Goal: Entertainment & Leisure: Browse casually

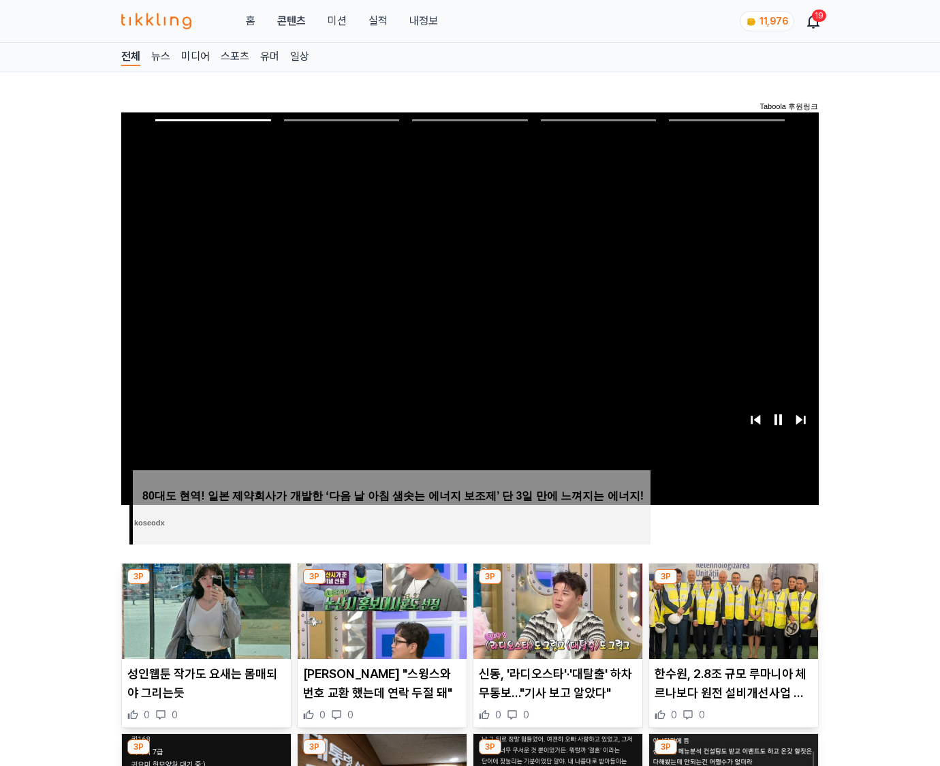
click at [733, 585] on img at bounding box center [733, 610] width 169 height 95
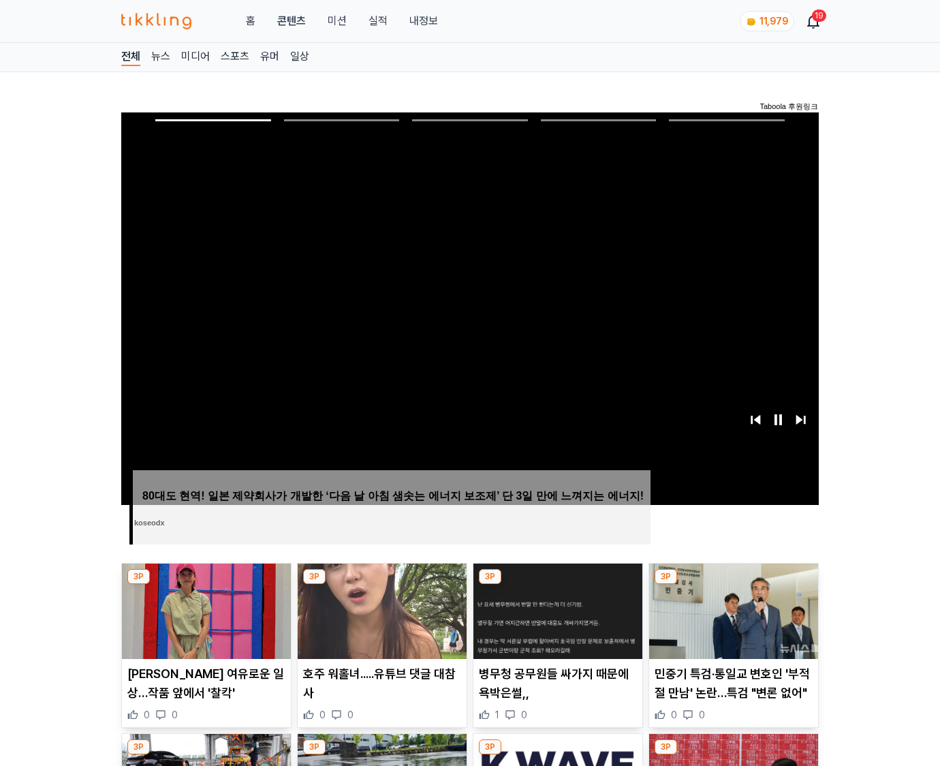
click at [733, 585] on img at bounding box center [733, 610] width 169 height 95
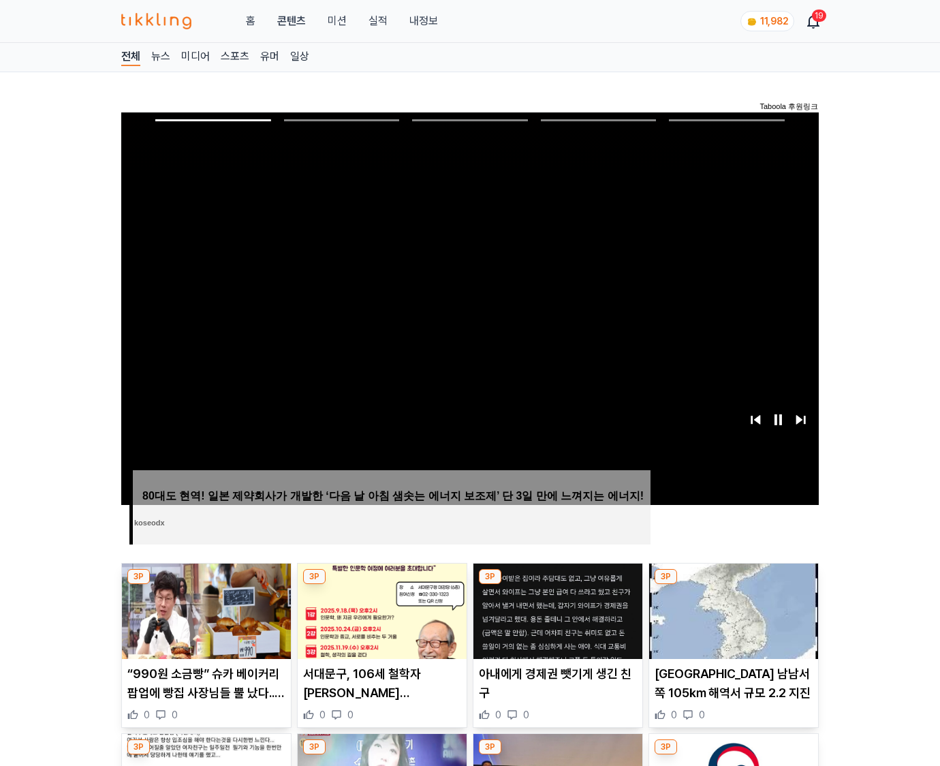
click at [733, 585] on img at bounding box center [733, 610] width 169 height 95
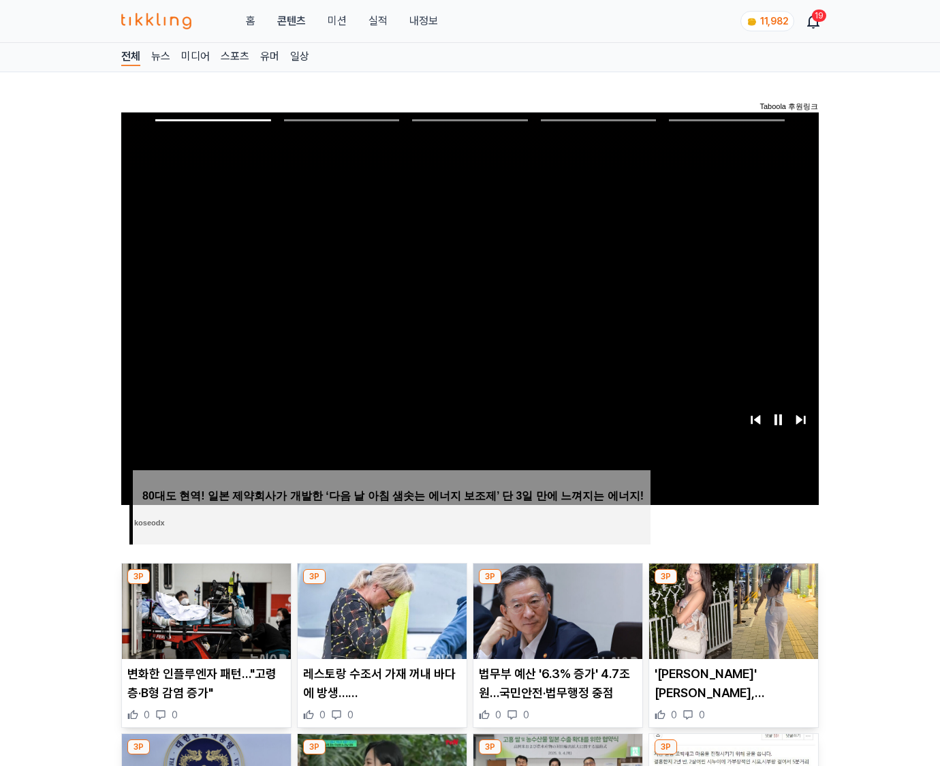
click at [733, 585] on img at bounding box center [733, 610] width 169 height 95
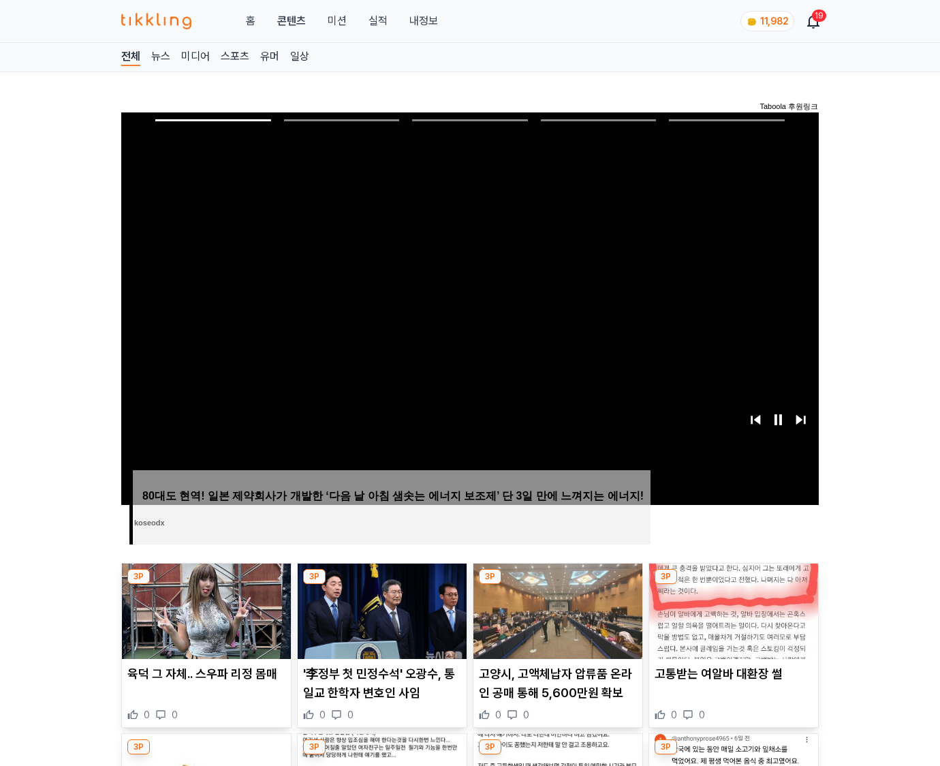
click at [733, 585] on img at bounding box center [733, 610] width 169 height 95
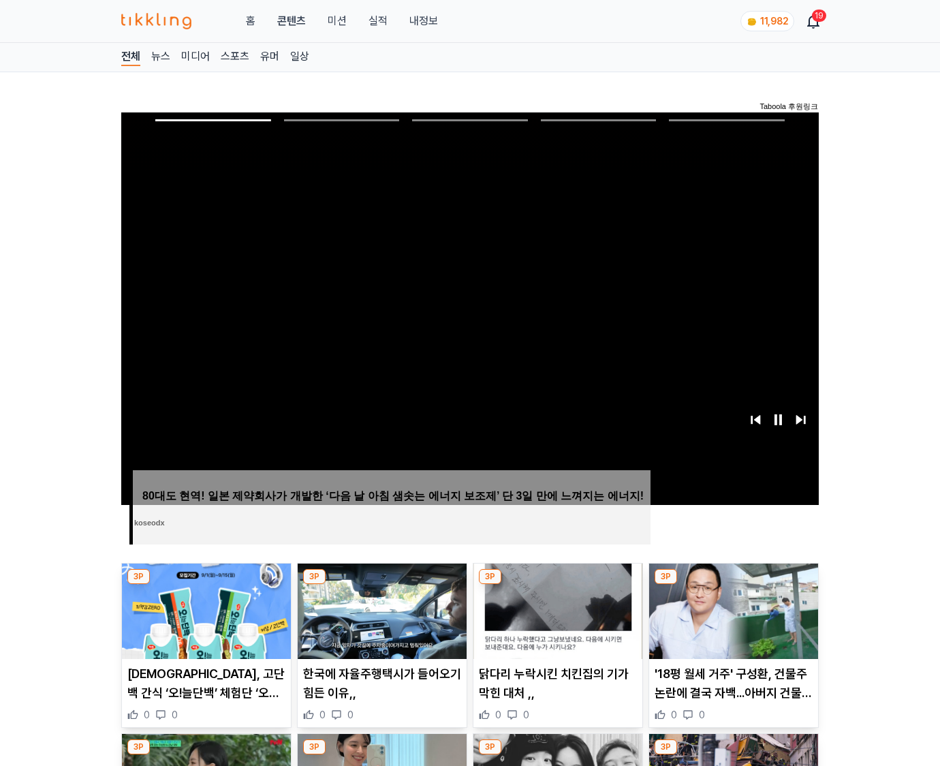
click at [733, 585] on img at bounding box center [733, 610] width 169 height 95
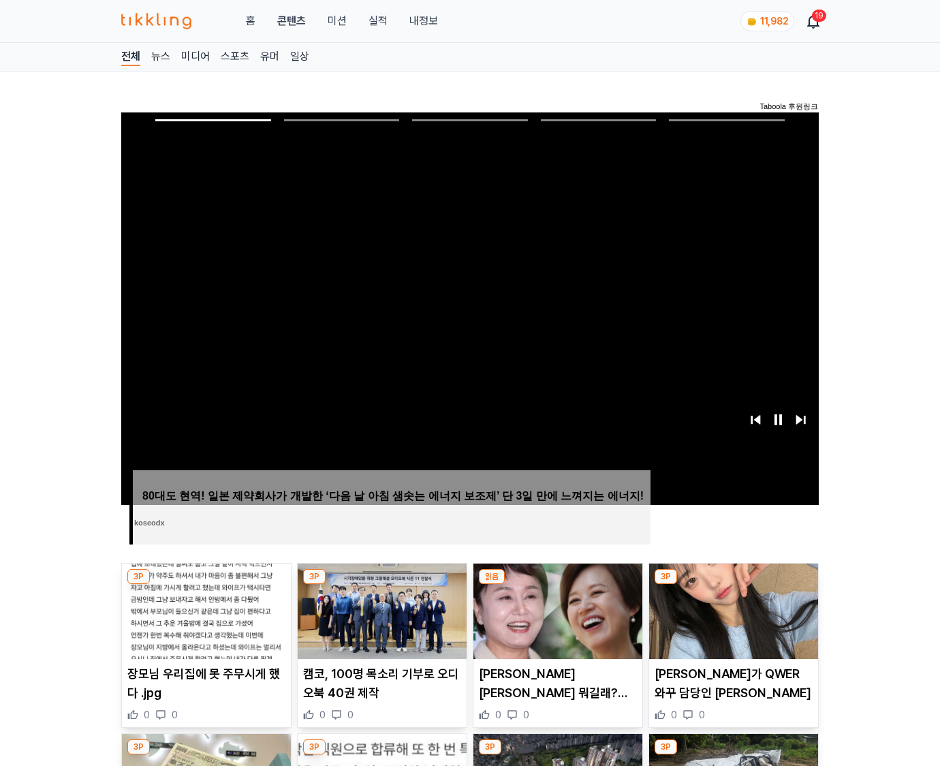
click at [733, 585] on img at bounding box center [733, 610] width 169 height 95
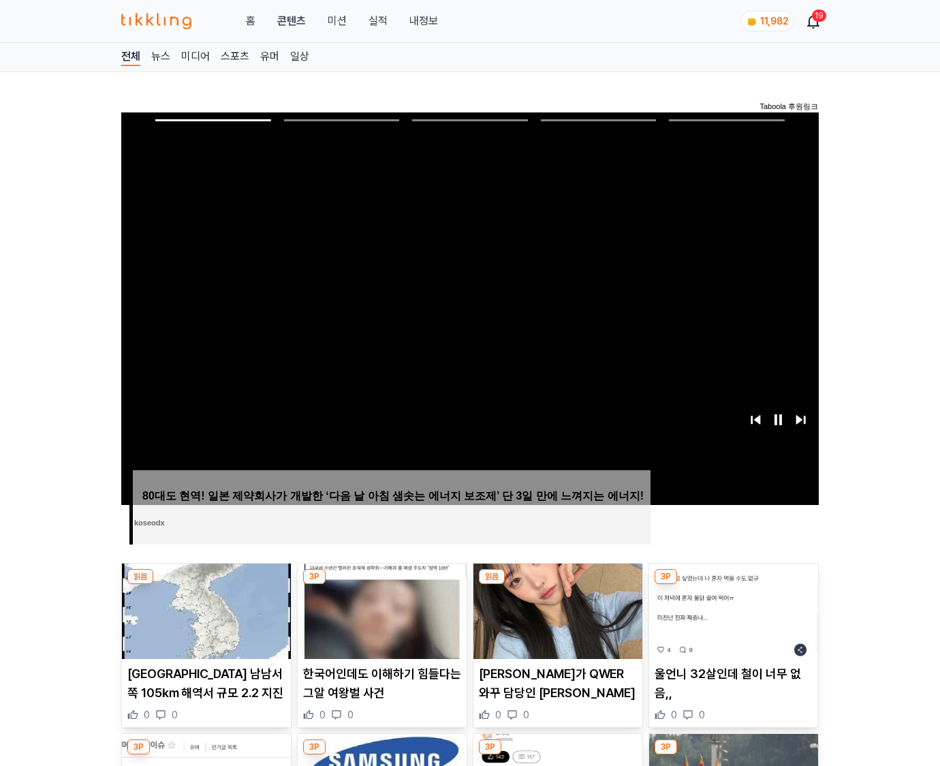
click at [733, 585] on img at bounding box center [733, 610] width 169 height 95
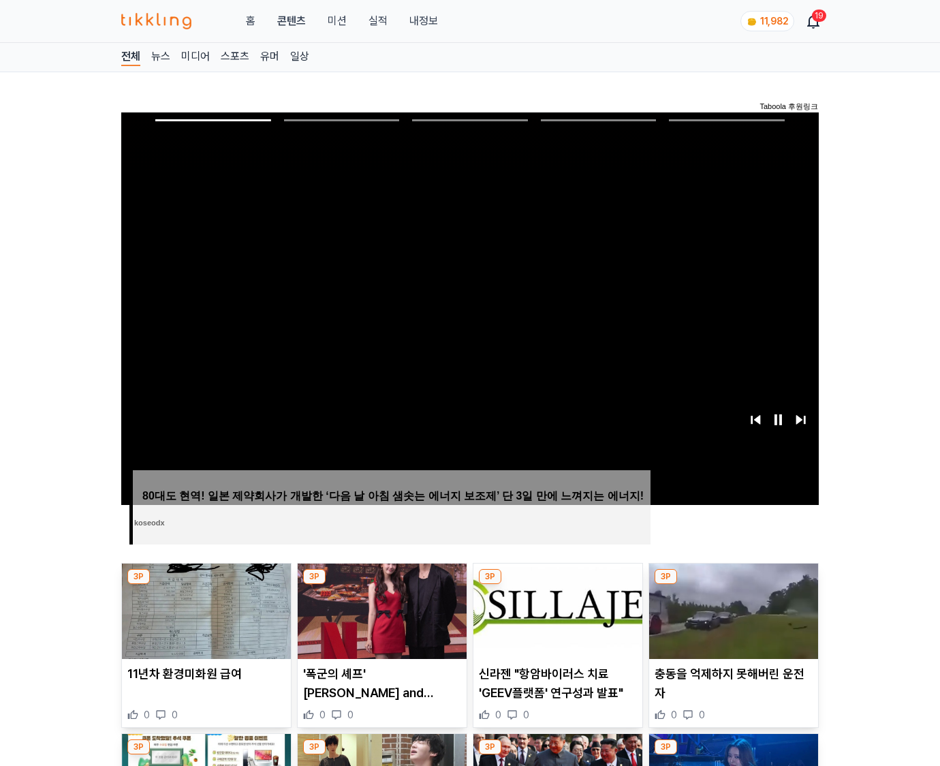
click at [733, 585] on img at bounding box center [733, 610] width 169 height 95
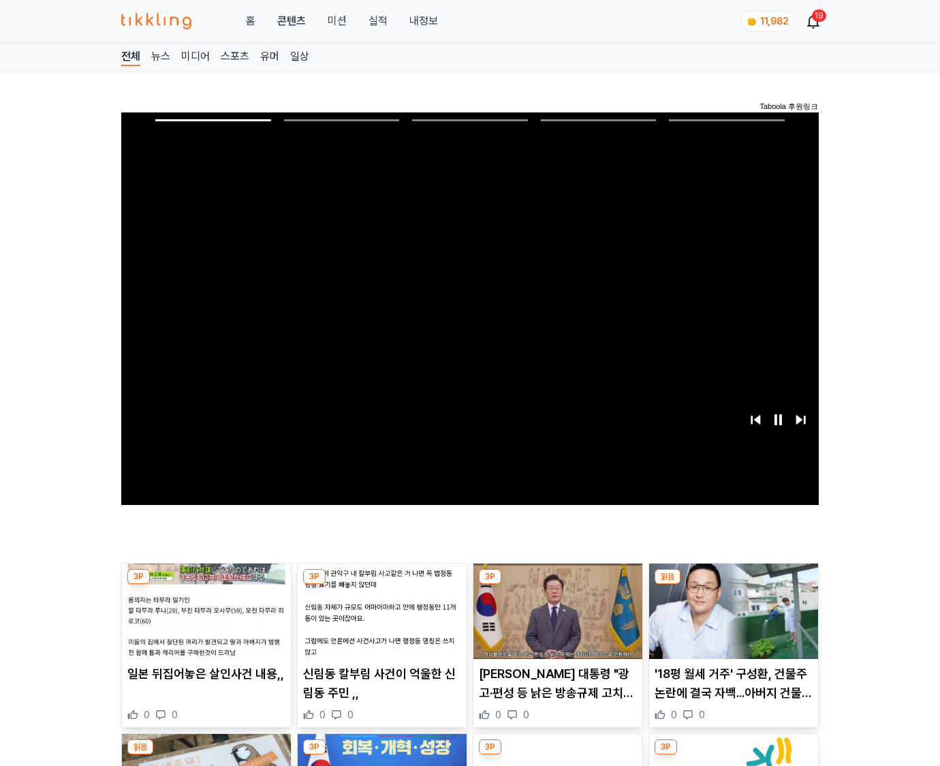
click at [733, 585] on img at bounding box center [733, 610] width 169 height 95
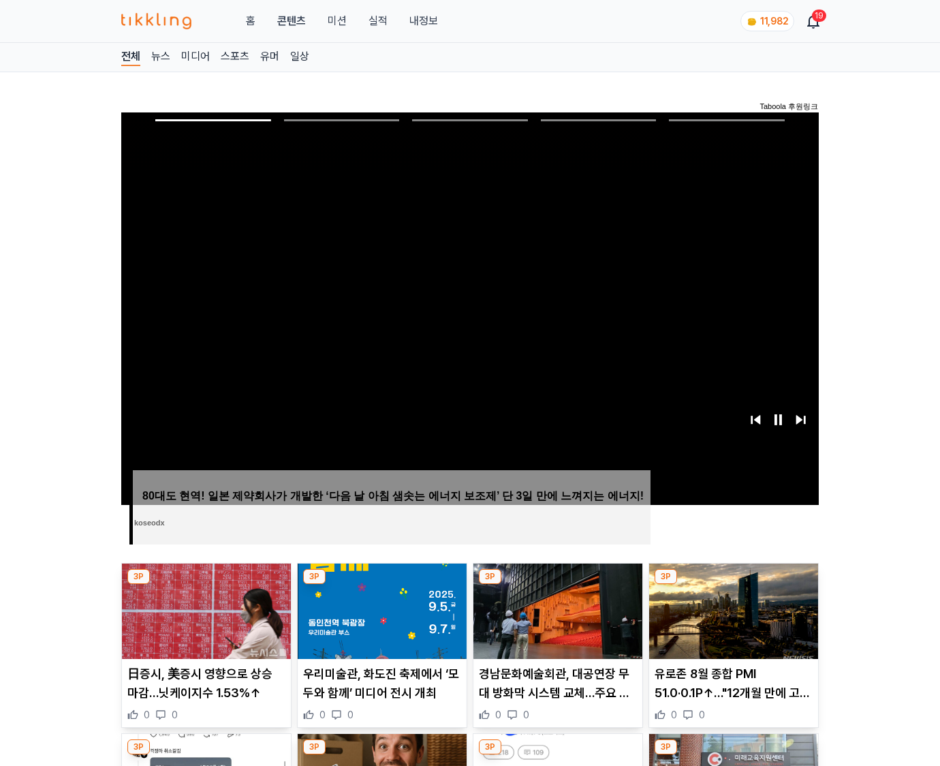
click at [733, 585] on img at bounding box center [733, 610] width 169 height 95
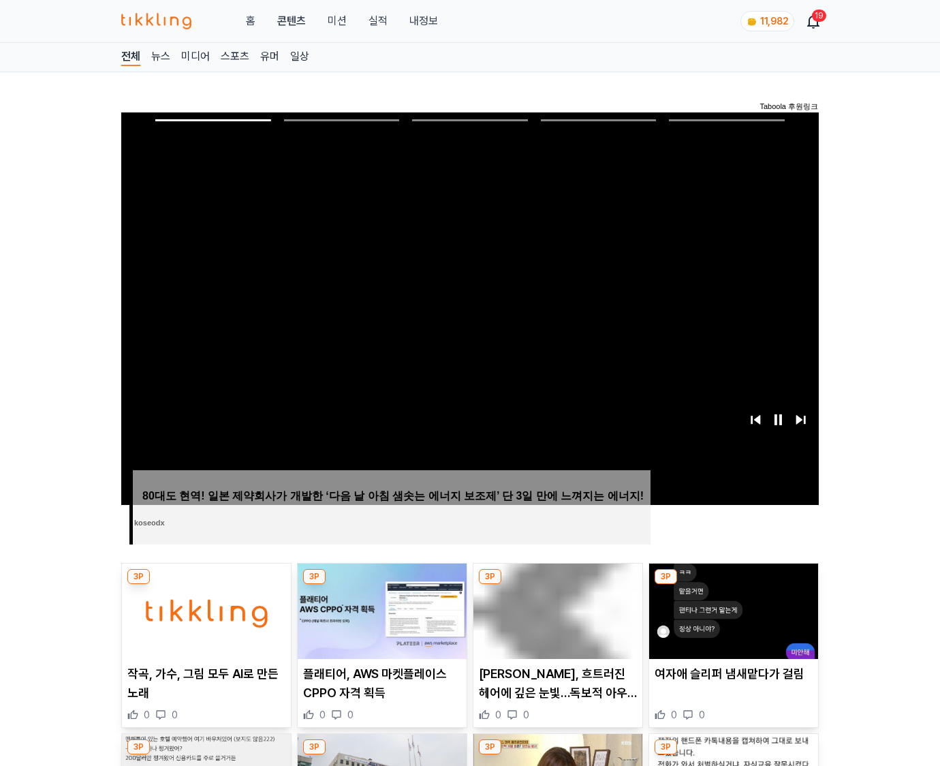
click at [733, 585] on img at bounding box center [733, 610] width 169 height 95
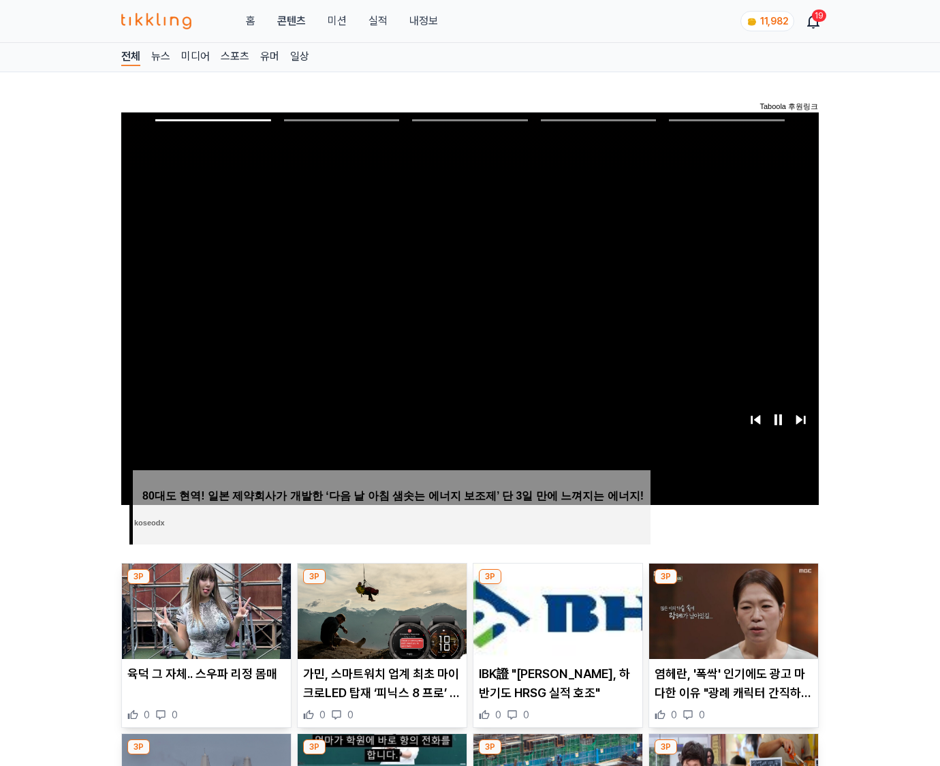
click at [733, 585] on img at bounding box center [733, 610] width 169 height 95
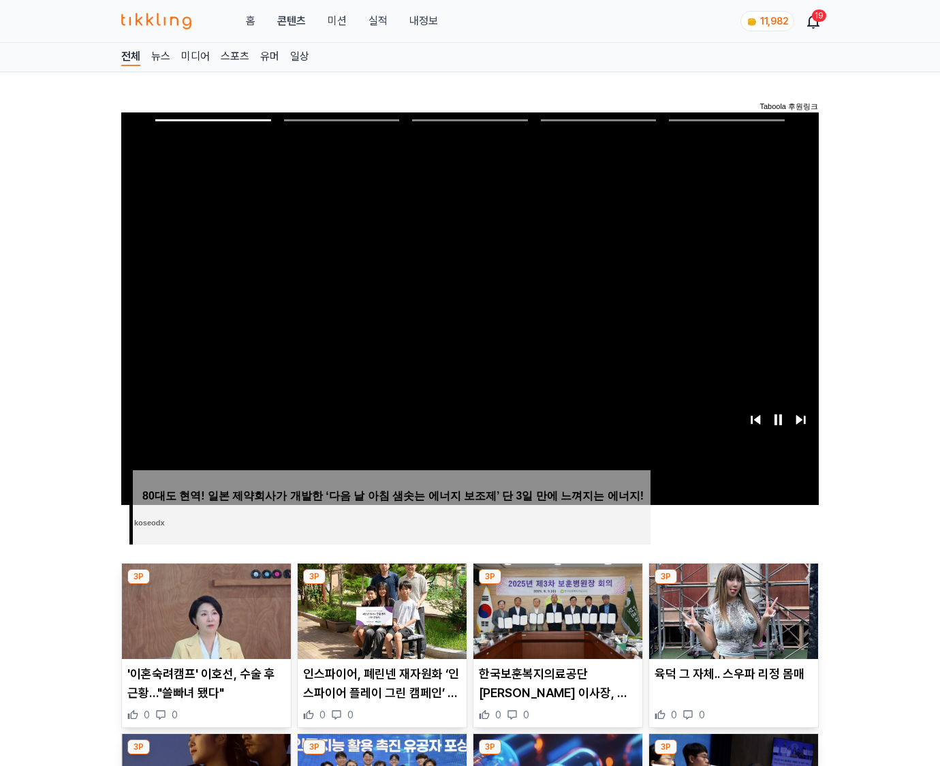
click at [733, 585] on img at bounding box center [733, 610] width 169 height 95
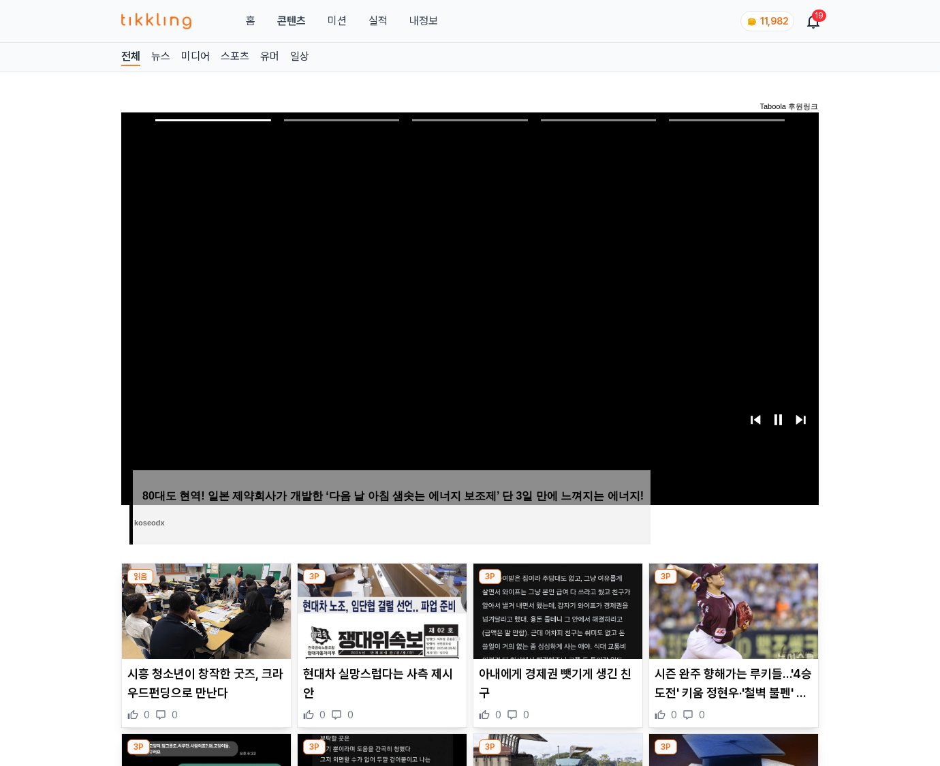
click at [733, 585] on img at bounding box center [733, 610] width 169 height 95
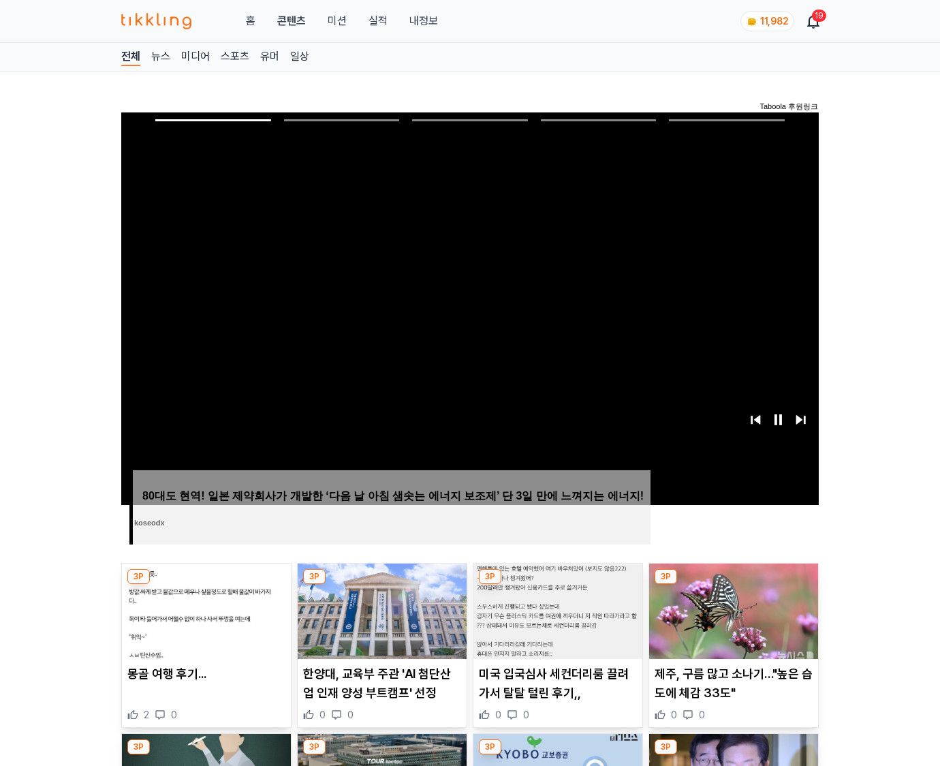
click at [733, 585] on img at bounding box center [733, 610] width 169 height 95
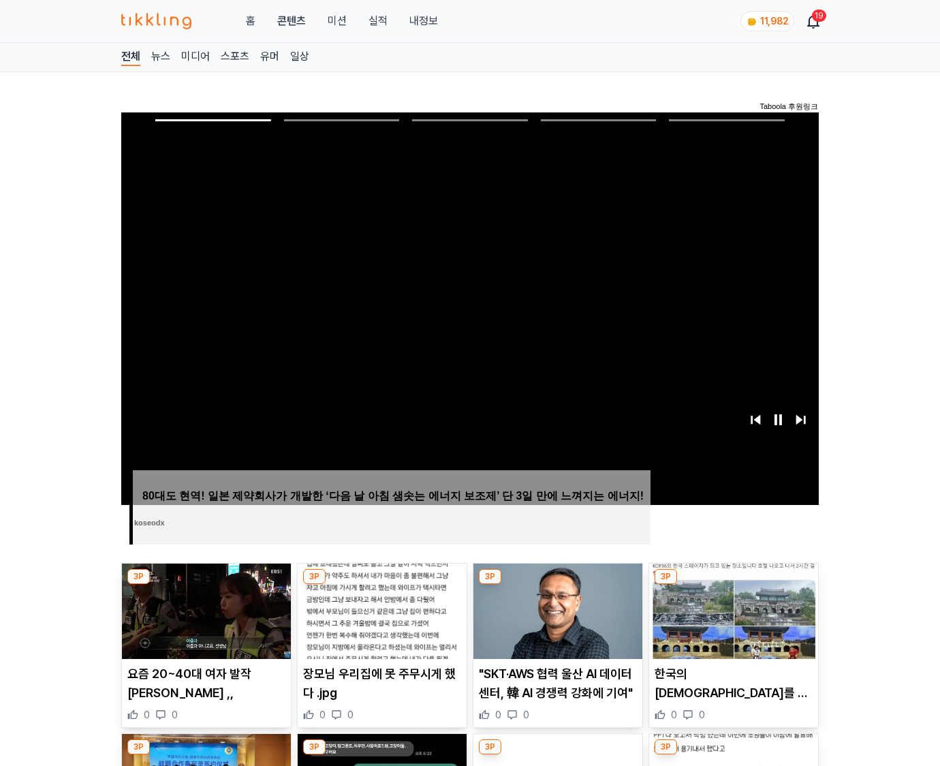
click at [733, 585] on img at bounding box center [733, 610] width 169 height 95
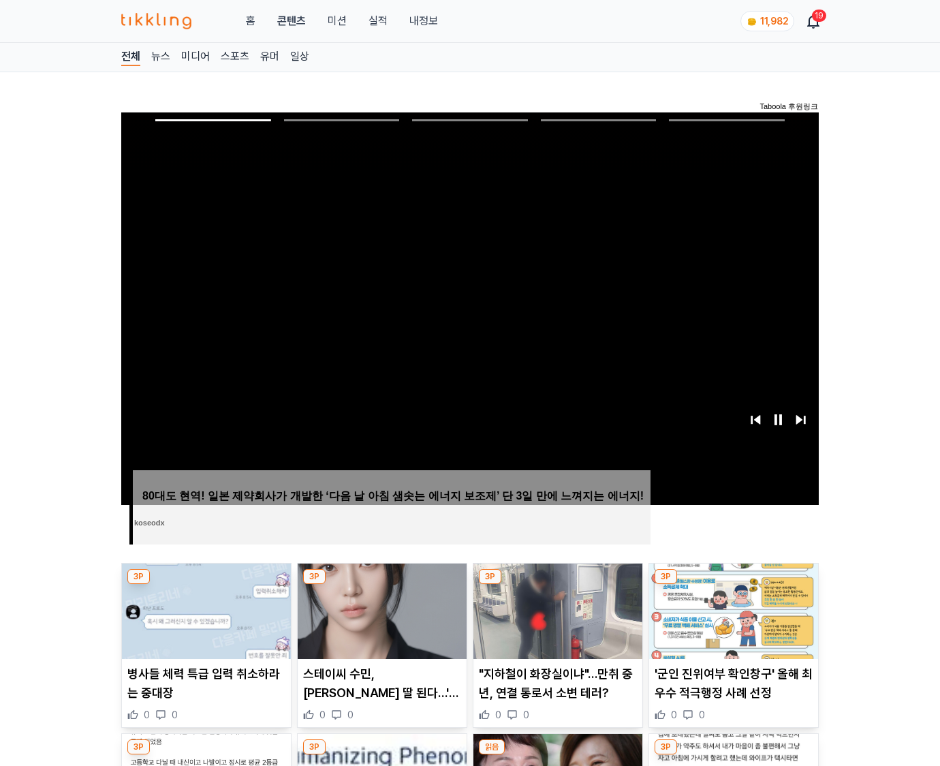
click at [733, 585] on img at bounding box center [733, 610] width 169 height 95
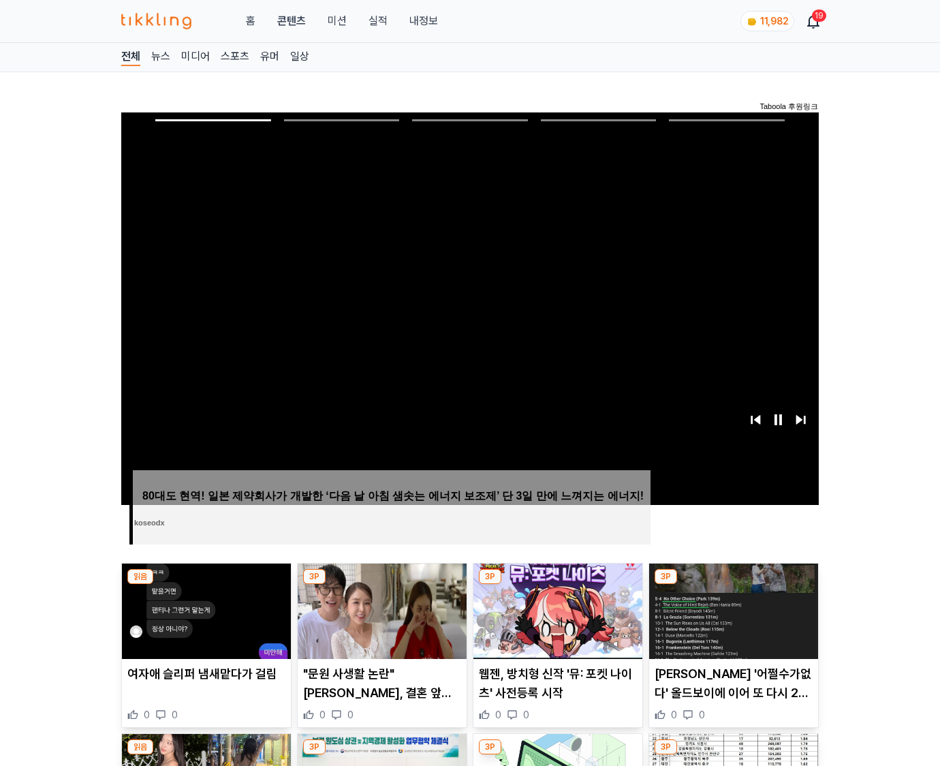
click at [733, 585] on img at bounding box center [733, 610] width 169 height 95
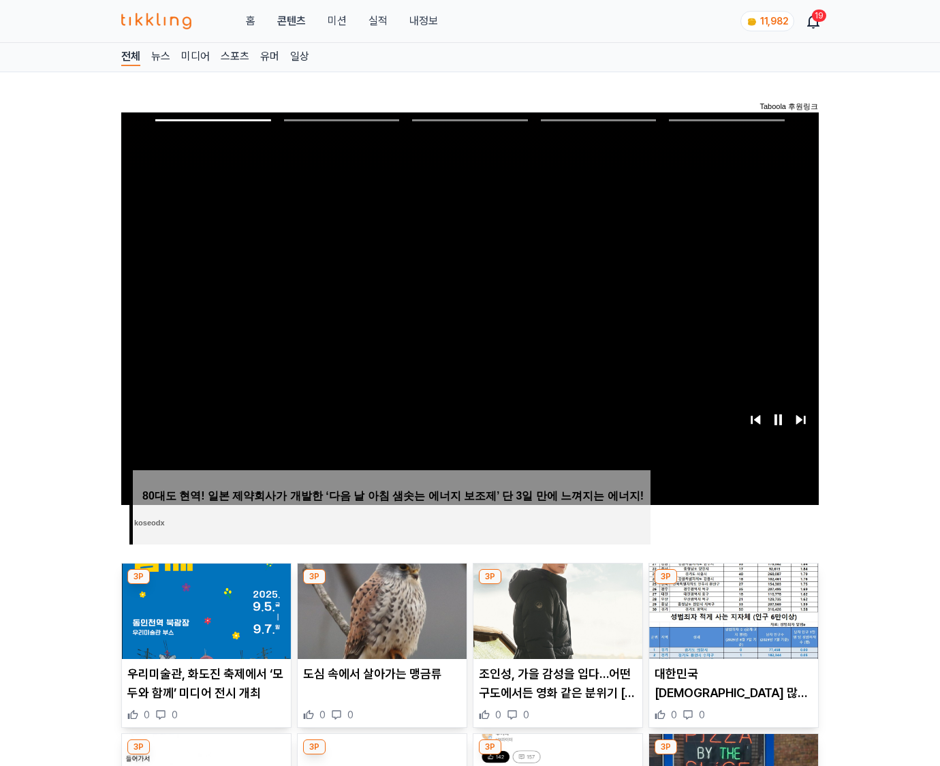
click at [733, 585] on img at bounding box center [733, 610] width 169 height 95
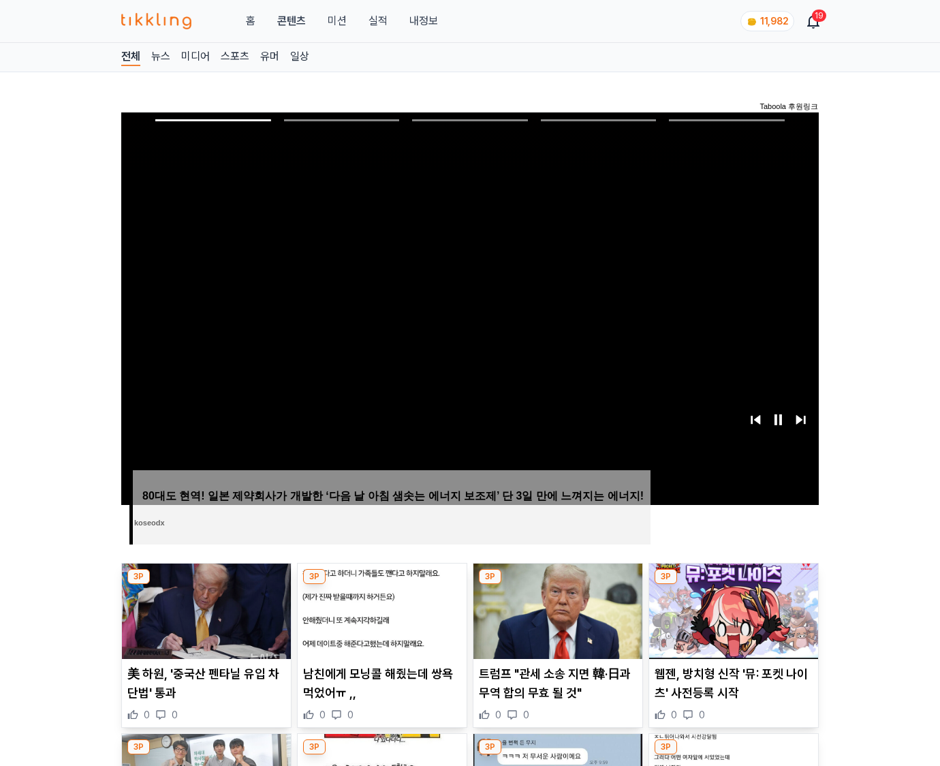
click at [733, 585] on img at bounding box center [733, 610] width 169 height 95
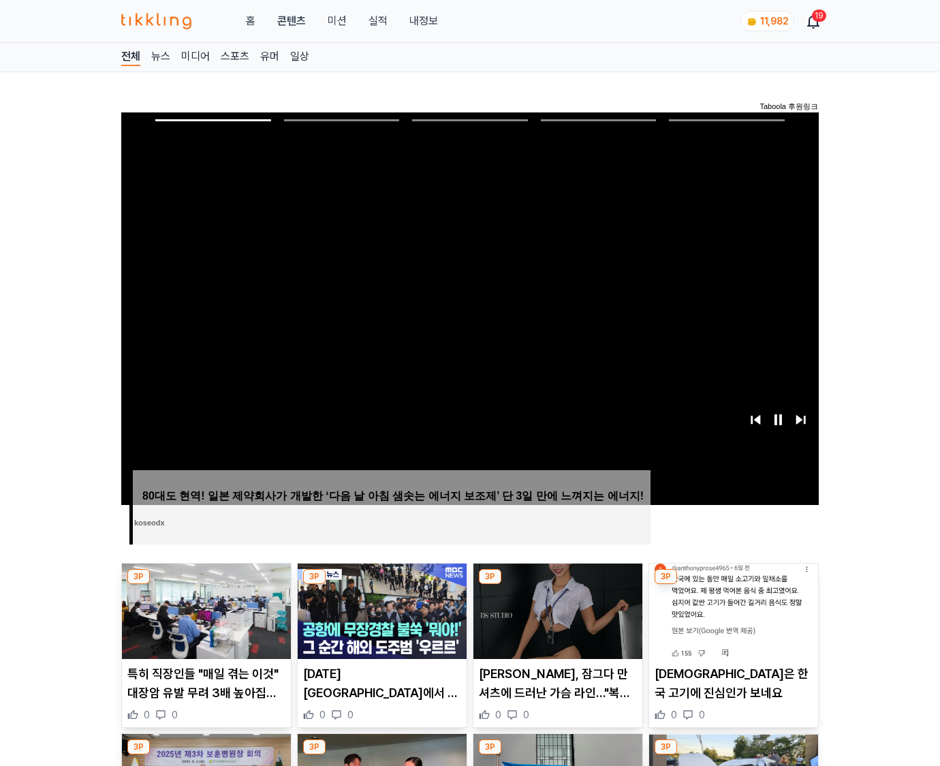
click at [733, 585] on img at bounding box center [733, 610] width 169 height 95
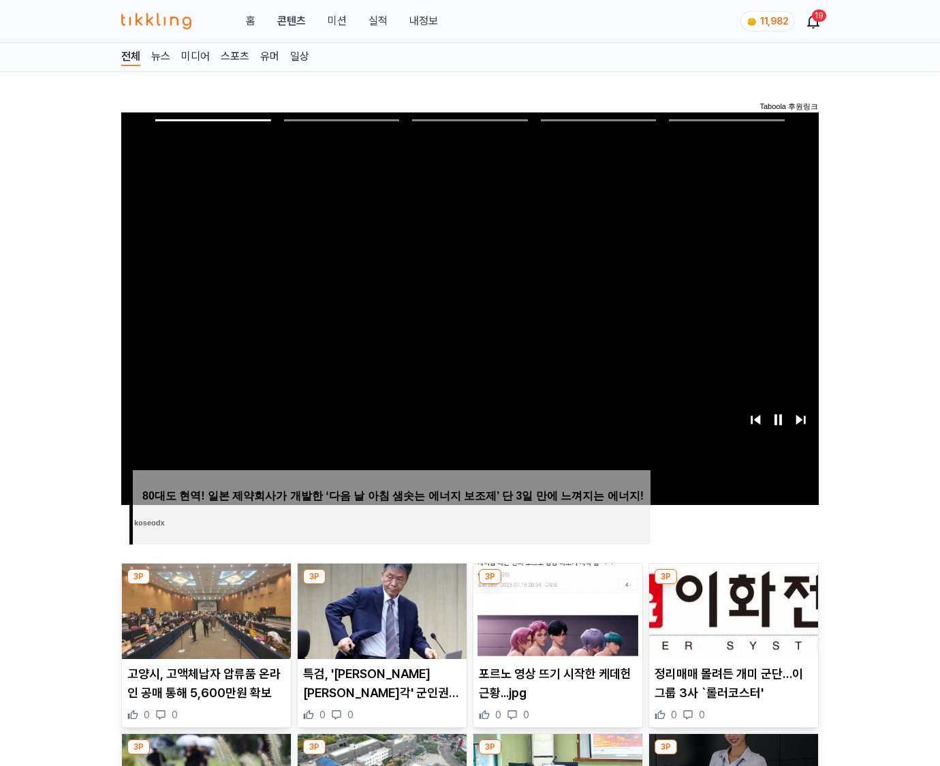
click at [733, 585] on img at bounding box center [733, 610] width 169 height 95
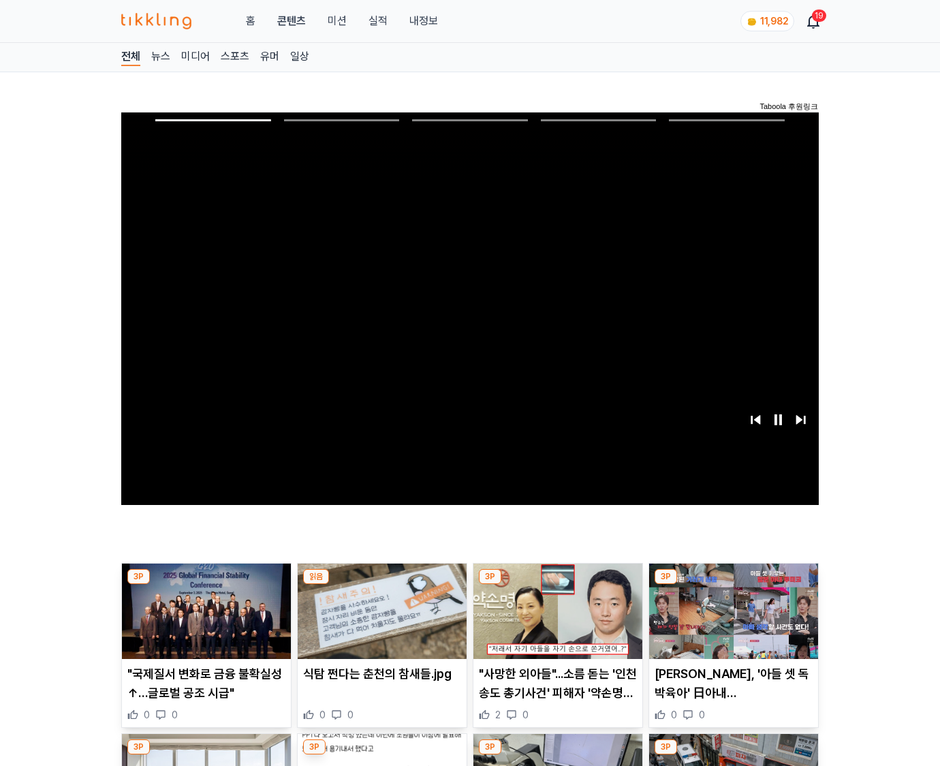
click at [733, 585] on img at bounding box center [733, 610] width 169 height 95
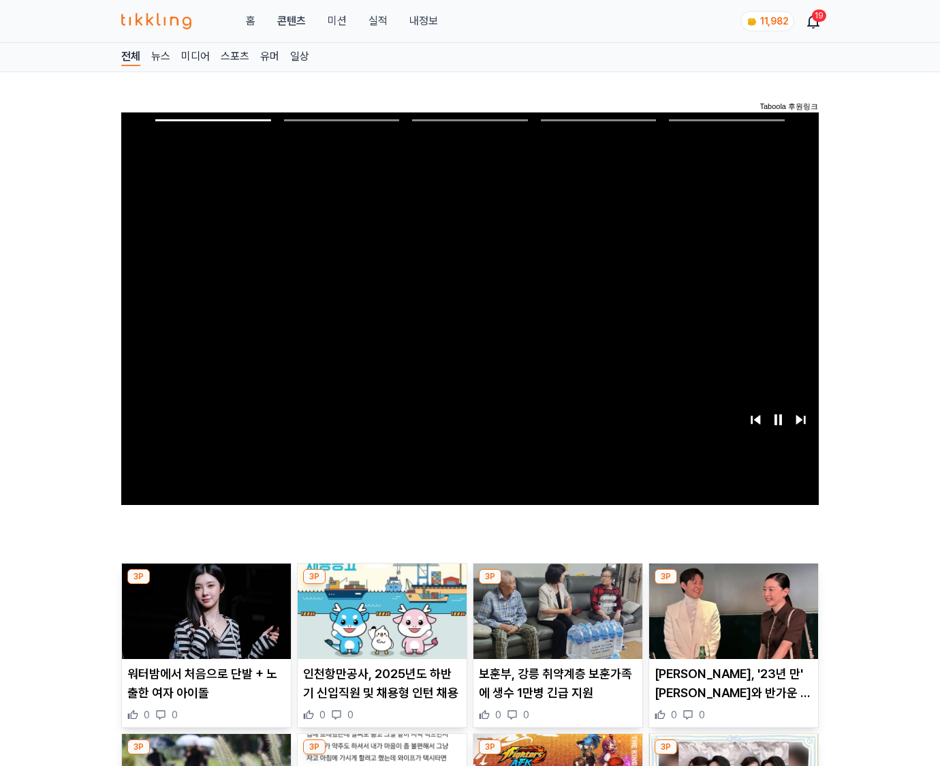
click at [733, 585] on img at bounding box center [733, 610] width 169 height 95
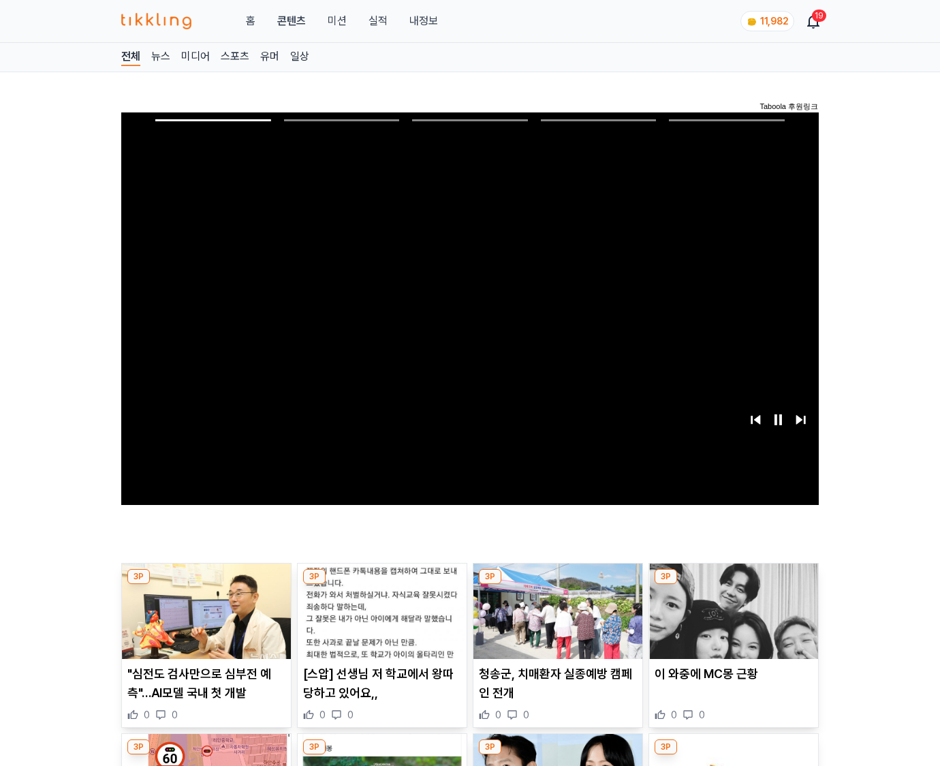
click at [733, 585] on img at bounding box center [733, 610] width 169 height 95
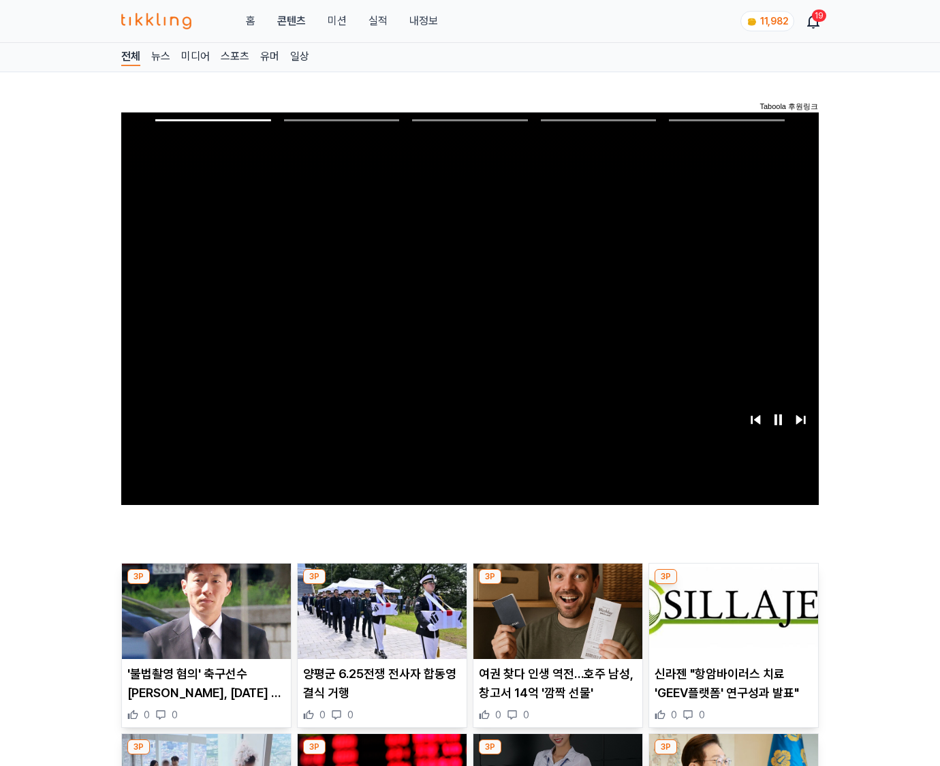
click at [733, 585] on img at bounding box center [733, 610] width 169 height 95
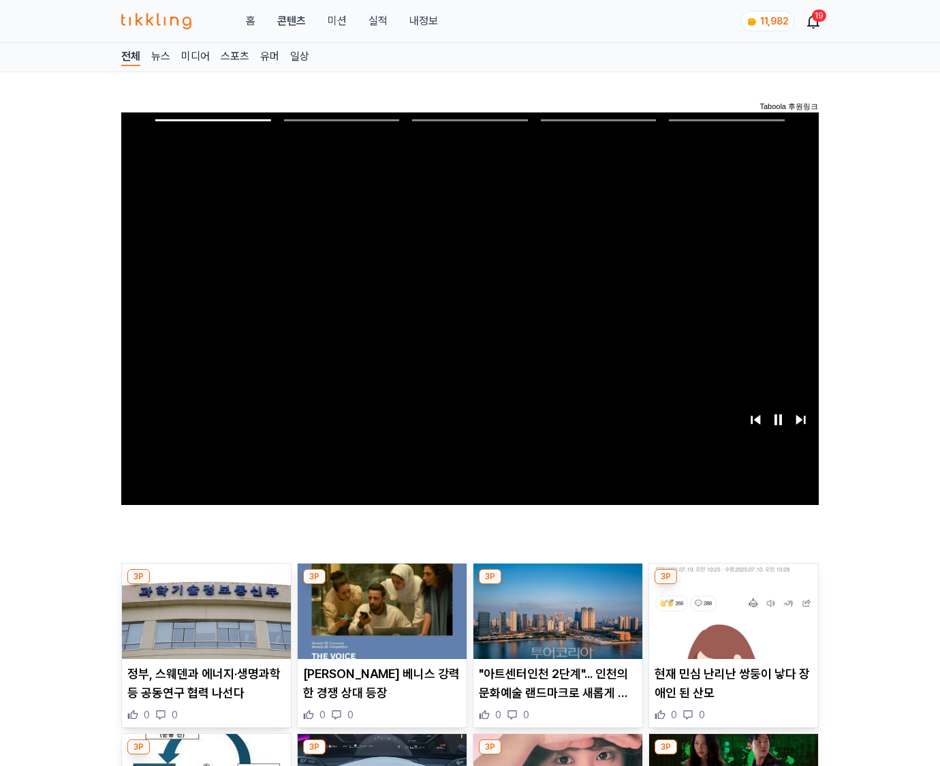
click at [733, 585] on img at bounding box center [733, 610] width 169 height 95
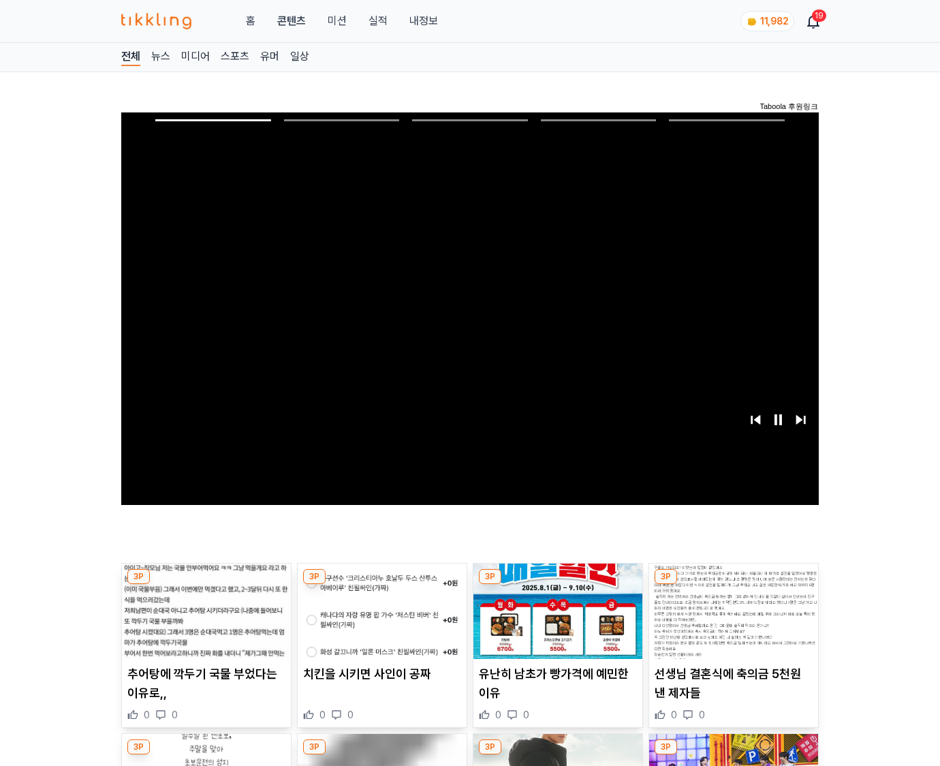
click at [733, 585] on img at bounding box center [733, 610] width 169 height 95
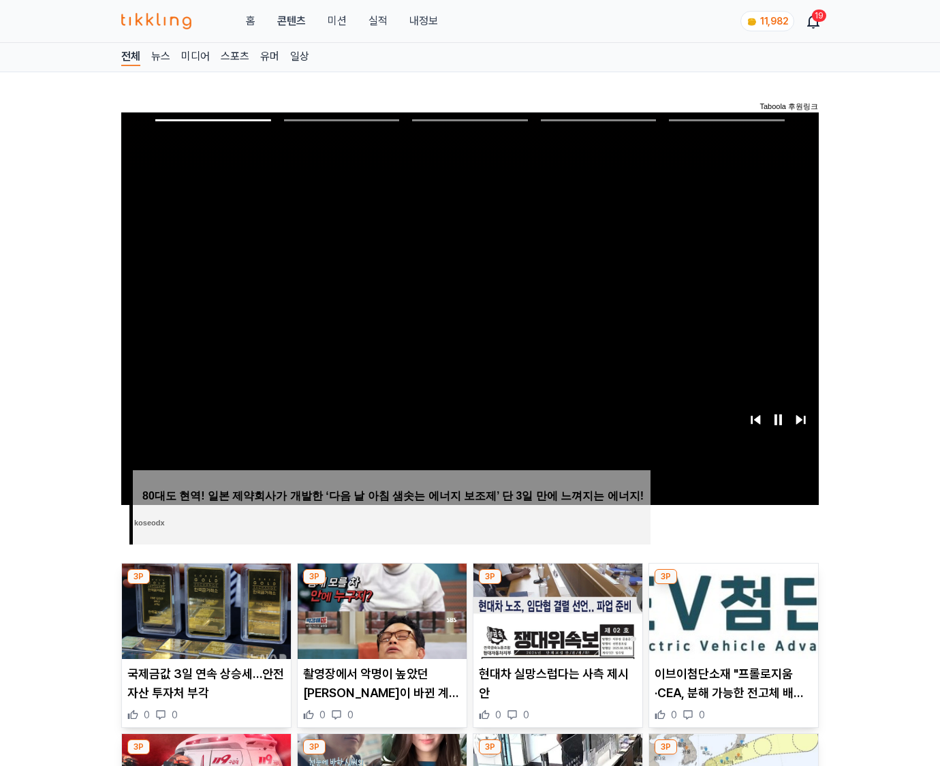
click at [733, 585] on img at bounding box center [733, 610] width 169 height 95
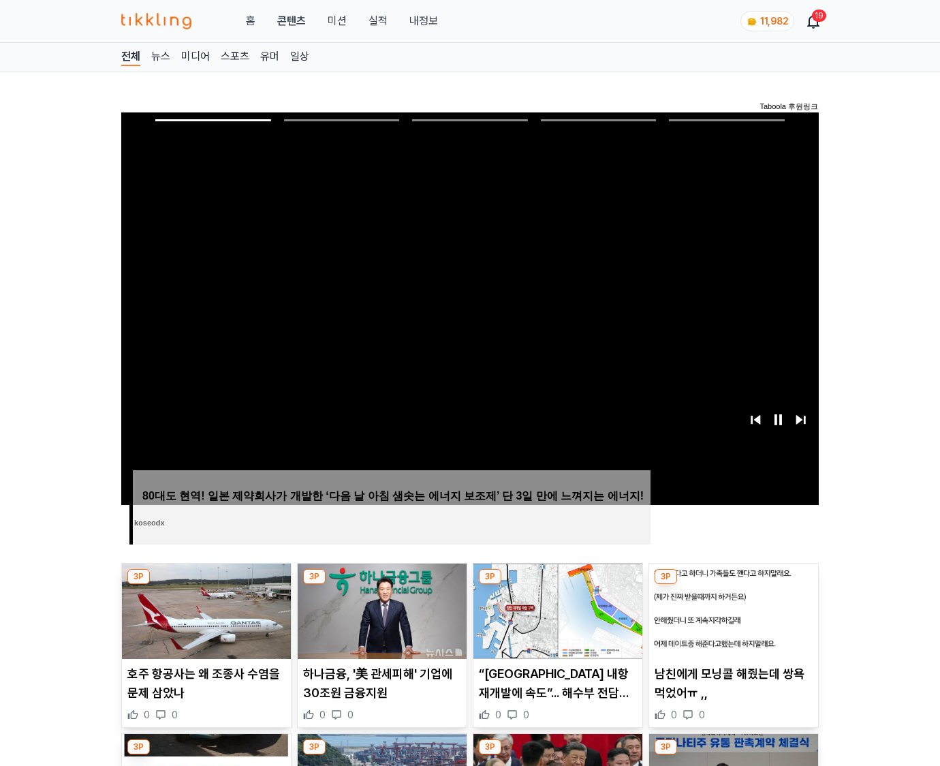
click at [733, 585] on img at bounding box center [733, 610] width 169 height 95
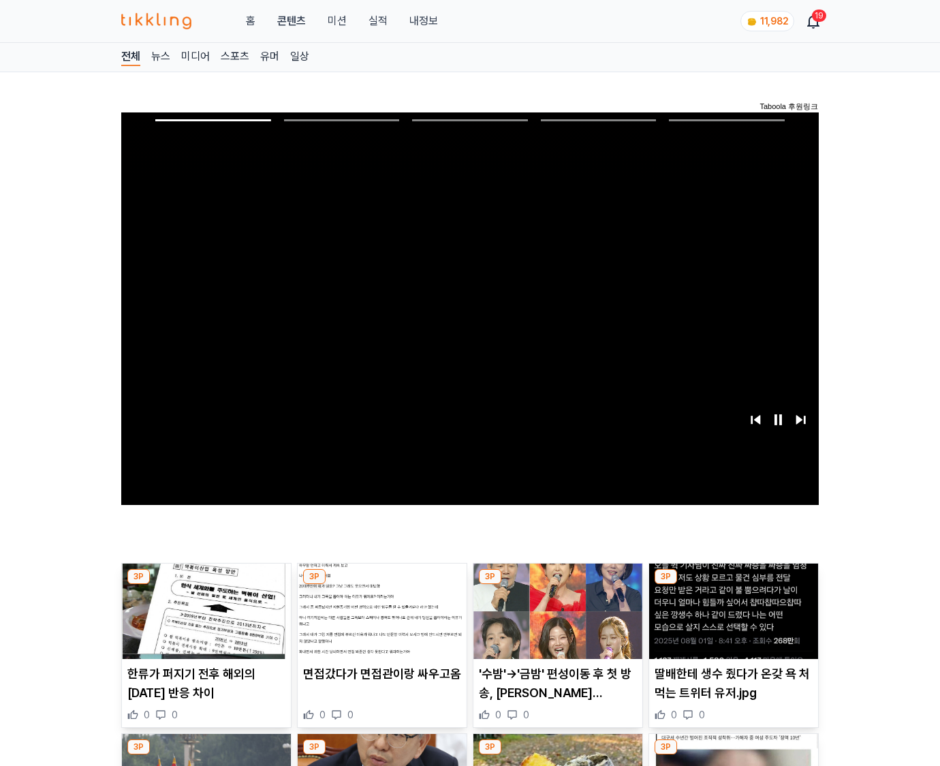
click at [733, 585] on img at bounding box center [733, 610] width 169 height 95
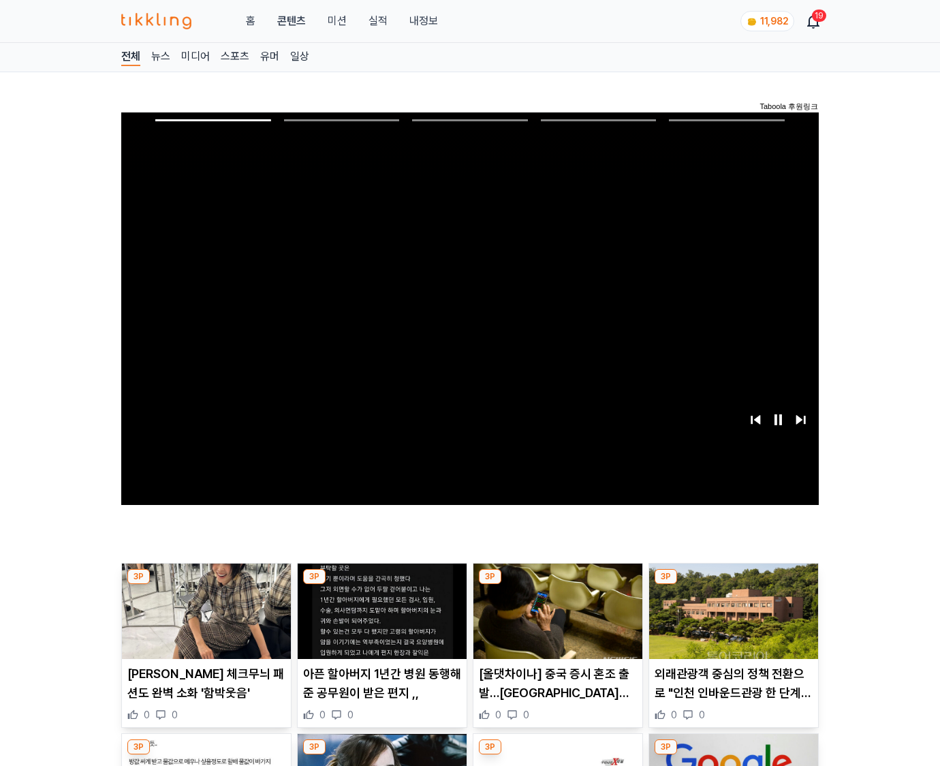
click at [733, 585] on img at bounding box center [733, 610] width 169 height 95
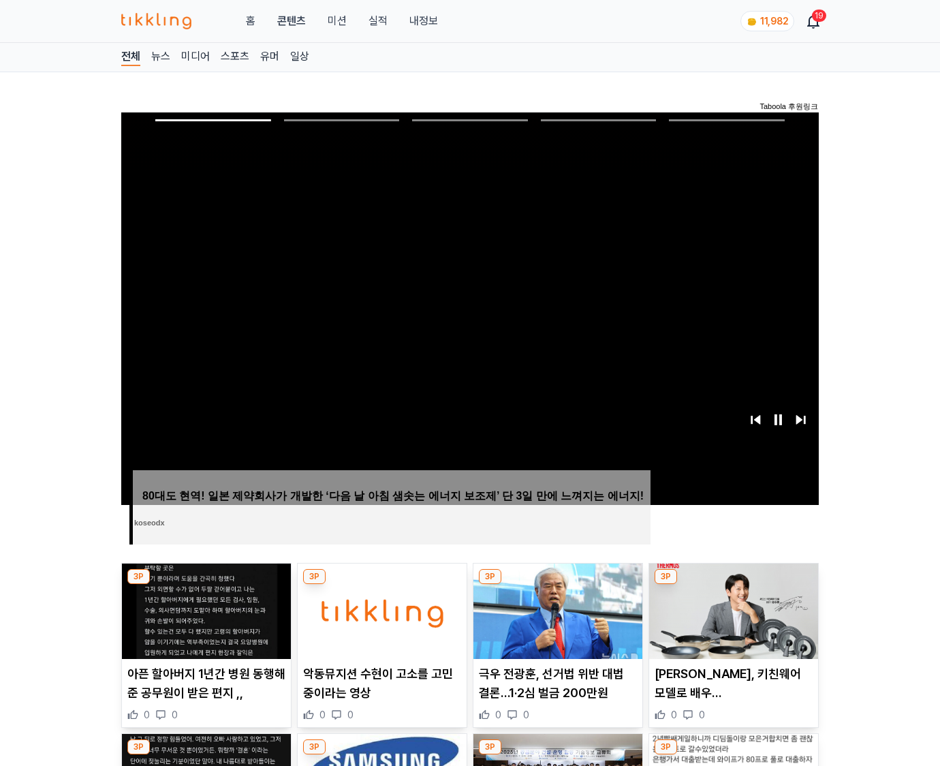
click at [733, 585] on img at bounding box center [733, 610] width 169 height 95
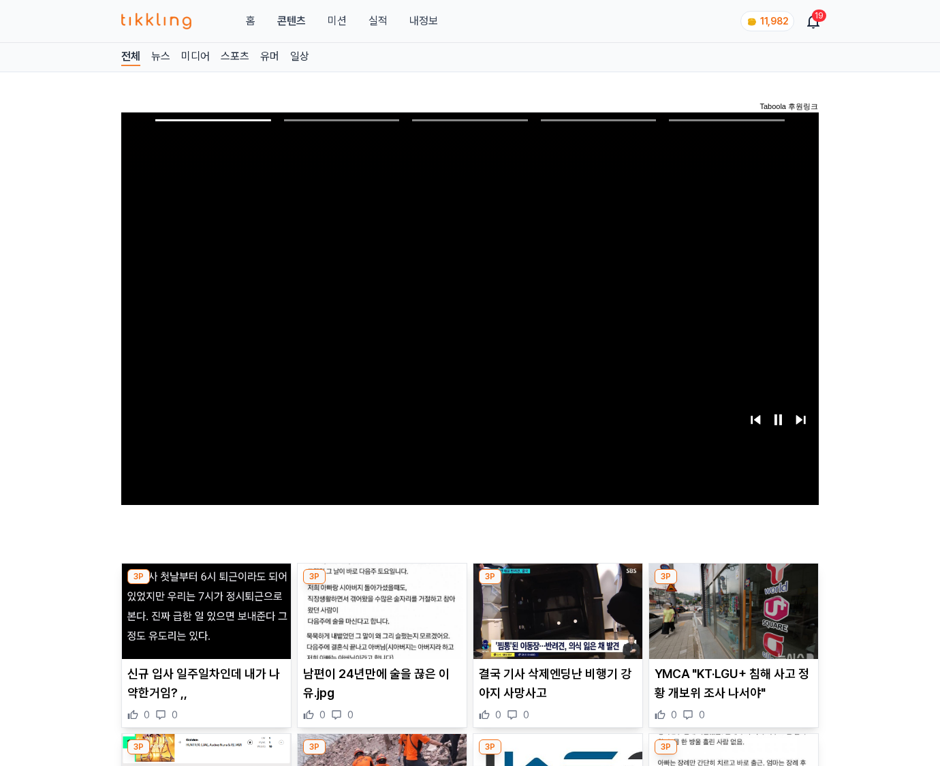
click at [733, 585] on img at bounding box center [733, 610] width 169 height 95
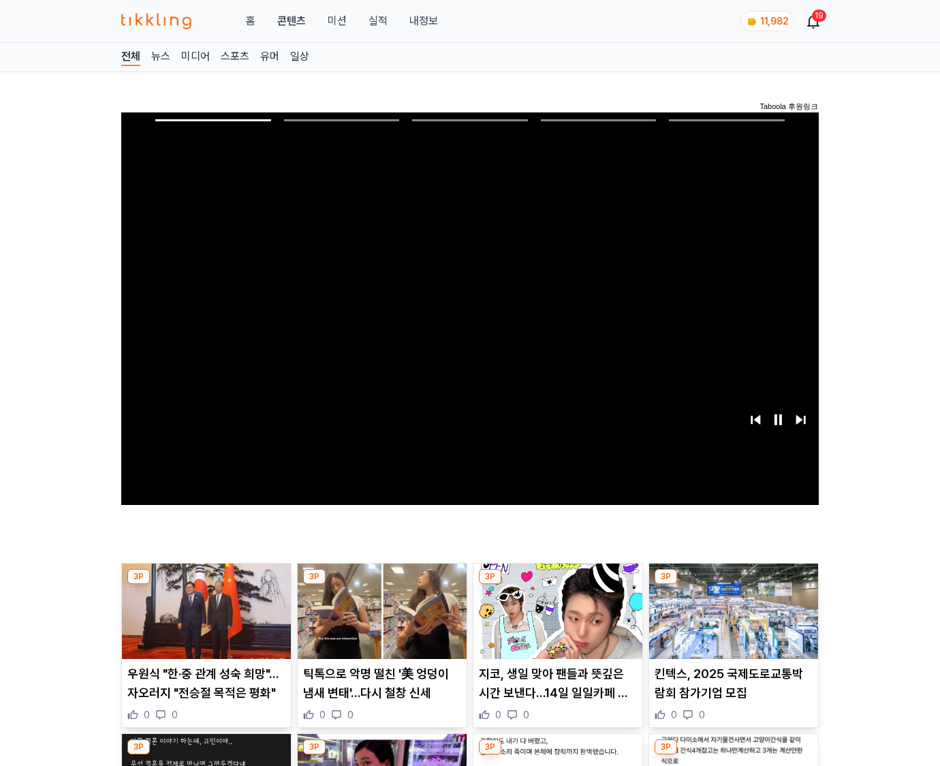
click at [733, 585] on img at bounding box center [733, 610] width 169 height 95
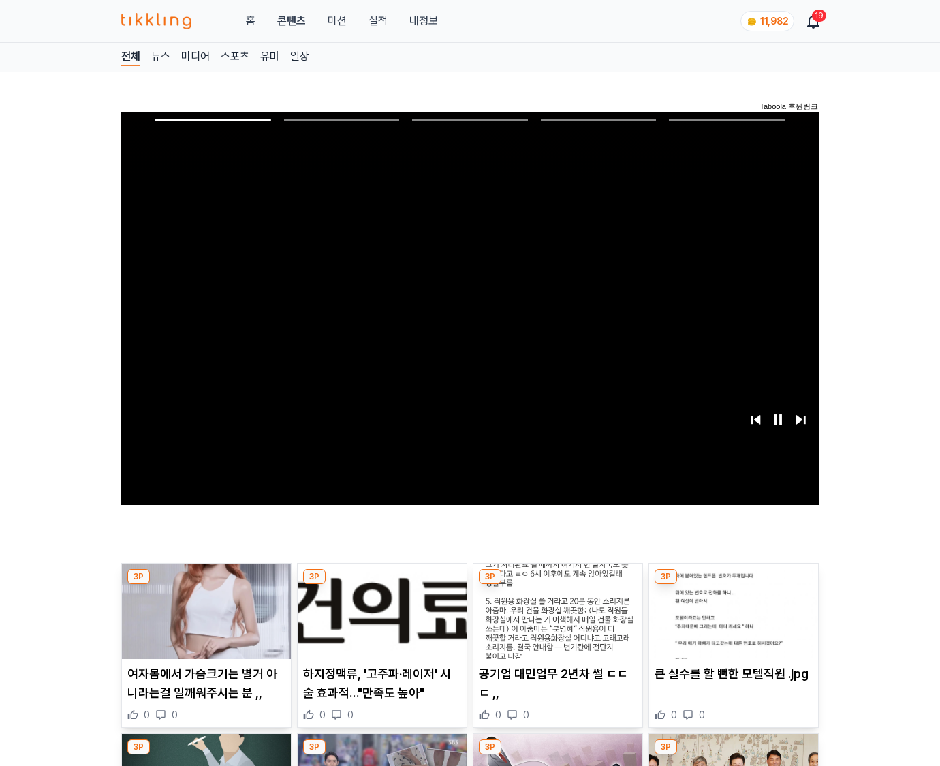
click at [733, 585] on img at bounding box center [733, 610] width 169 height 95
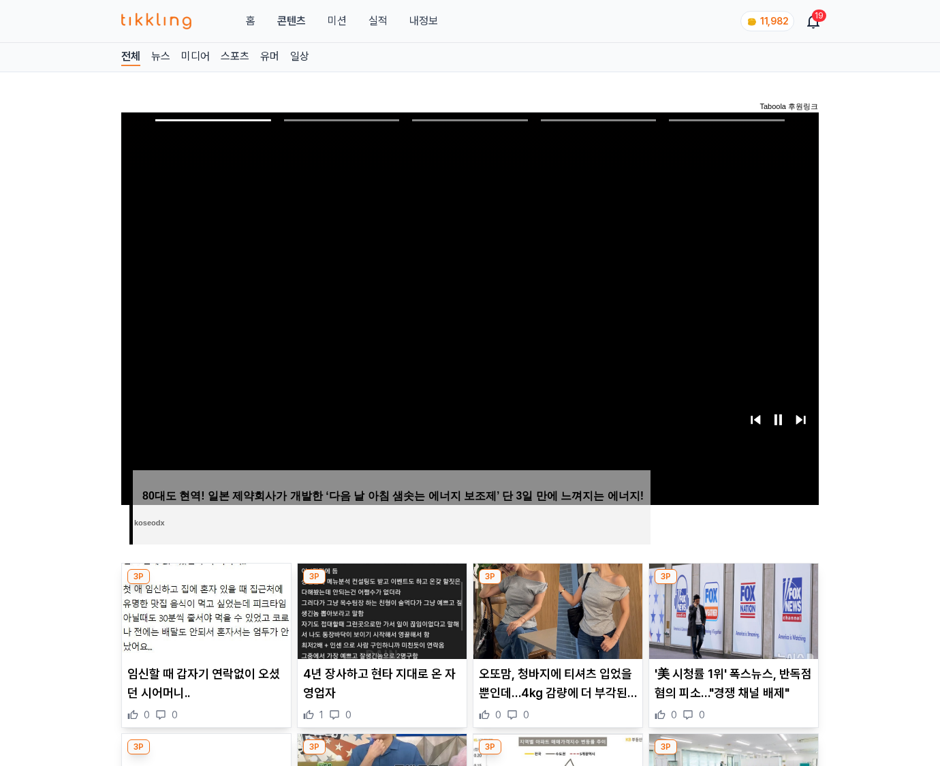
click at [733, 585] on img at bounding box center [733, 610] width 169 height 95
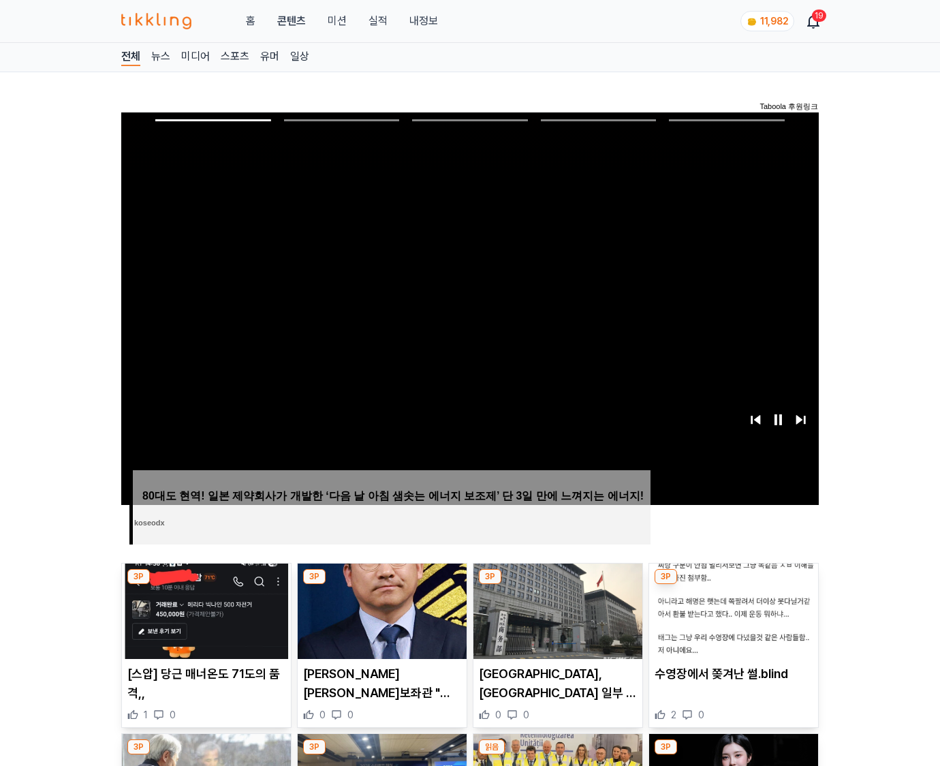
click at [733, 585] on img at bounding box center [733, 610] width 169 height 95
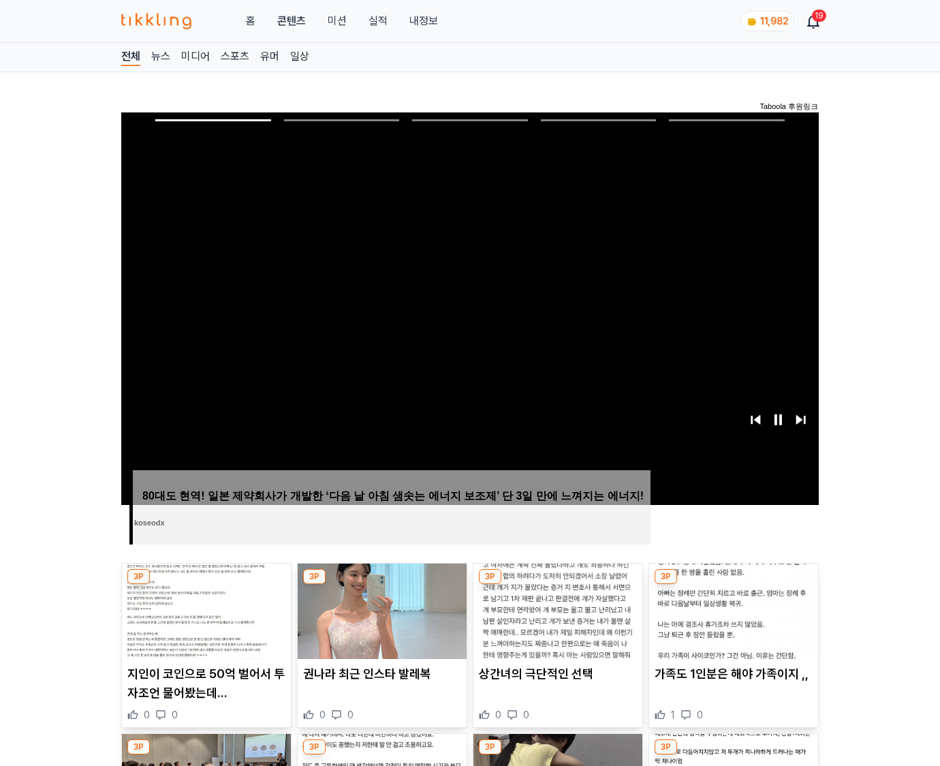
click at [733, 585] on img at bounding box center [733, 610] width 169 height 95
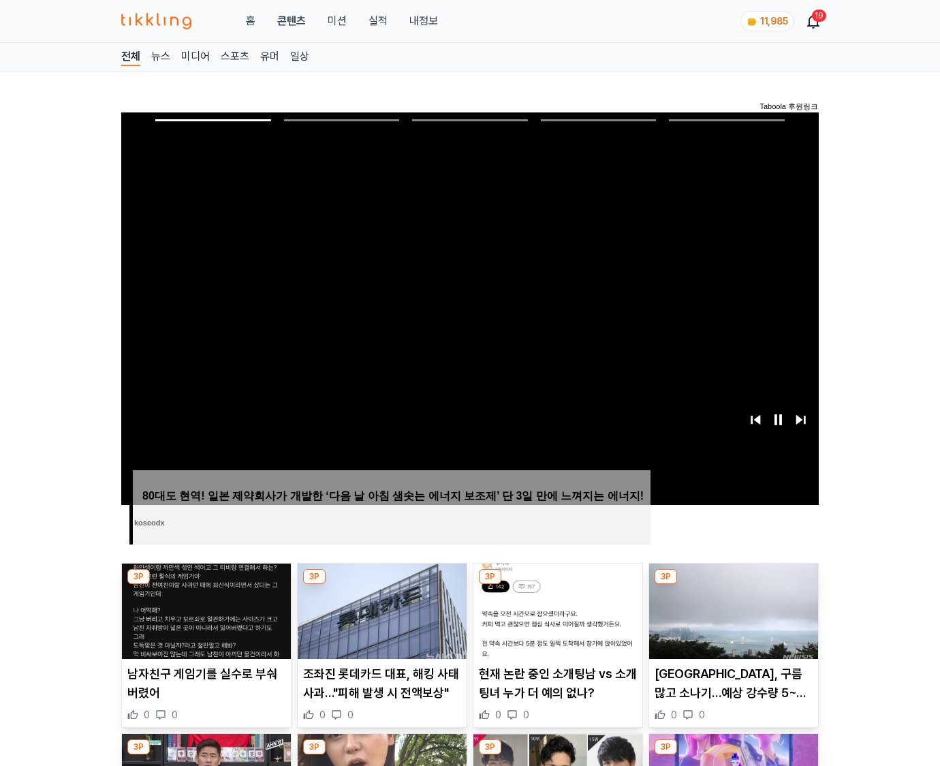
click at [733, 585] on img at bounding box center [733, 610] width 169 height 95
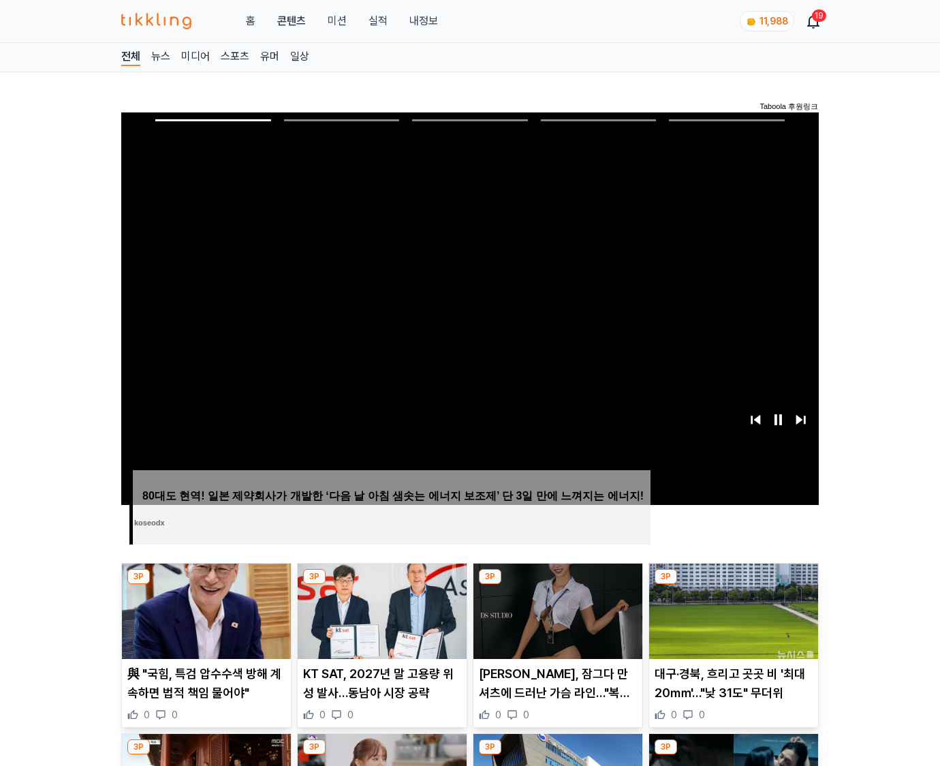
click at [733, 585] on img at bounding box center [733, 610] width 169 height 95
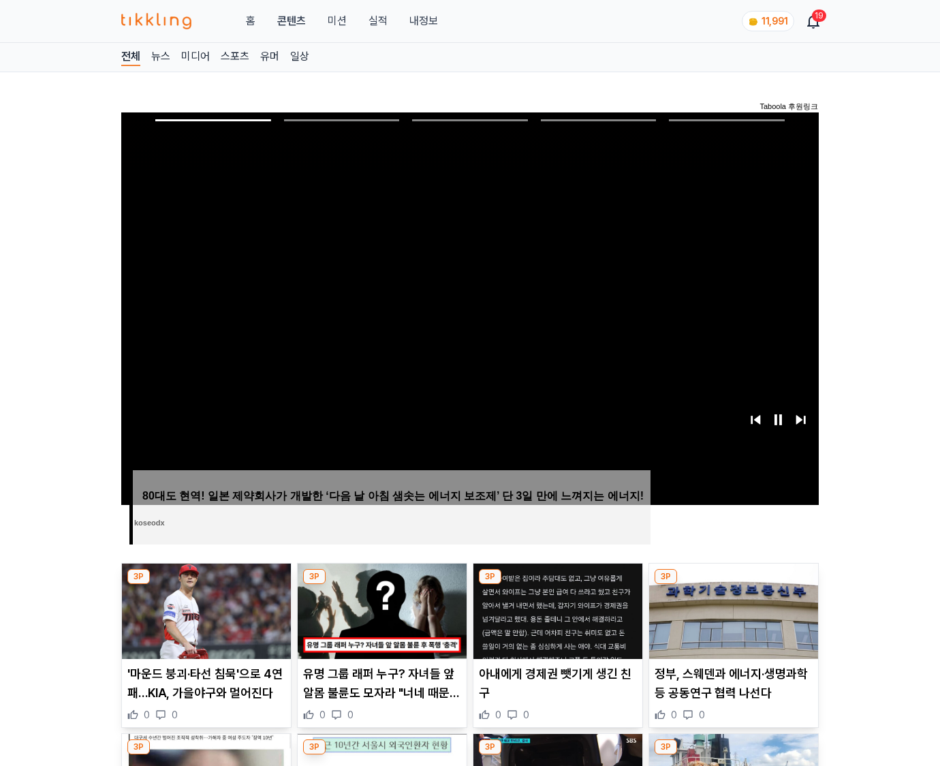
click at [733, 585] on img at bounding box center [733, 610] width 169 height 95
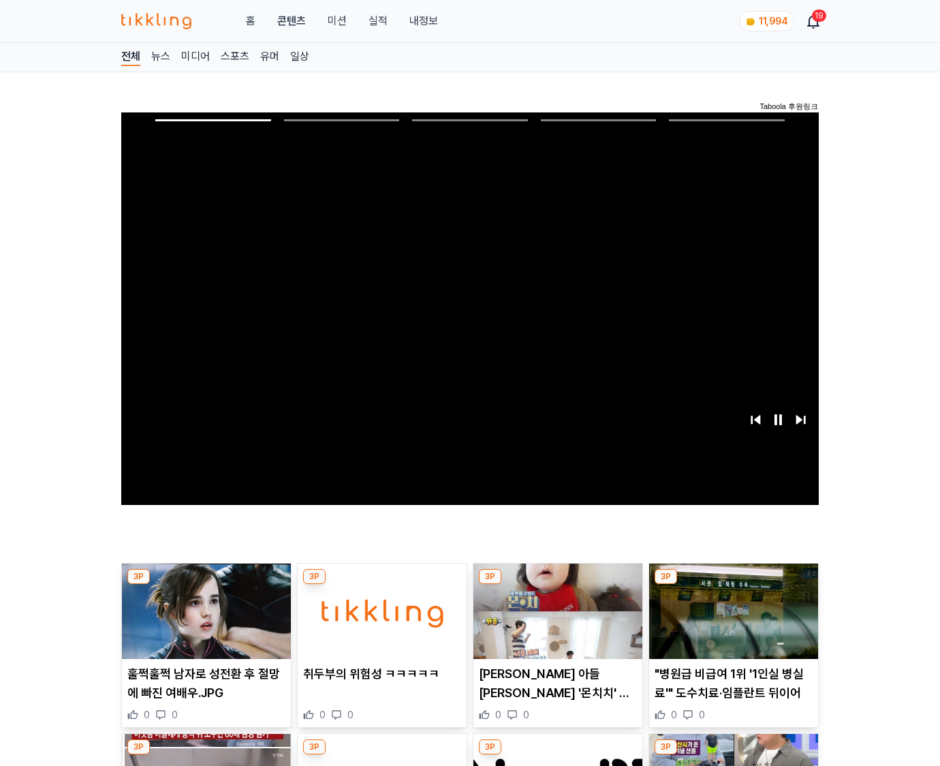
click at [733, 585] on img at bounding box center [733, 610] width 169 height 95
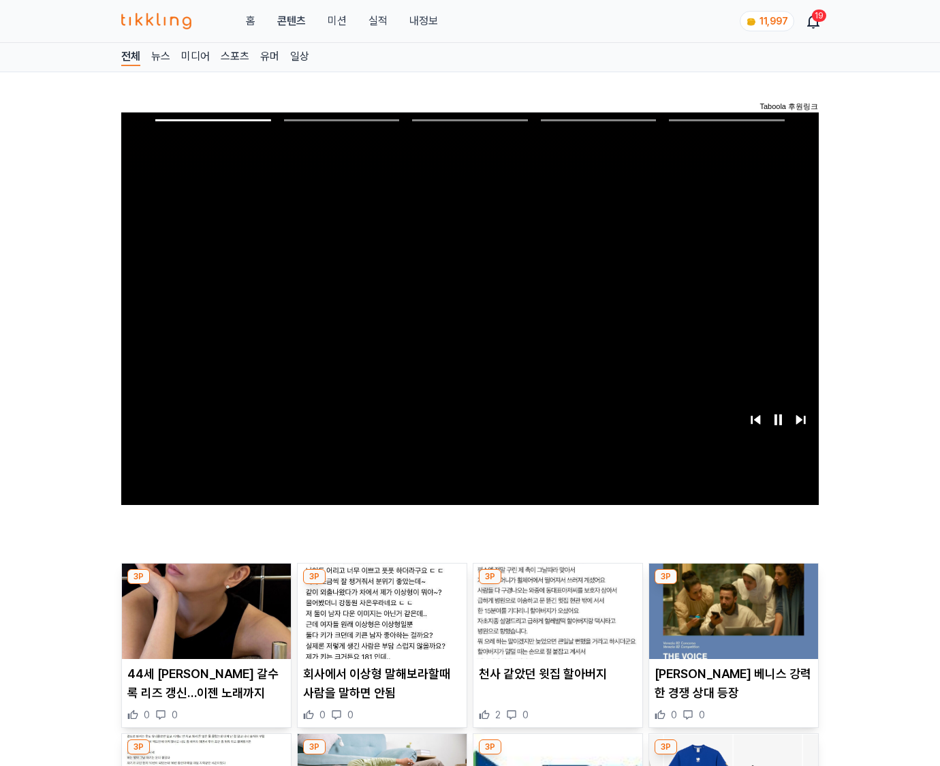
click at [733, 585] on img at bounding box center [733, 610] width 169 height 95
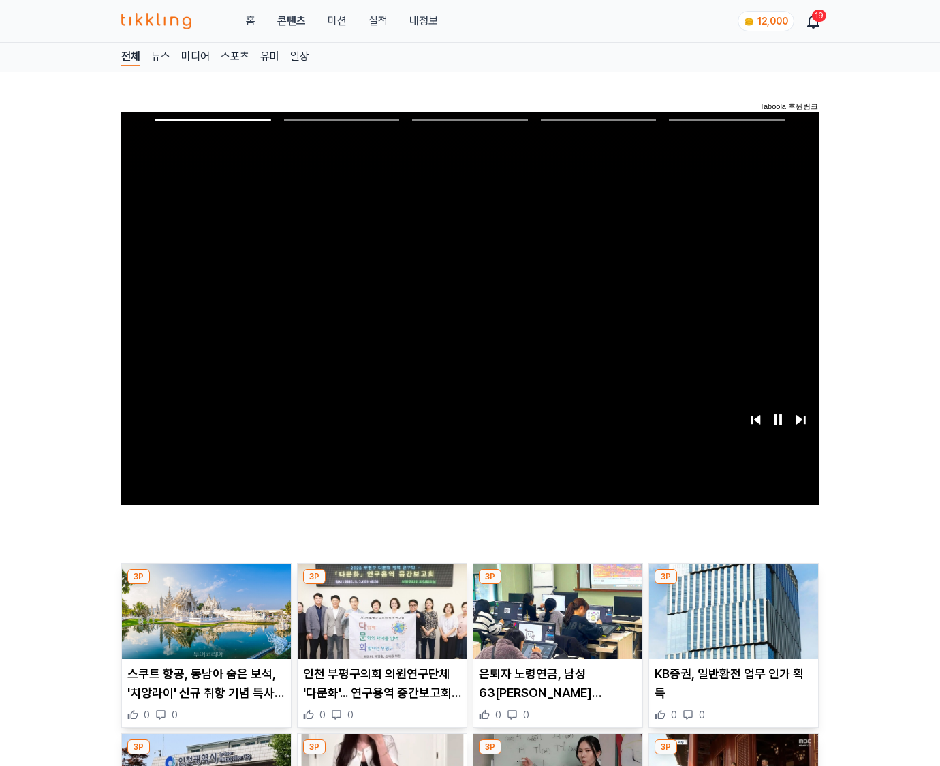
click at [733, 585] on img at bounding box center [733, 610] width 169 height 95
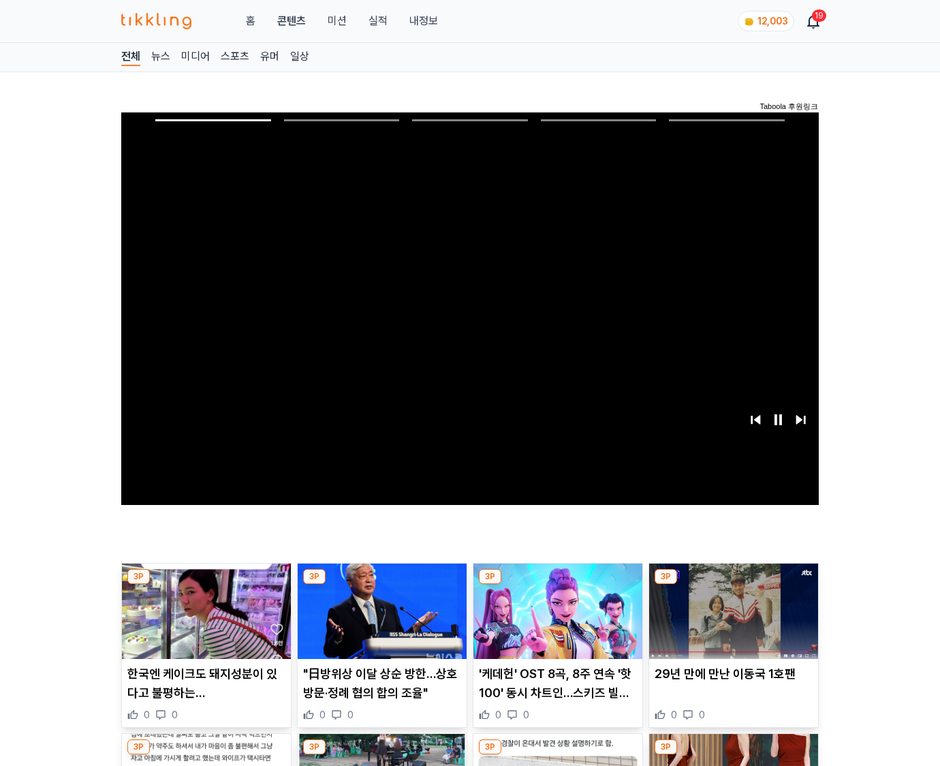
click at [733, 585] on img at bounding box center [733, 610] width 169 height 95
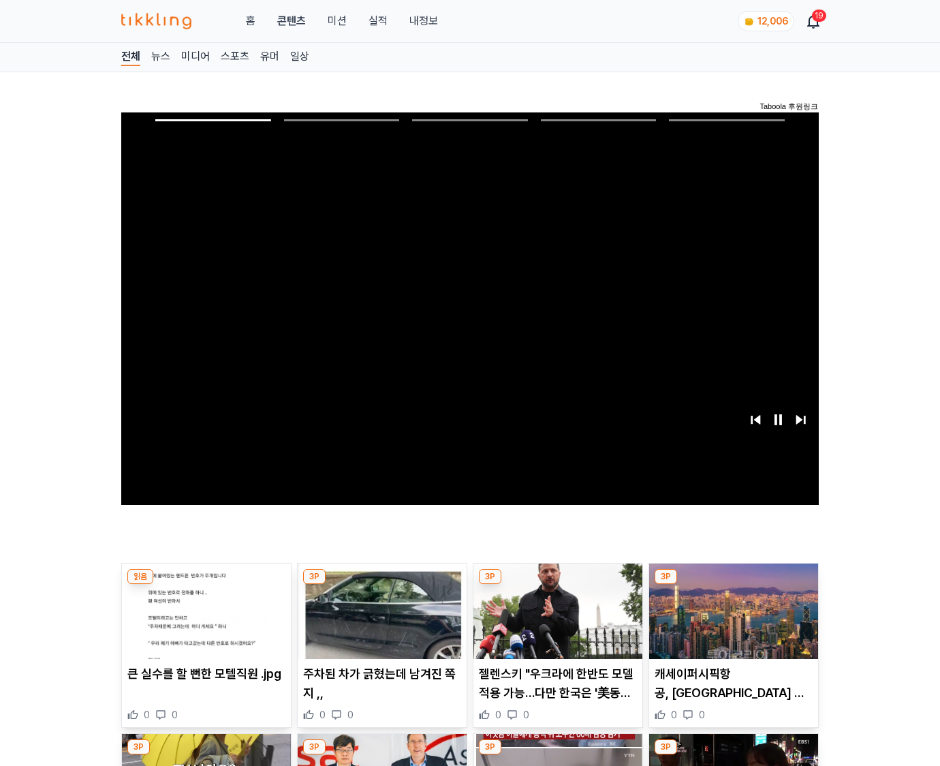
click at [733, 585] on img at bounding box center [733, 610] width 169 height 95
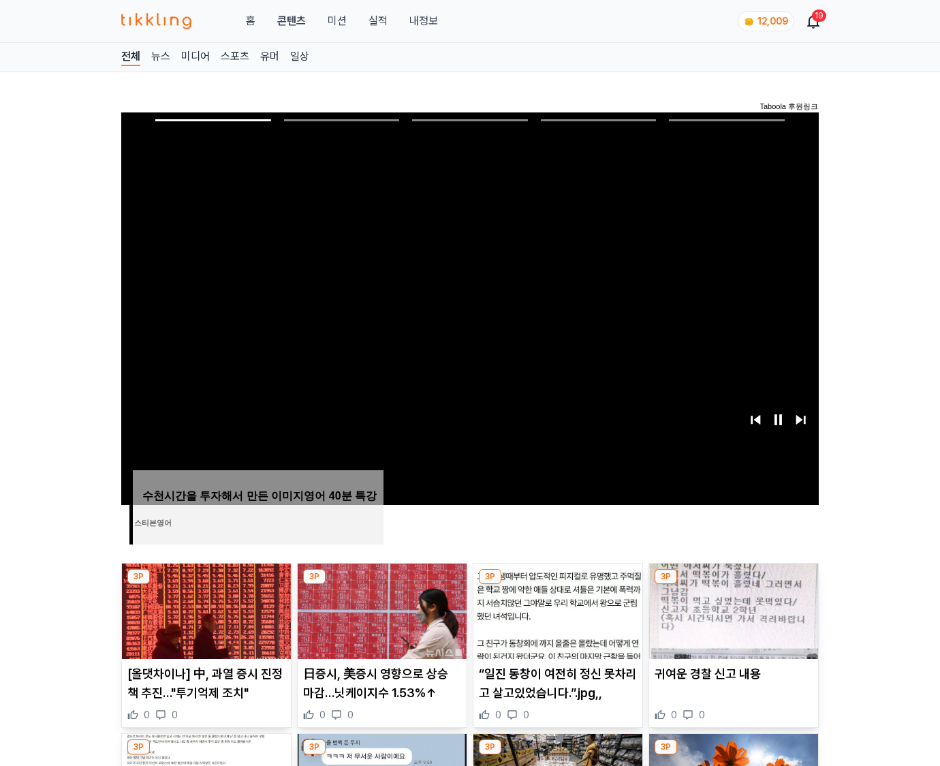
click at [733, 585] on img at bounding box center [733, 610] width 169 height 95
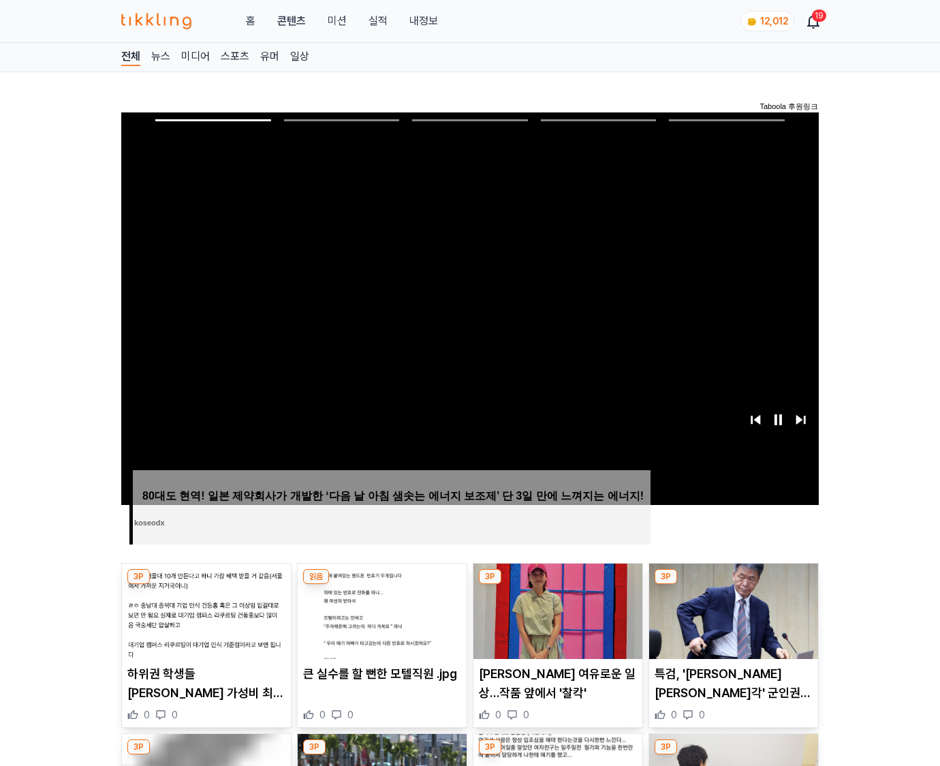
click at [733, 585] on img at bounding box center [733, 610] width 169 height 95
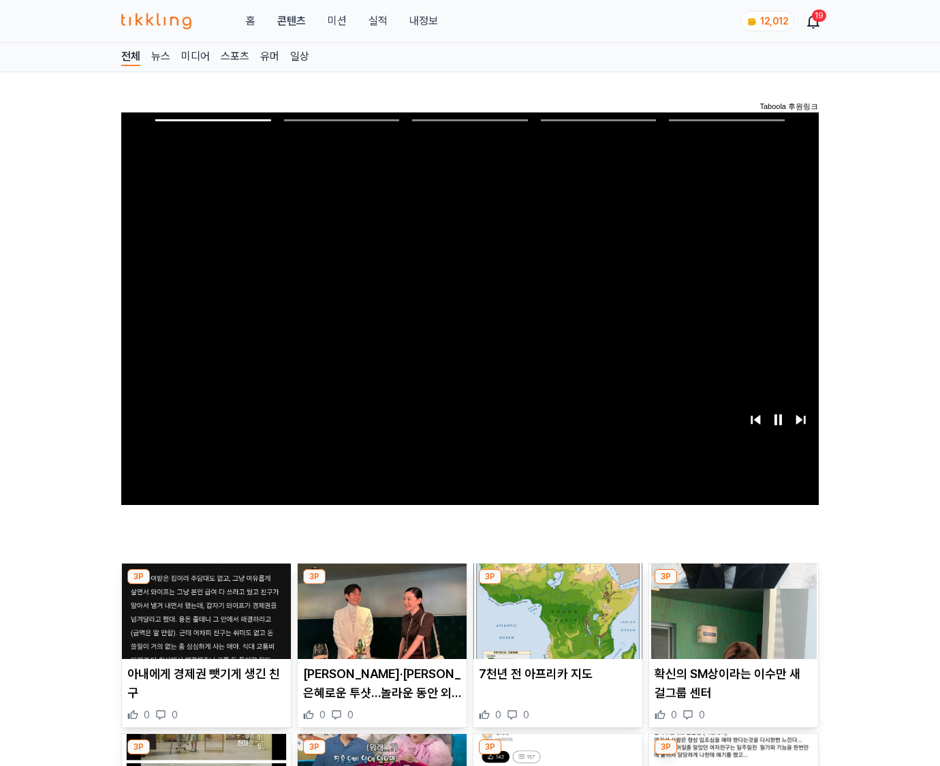
click at [733, 585] on img at bounding box center [733, 610] width 169 height 95
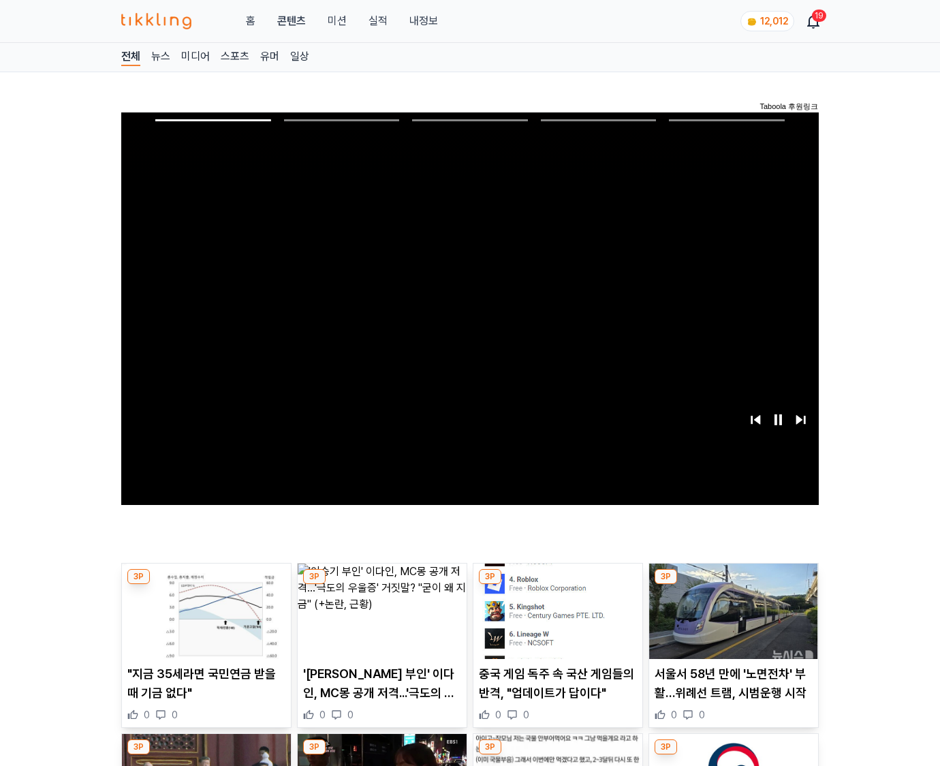
click at [733, 585] on img at bounding box center [733, 610] width 169 height 95
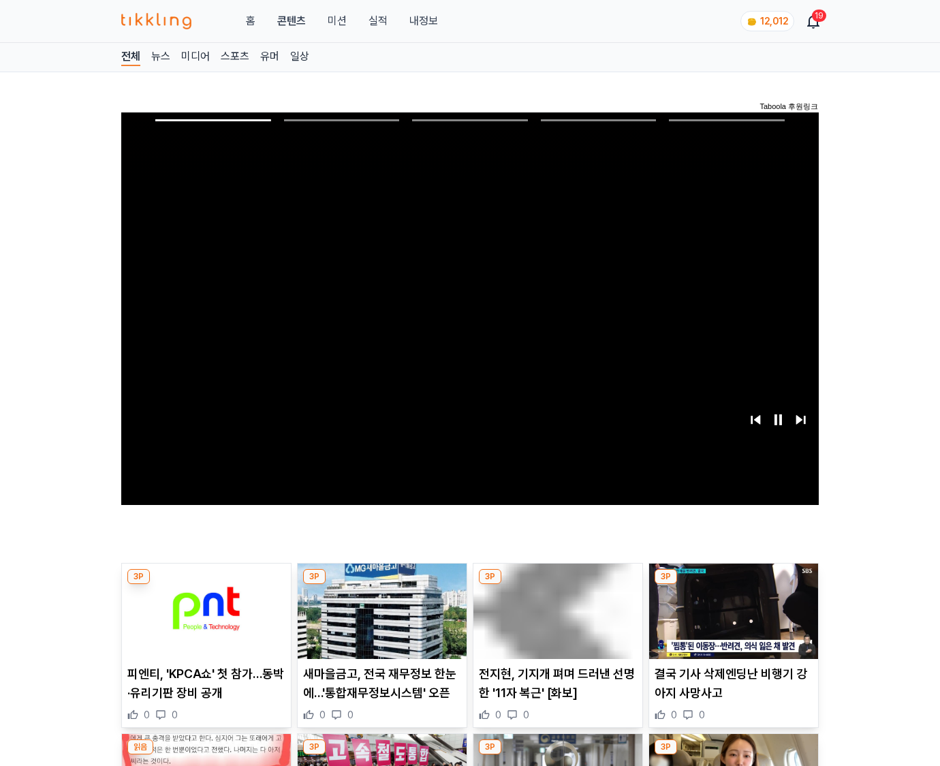
click at [733, 585] on img at bounding box center [733, 610] width 169 height 95
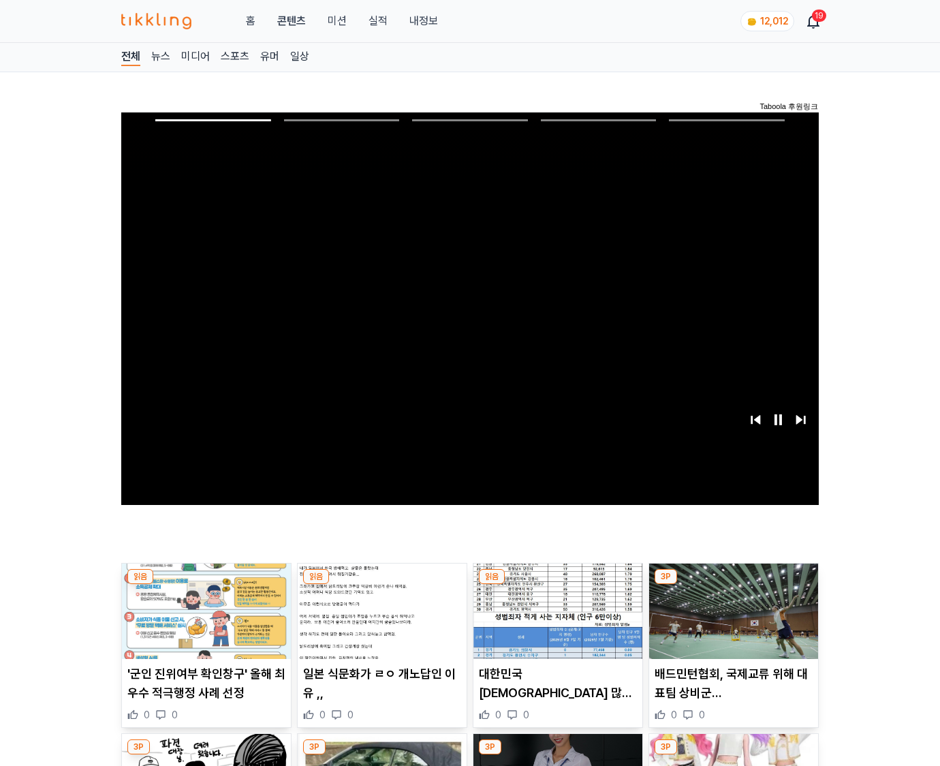
click at [733, 585] on img at bounding box center [733, 610] width 169 height 95
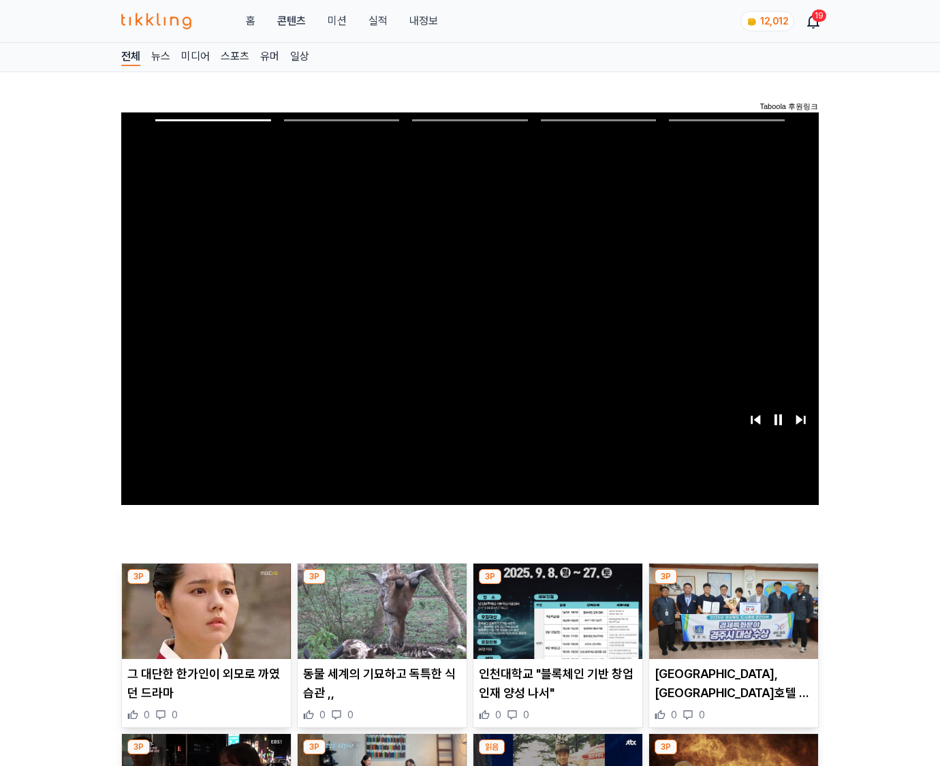
click at [733, 585] on img at bounding box center [733, 610] width 169 height 95
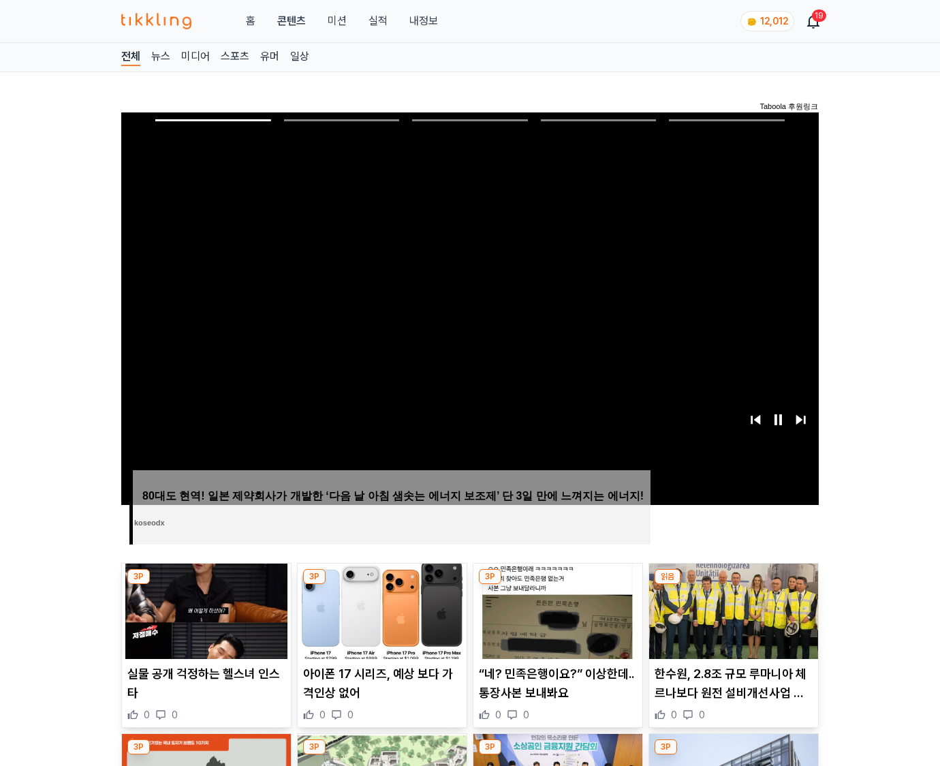
click at [733, 585] on img at bounding box center [733, 610] width 169 height 95
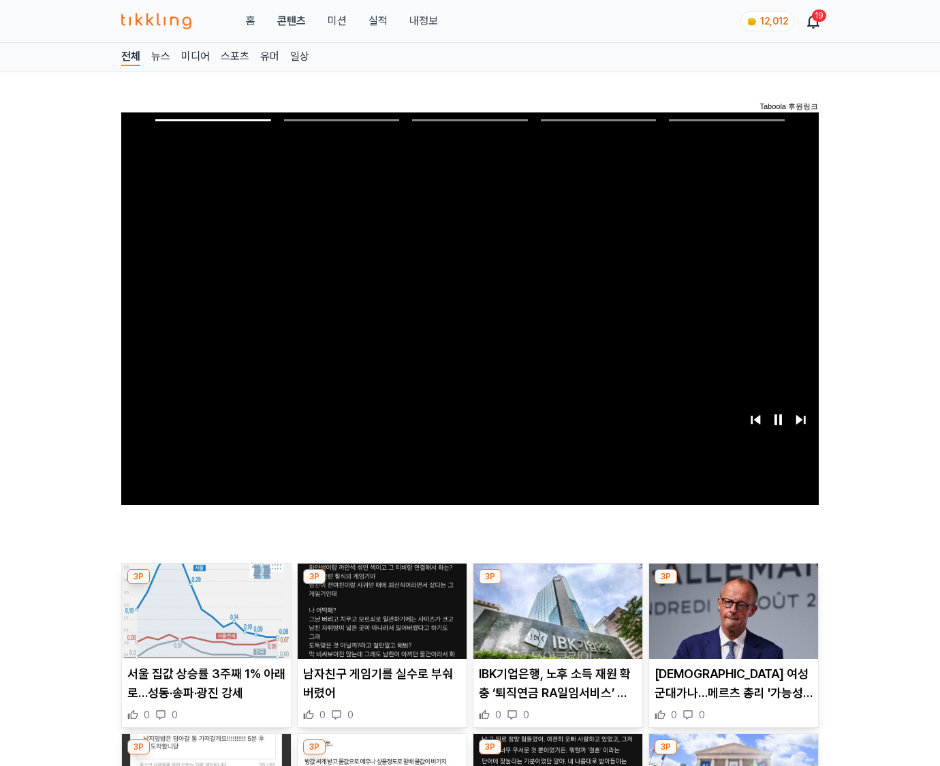
click at [733, 585] on img at bounding box center [733, 610] width 169 height 95
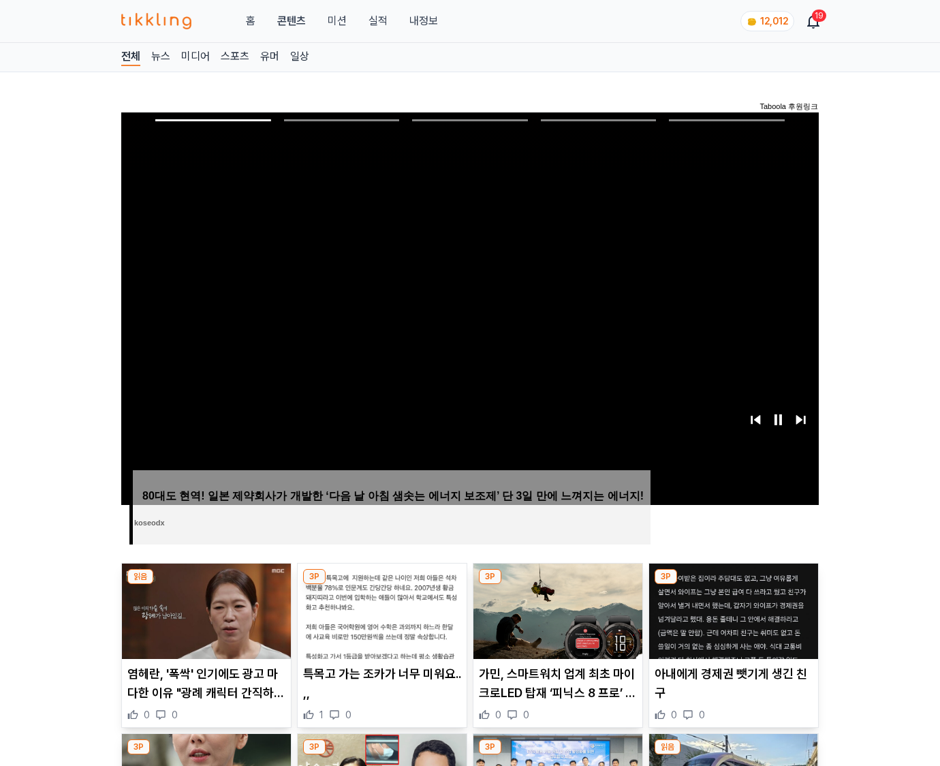
click at [733, 585] on img at bounding box center [733, 610] width 169 height 95
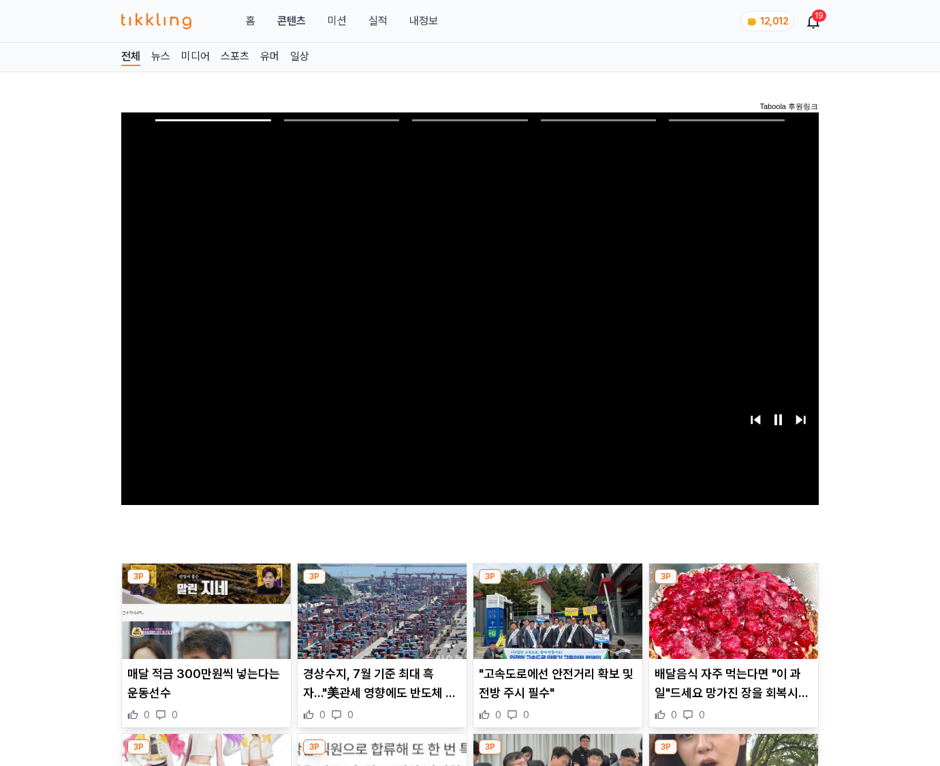
click at [733, 585] on img at bounding box center [733, 610] width 169 height 95
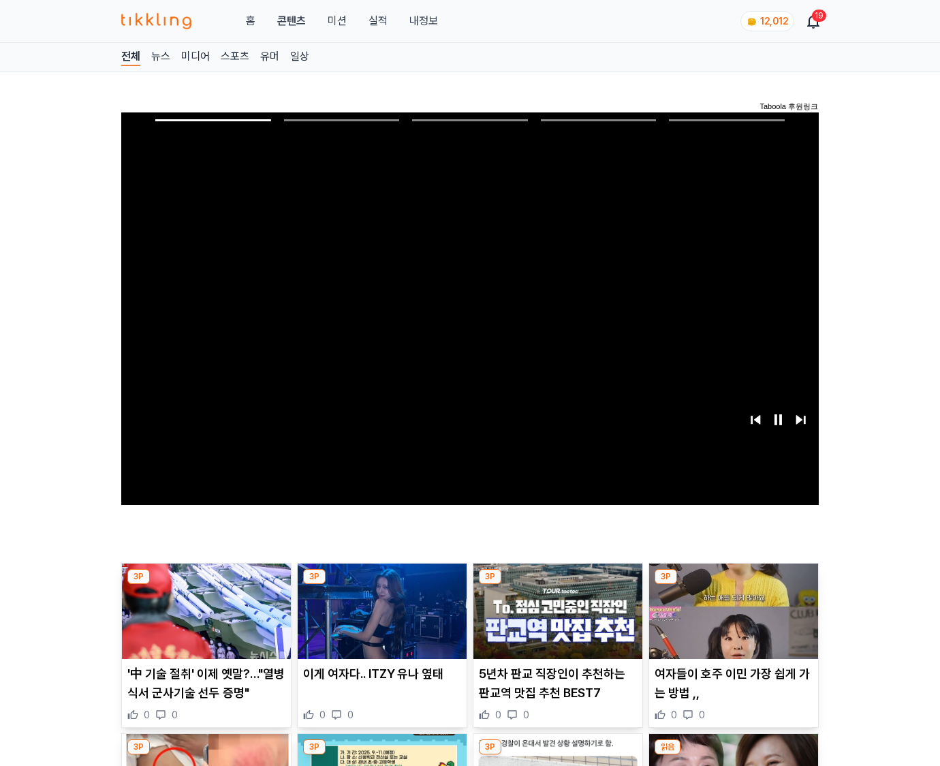
click at [733, 585] on img at bounding box center [733, 610] width 169 height 95
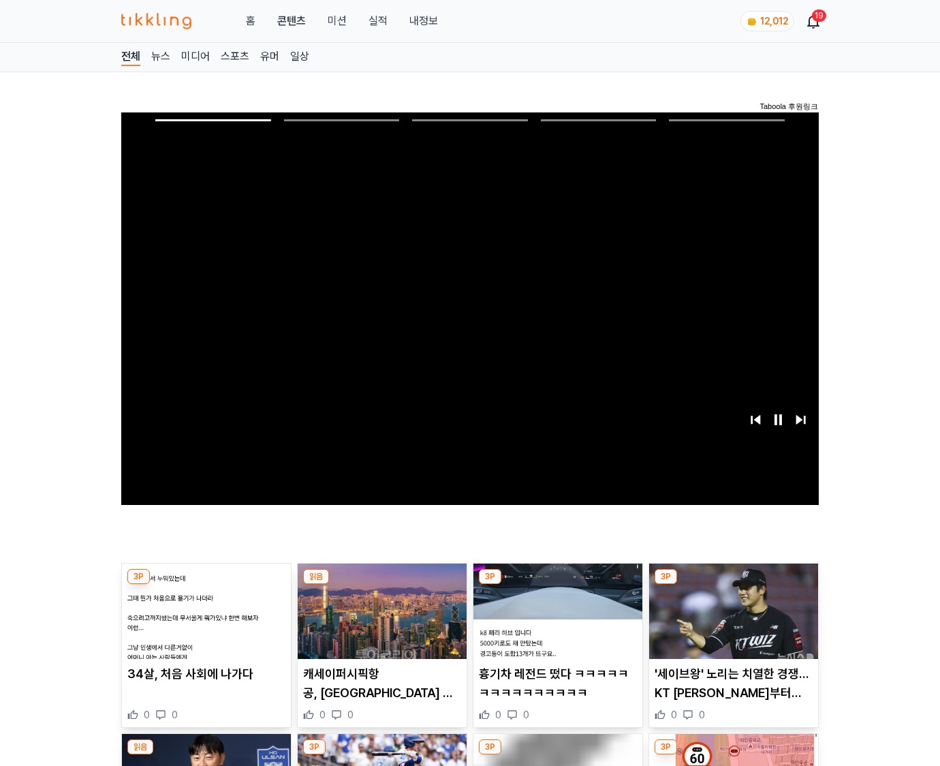
click at [733, 585] on img at bounding box center [733, 610] width 169 height 95
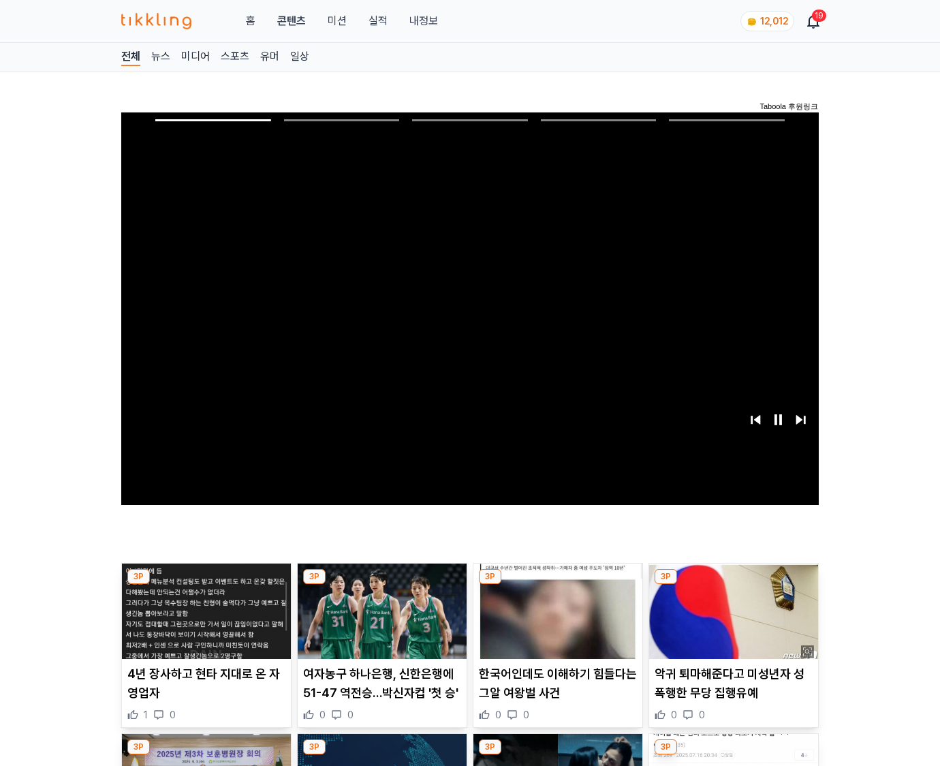
click at [733, 585] on img at bounding box center [733, 610] width 169 height 95
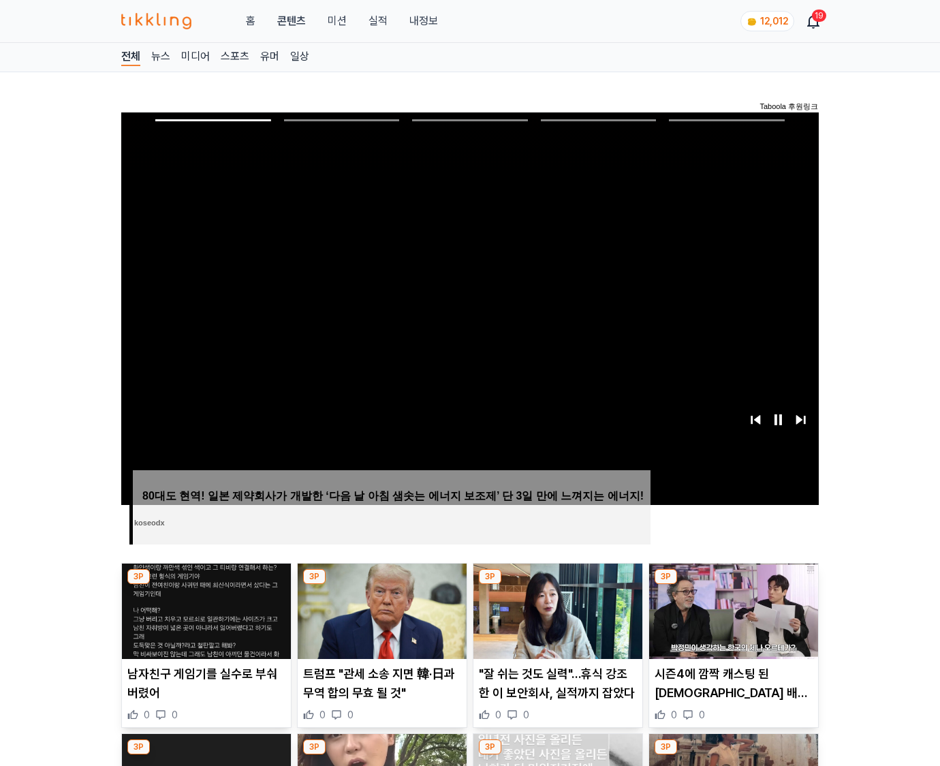
click at [733, 585] on img at bounding box center [733, 610] width 169 height 95
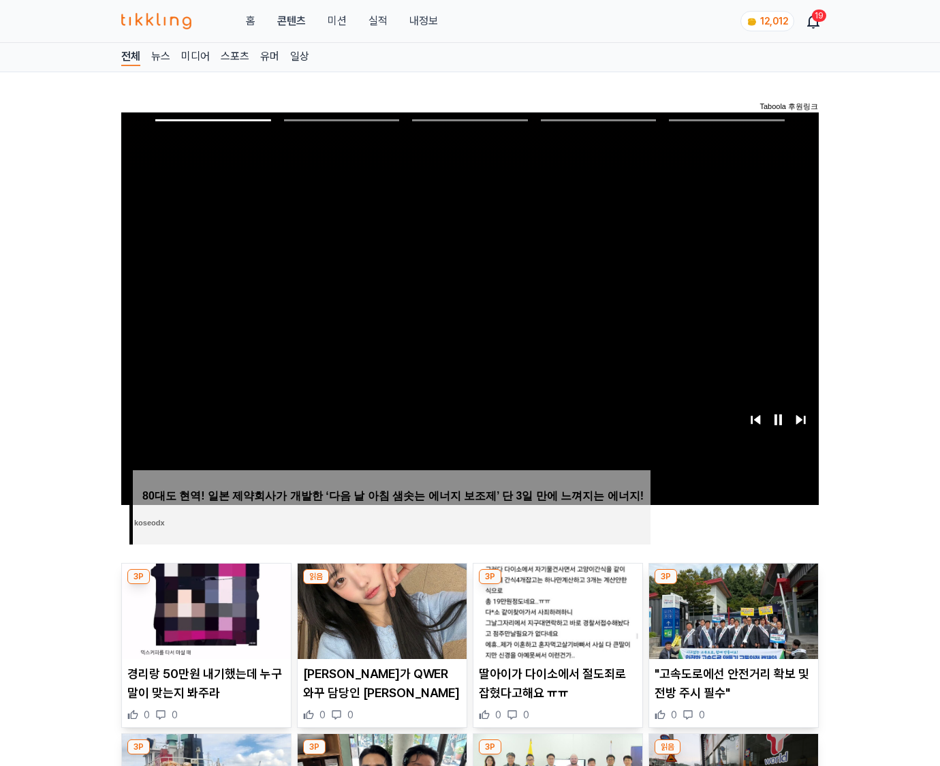
click at [733, 585] on img at bounding box center [733, 610] width 169 height 95
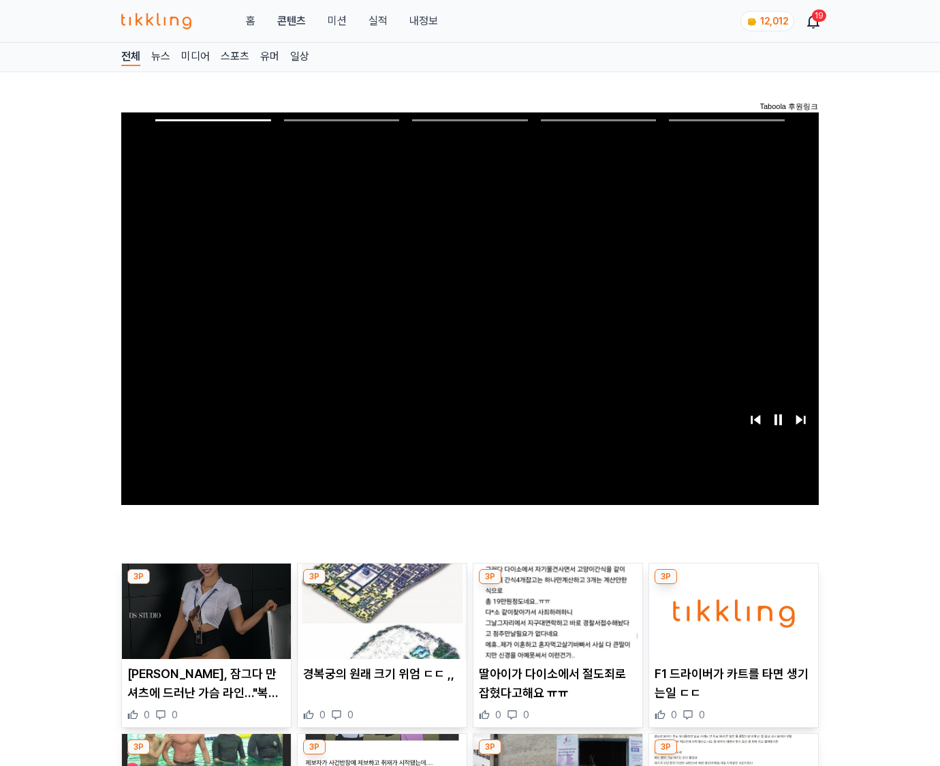
click at [733, 585] on img at bounding box center [733, 610] width 169 height 95
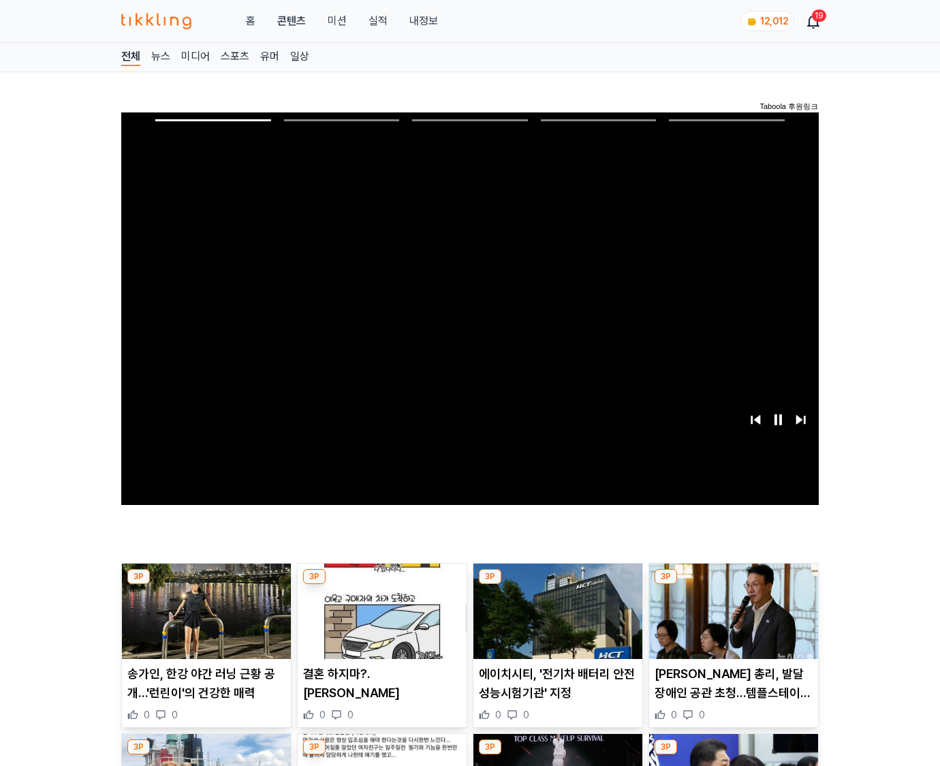
click at [733, 585] on img at bounding box center [733, 610] width 169 height 95
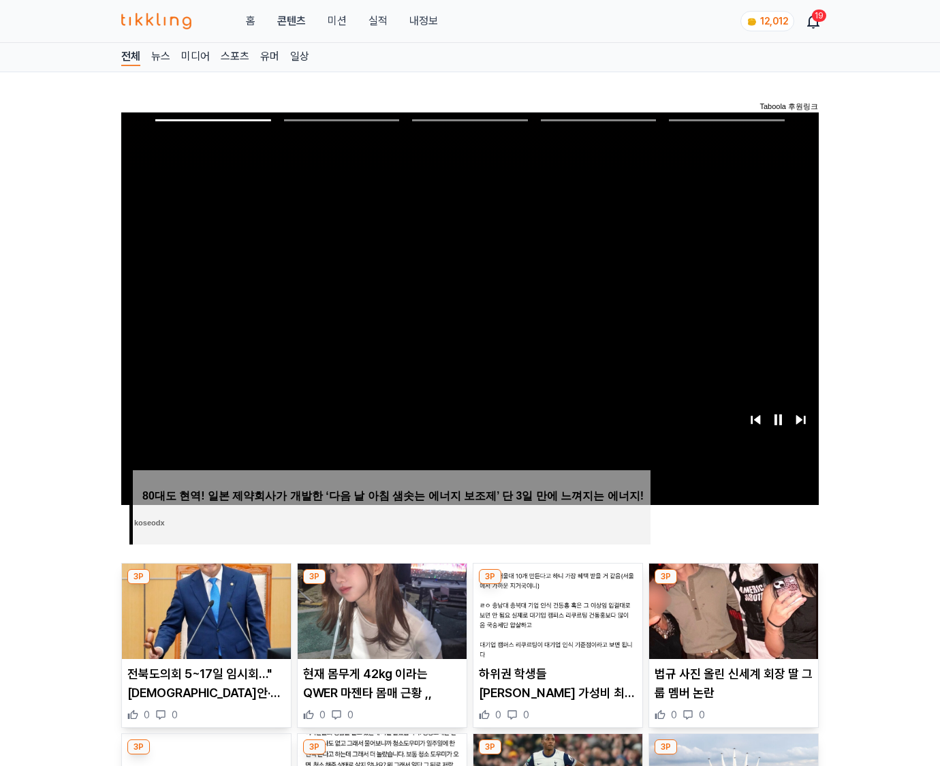
click at [733, 585] on img at bounding box center [733, 610] width 169 height 95
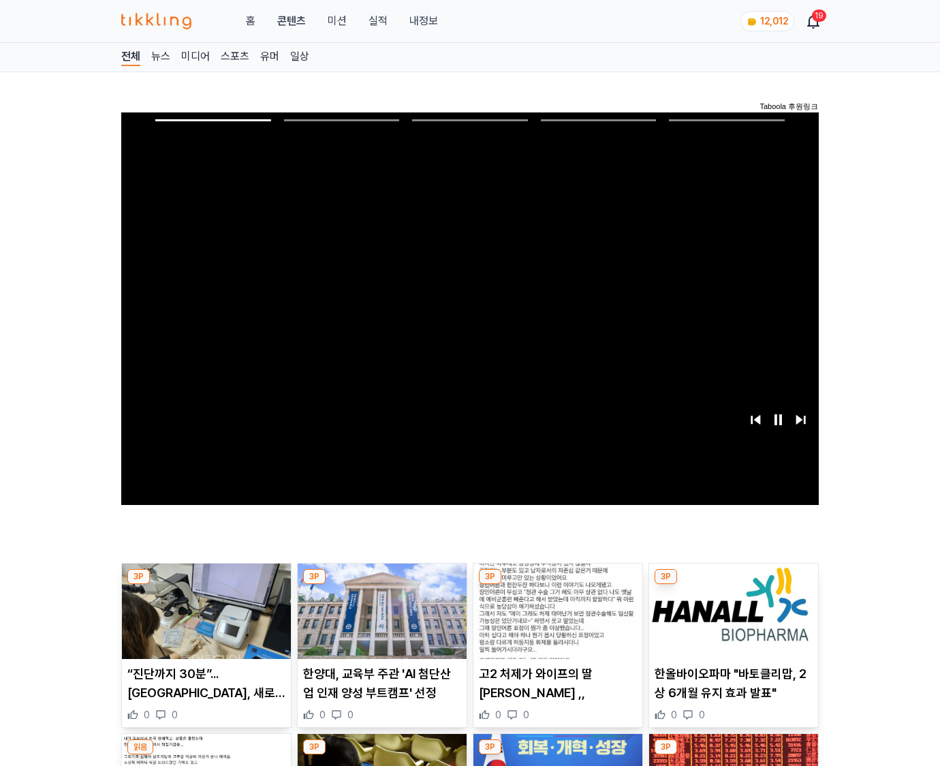
click at [733, 585] on img at bounding box center [733, 610] width 169 height 95
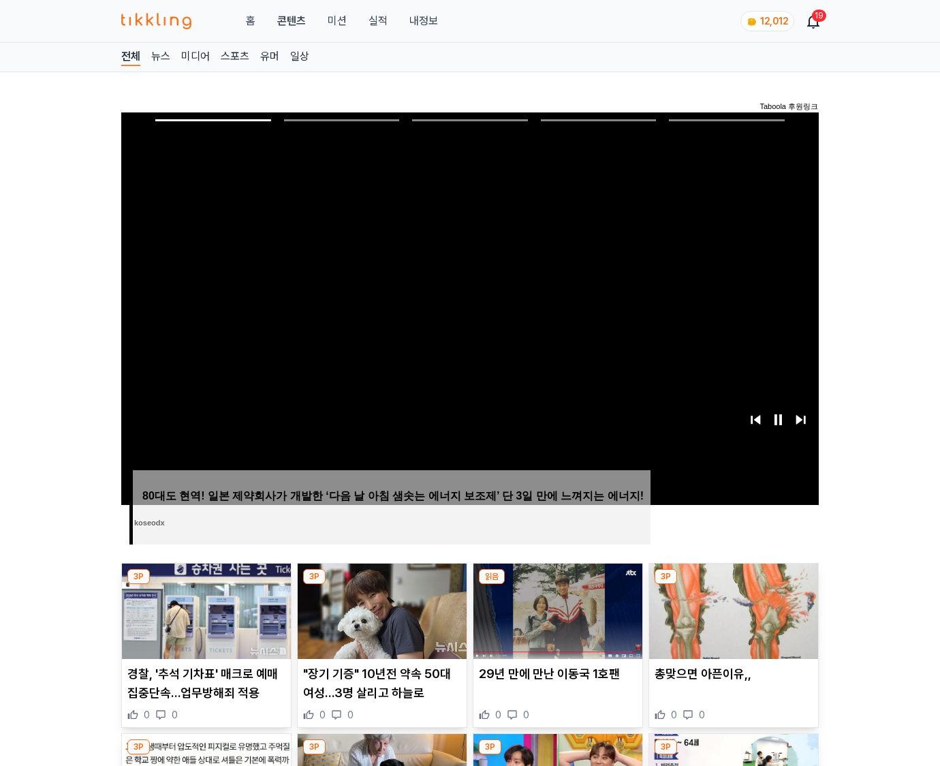
click at [733, 585] on img at bounding box center [733, 610] width 169 height 95
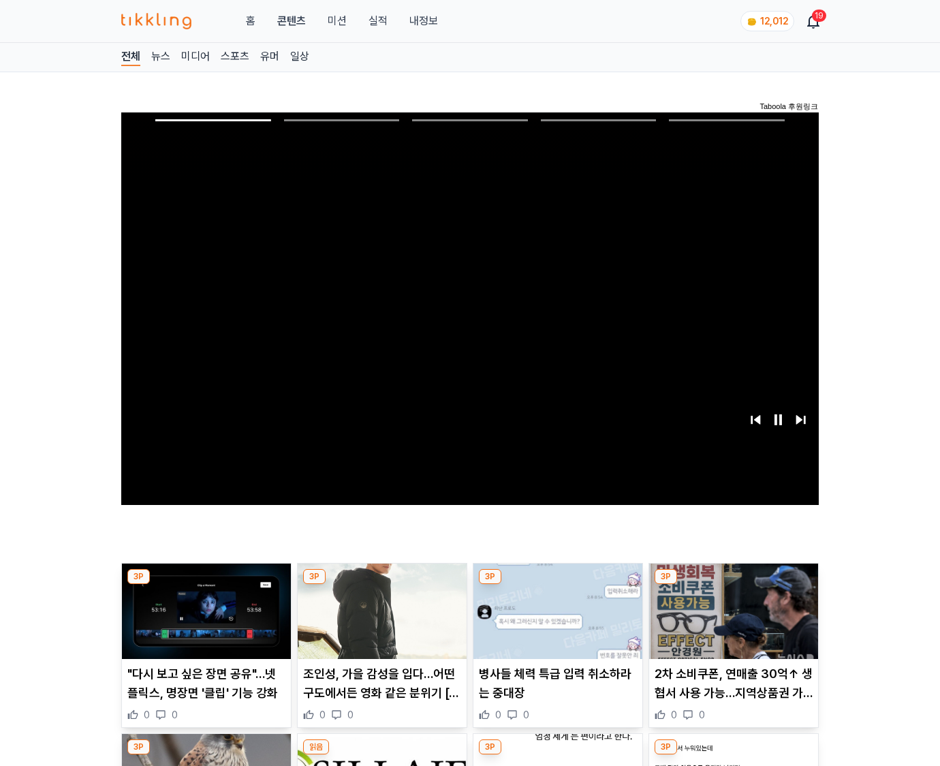
click at [733, 585] on img at bounding box center [733, 610] width 169 height 95
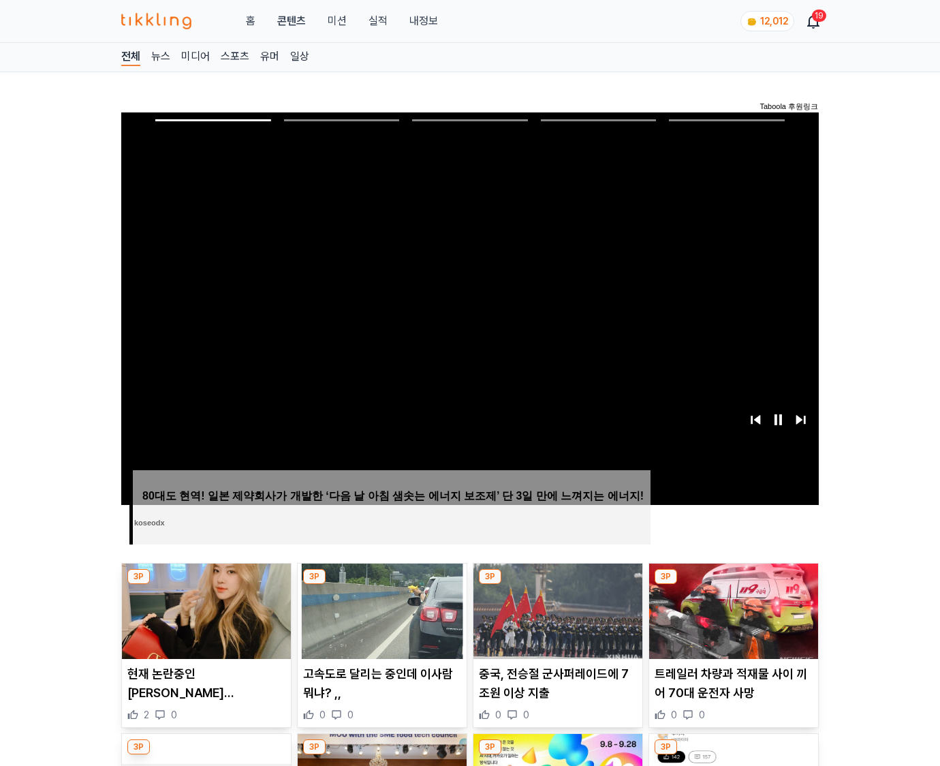
click at [733, 585] on img at bounding box center [733, 610] width 169 height 95
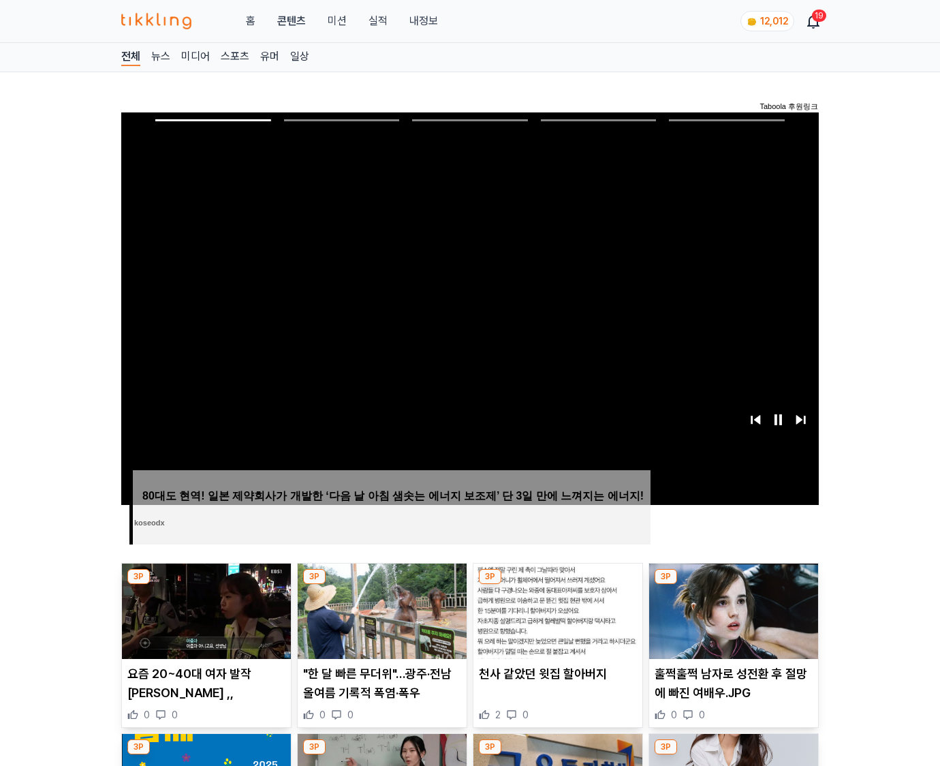
click at [733, 585] on img at bounding box center [733, 610] width 169 height 95
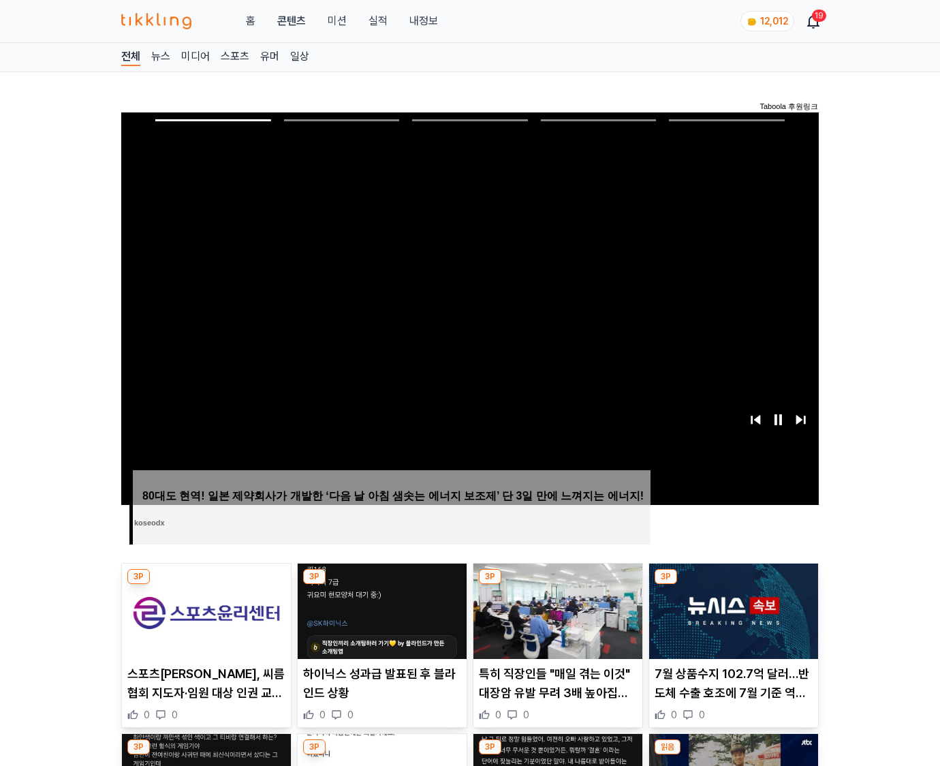
click at [733, 585] on img at bounding box center [733, 610] width 169 height 95
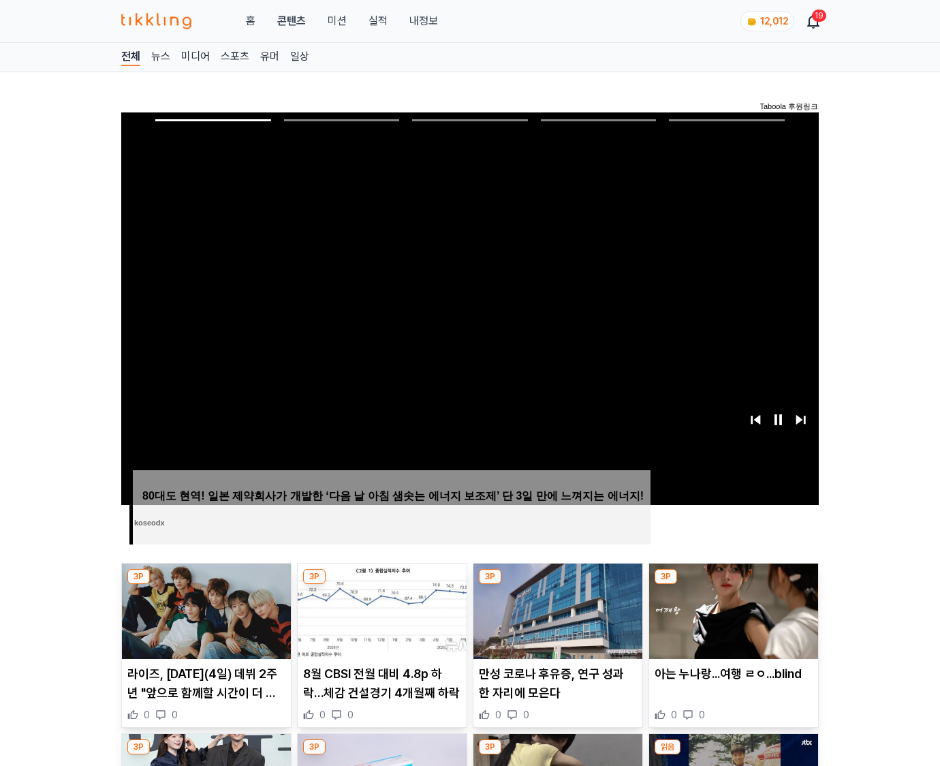
click at [733, 585] on img at bounding box center [733, 610] width 169 height 95
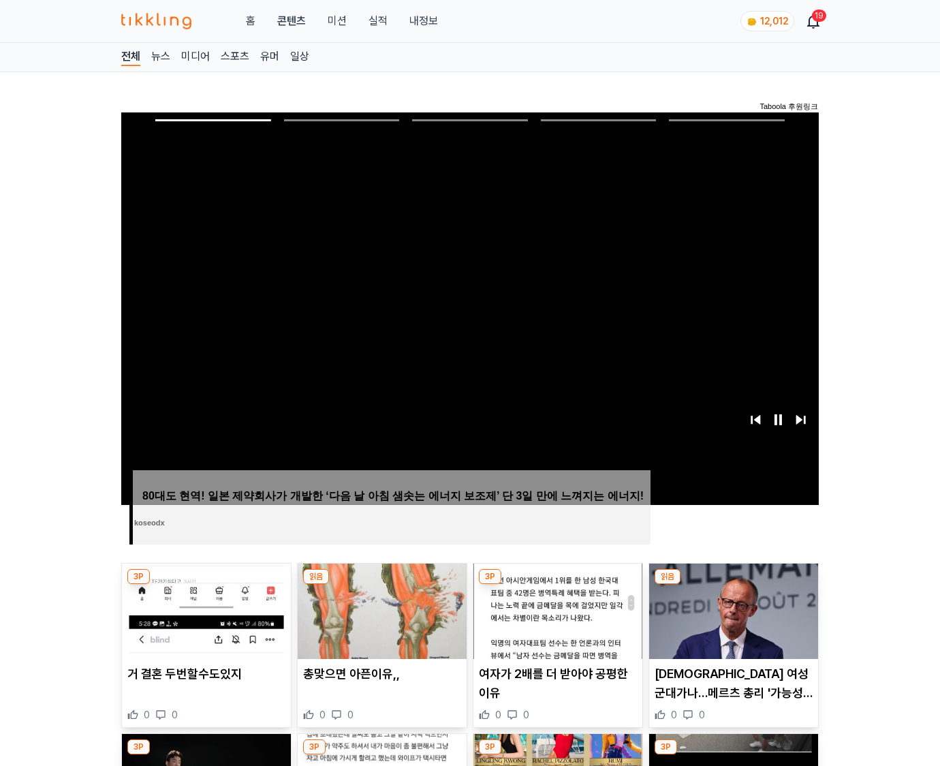
click at [733, 585] on img at bounding box center [733, 610] width 169 height 95
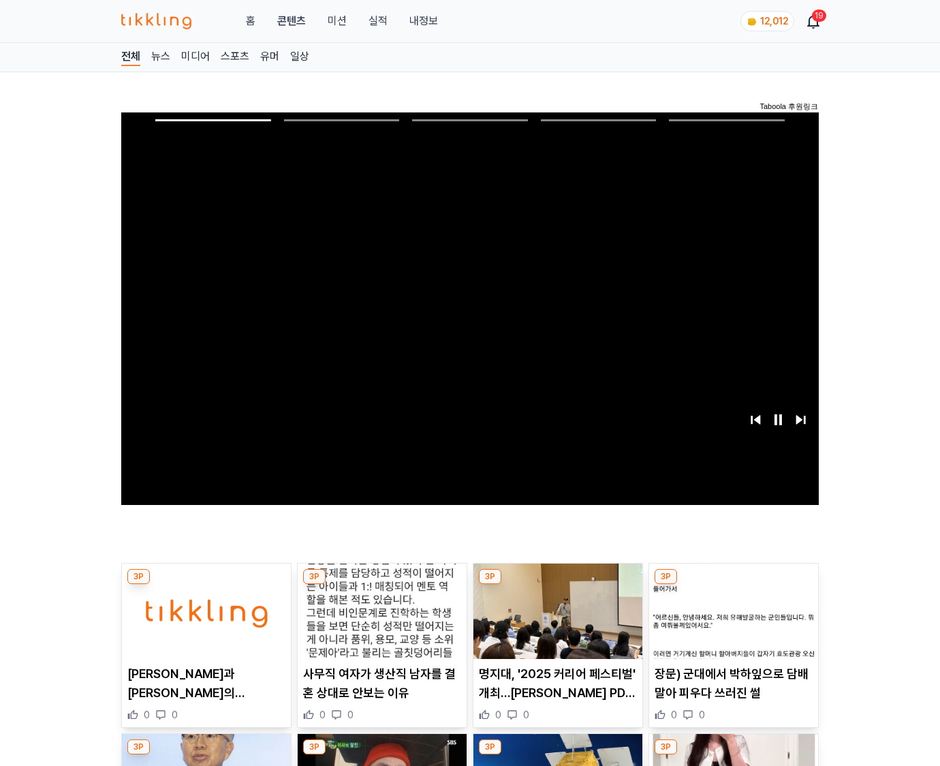
click at [733, 585] on img at bounding box center [733, 610] width 169 height 95
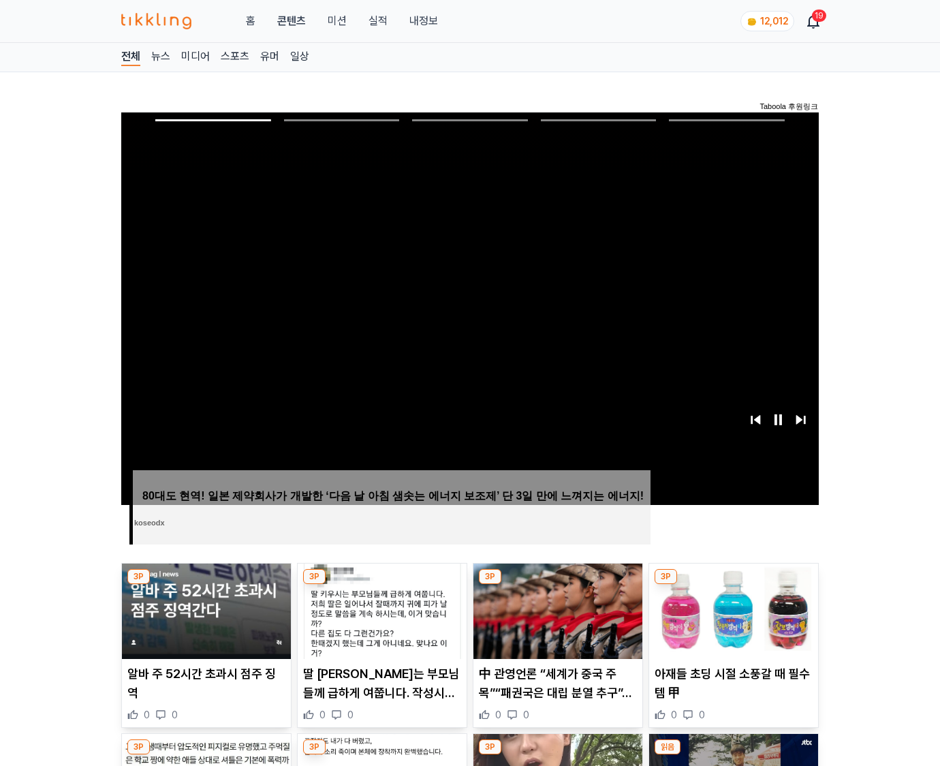
click at [733, 585] on img at bounding box center [733, 610] width 169 height 95
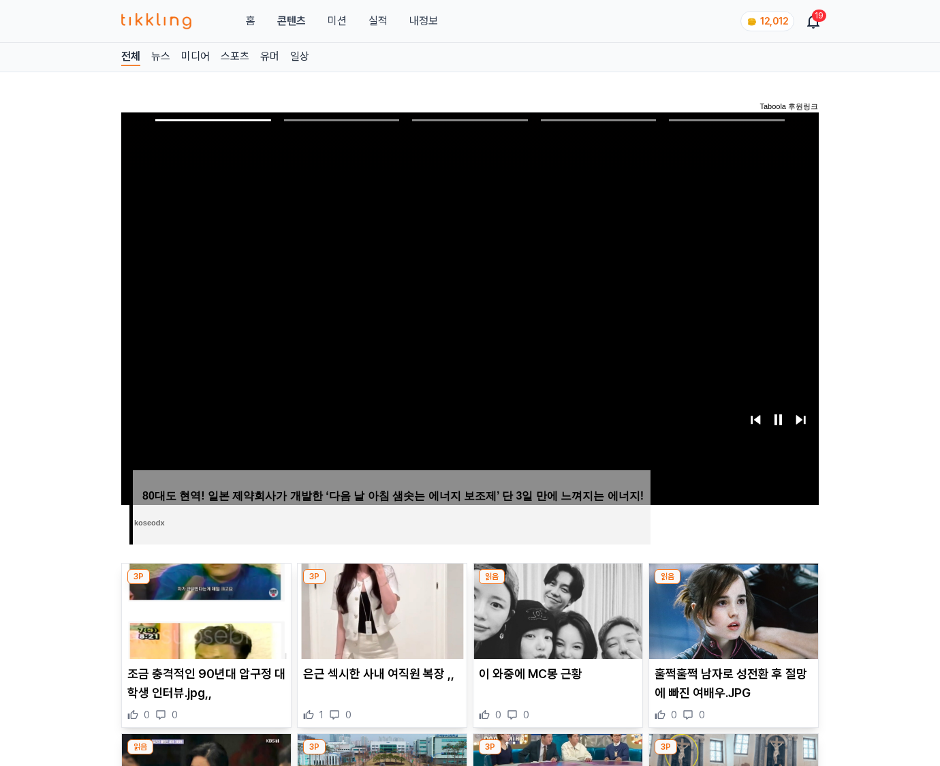
click at [733, 585] on img at bounding box center [733, 610] width 169 height 95
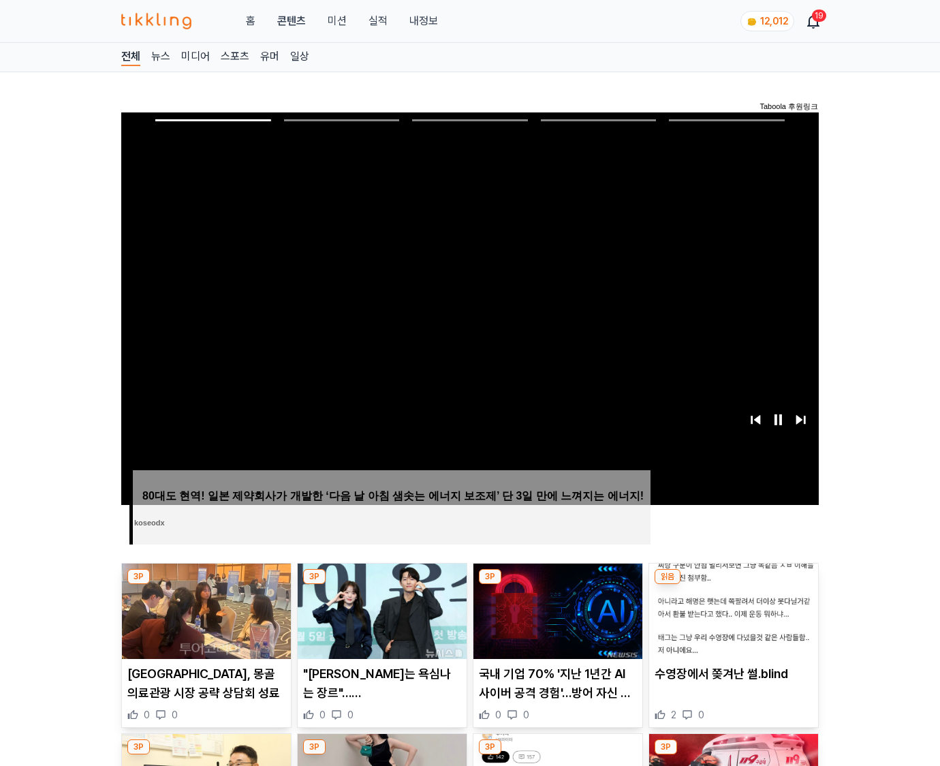
click at [733, 585] on img at bounding box center [733, 610] width 169 height 95
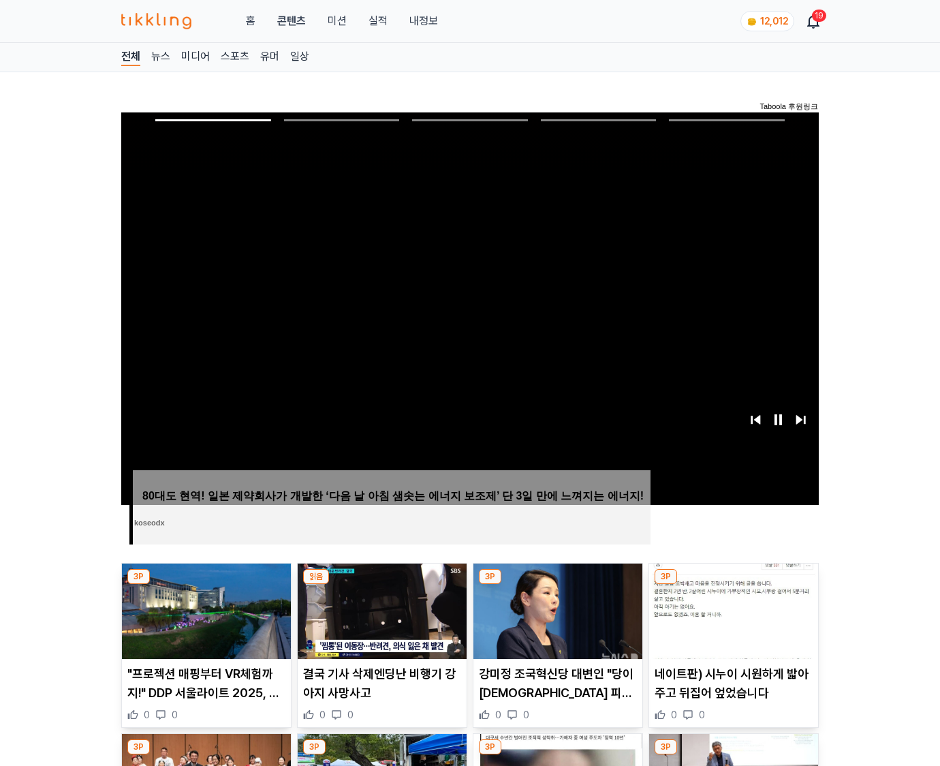
click at [733, 585] on img at bounding box center [733, 610] width 169 height 95
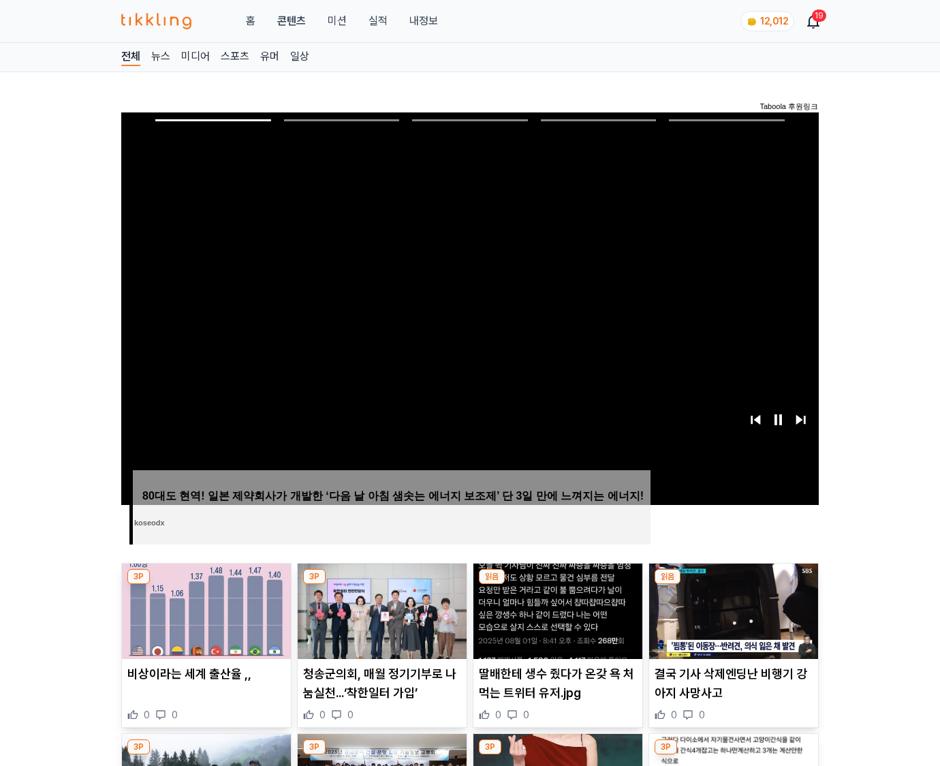
click at [733, 585] on img at bounding box center [733, 610] width 169 height 95
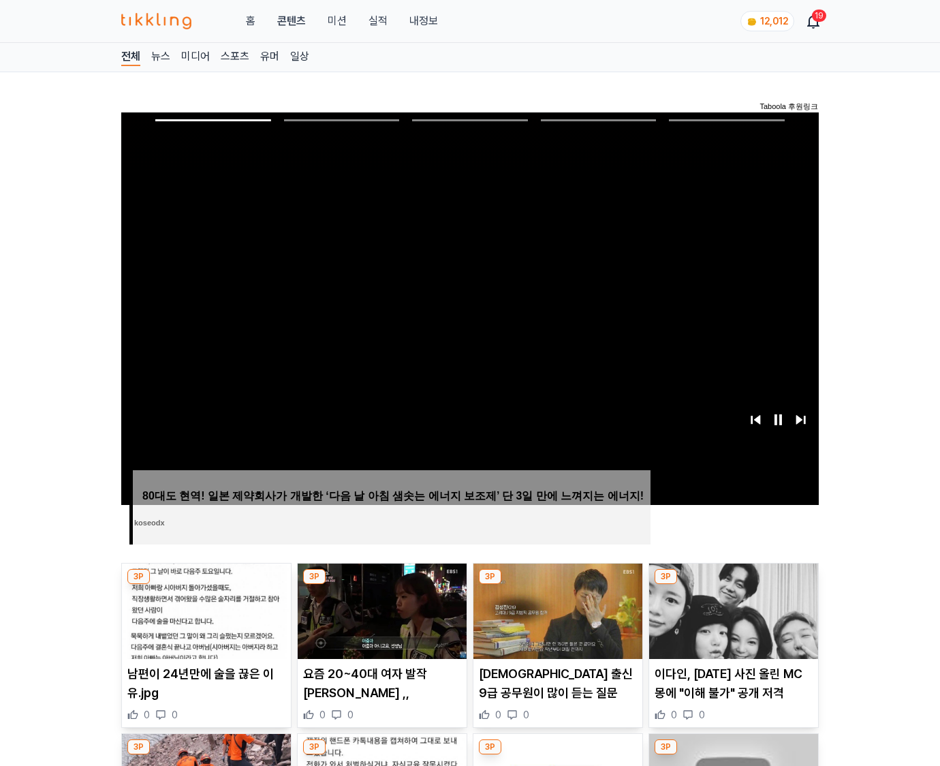
click at [733, 585] on img at bounding box center [733, 610] width 169 height 95
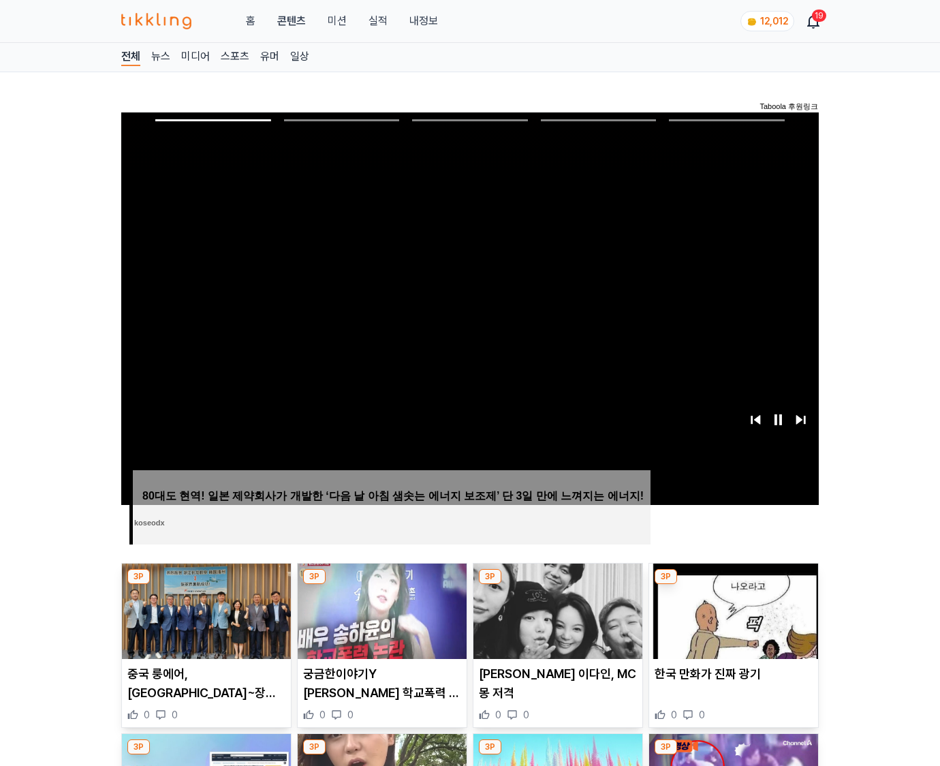
click at [733, 585] on img at bounding box center [733, 610] width 169 height 95
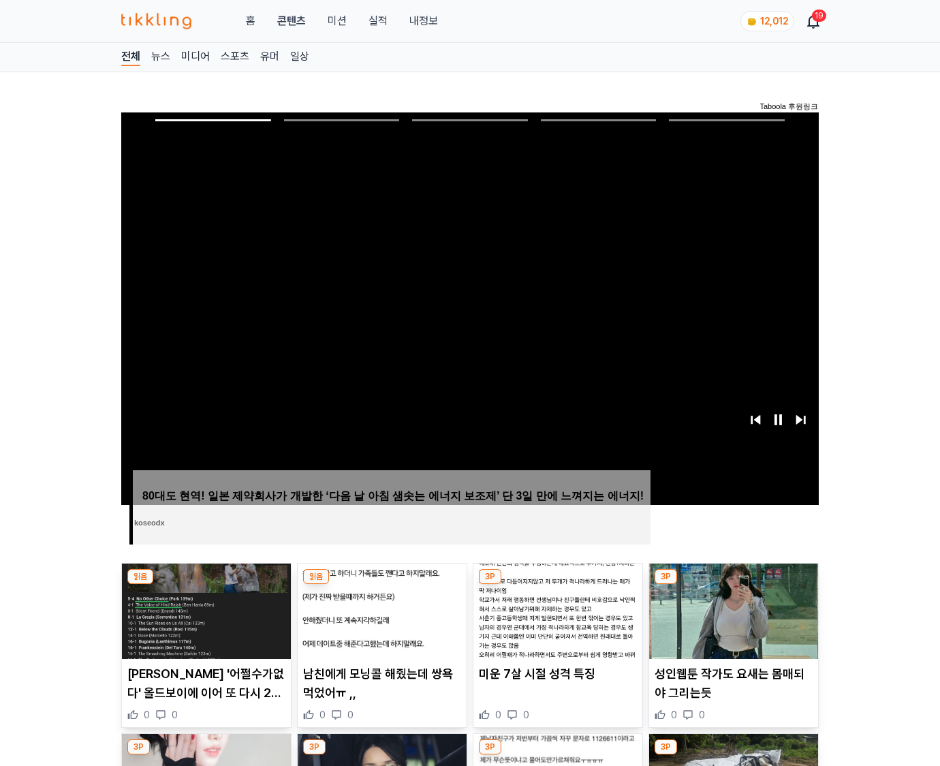
click at [733, 585] on img at bounding box center [733, 610] width 169 height 95
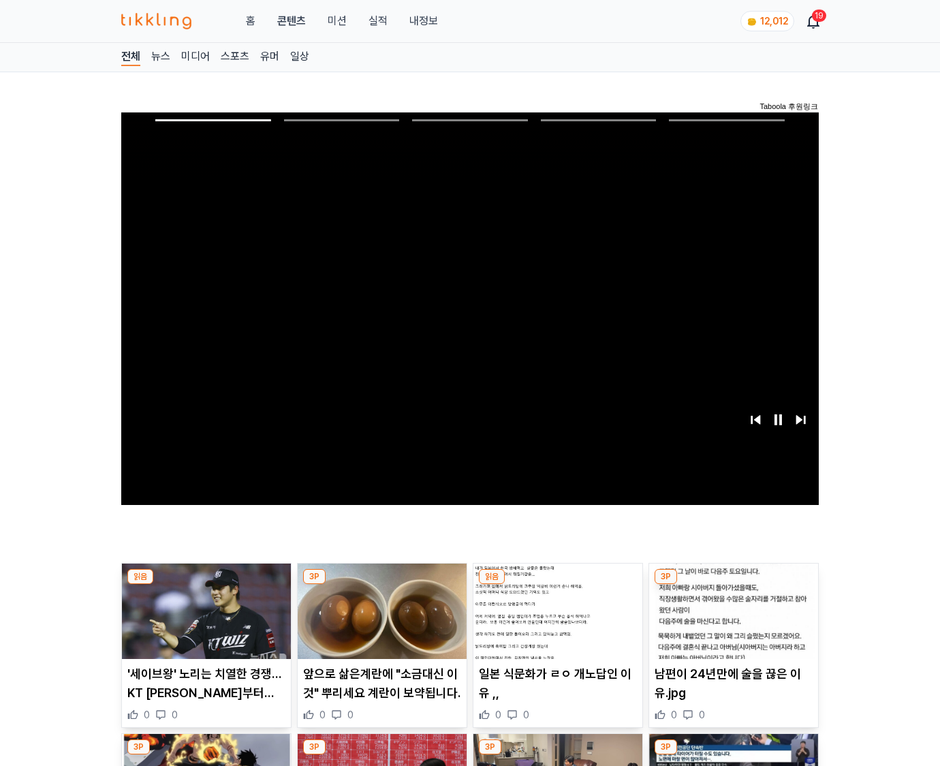
click at [733, 585] on img at bounding box center [733, 610] width 169 height 95
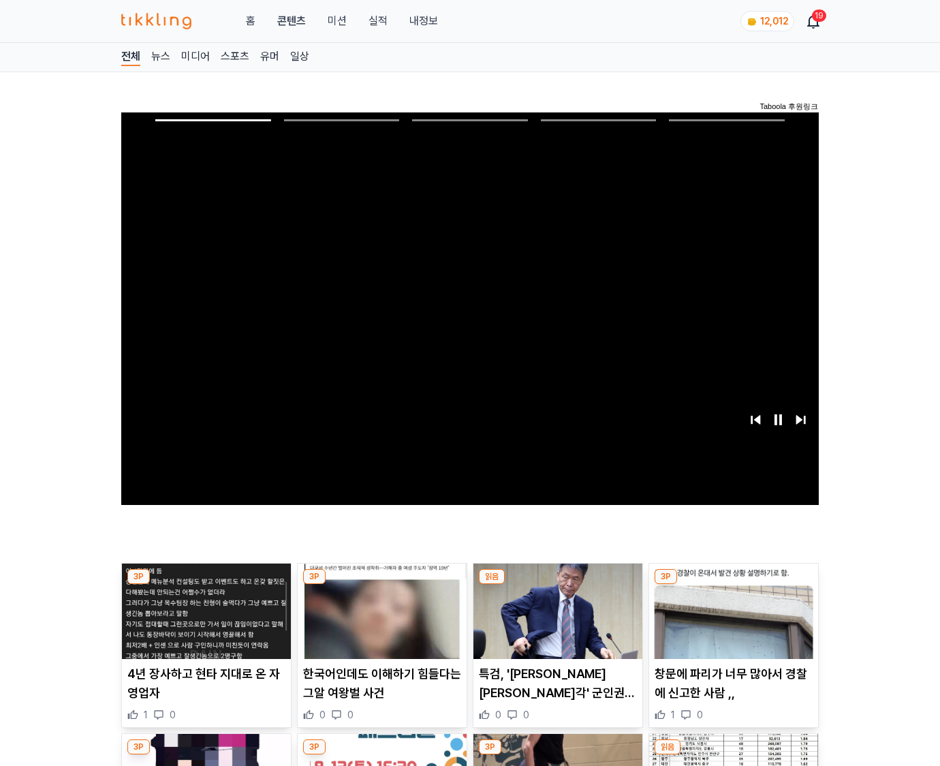
click at [733, 585] on img at bounding box center [733, 610] width 169 height 95
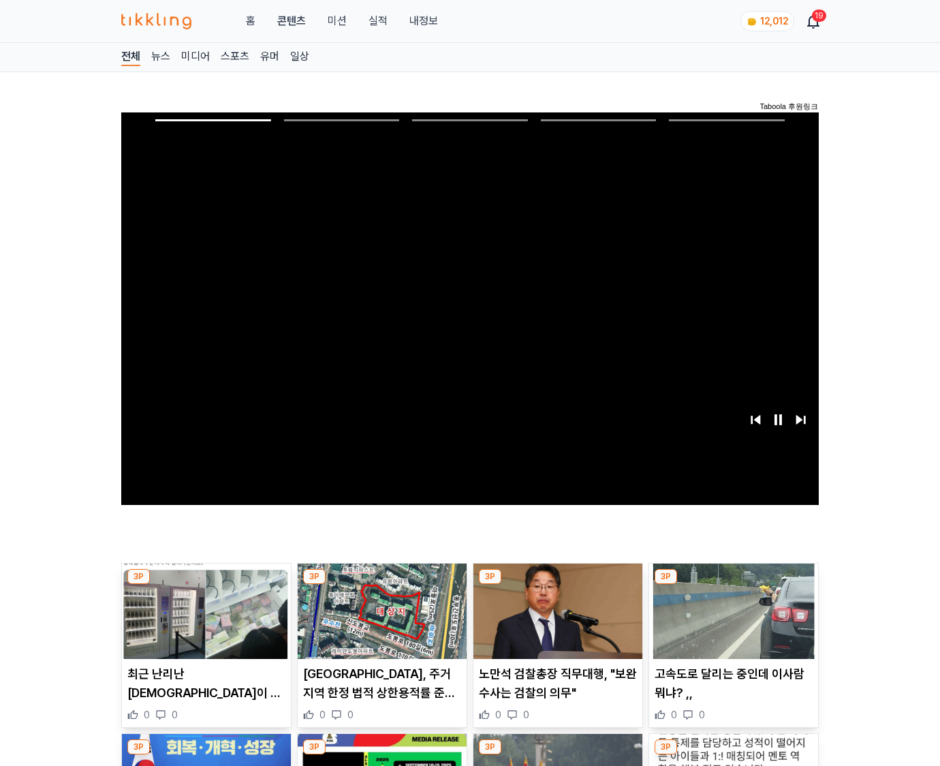
click at [733, 585] on img at bounding box center [733, 610] width 169 height 95
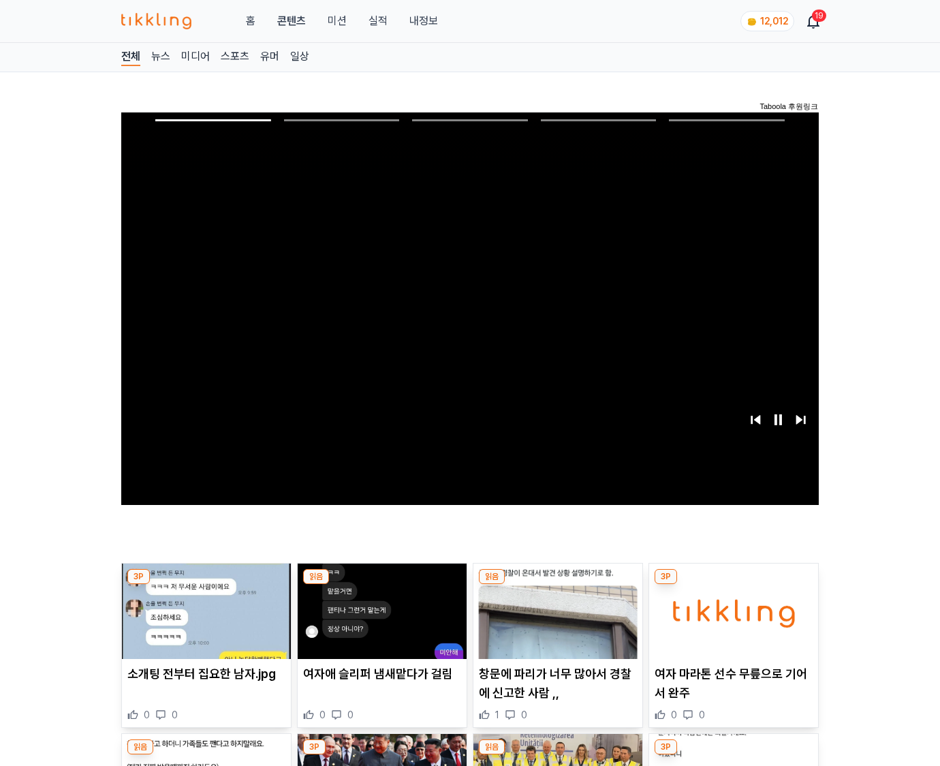
click at [733, 585] on img at bounding box center [733, 610] width 169 height 95
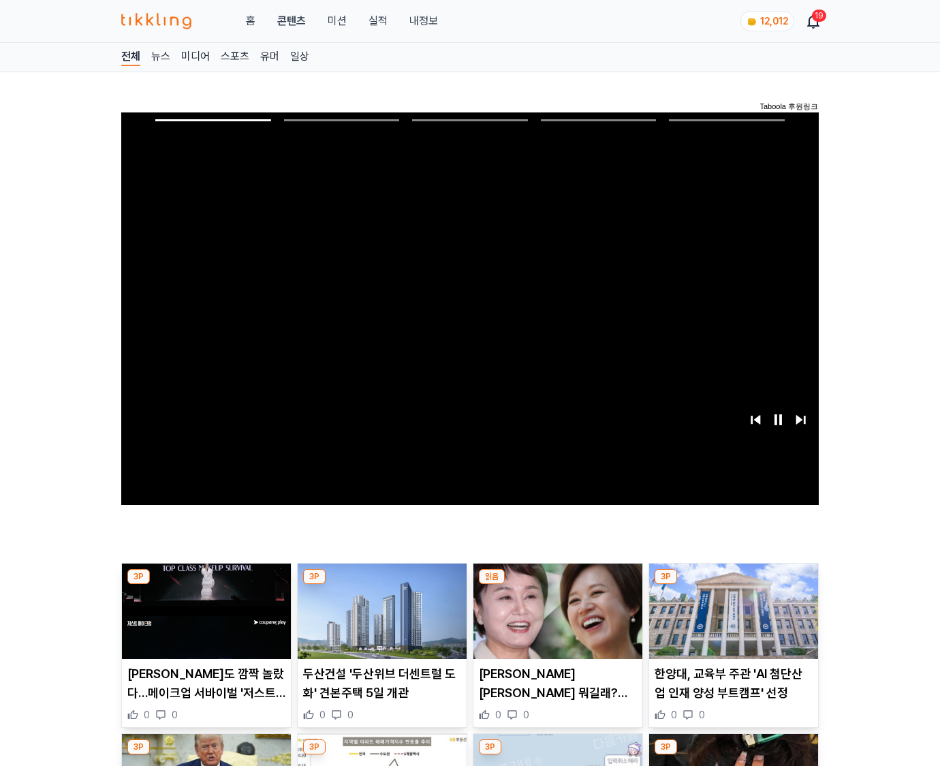
click at [733, 585] on img at bounding box center [733, 610] width 169 height 95
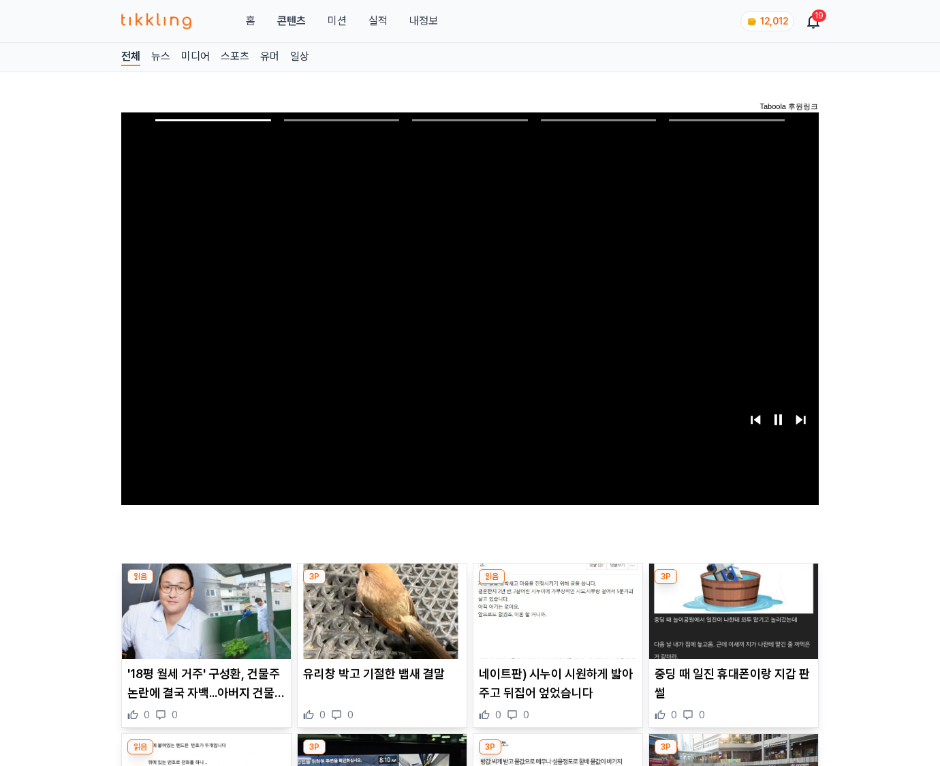
click at [733, 585] on img at bounding box center [733, 610] width 169 height 95
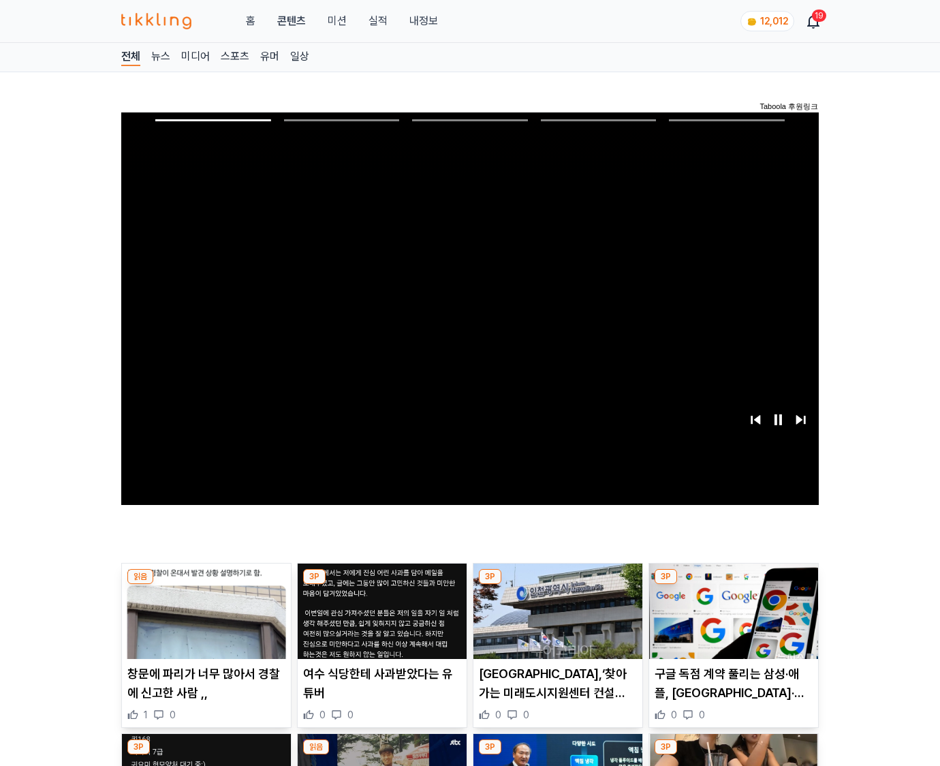
click at [733, 585] on img at bounding box center [733, 610] width 169 height 95
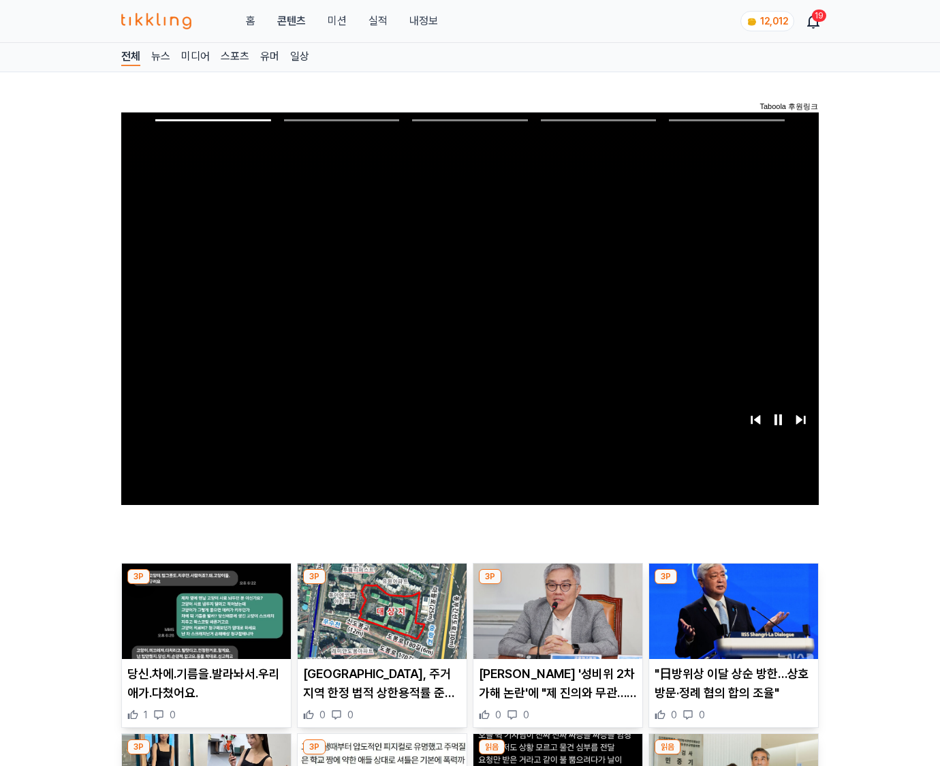
click at [733, 585] on img at bounding box center [733, 610] width 169 height 95
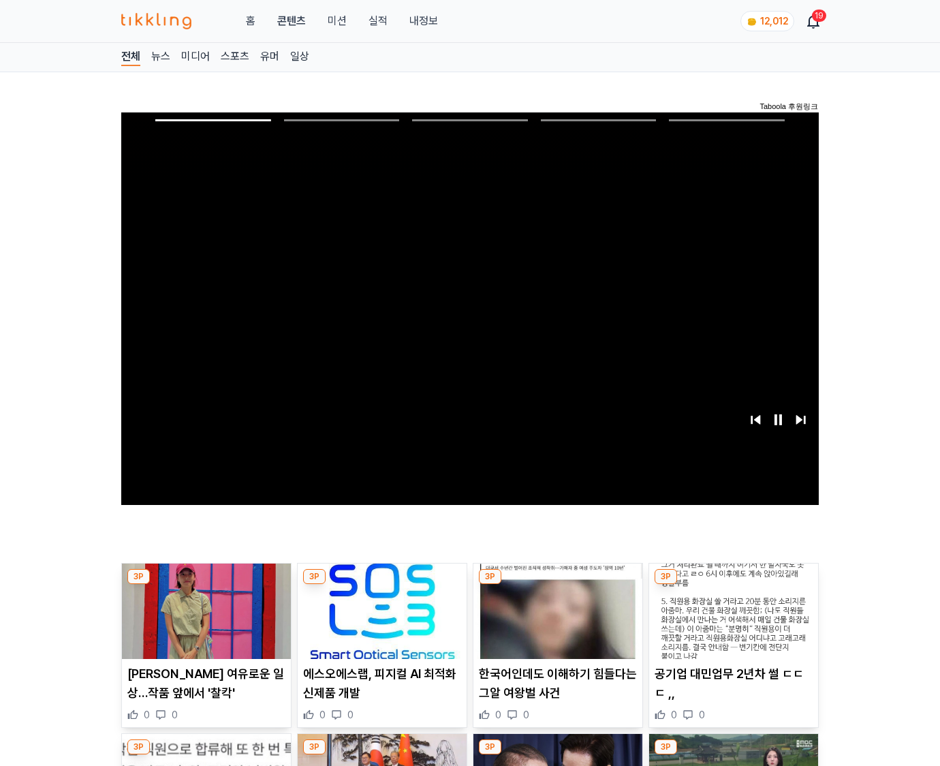
click at [733, 585] on img at bounding box center [733, 610] width 169 height 95
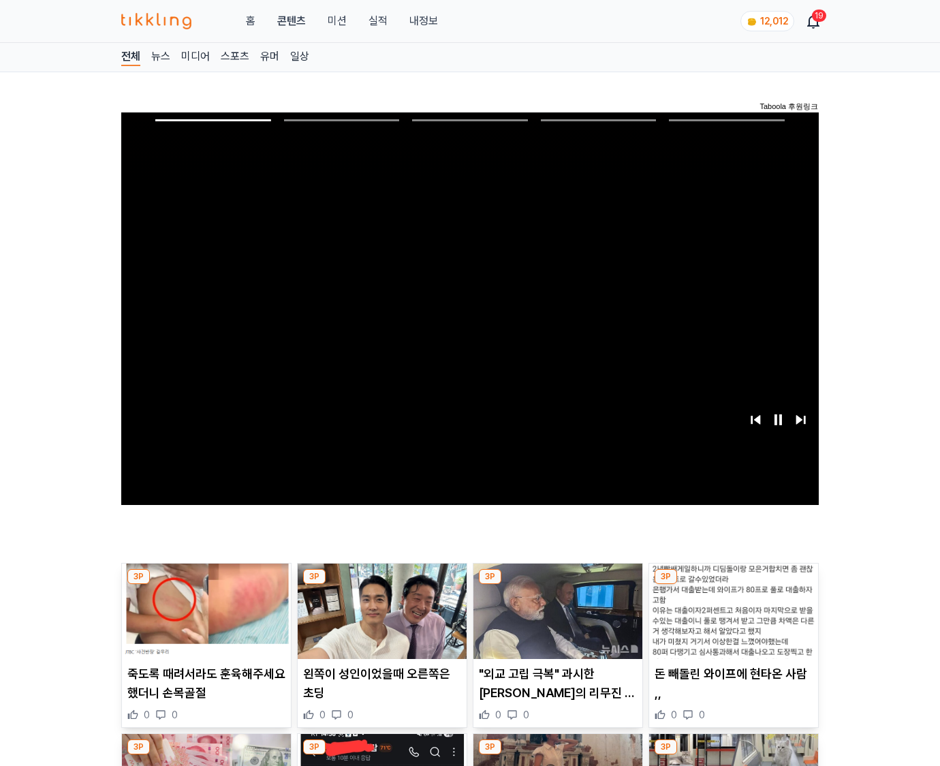
click at [733, 585] on img at bounding box center [733, 610] width 169 height 95
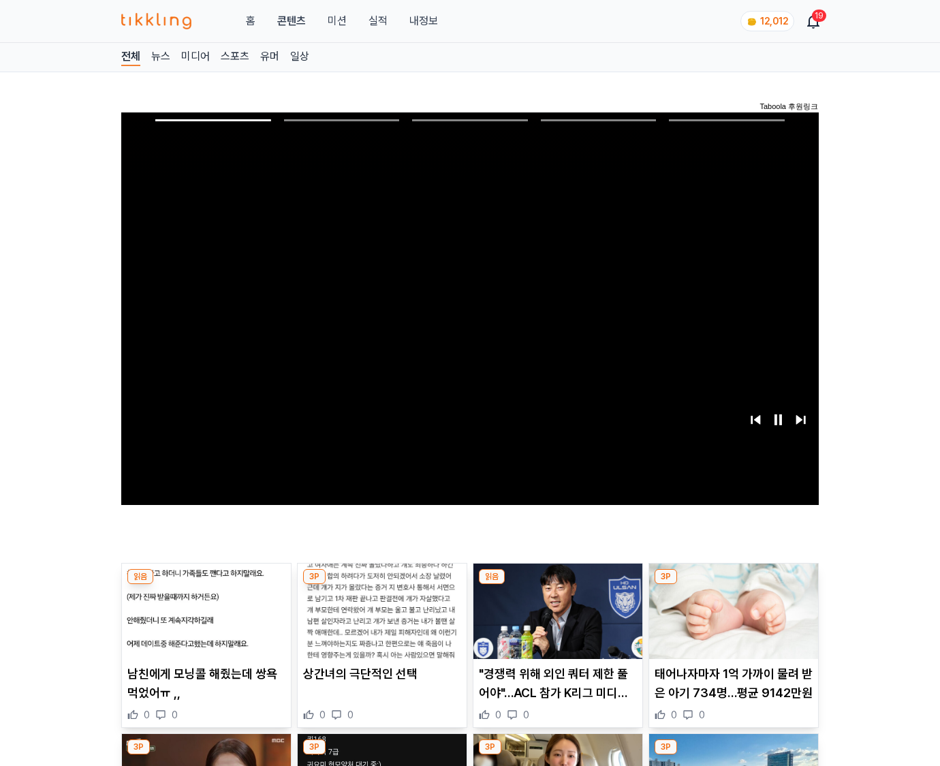
click at [733, 585] on img at bounding box center [733, 610] width 169 height 95
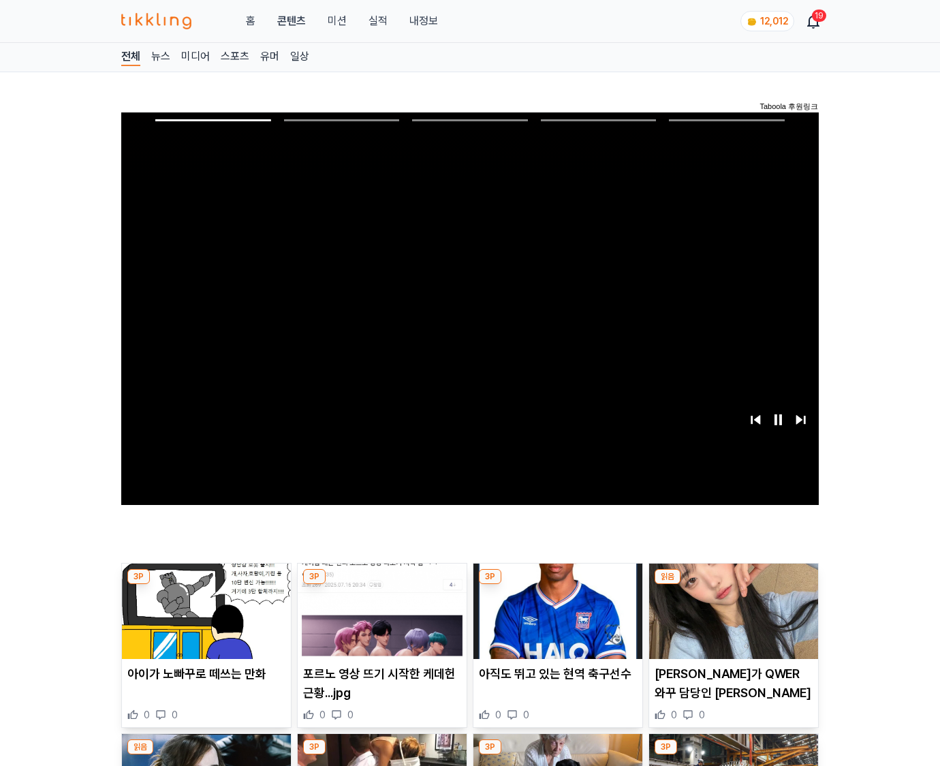
click at [733, 585] on img at bounding box center [733, 610] width 169 height 95
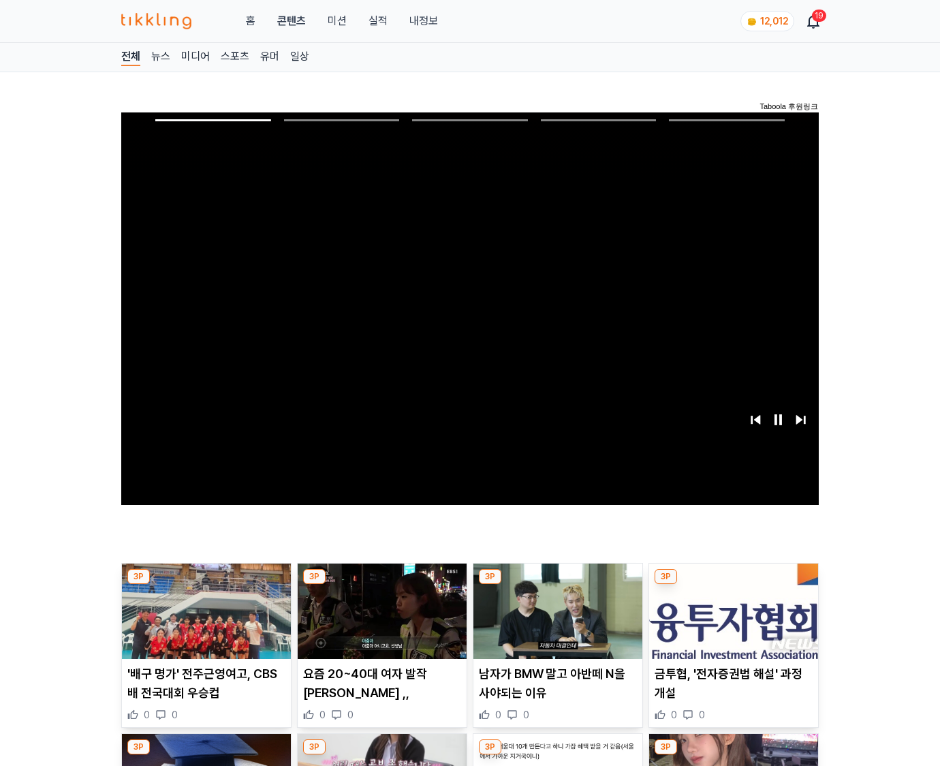
click at [733, 585] on img at bounding box center [733, 610] width 169 height 95
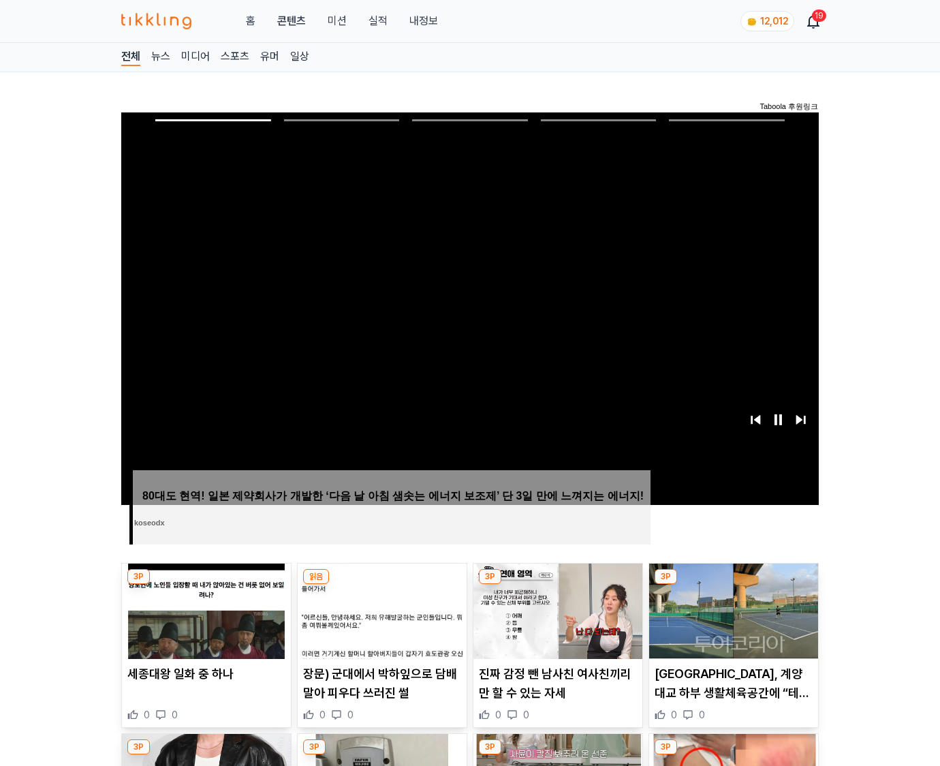
click at [733, 585] on img at bounding box center [733, 610] width 169 height 95
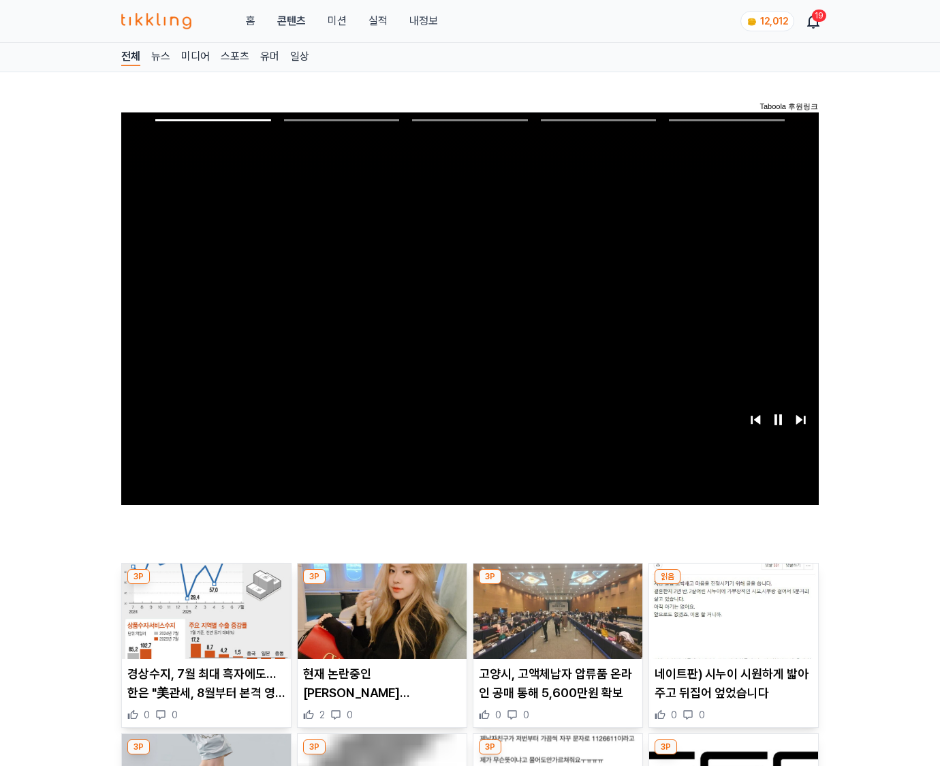
click at [733, 585] on img at bounding box center [733, 610] width 169 height 95
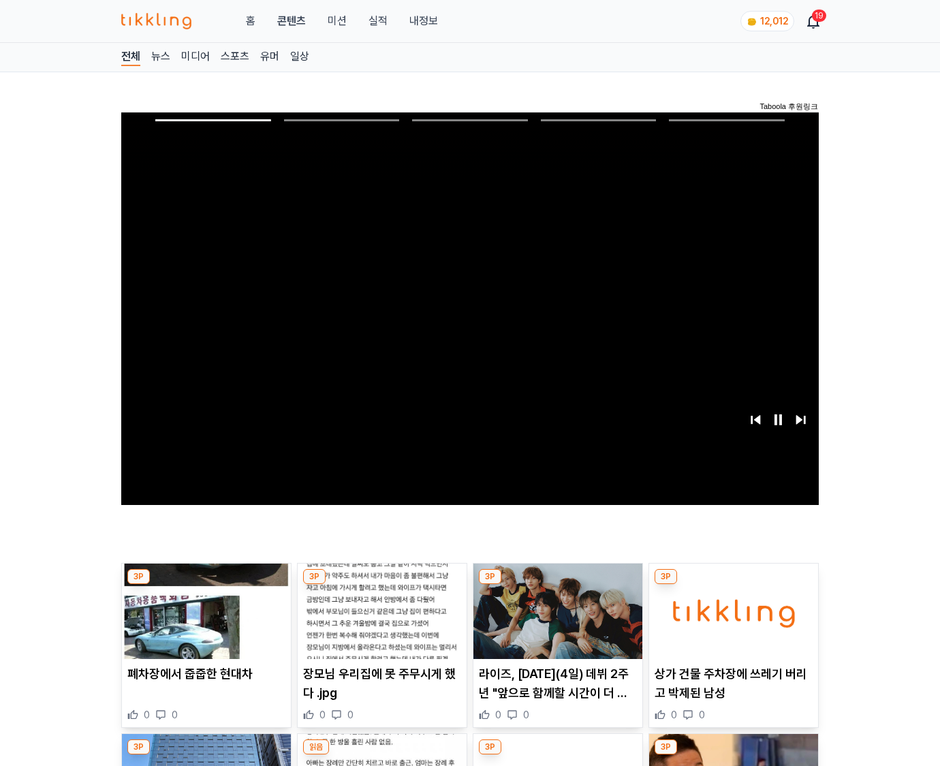
click at [733, 585] on img at bounding box center [733, 610] width 169 height 95
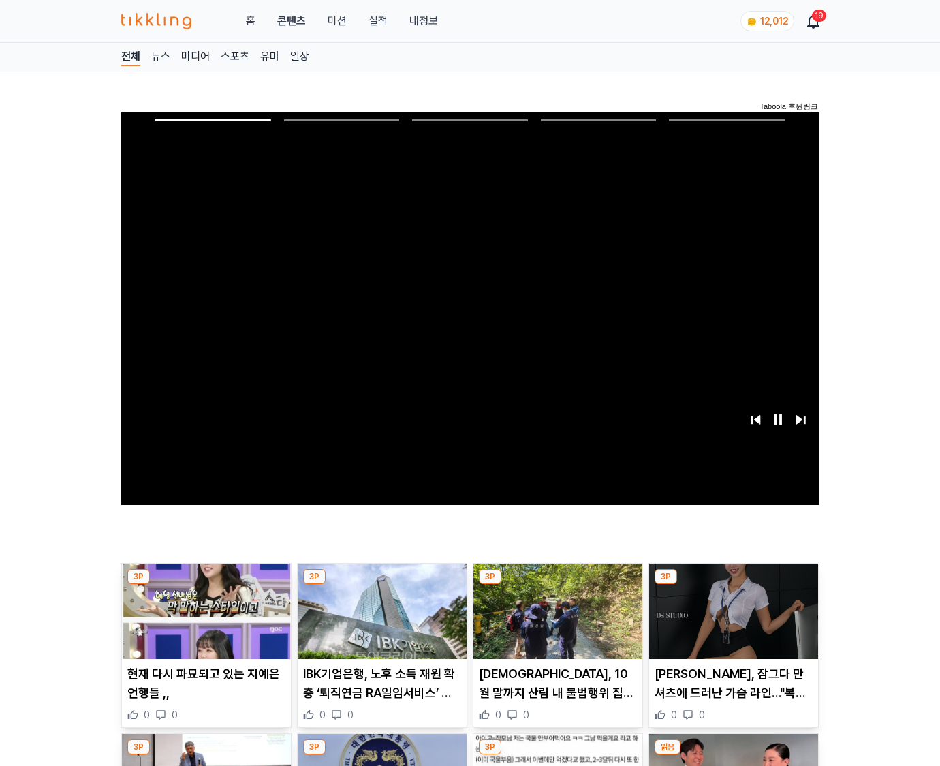
click at [733, 585] on img at bounding box center [733, 610] width 169 height 95
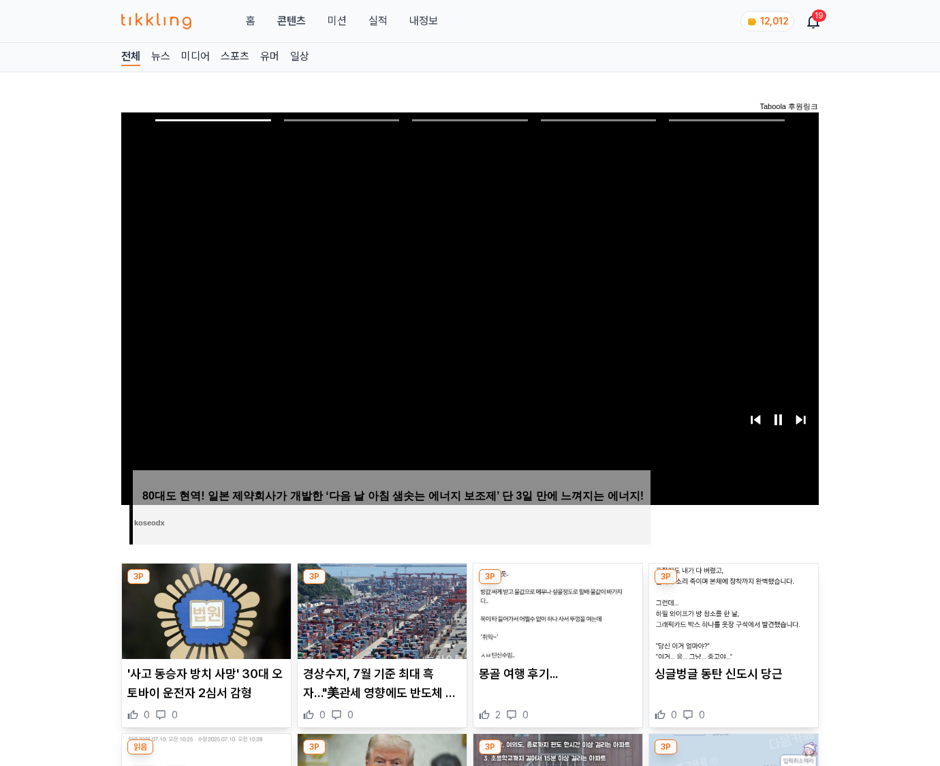
click at [733, 585] on img at bounding box center [733, 610] width 169 height 95
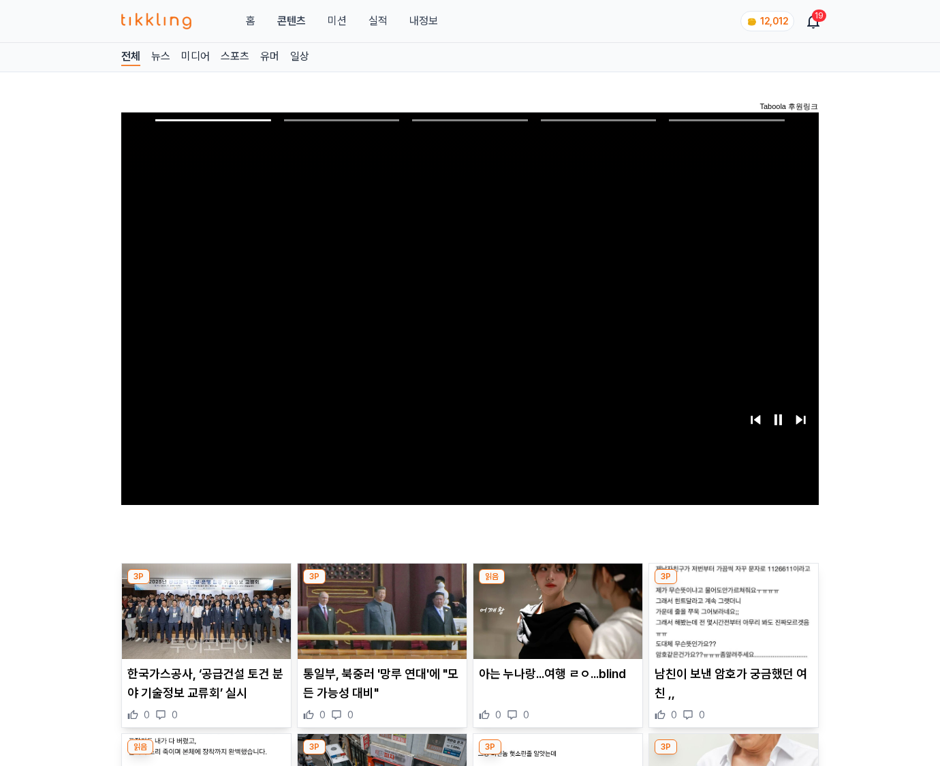
click at [733, 585] on img at bounding box center [733, 610] width 169 height 95
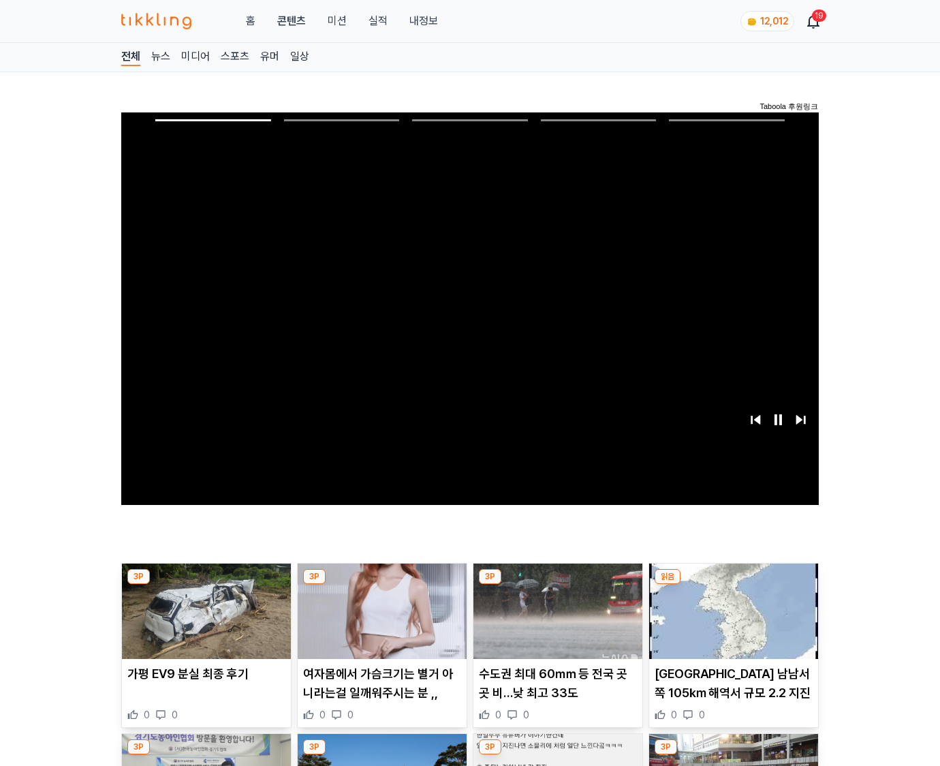
click at [733, 585] on img at bounding box center [733, 610] width 169 height 95
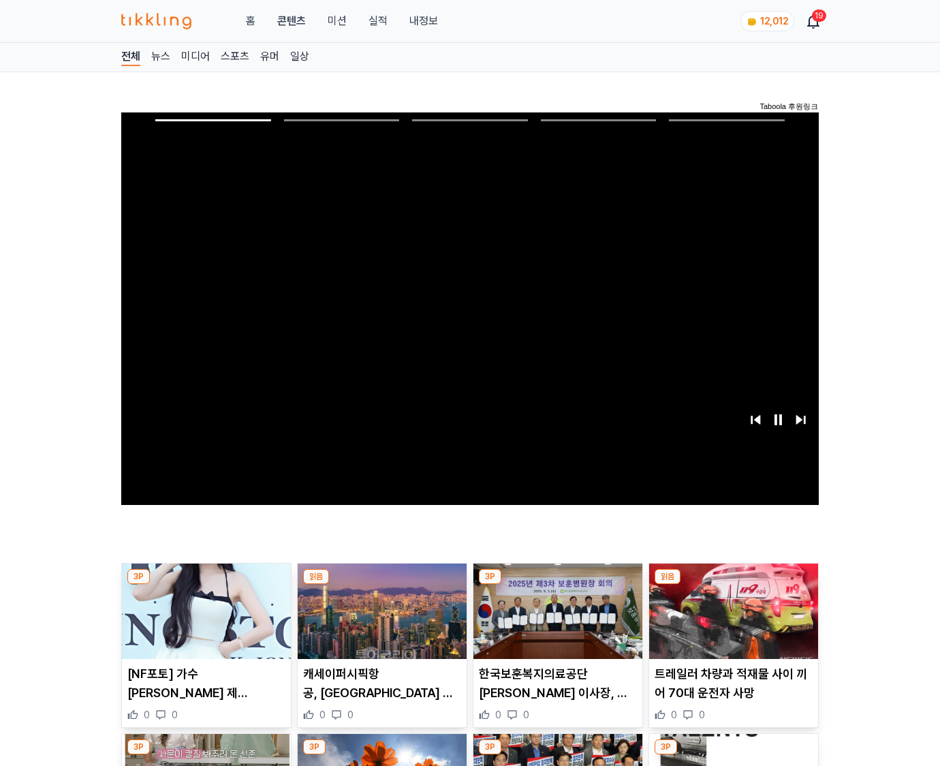
click at [733, 585] on img at bounding box center [733, 610] width 169 height 95
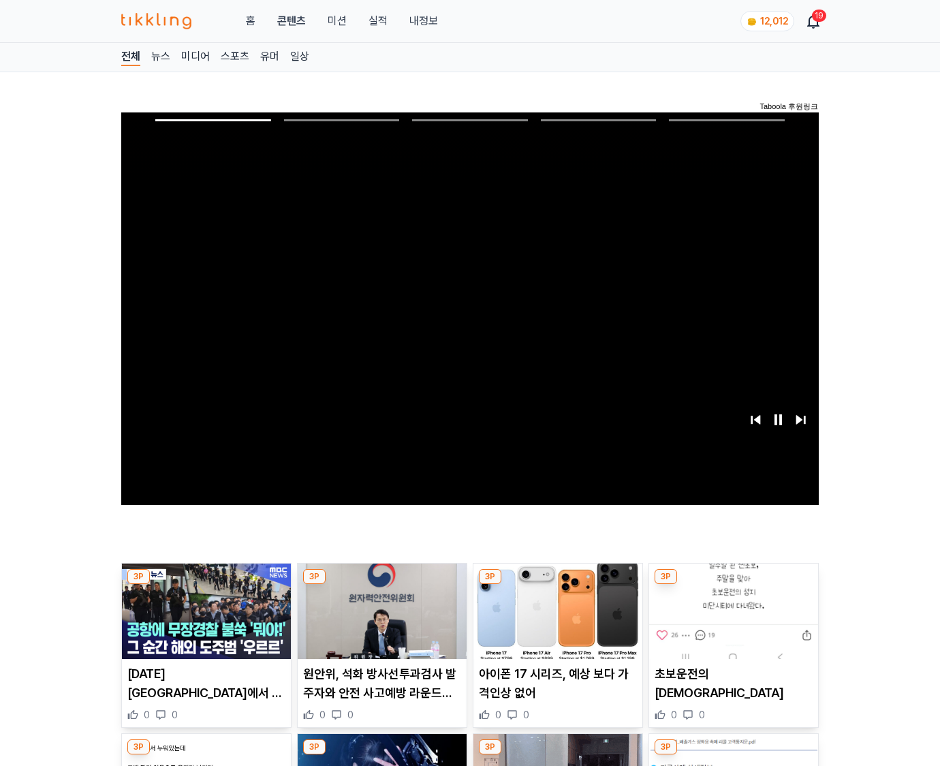
click at [733, 585] on img at bounding box center [733, 610] width 169 height 95
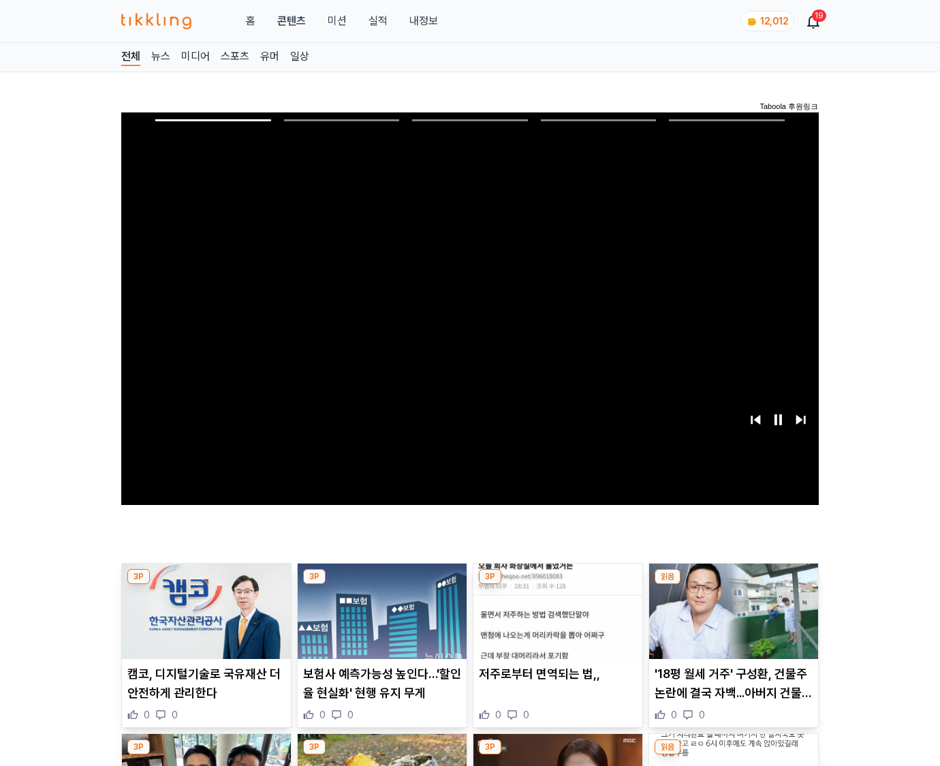
click at [733, 585] on img at bounding box center [733, 610] width 169 height 95
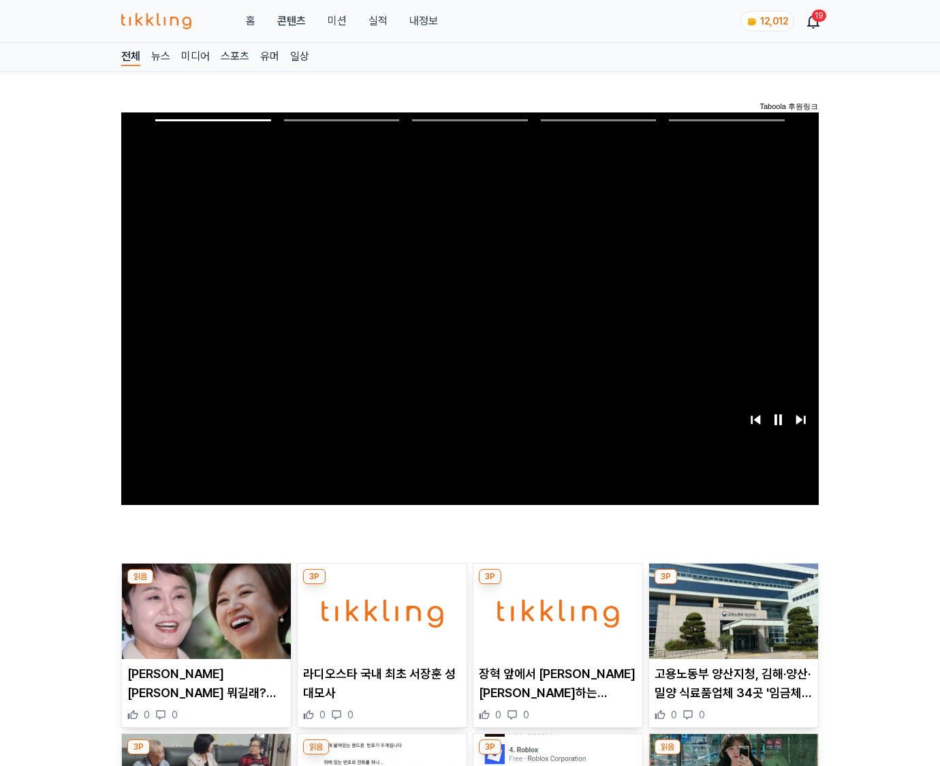
click at [733, 585] on img at bounding box center [733, 610] width 169 height 95
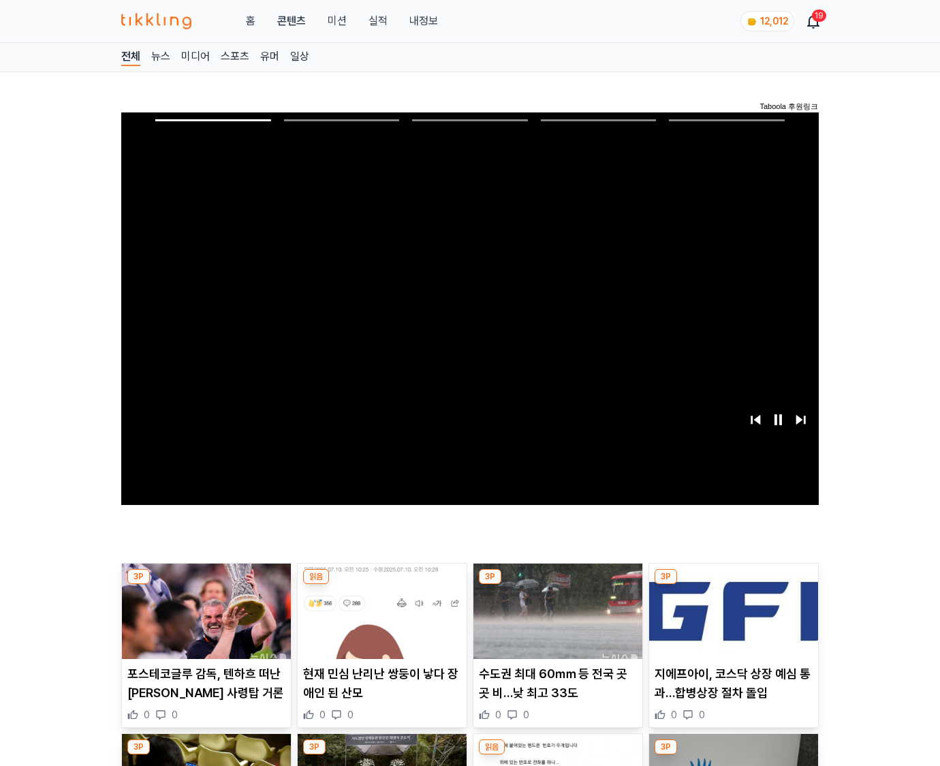
click at [733, 585] on img at bounding box center [733, 610] width 169 height 95
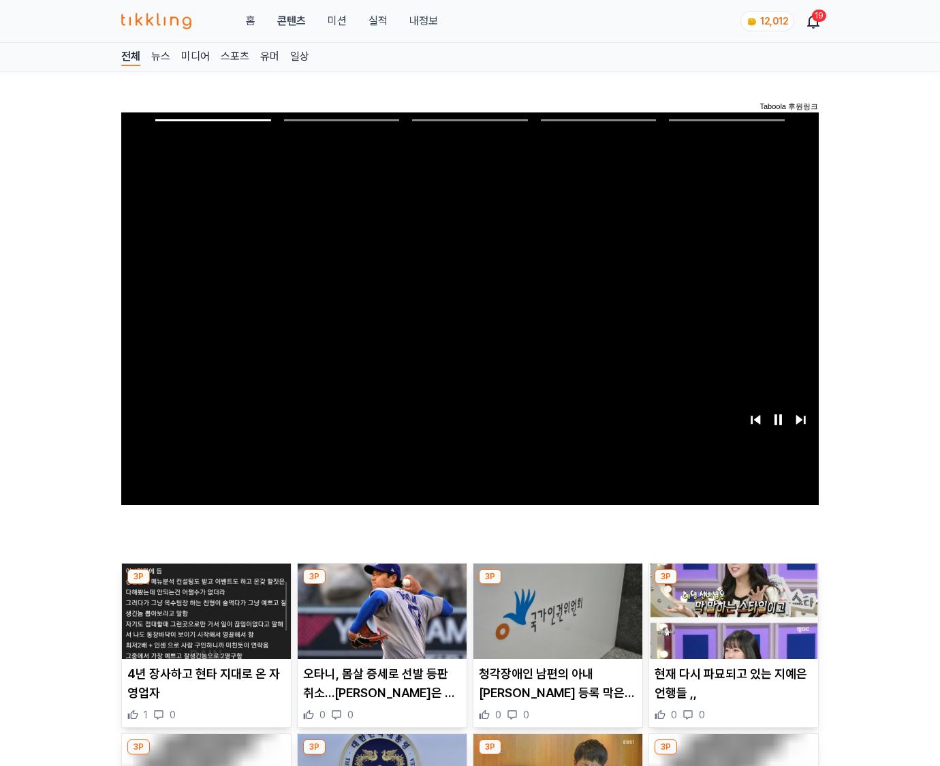
click at [733, 585] on img at bounding box center [733, 610] width 169 height 95
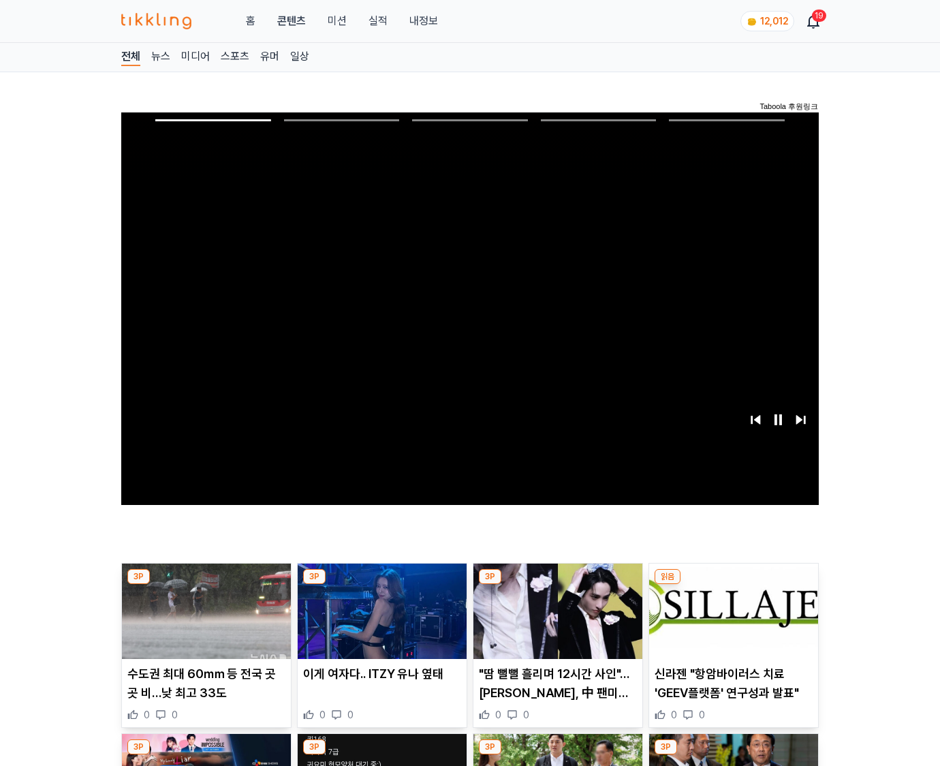
click at [733, 585] on img at bounding box center [733, 610] width 169 height 95
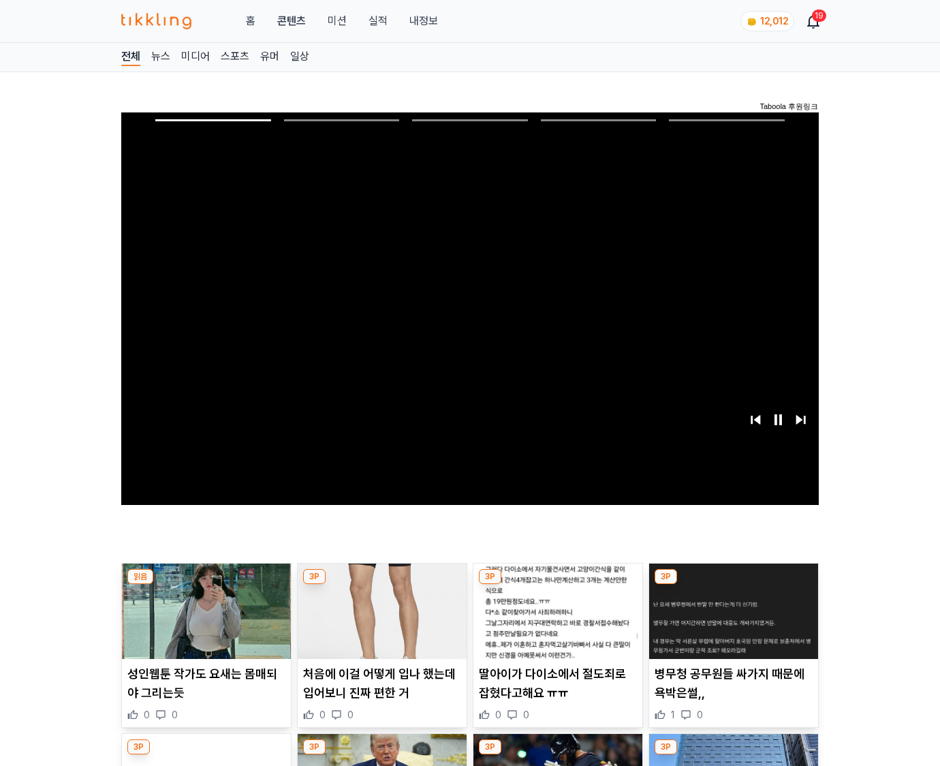
click at [733, 585] on img at bounding box center [733, 610] width 169 height 95
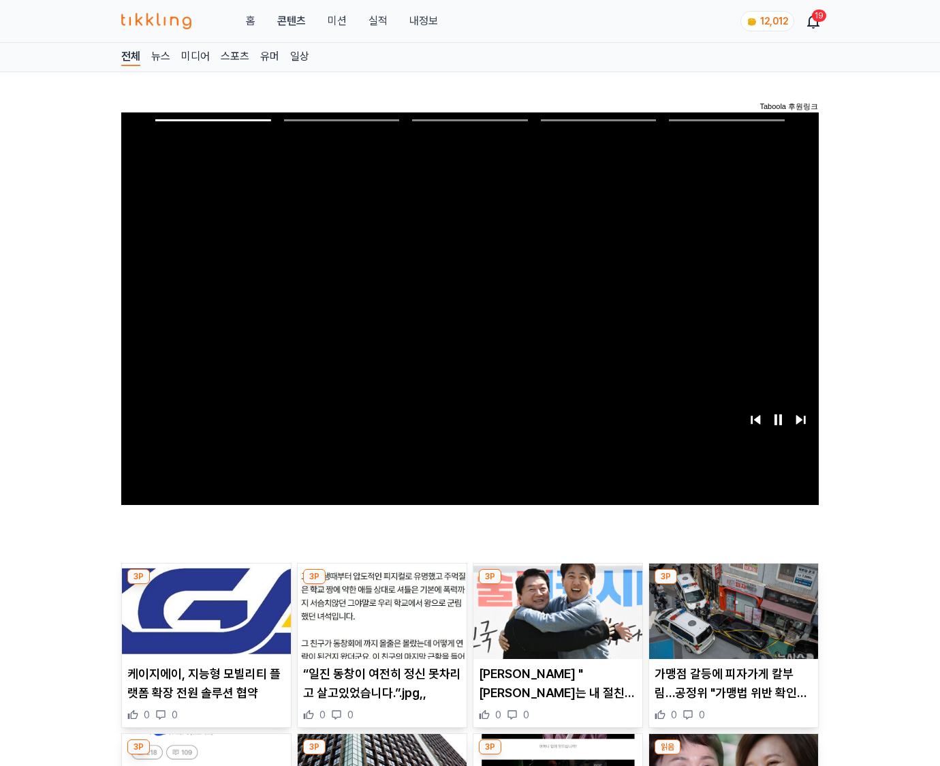
click at [733, 585] on img at bounding box center [733, 610] width 169 height 95
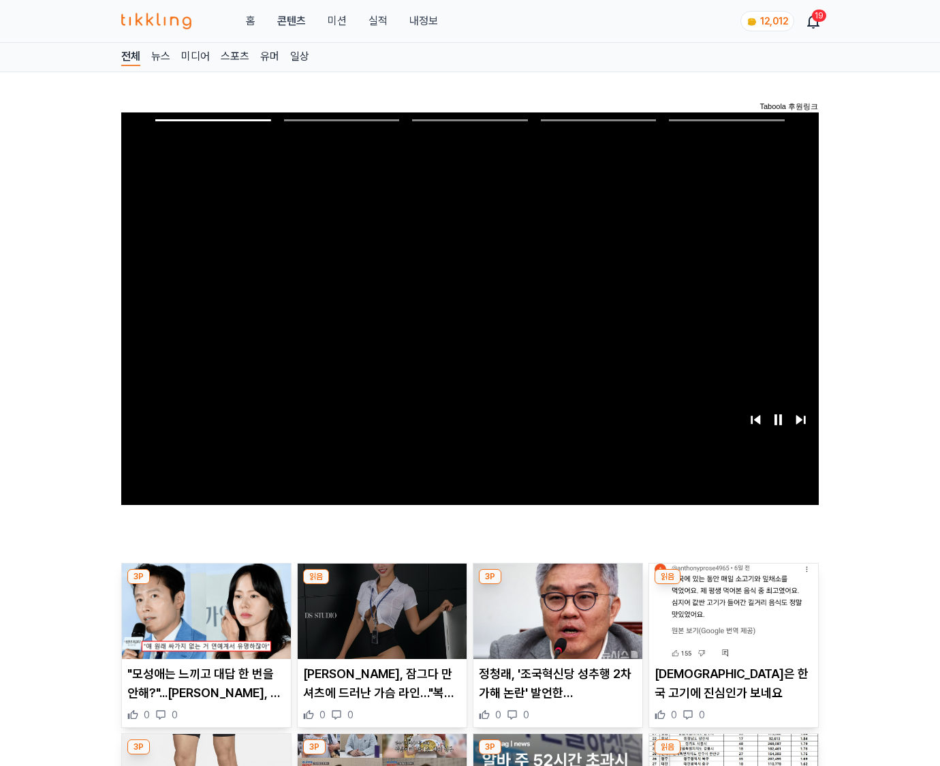
click at [733, 585] on img at bounding box center [733, 610] width 169 height 95
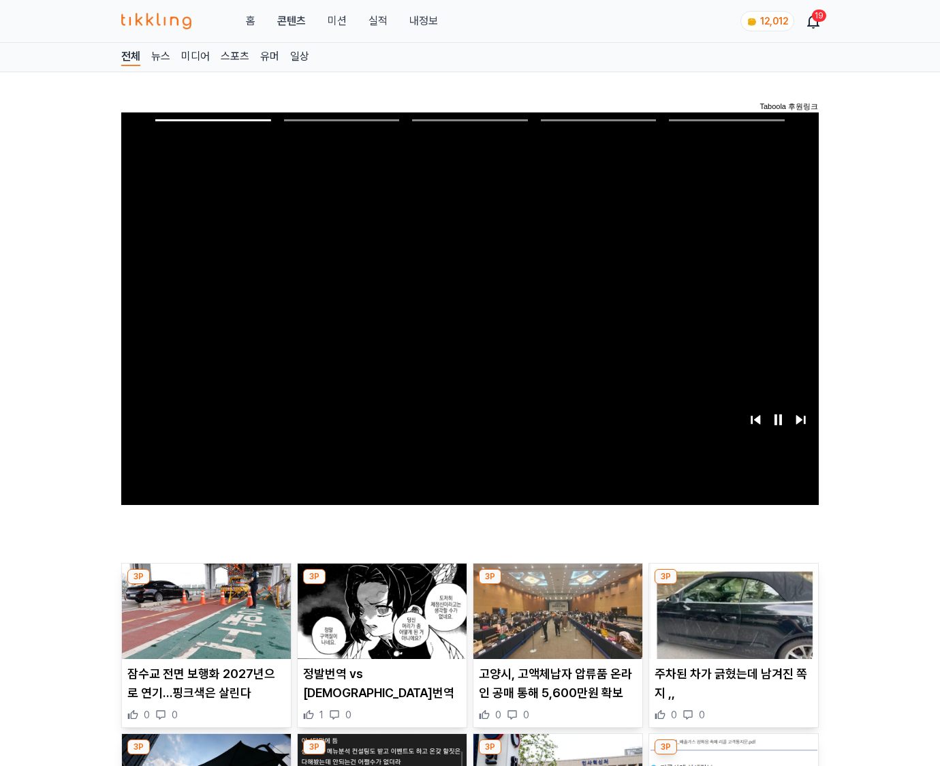
click at [733, 585] on img at bounding box center [733, 610] width 169 height 95
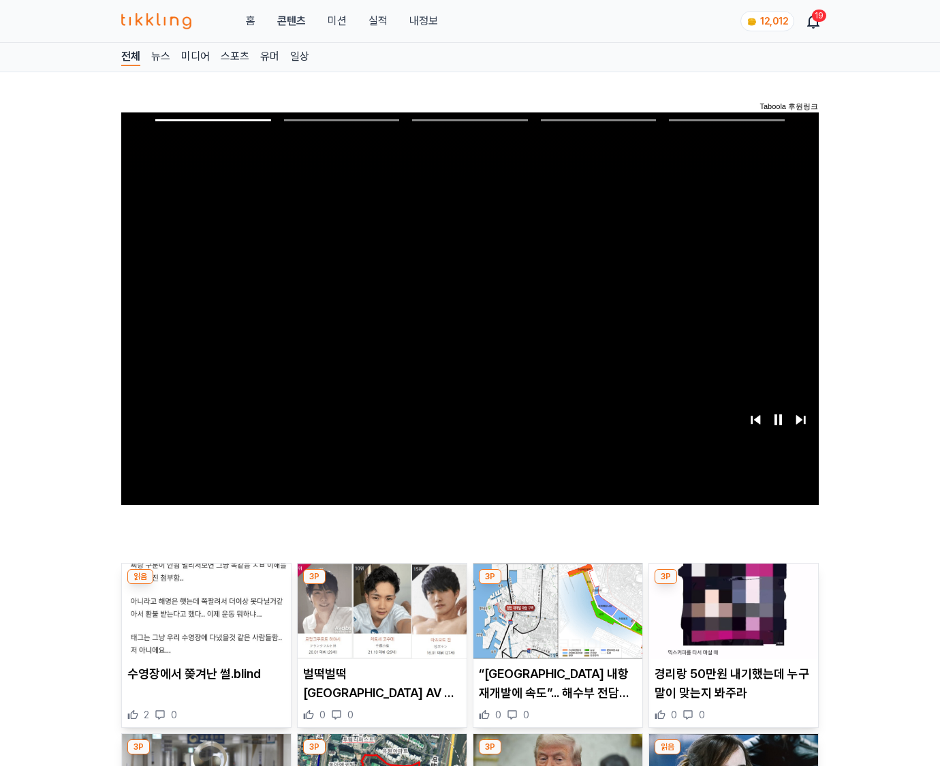
click at [733, 585] on img at bounding box center [733, 610] width 169 height 95
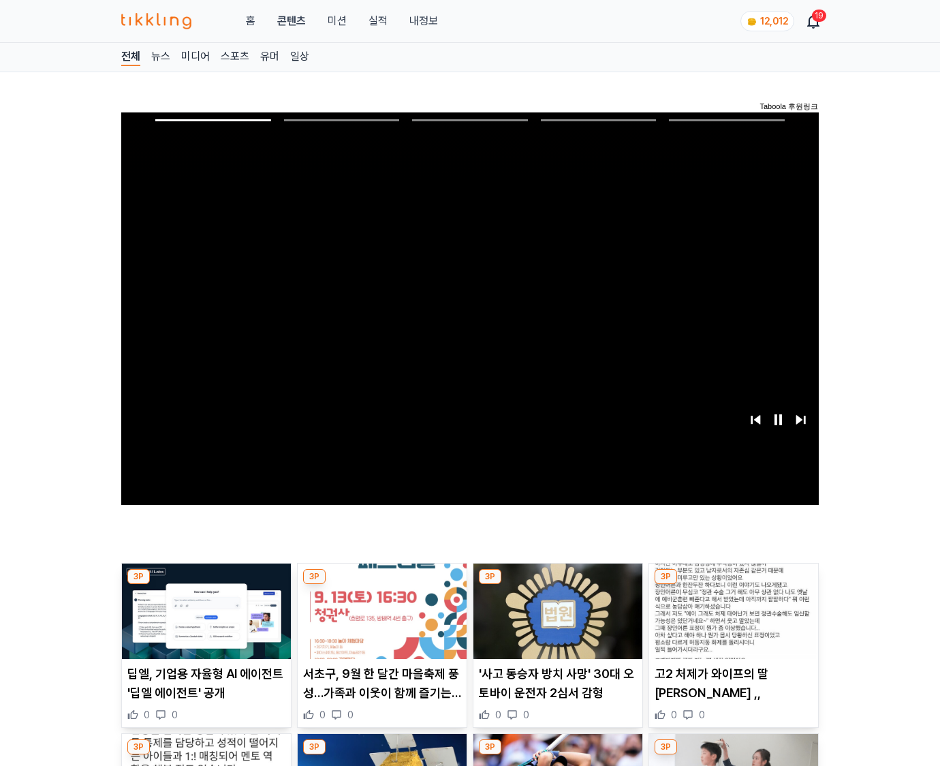
click at [733, 585] on img at bounding box center [733, 610] width 169 height 95
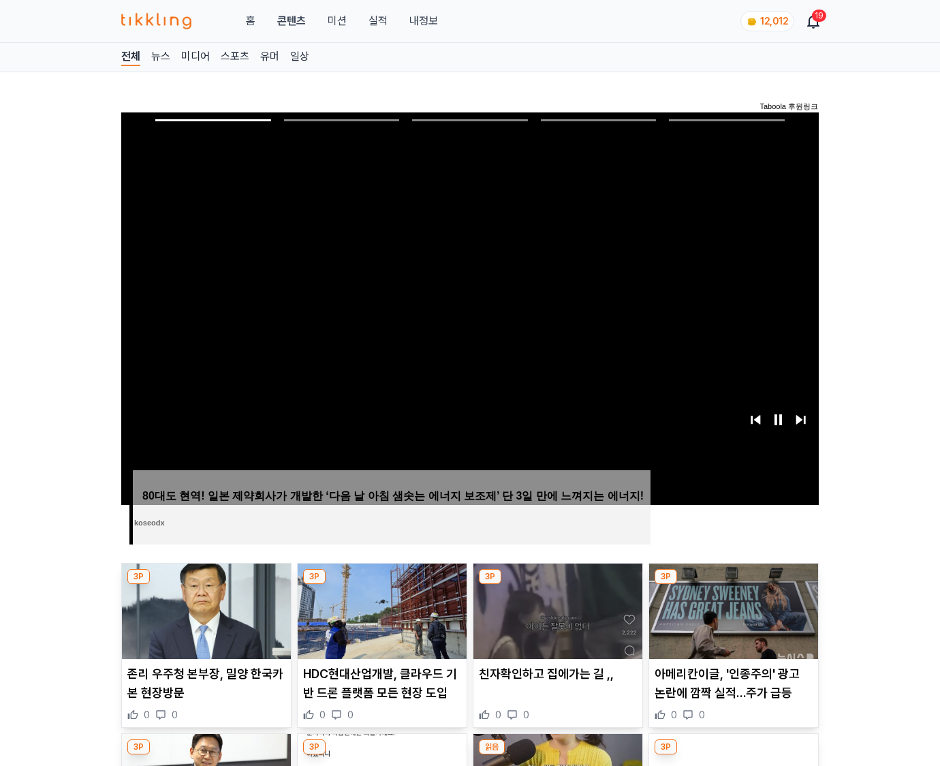
click at [733, 585] on img at bounding box center [733, 610] width 169 height 95
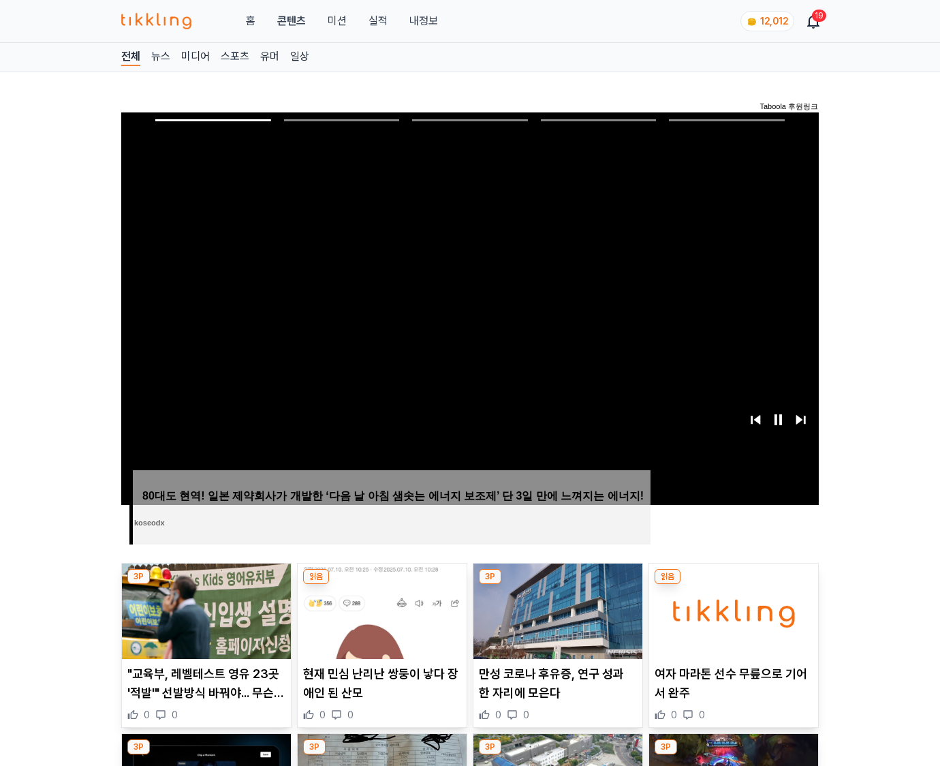
click at [733, 585] on img at bounding box center [733, 610] width 169 height 95
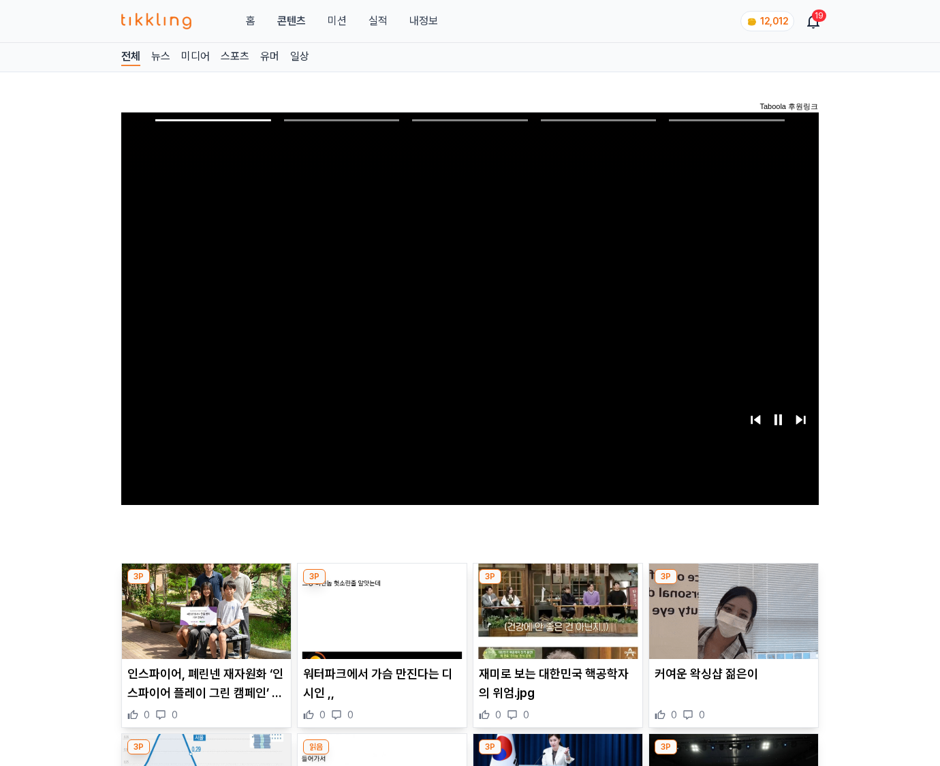
click at [733, 585] on img at bounding box center [733, 610] width 169 height 95
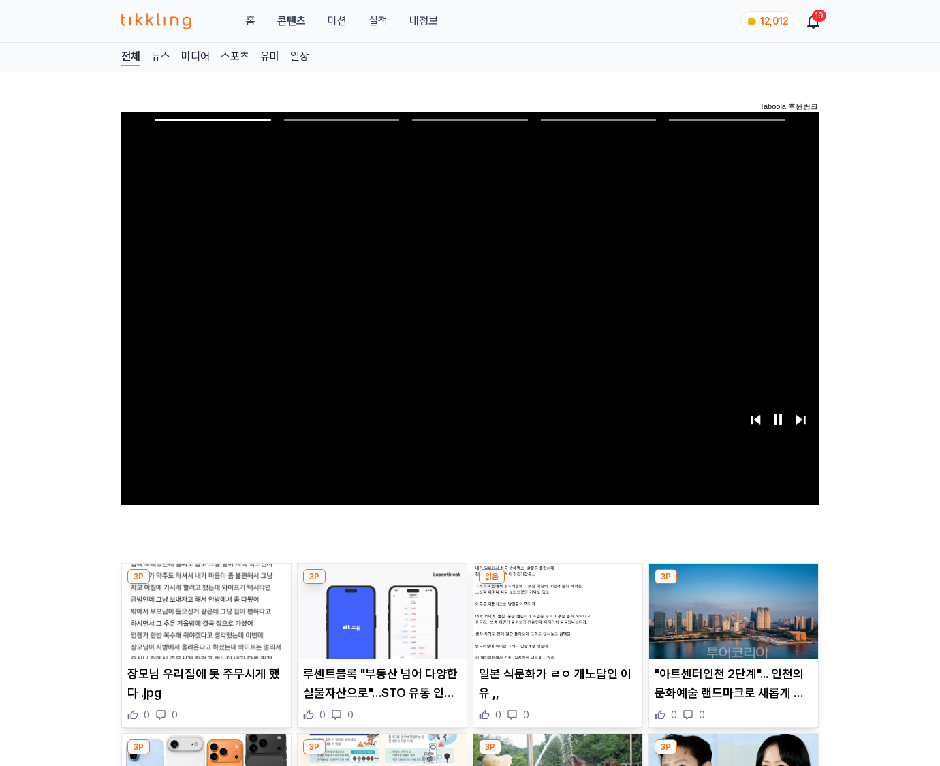
click at [733, 585] on img at bounding box center [733, 610] width 169 height 95
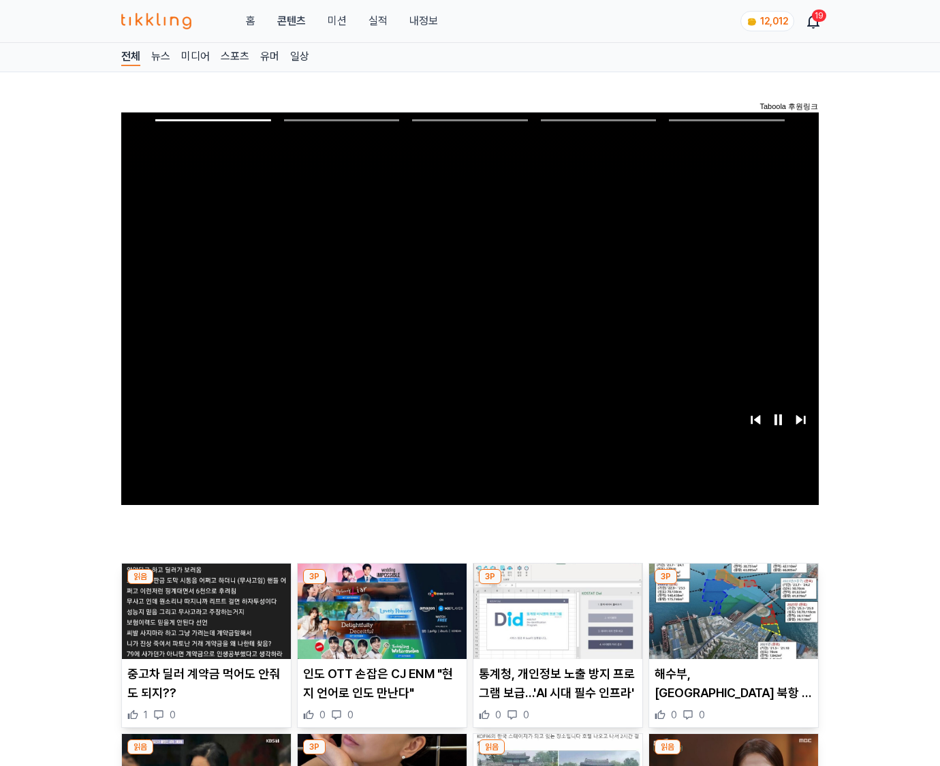
click at [733, 585] on img at bounding box center [733, 610] width 169 height 95
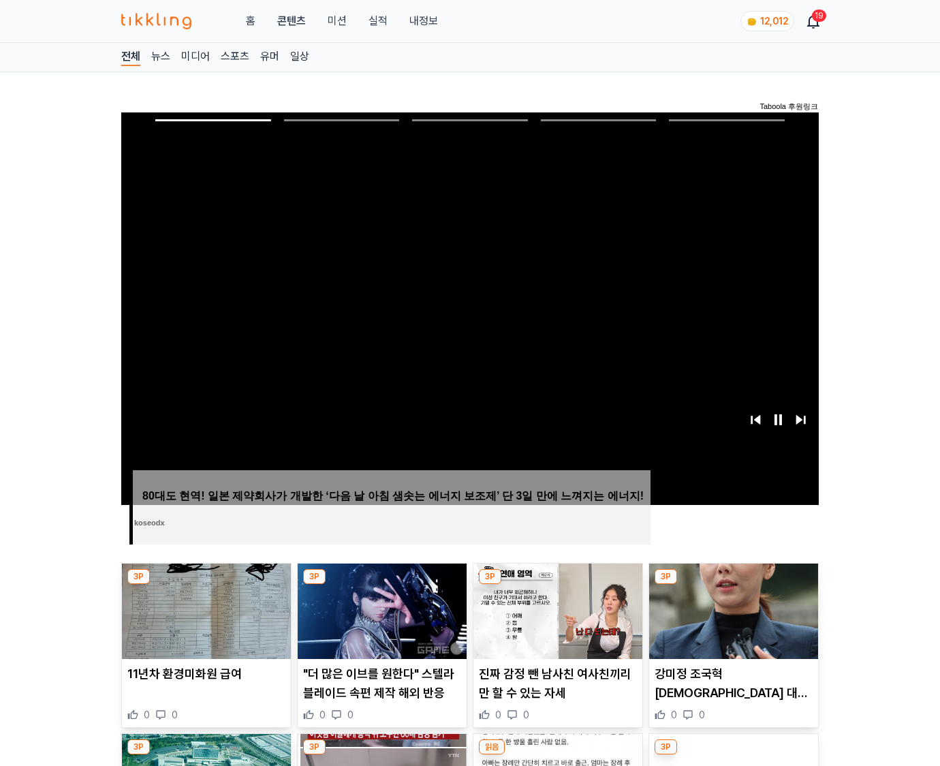
click at [733, 585] on img at bounding box center [733, 610] width 169 height 95
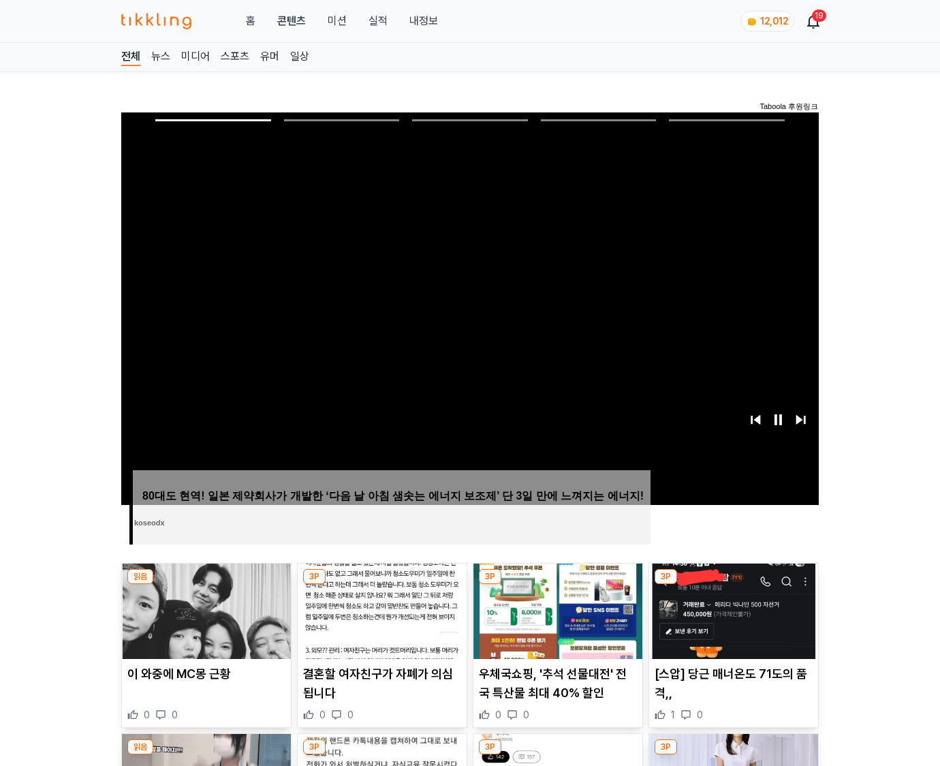
click at [733, 585] on img at bounding box center [733, 610] width 169 height 95
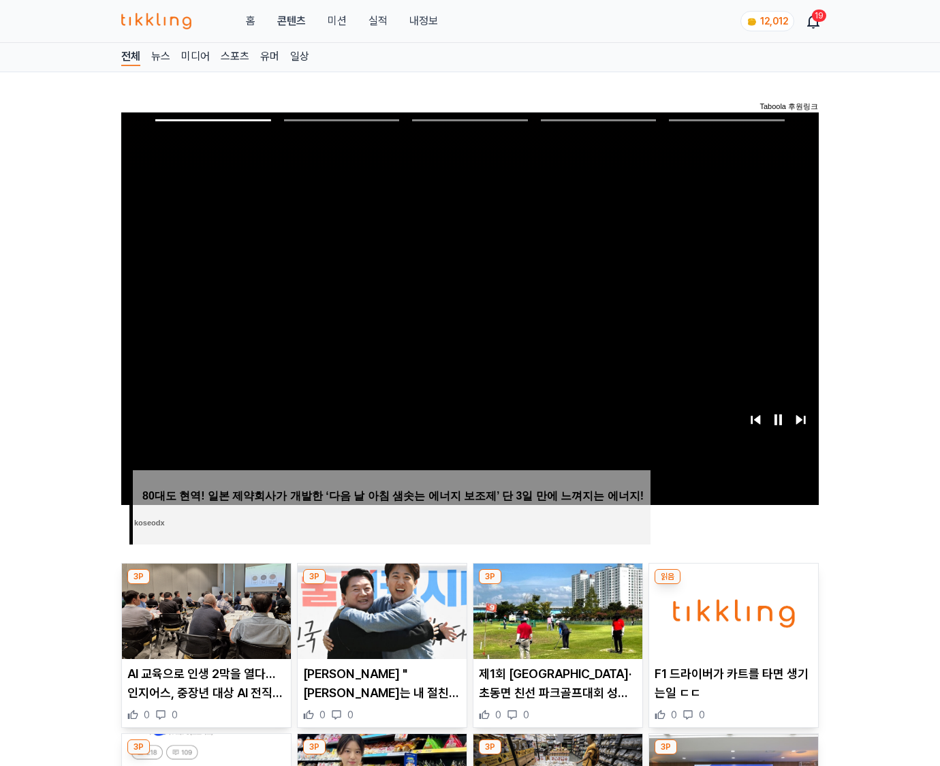
click at [733, 585] on img at bounding box center [733, 610] width 169 height 95
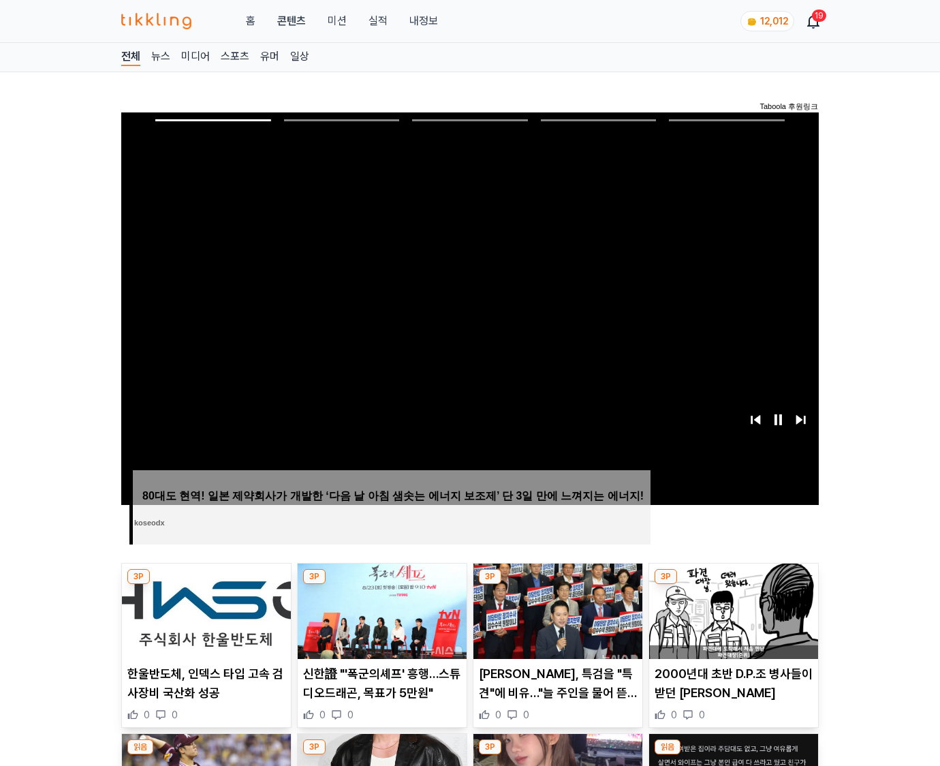
click at [733, 585] on img at bounding box center [733, 610] width 169 height 95
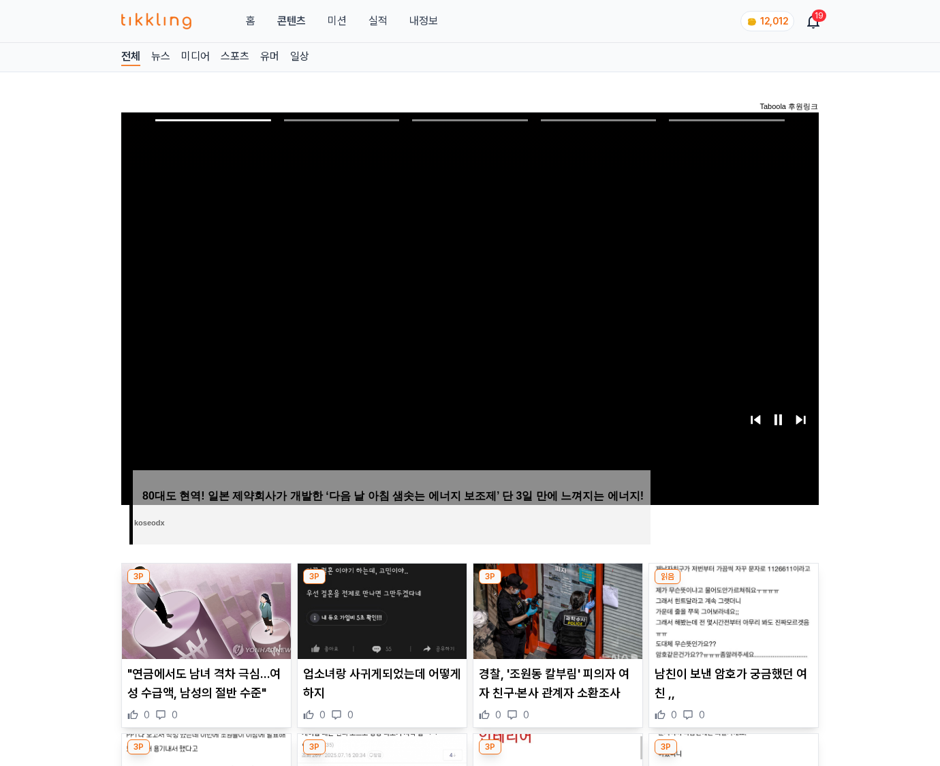
click at [733, 585] on img at bounding box center [733, 610] width 169 height 95
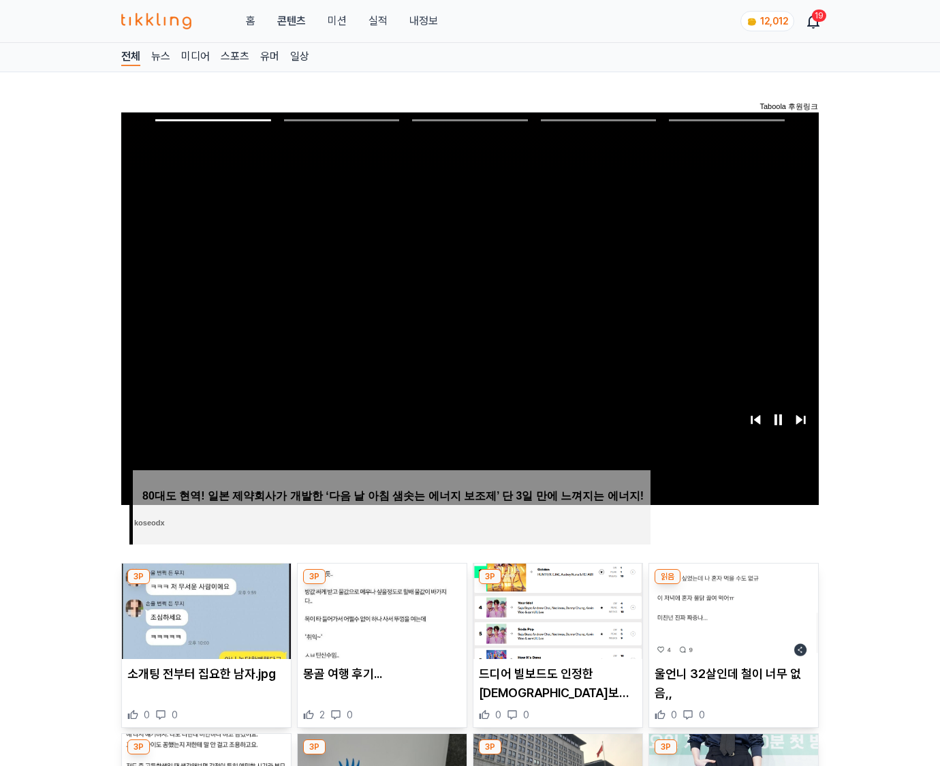
click at [733, 585] on img at bounding box center [733, 610] width 169 height 95
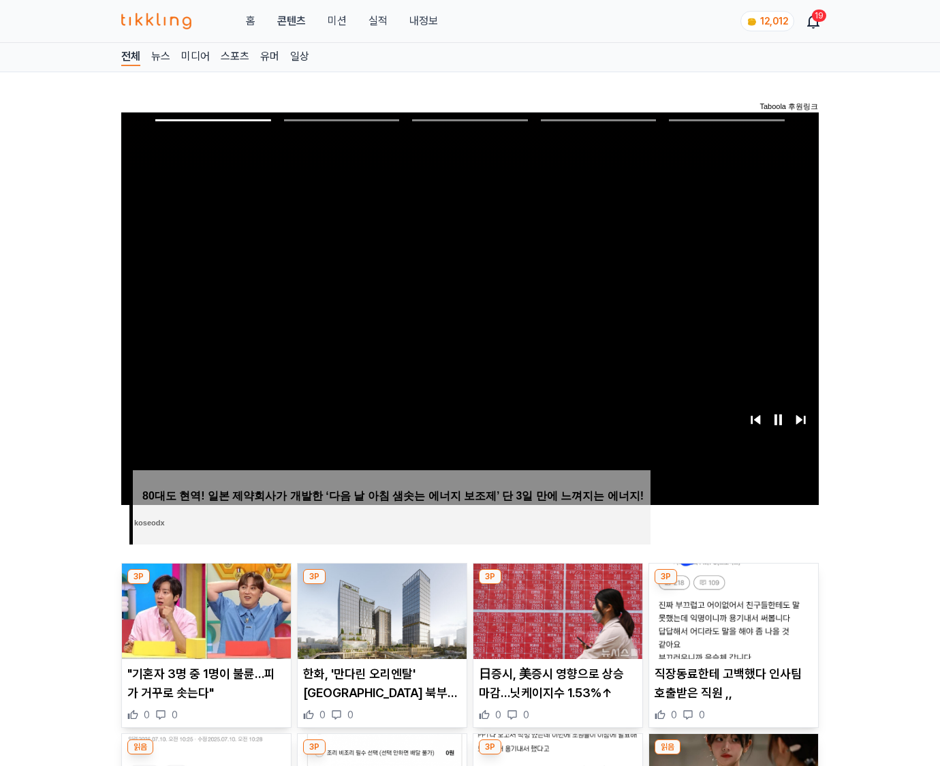
click at [733, 585] on img at bounding box center [733, 610] width 169 height 95
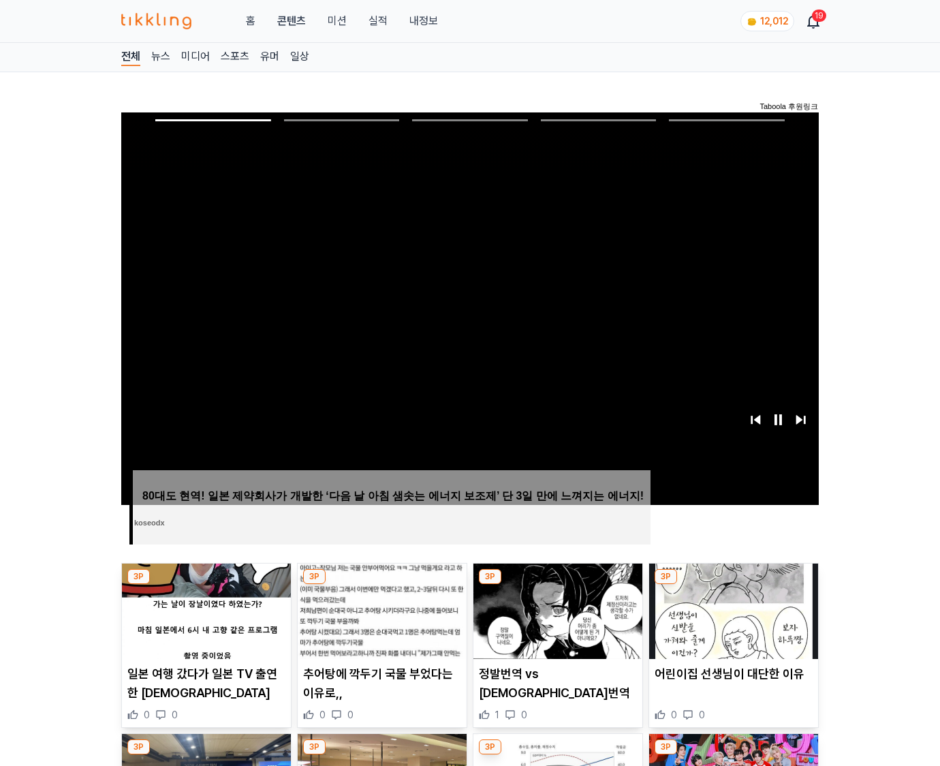
click at [733, 585] on img at bounding box center [733, 610] width 169 height 95
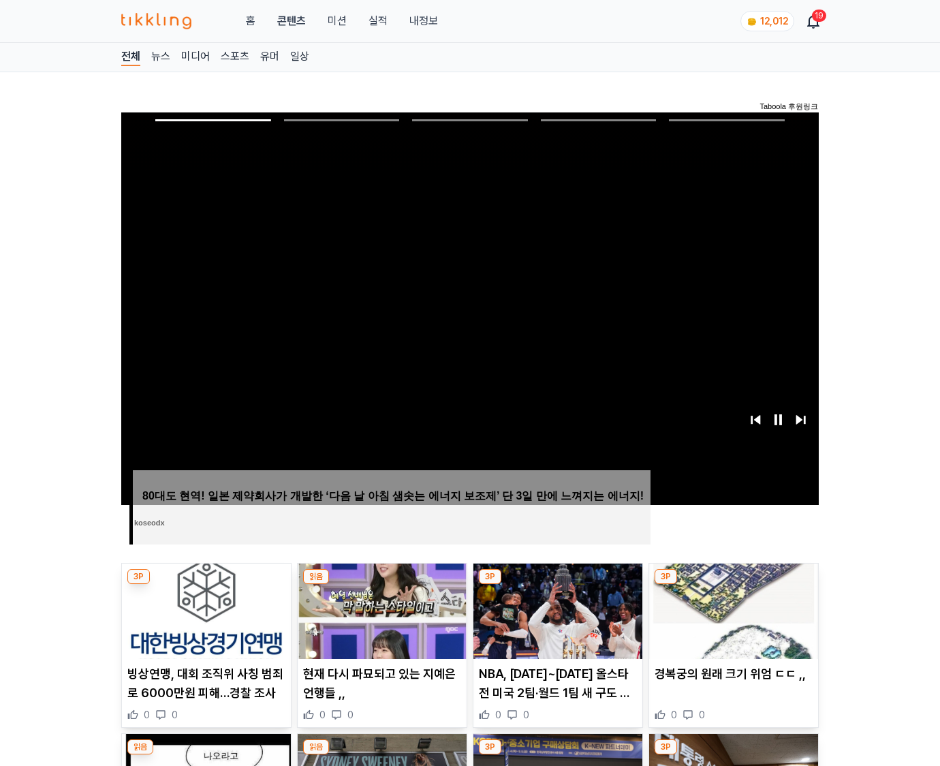
click at [733, 585] on img at bounding box center [733, 610] width 169 height 95
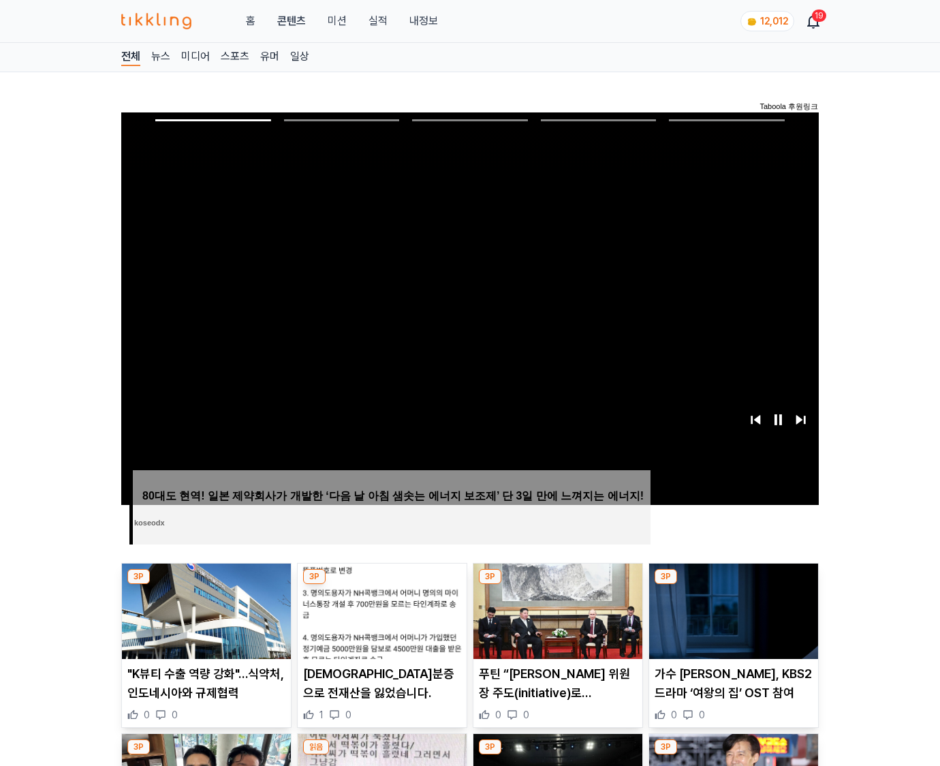
click at [733, 585] on img at bounding box center [733, 610] width 169 height 95
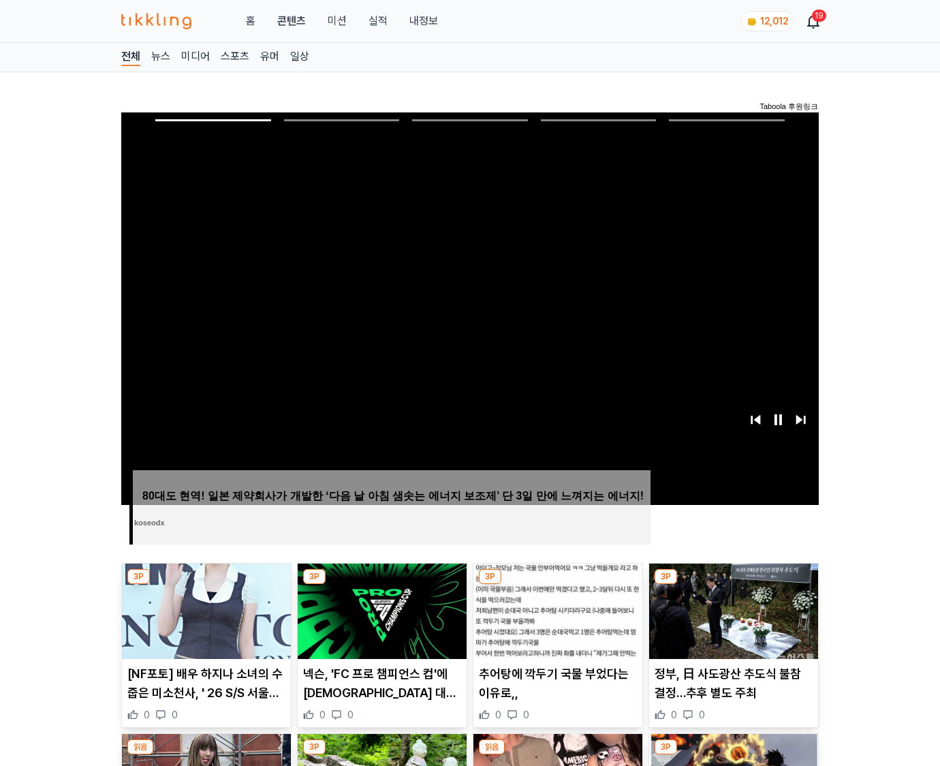
click at [733, 585] on img at bounding box center [733, 610] width 169 height 95
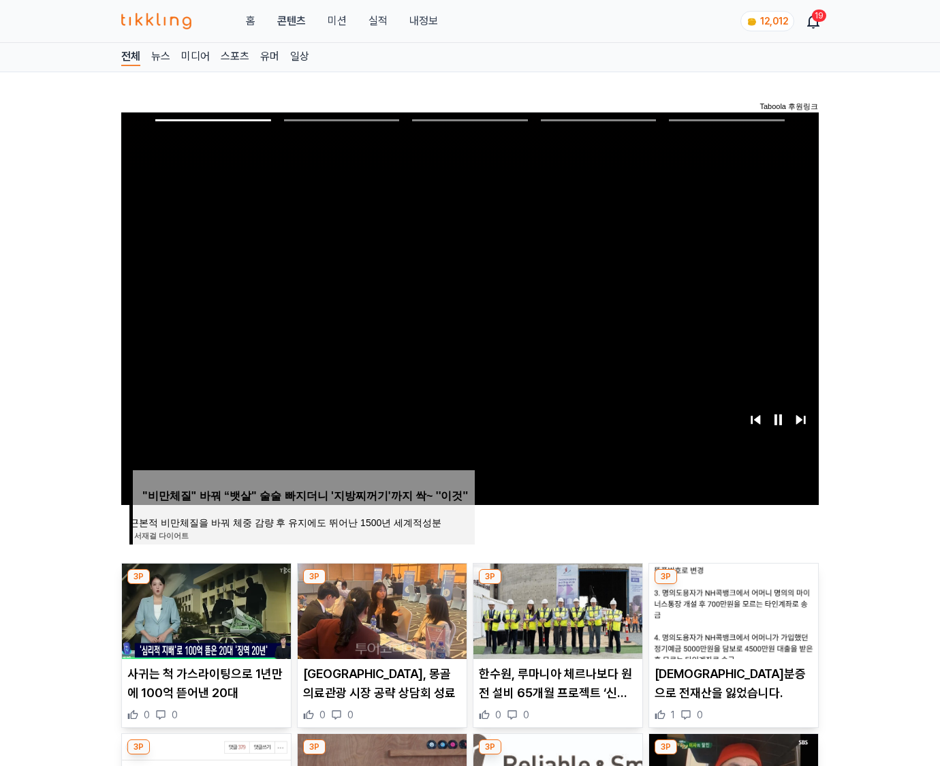
click at [733, 585] on img at bounding box center [733, 610] width 169 height 95
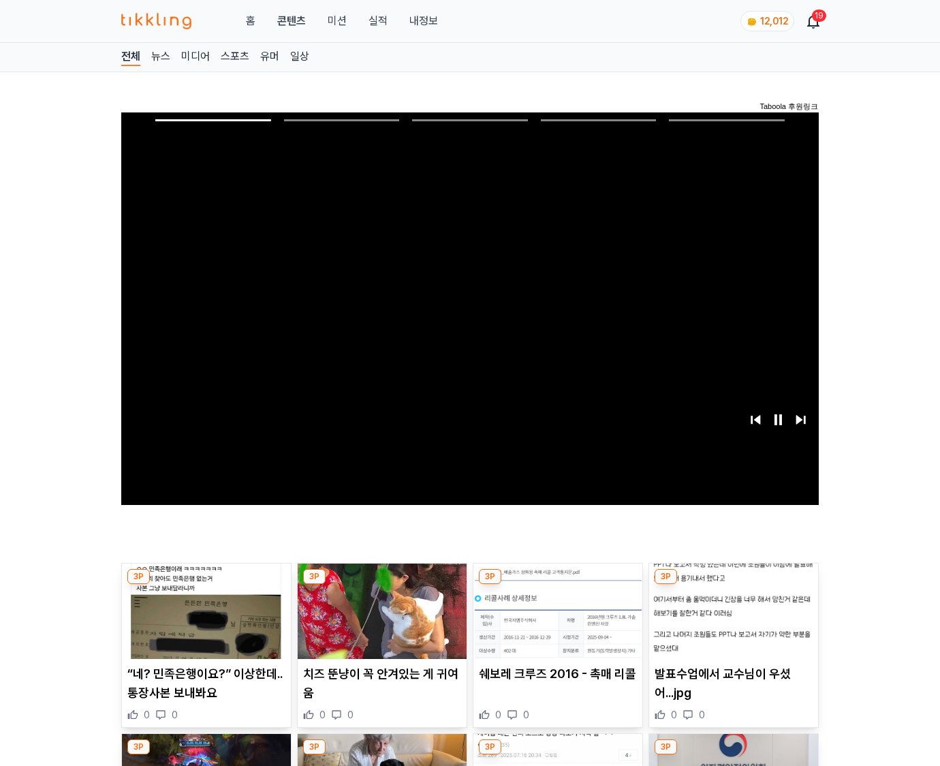
click at [733, 585] on img at bounding box center [733, 610] width 169 height 95
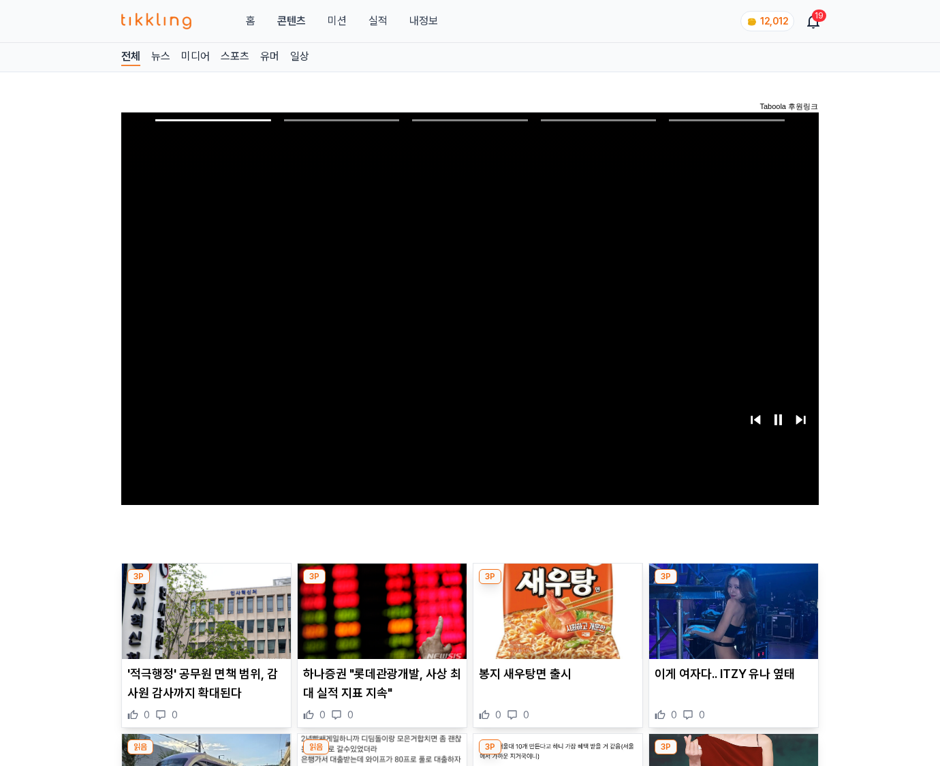
click at [733, 585] on img at bounding box center [733, 610] width 169 height 95
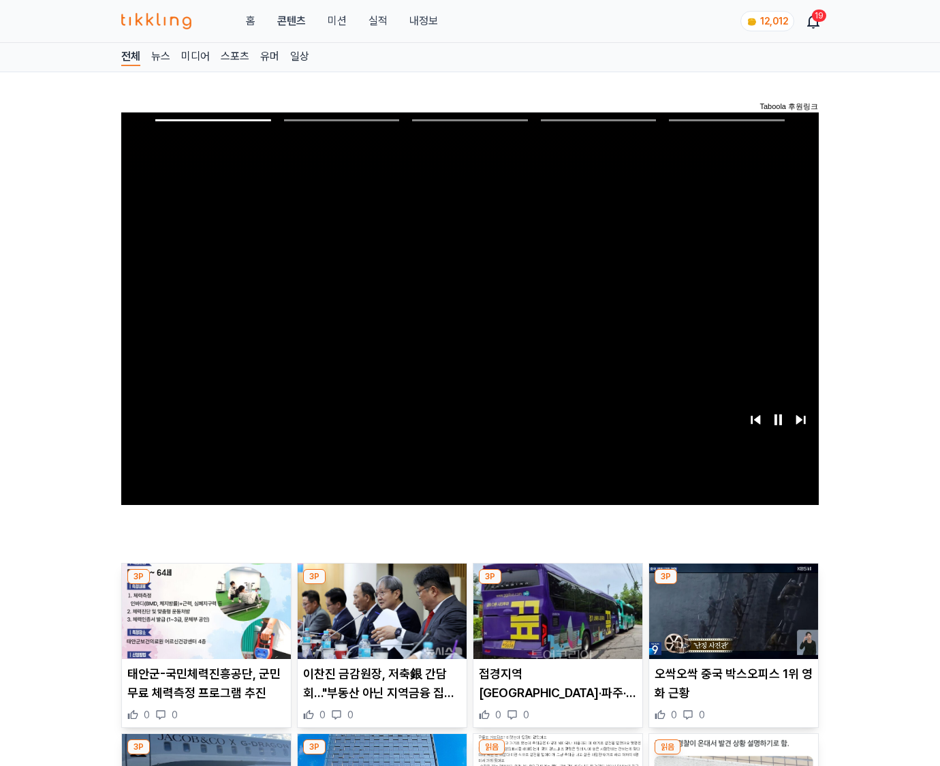
click at [733, 585] on img at bounding box center [733, 610] width 169 height 95
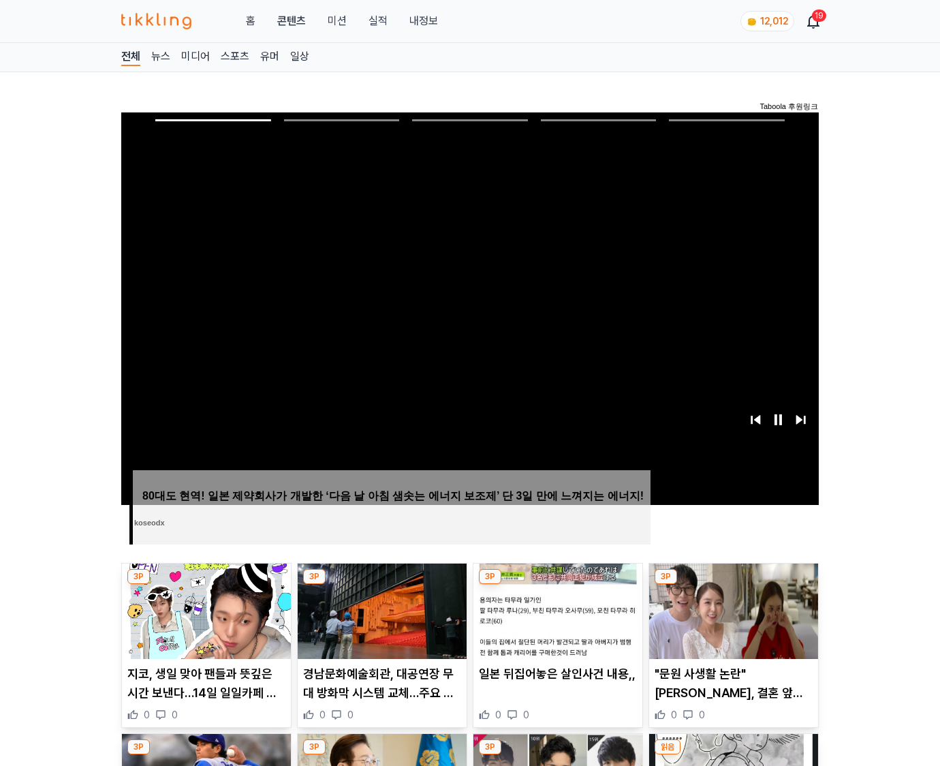
click at [733, 585] on img at bounding box center [733, 610] width 169 height 95
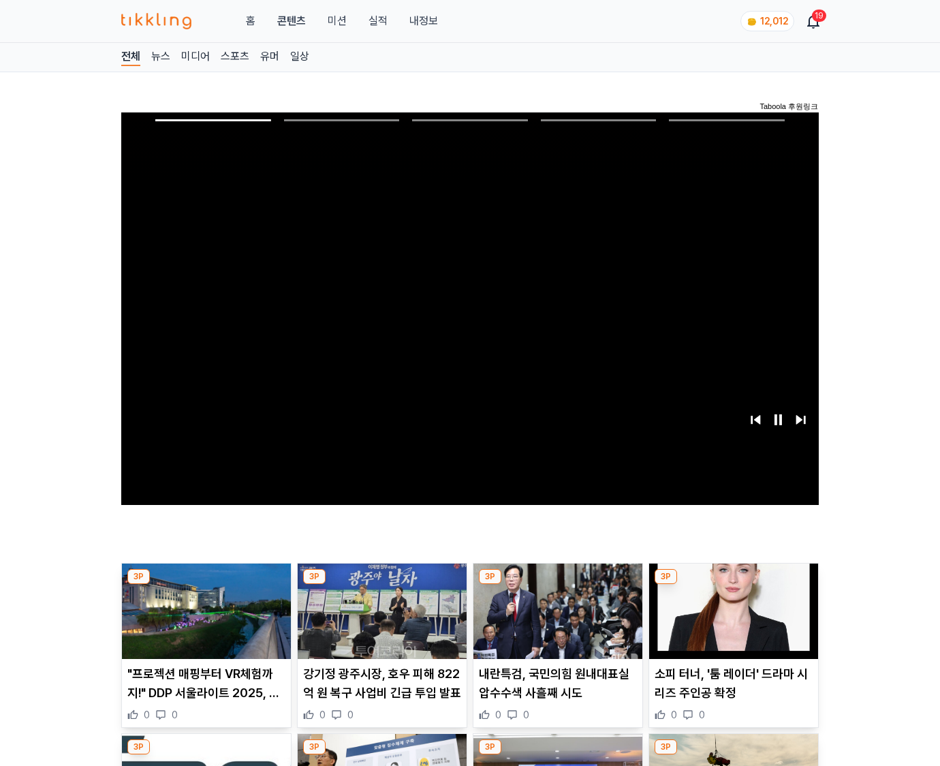
click at [733, 585] on img at bounding box center [733, 610] width 169 height 95
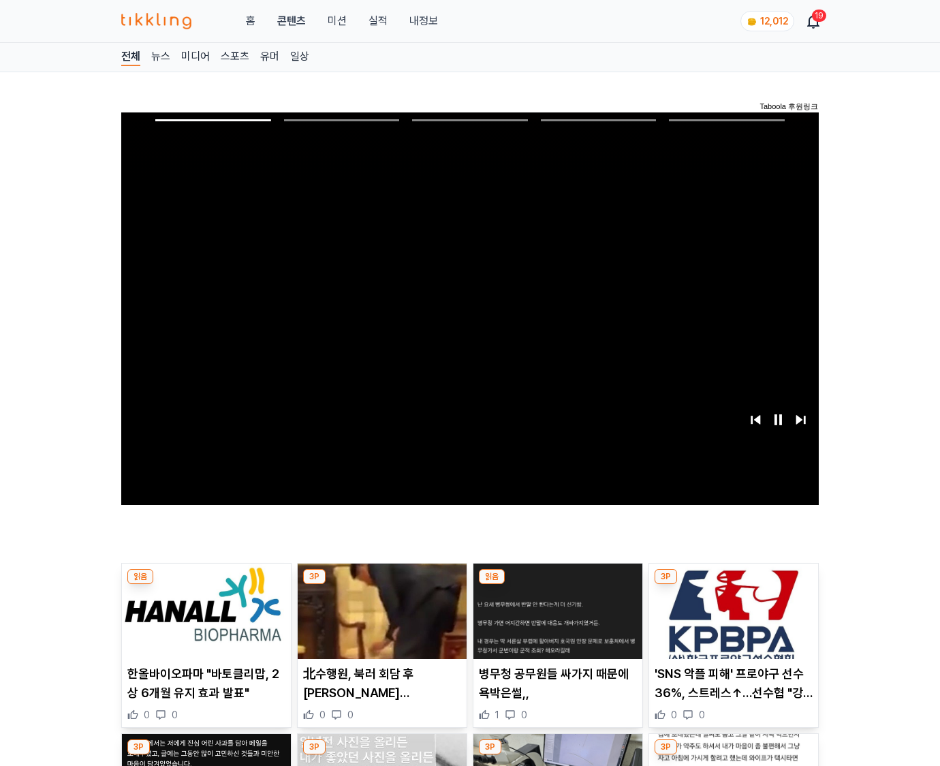
click at [733, 585] on img at bounding box center [733, 610] width 169 height 95
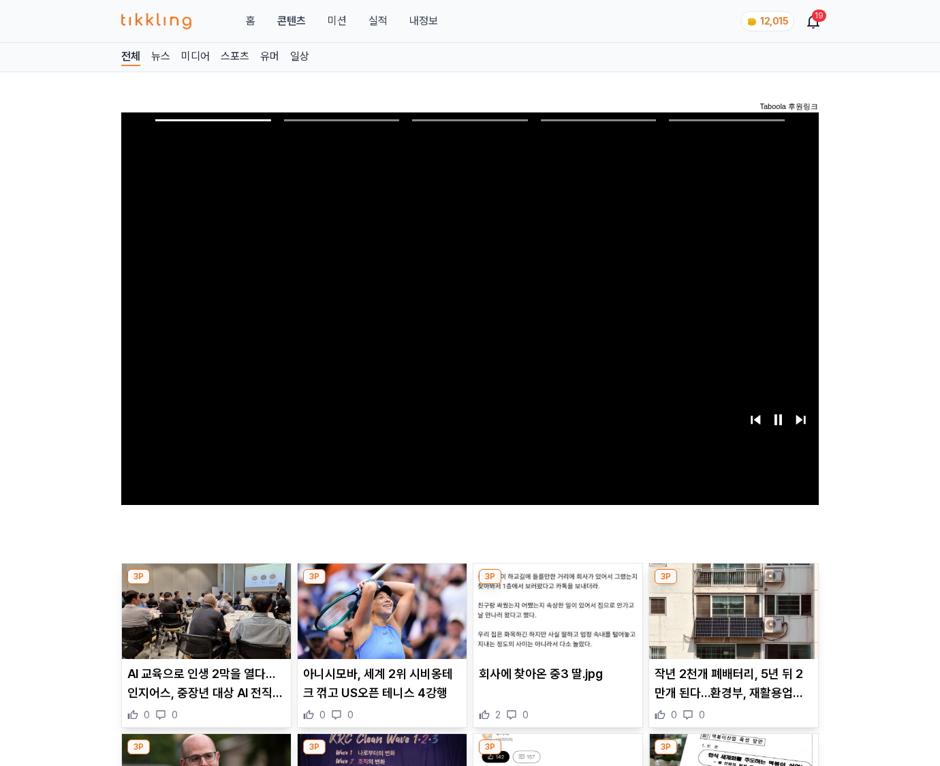
click at [733, 585] on img at bounding box center [733, 610] width 169 height 95
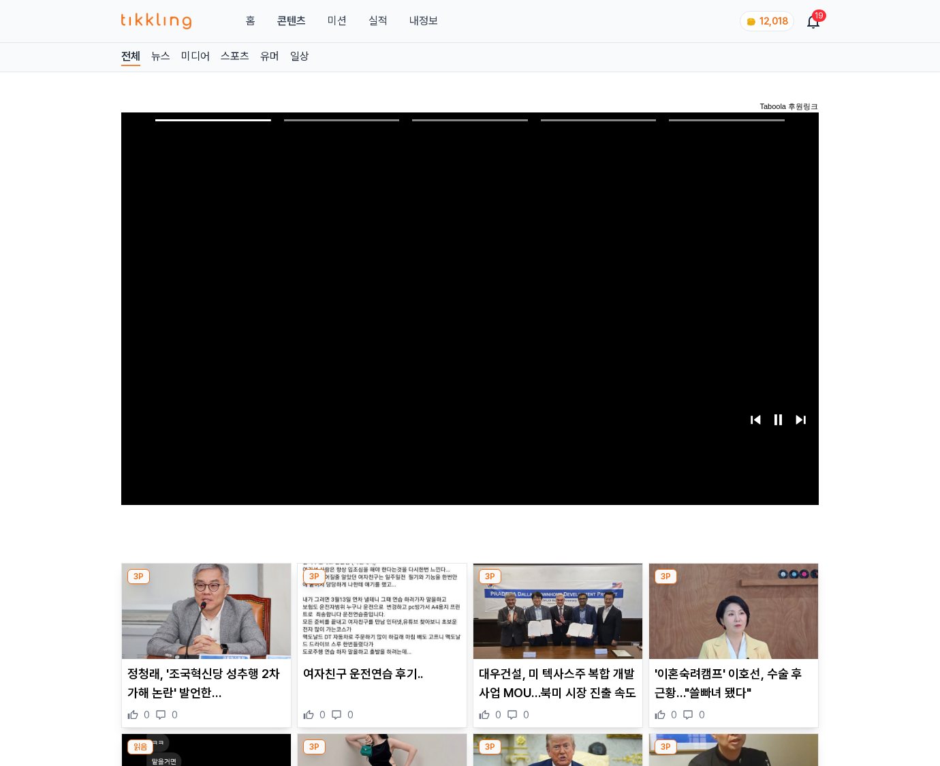
click at [733, 585] on img at bounding box center [733, 610] width 169 height 95
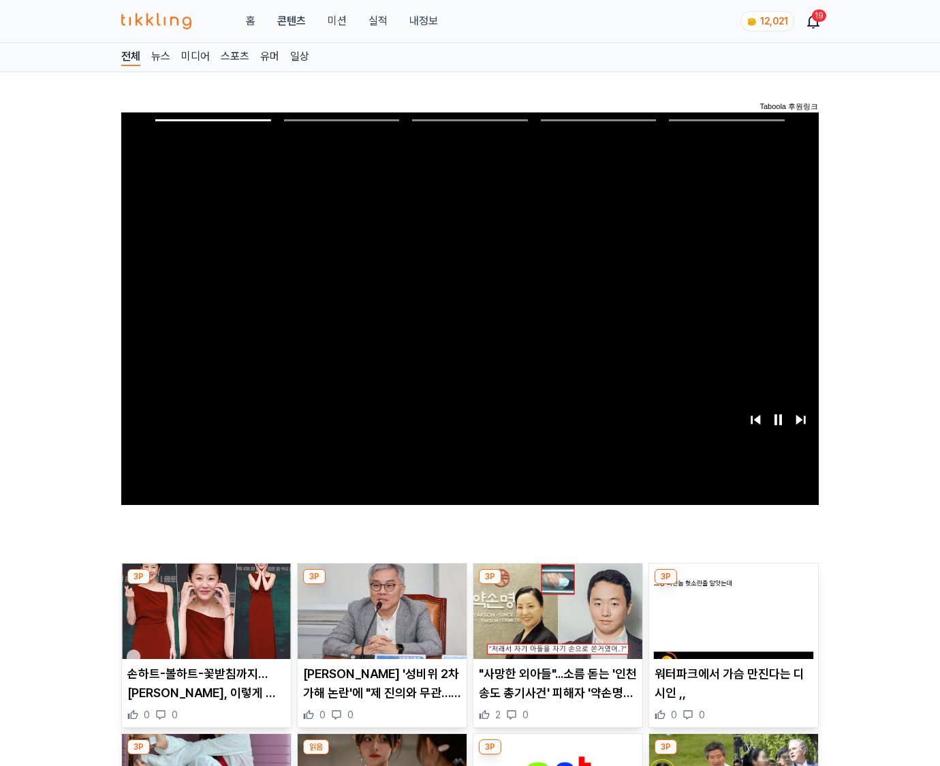
click at [733, 585] on img at bounding box center [733, 610] width 169 height 95
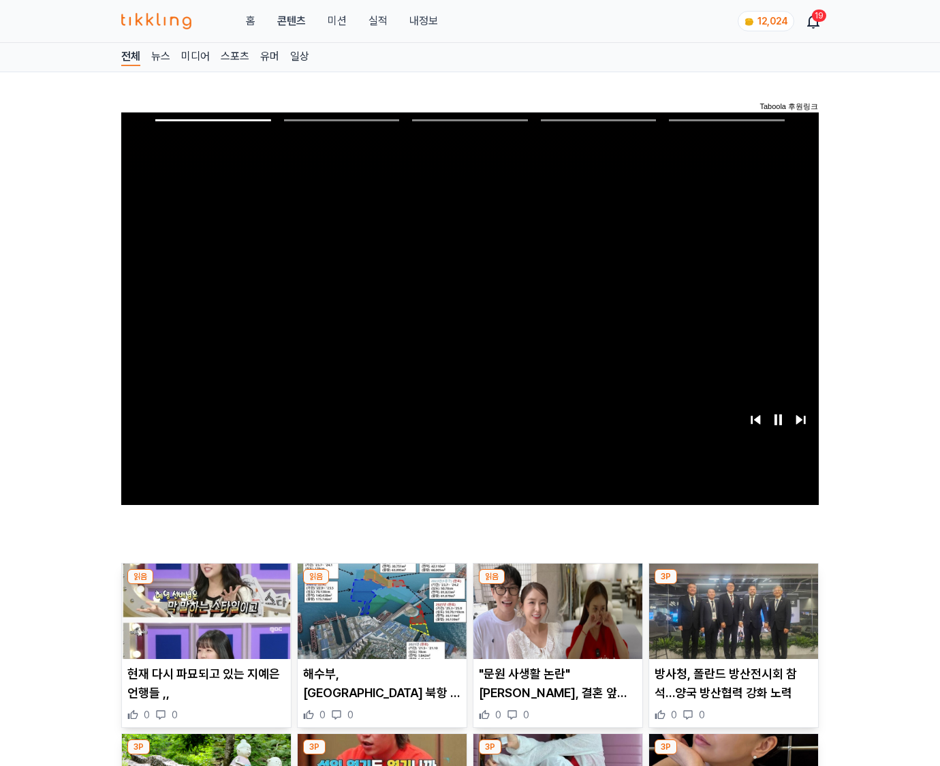
click at [733, 585] on img at bounding box center [733, 610] width 169 height 95
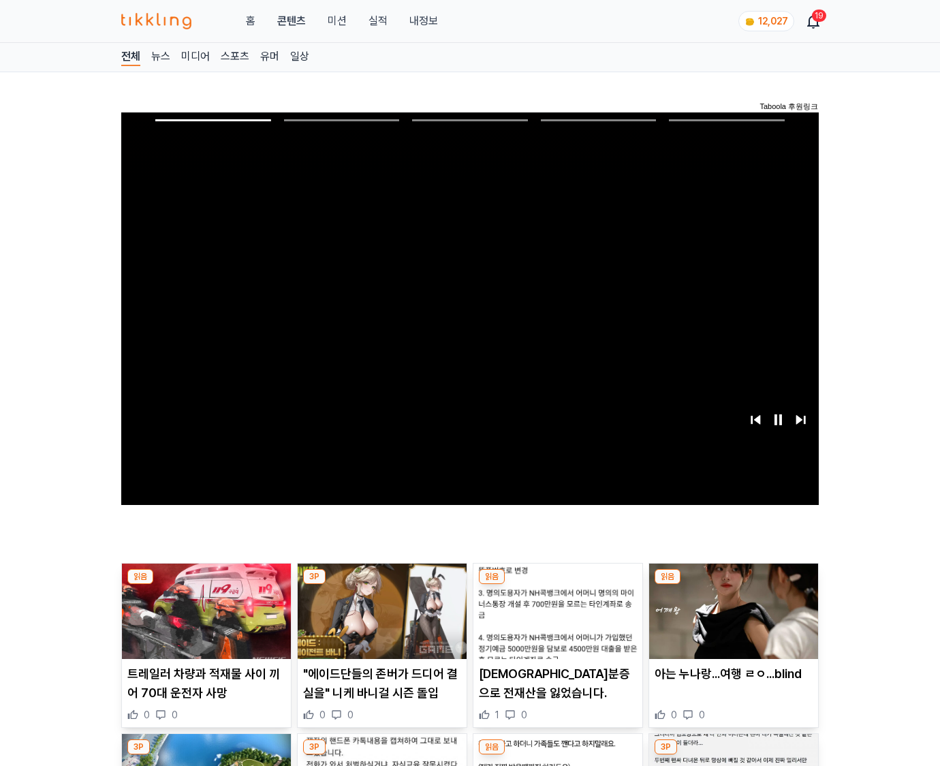
click at [733, 585] on img at bounding box center [733, 610] width 169 height 95
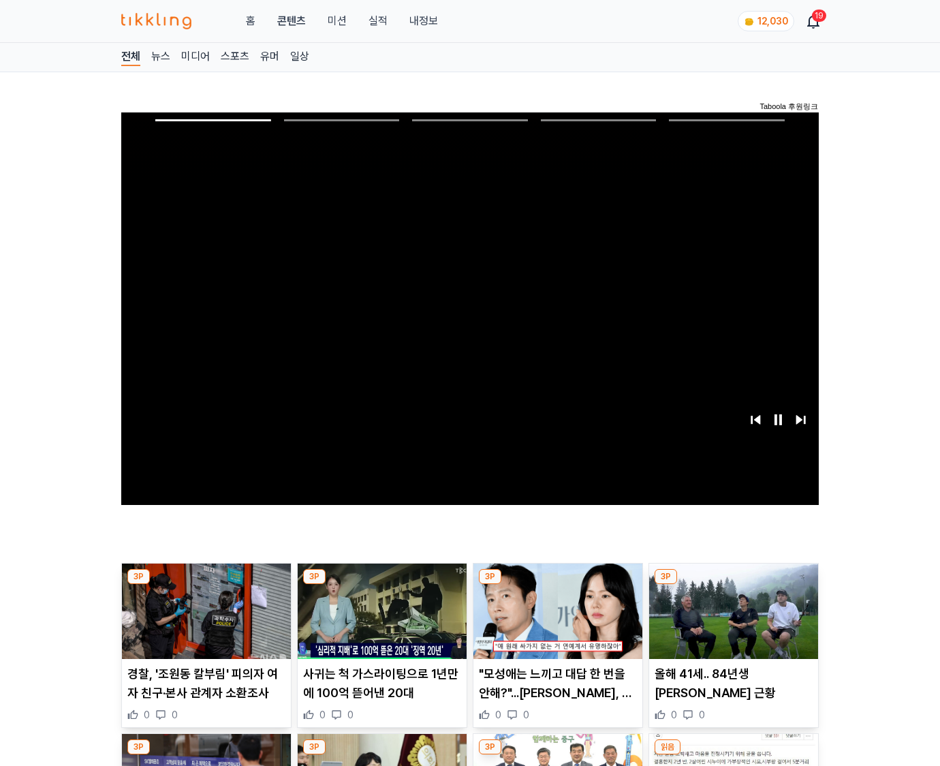
click at [733, 585] on img at bounding box center [733, 610] width 169 height 95
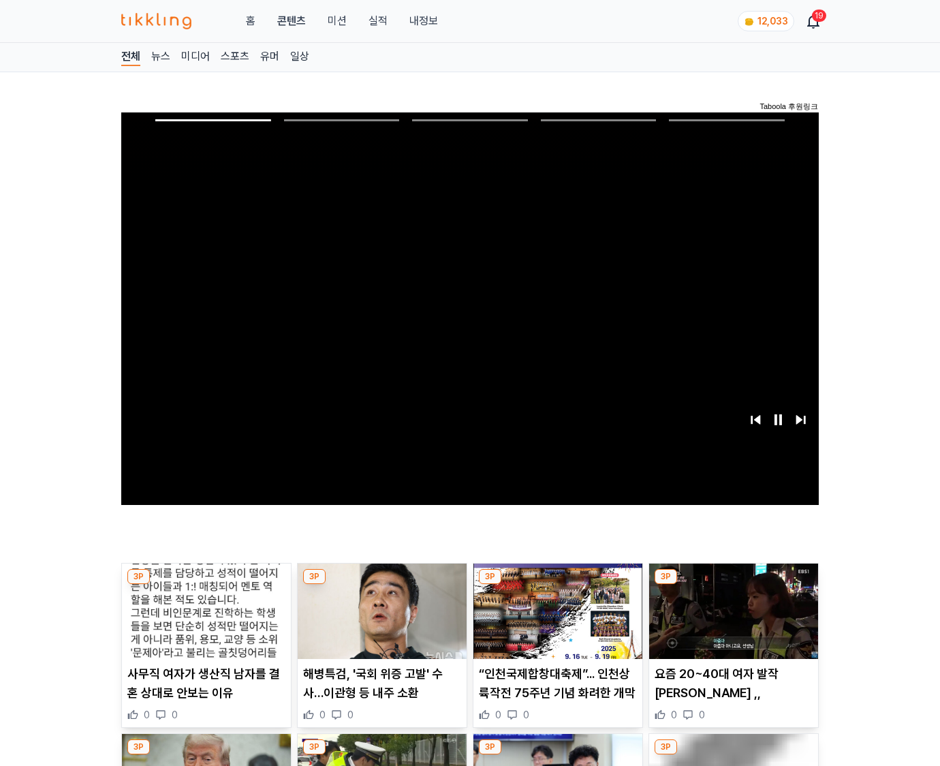
click at [733, 585] on img at bounding box center [733, 610] width 169 height 95
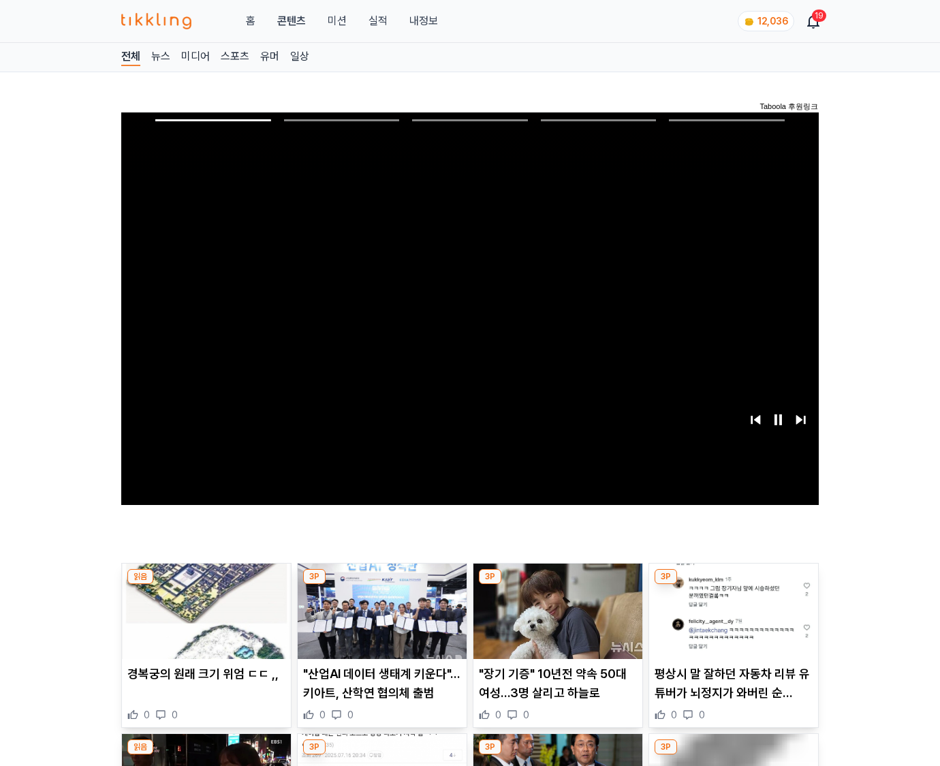
click at [733, 585] on img at bounding box center [733, 610] width 169 height 95
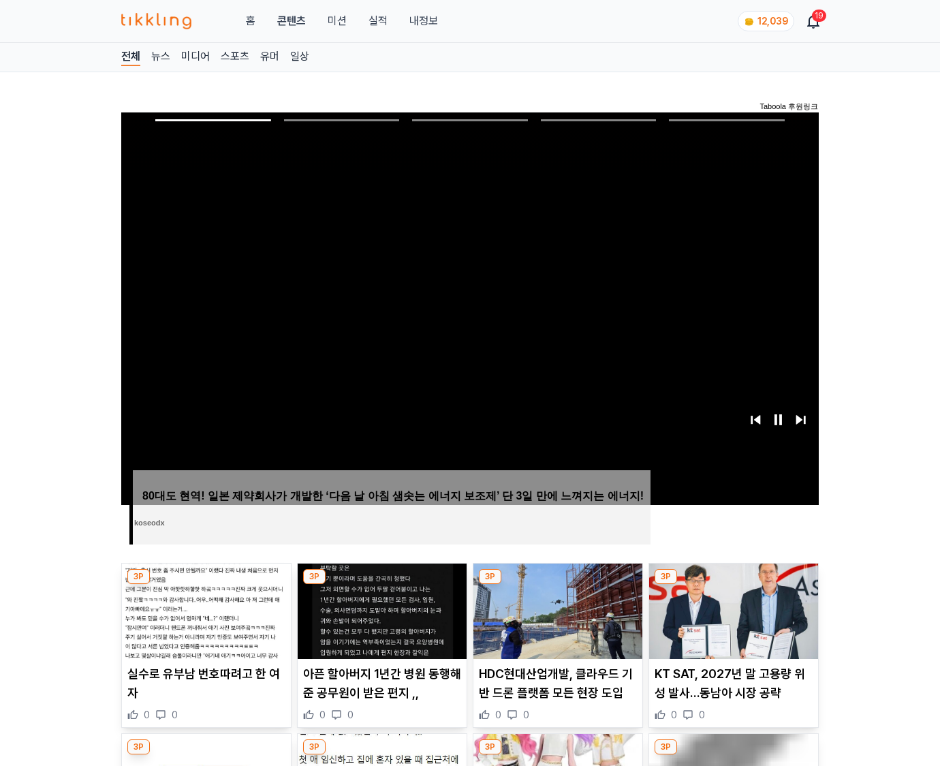
click at [733, 585] on img at bounding box center [733, 610] width 169 height 95
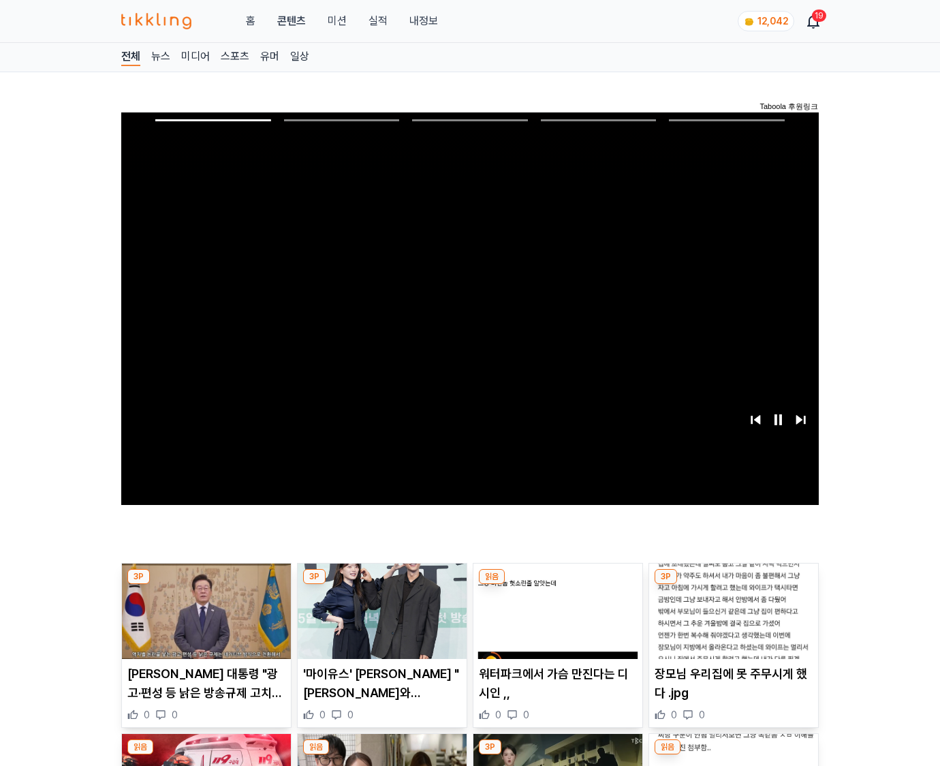
click at [733, 585] on img at bounding box center [733, 610] width 169 height 95
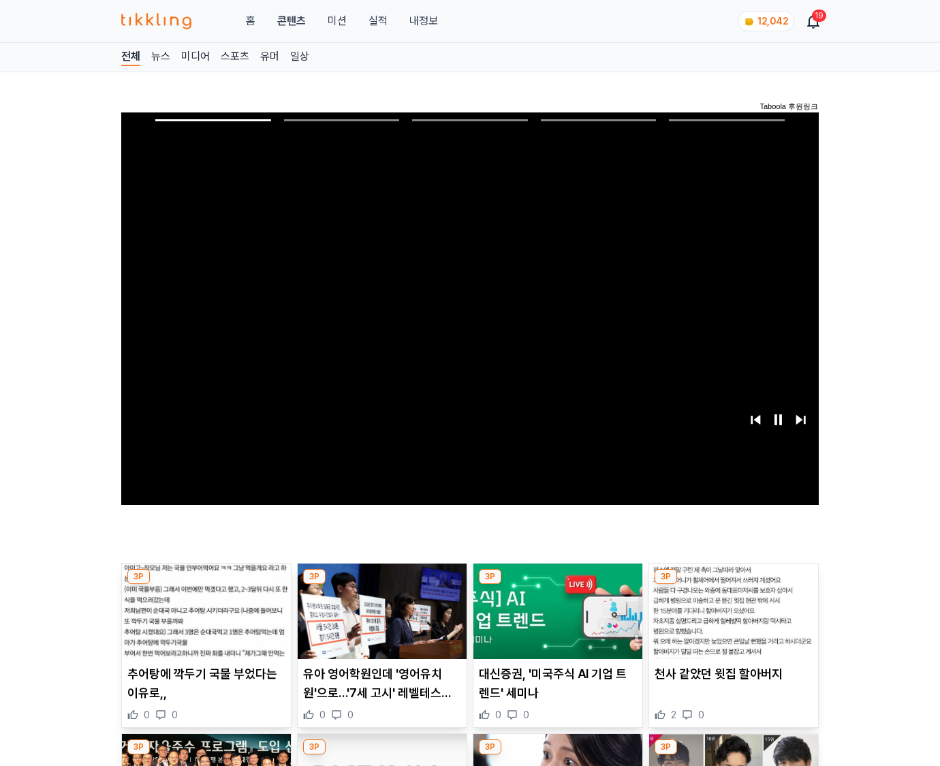
click at [733, 585] on img at bounding box center [733, 610] width 169 height 95
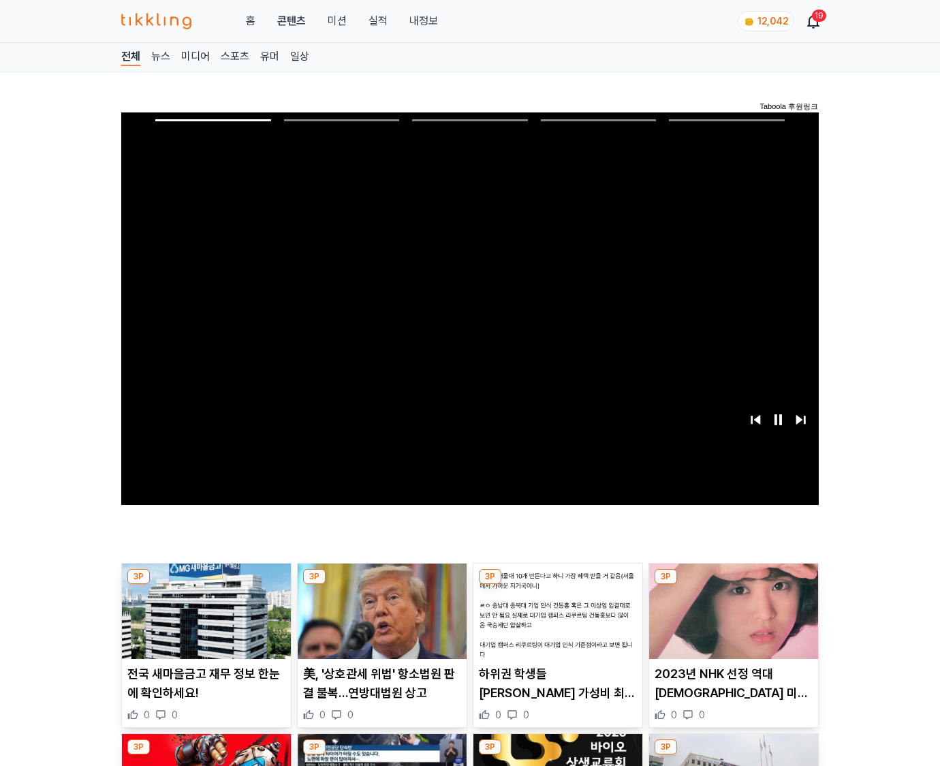
click at [733, 585] on img at bounding box center [733, 610] width 169 height 95
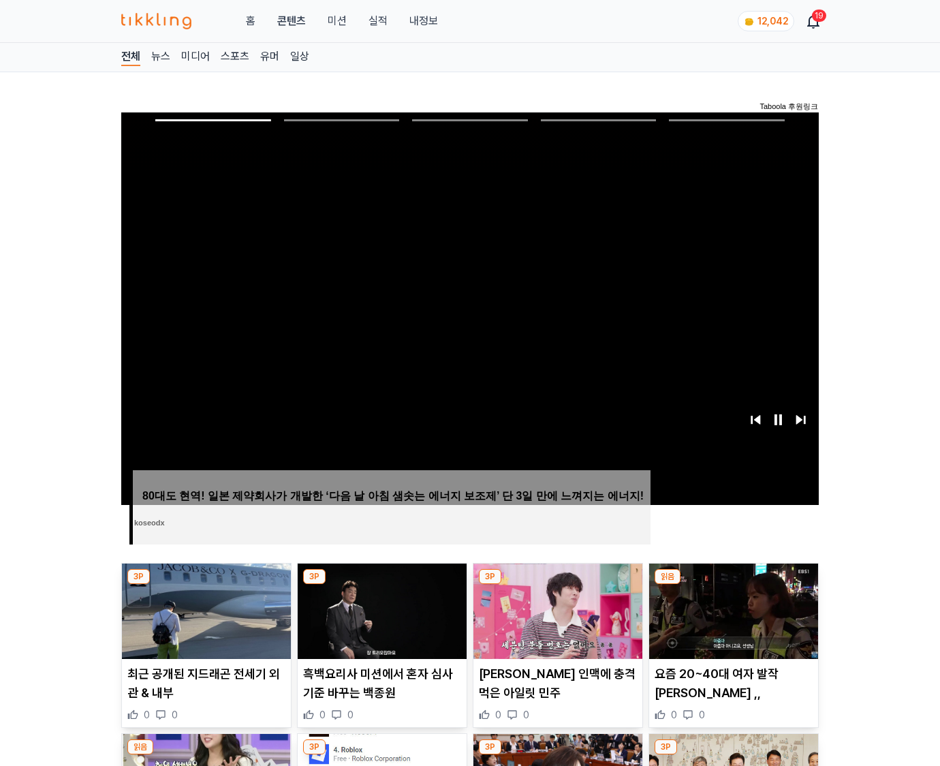
click at [733, 585] on img at bounding box center [733, 610] width 169 height 95
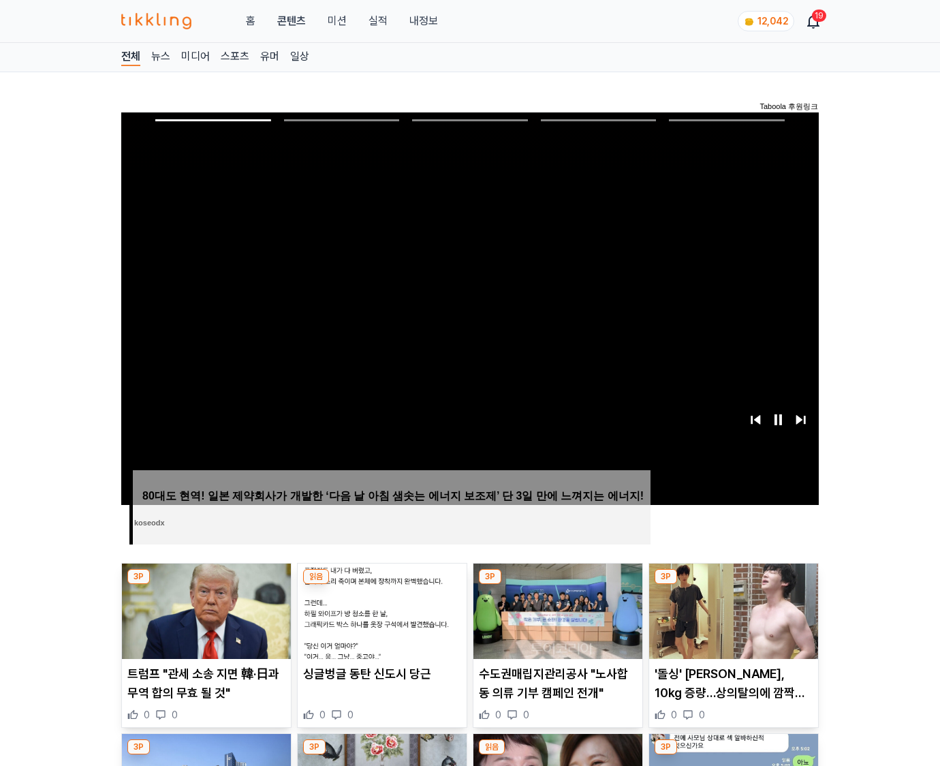
click at [733, 585] on img at bounding box center [733, 610] width 169 height 95
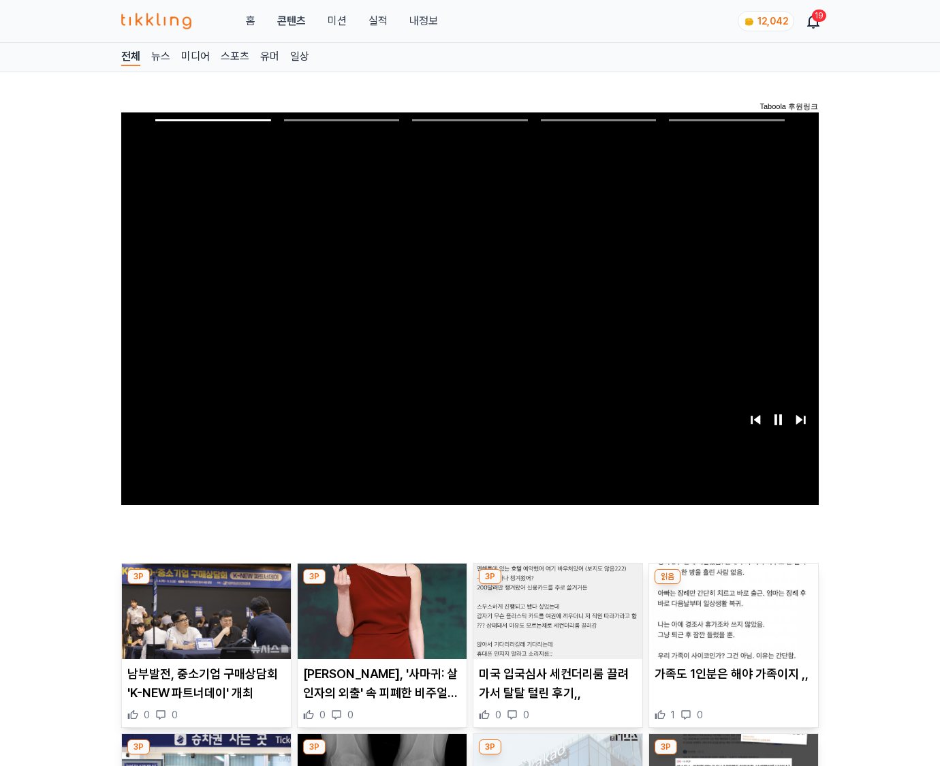
click at [733, 585] on img at bounding box center [733, 610] width 169 height 95
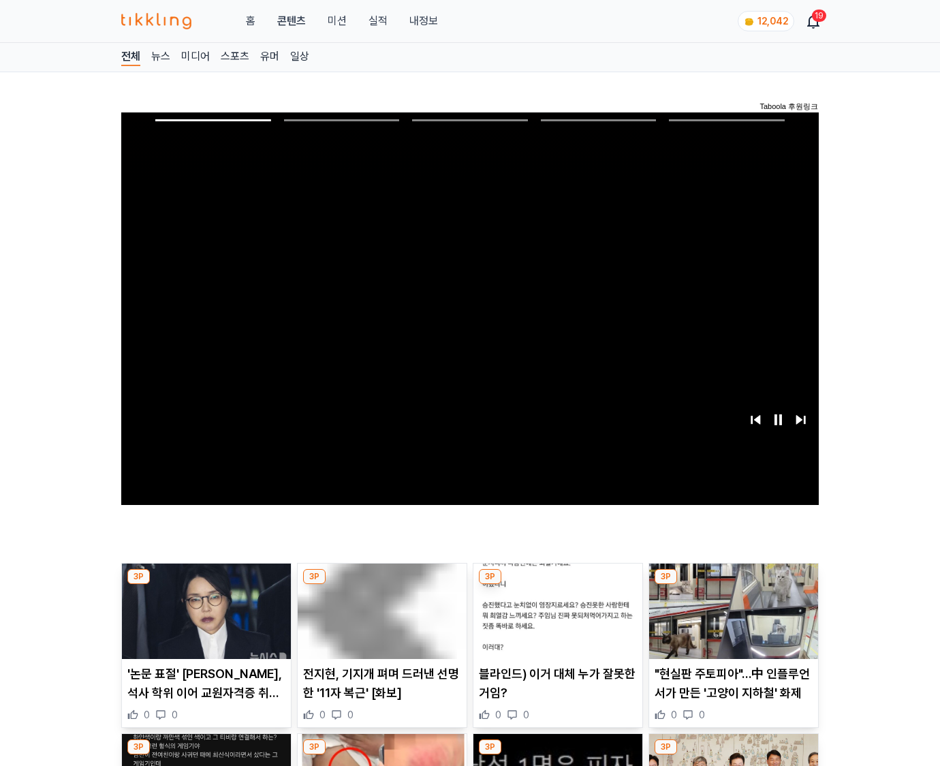
click at [733, 585] on img at bounding box center [733, 610] width 169 height 95
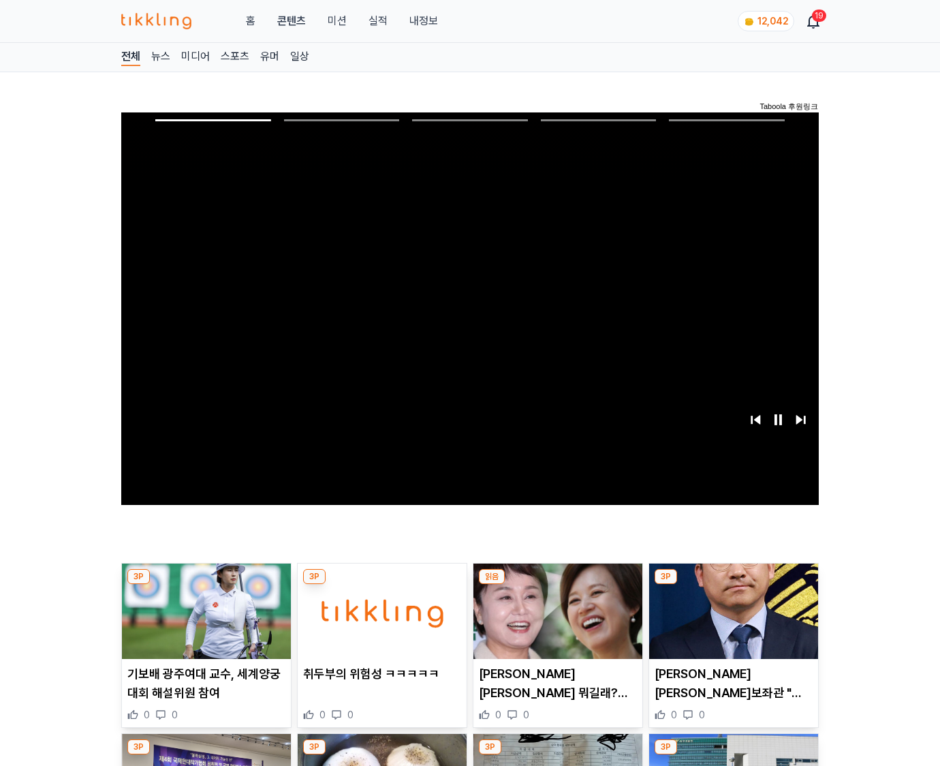
click at [733, 585] on img at bounding box center [733, 610] width 169 height 95
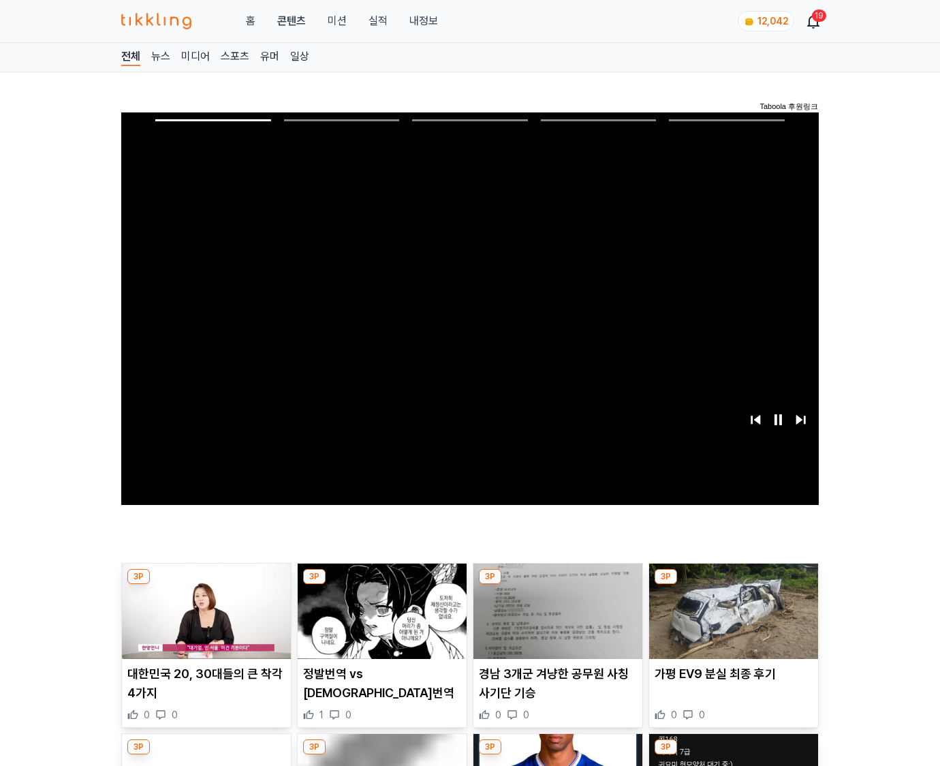
click at [733, 585] on img at bounding box center [733, 610] width 169 height 95
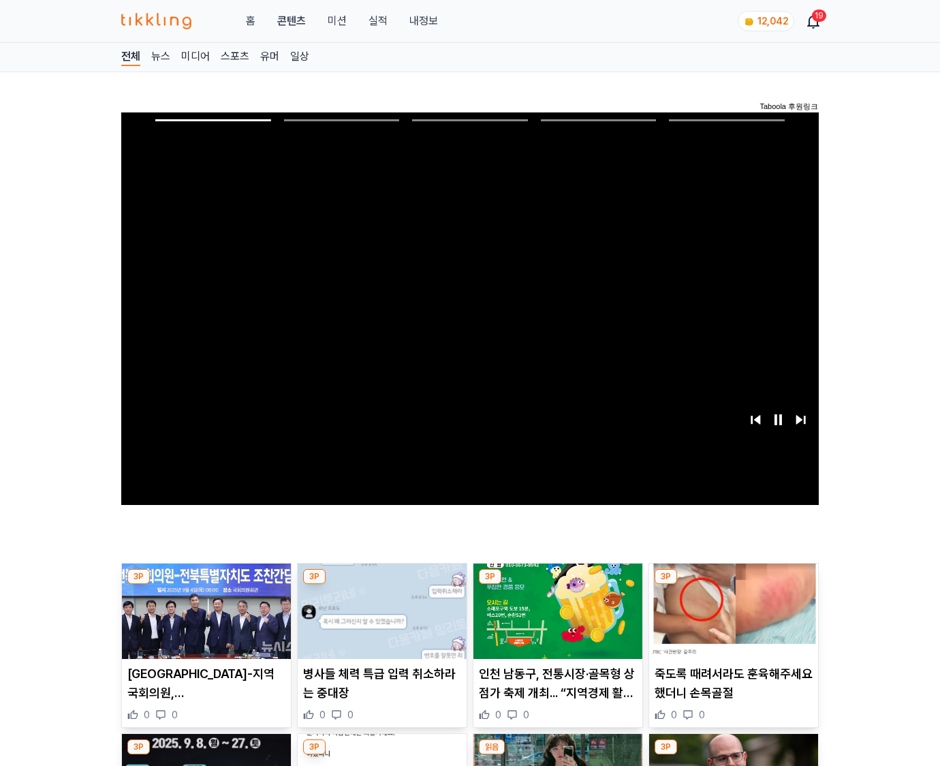
click at [733, 585] on img at bounding box center [733, 610] width 169 height 95
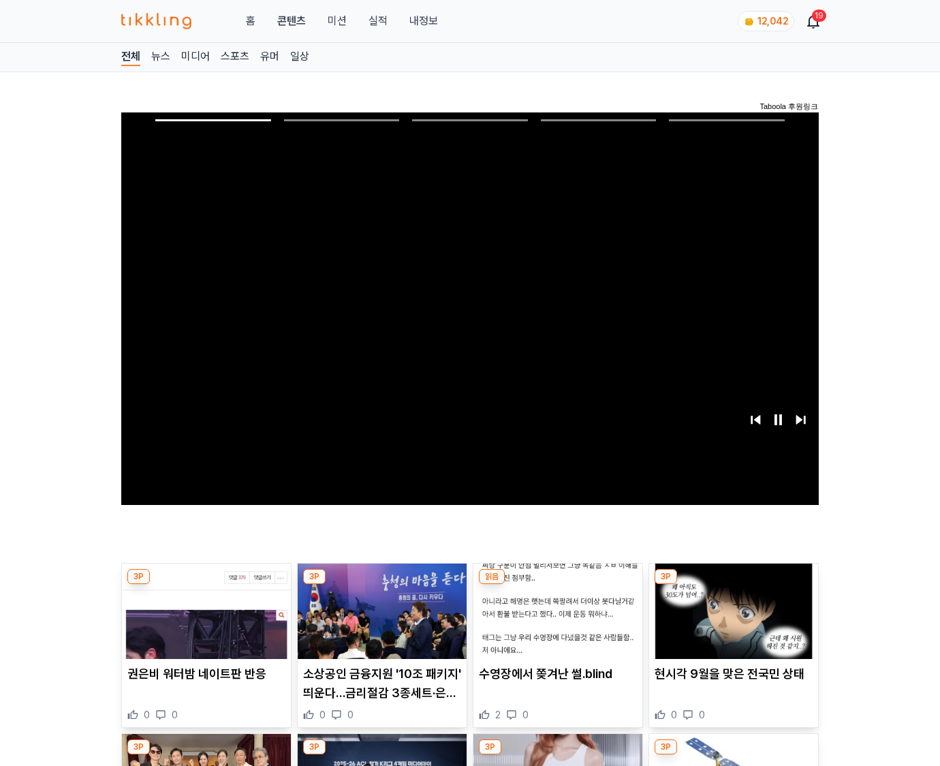
click at [733, 585] on img at bounding box center [733, 610] width 169 height 95
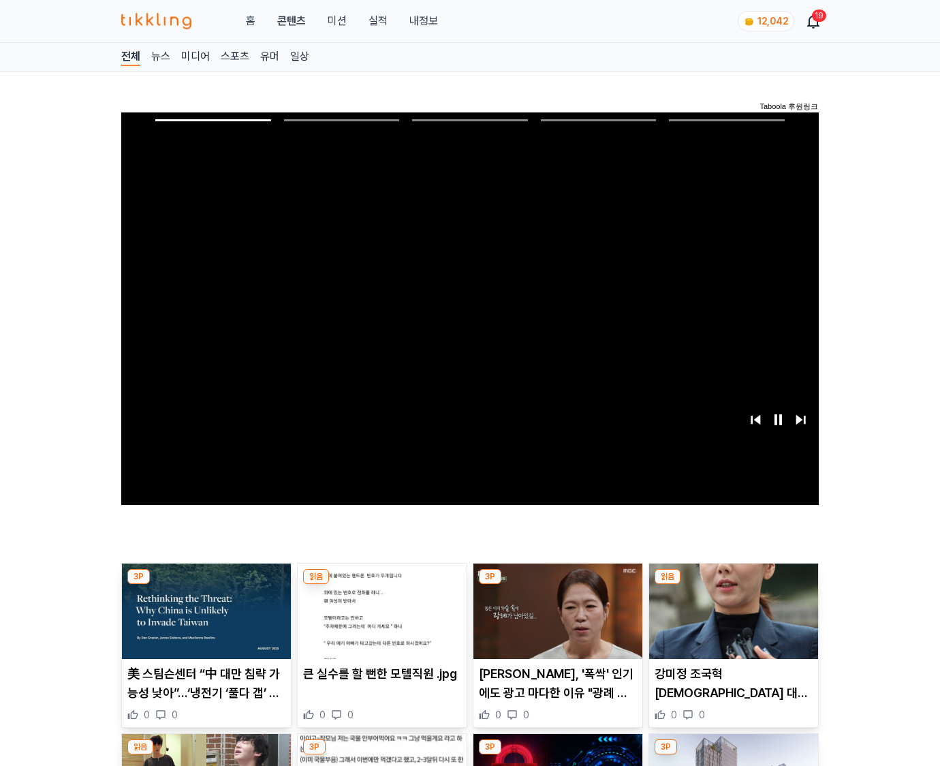
click at [733, 585] on img at bounding box center [733, 610] width 169 height 95
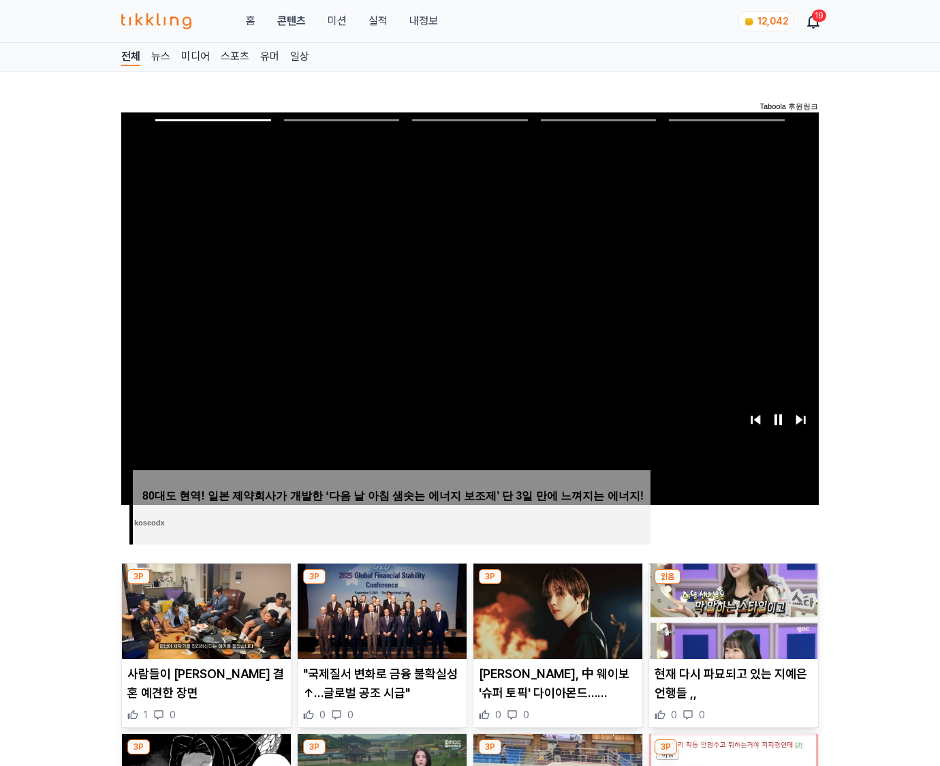
click at [733, 585] on img at bounding box center [733, 610] width 169 height 95
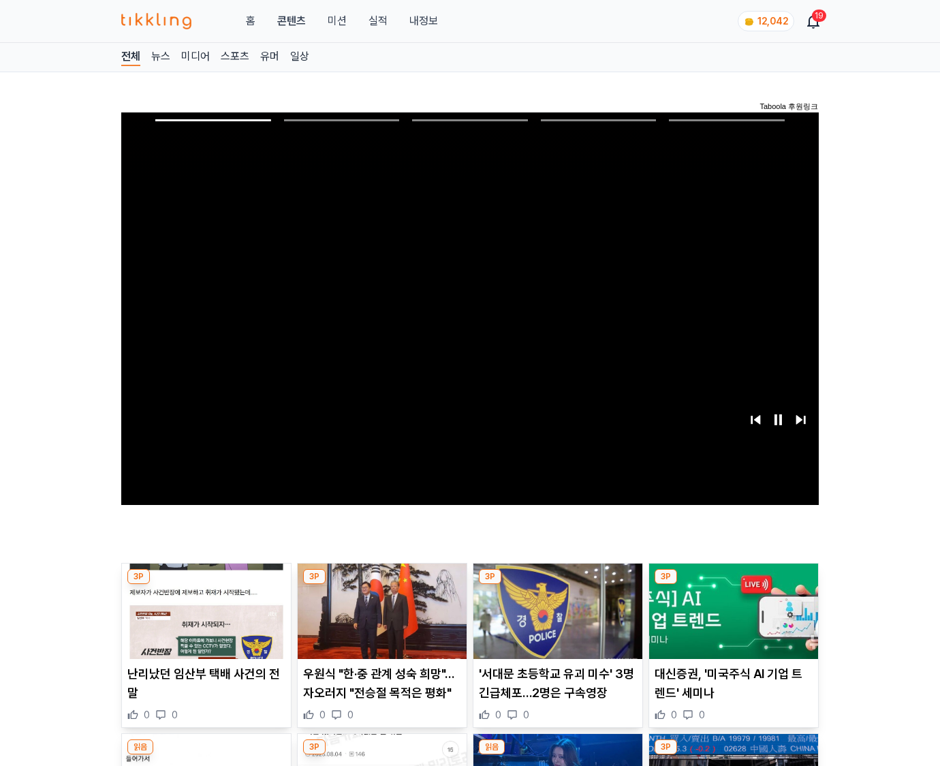
click at [733, 585] on img at bounding box center [733, 610] width 169 height 95
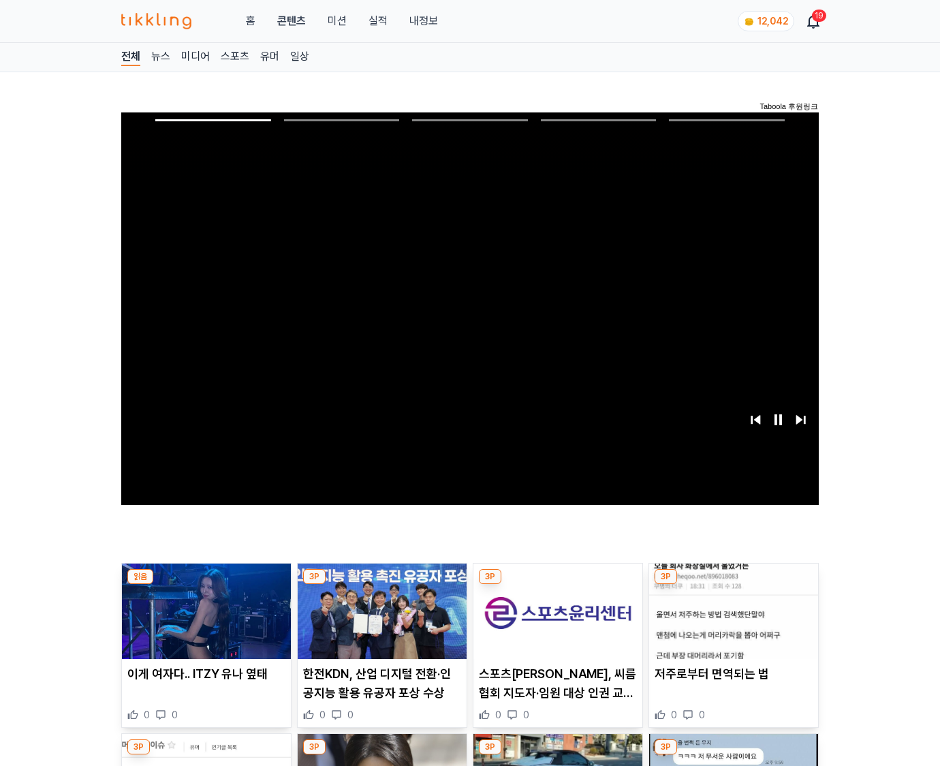
click at [733, 585] on img at bounding box center [733, 610] width 169 height 95
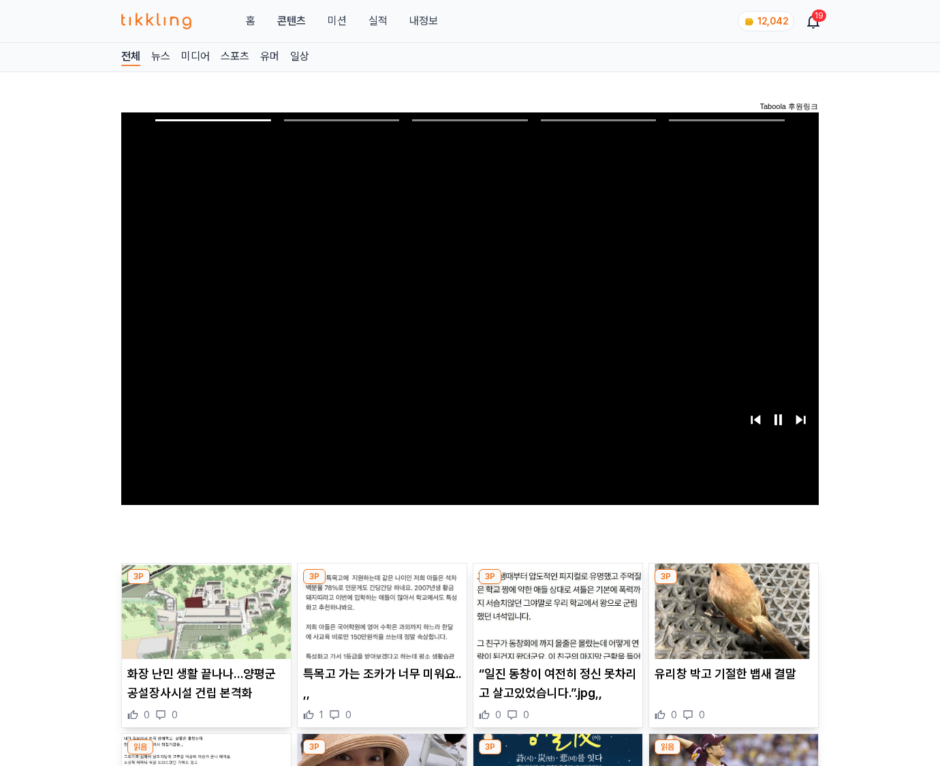
click at [733, 585] on img at bounding box center [733, 610] width 169 height 95
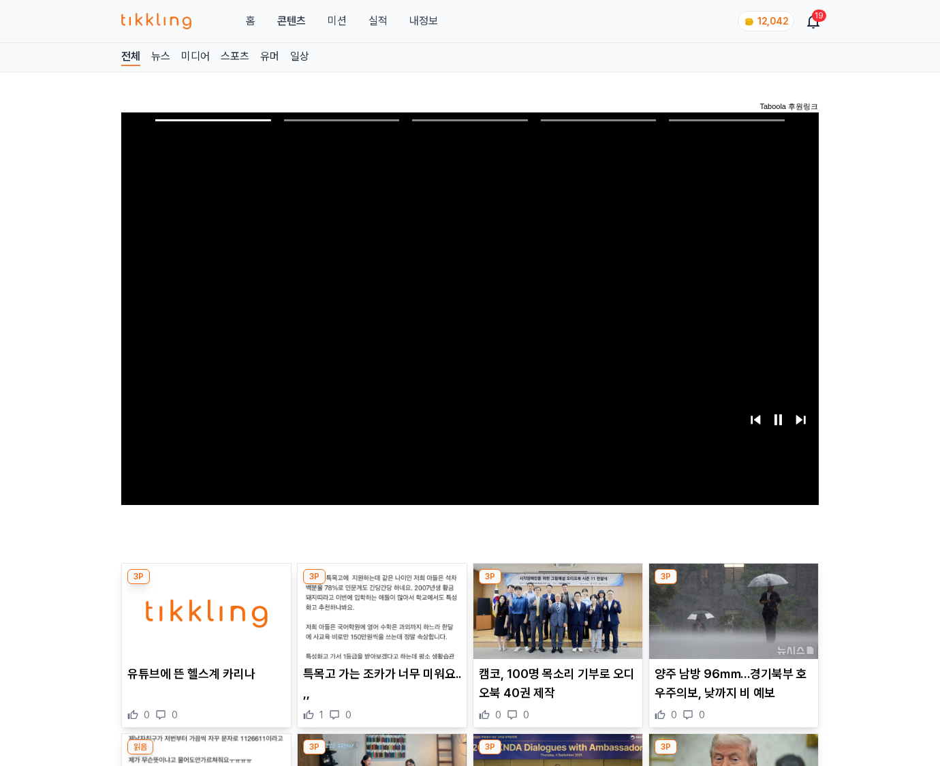
click at [733, 585] on img at bounding box center [733, 610] width 169 height 95
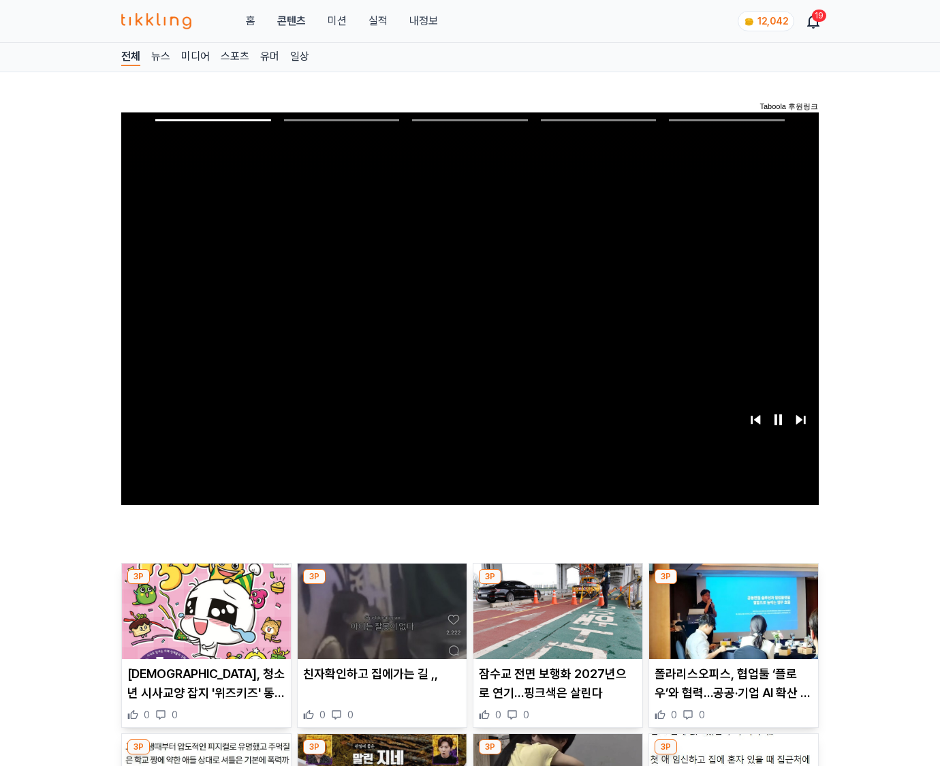
click at [733, 585] on img at bounding box center [733, 610] width 169 height 95
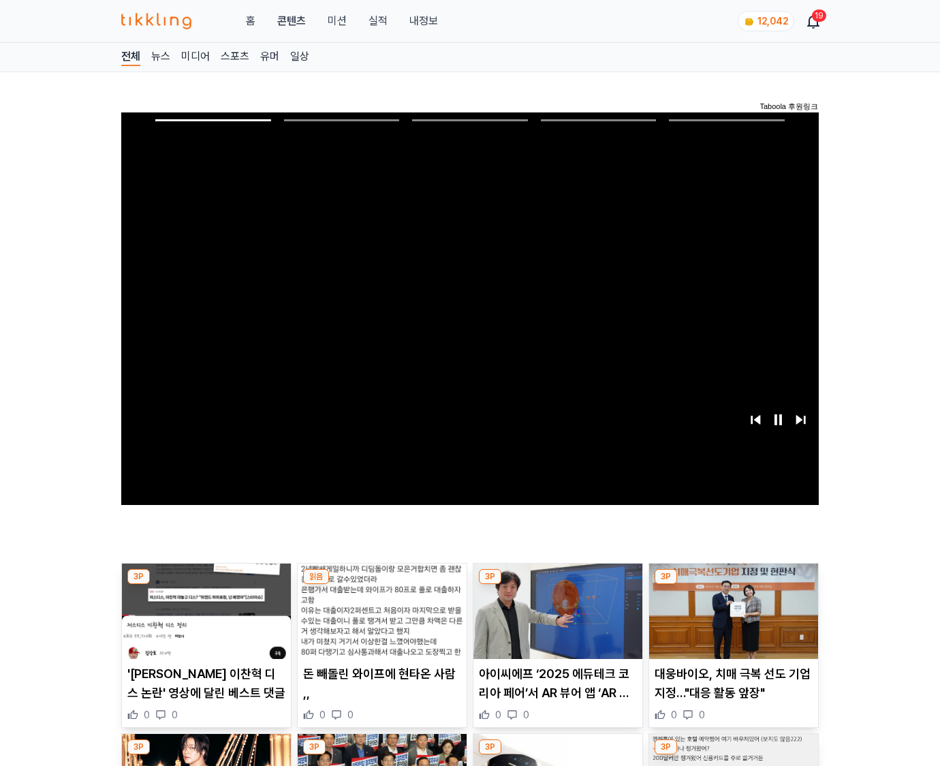
click at [733, 585] on img at bounding box center [733, 610] width 169 height 95
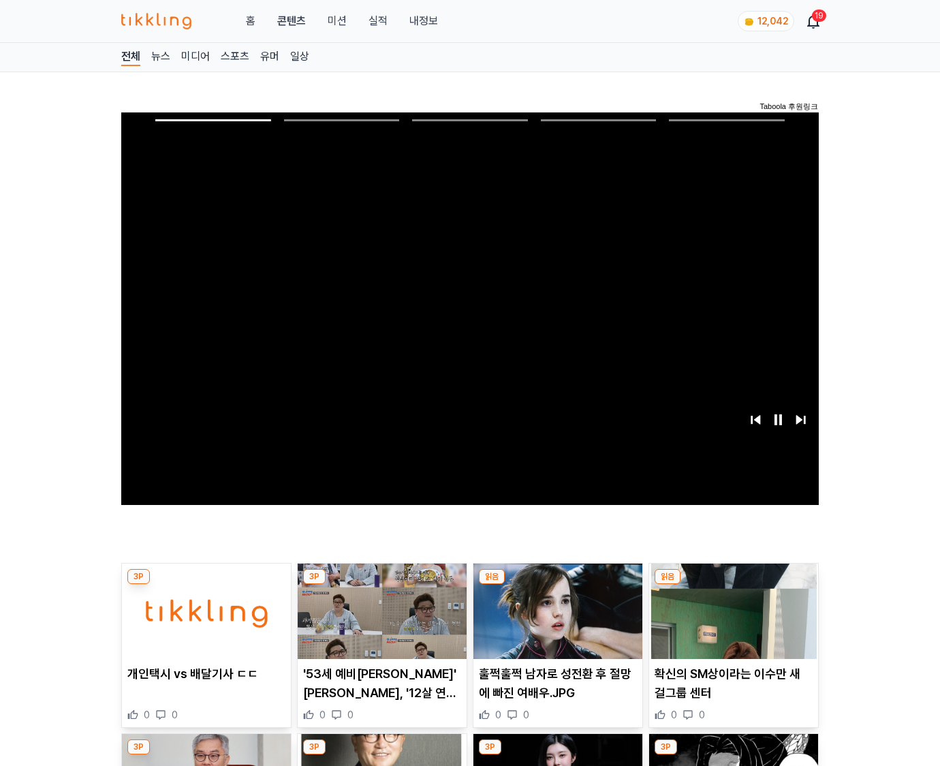
click at [733, 585] on img at bounding box center [733, 610] width 169 height 95
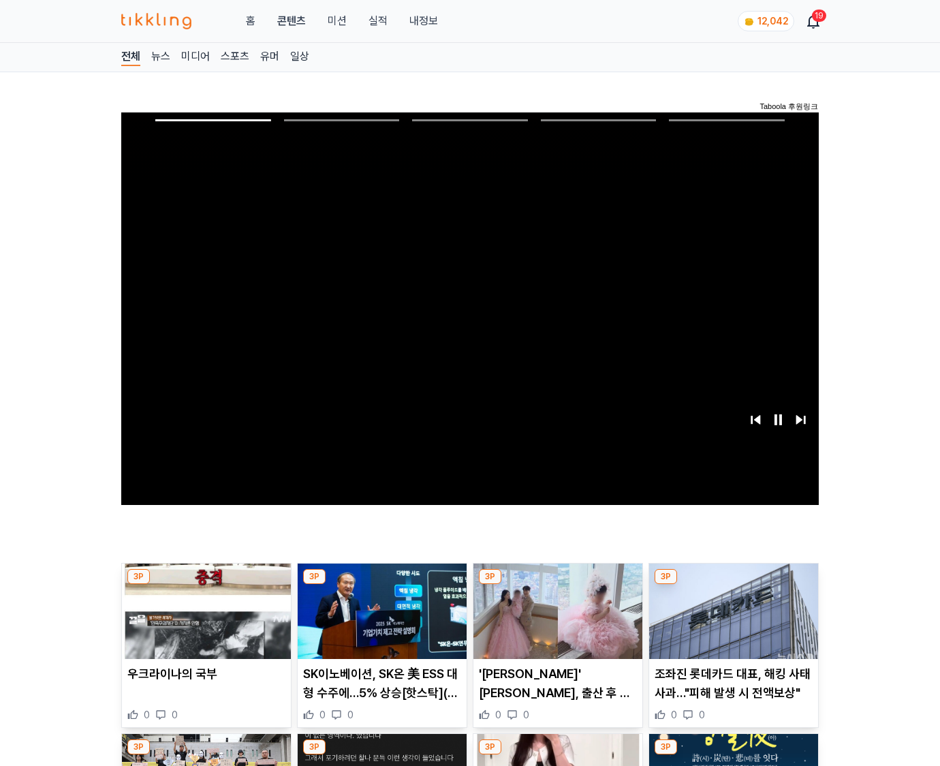
click at [733, 585] on img at bounding box center [733, 610] width 169 height 95
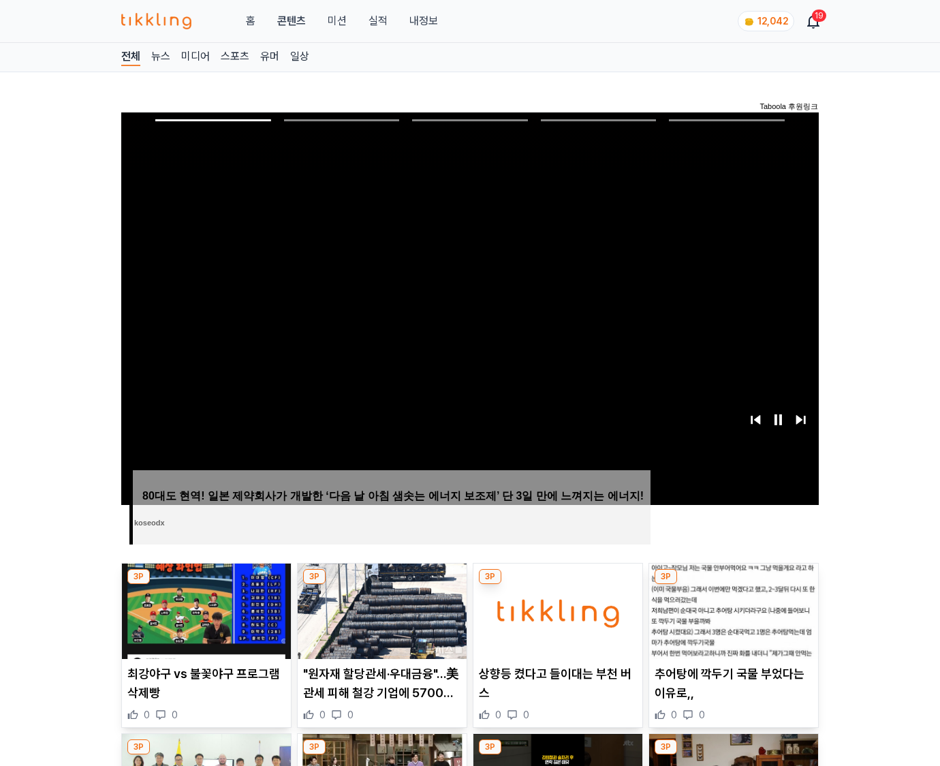
click at [733, 585] on img at bounding box center [733, 610] width 169 height 95
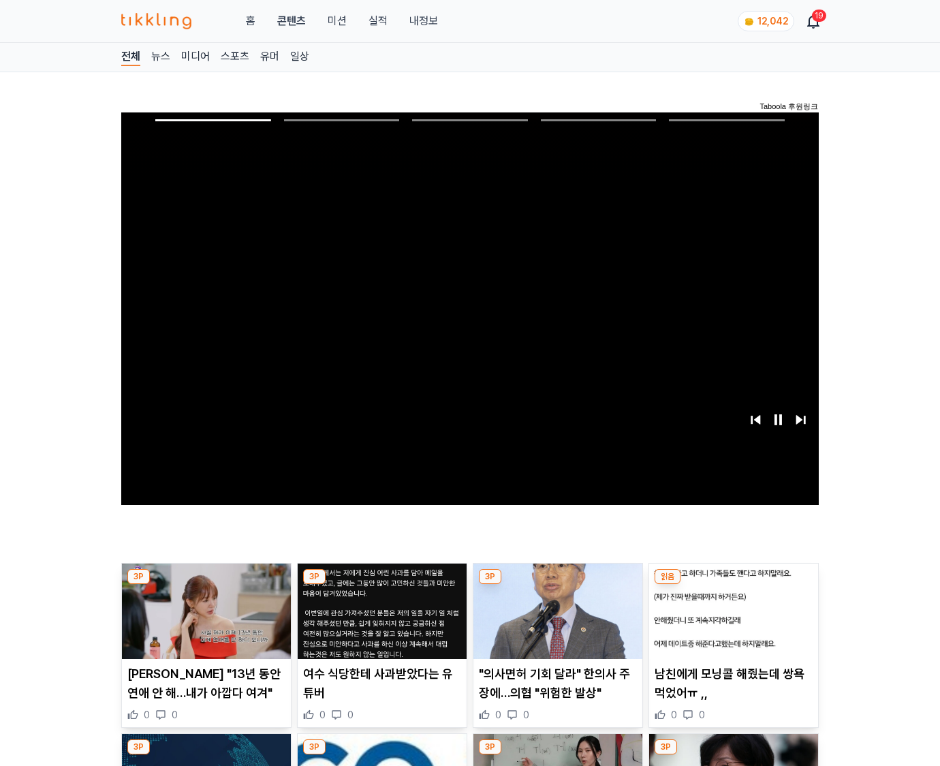
click at [733, 585] on img at bounding box center [733, 610] width 169 height 95
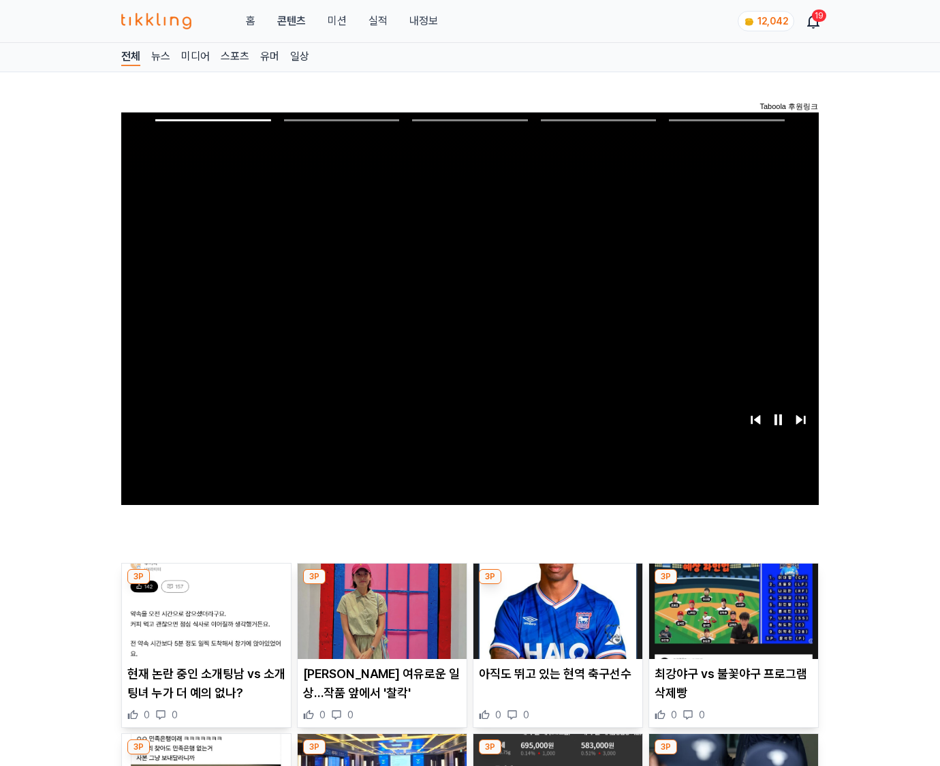
click at [733, 585] on img at bounding box center [733, 610] width 169 height 95
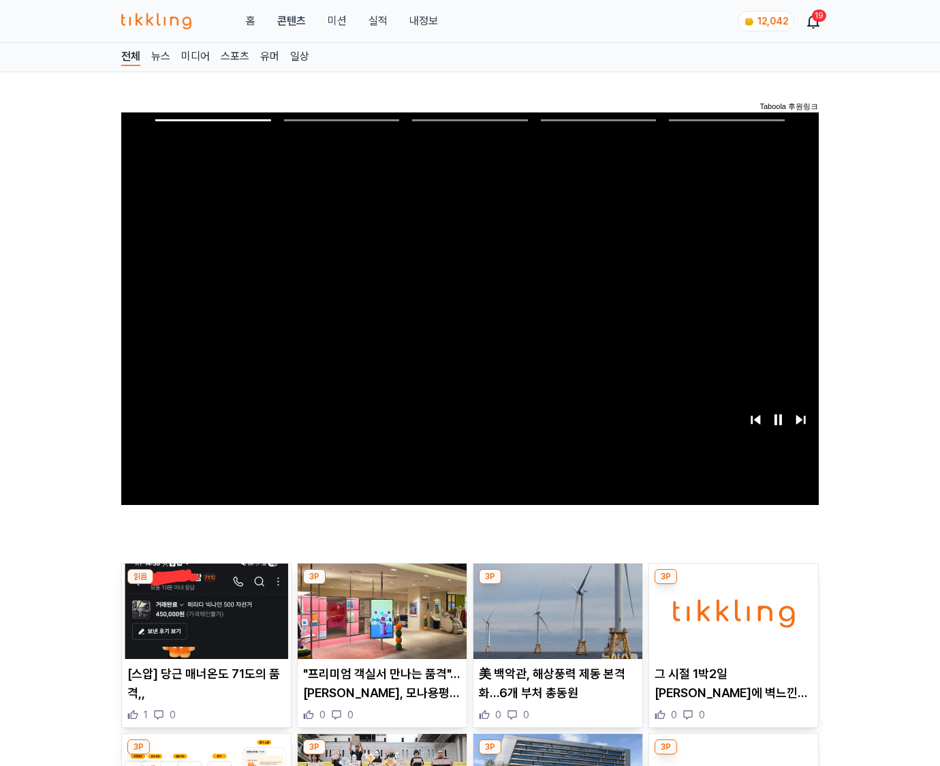
click at [733, 585] on img at bounding box center [733, 610] width 169 height 95
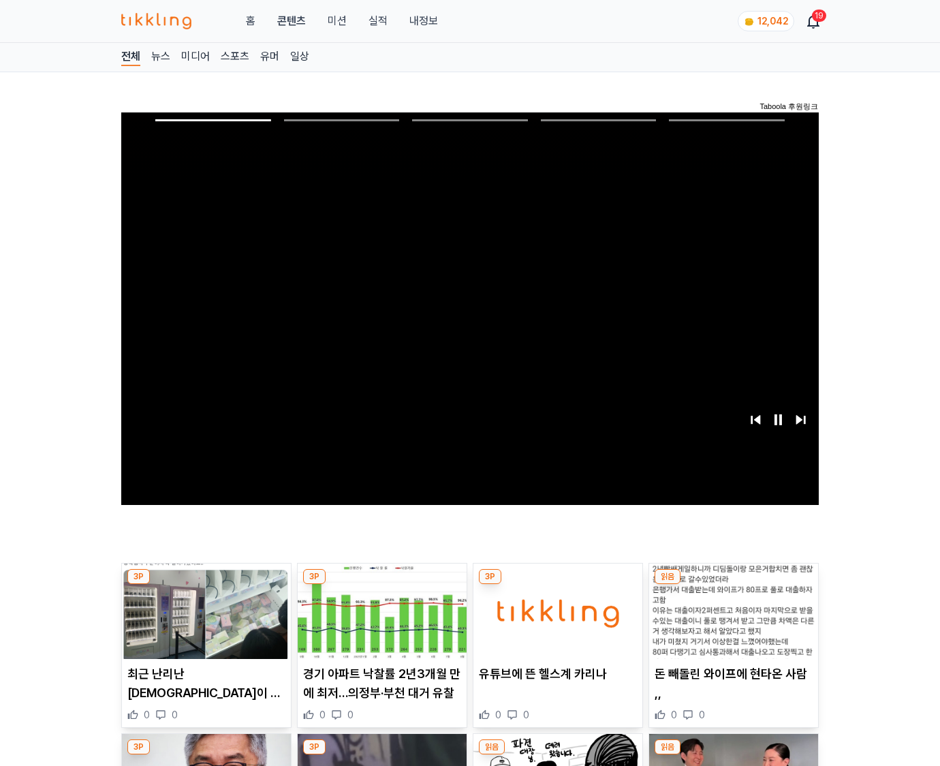
click at [733, 585] on img at bounding box center [733, 610] width 169 height 95
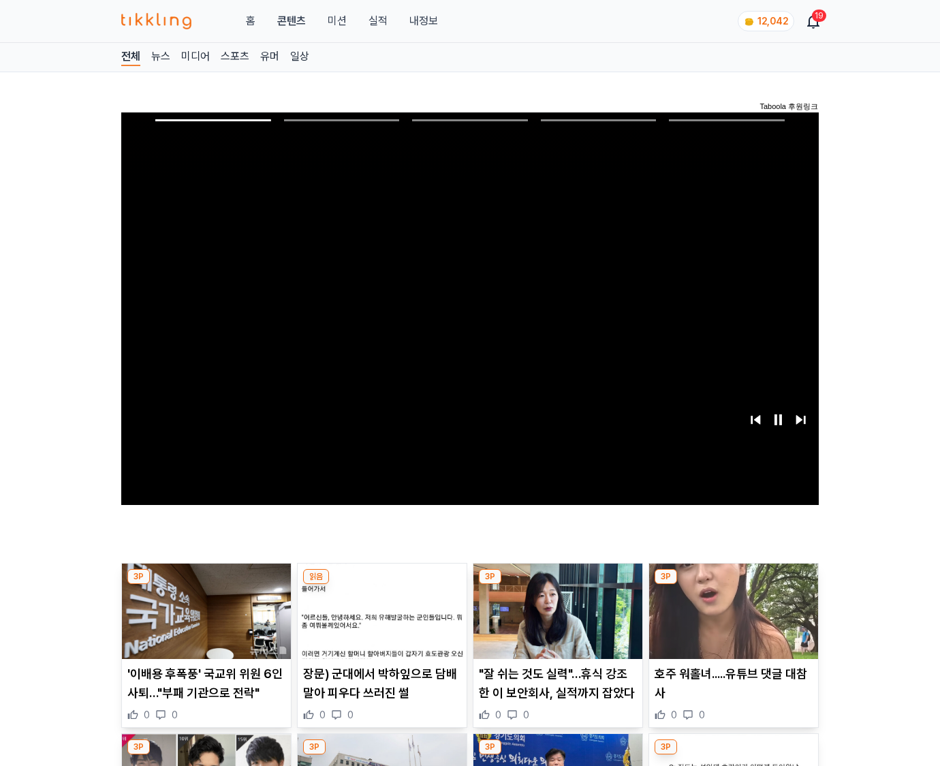
click at [733, 585] on img at bounding box center [733, 610] width 169 height 95
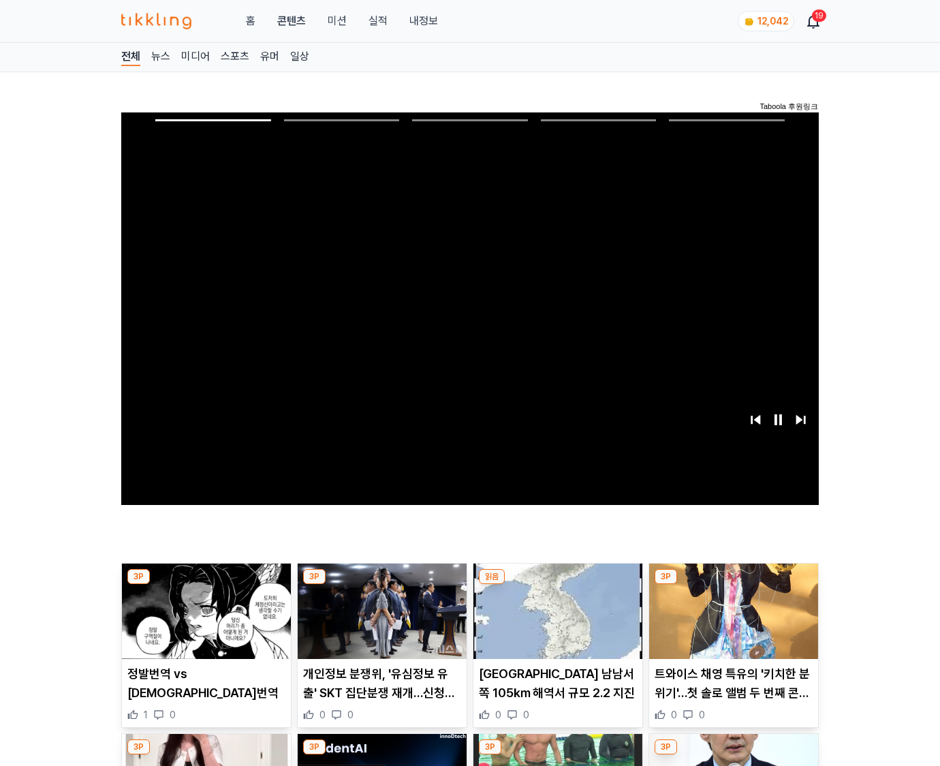
click at [733, 585] on img at bounding box center [733, 610] width 169 height 95
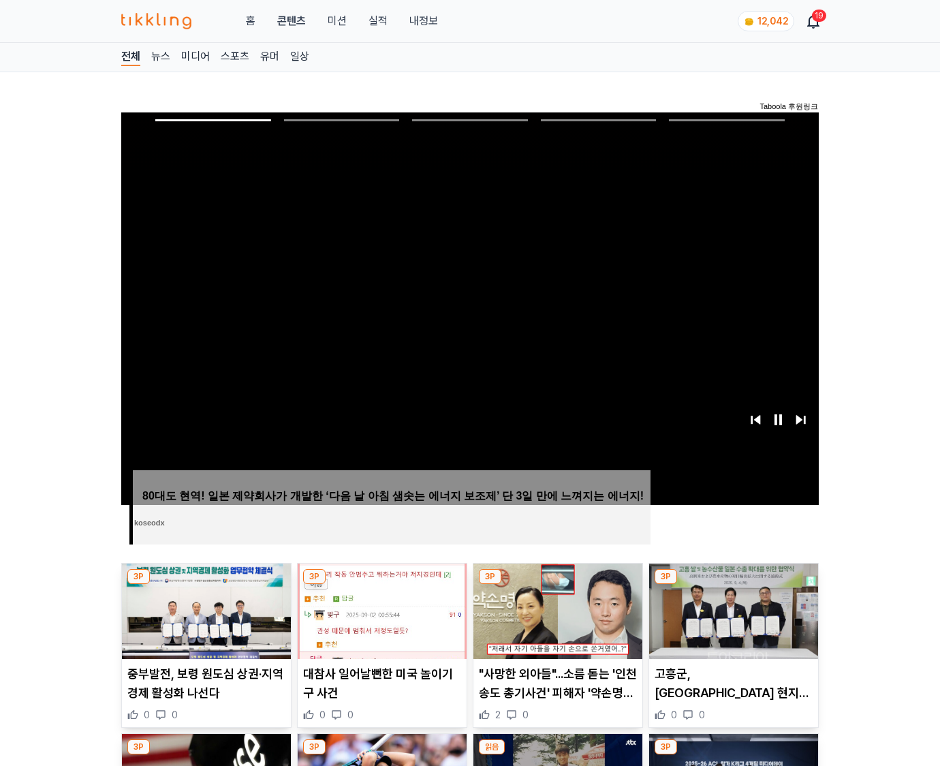
click at [733, 585] on img at bounding box center [733, 610] width 169 height 95
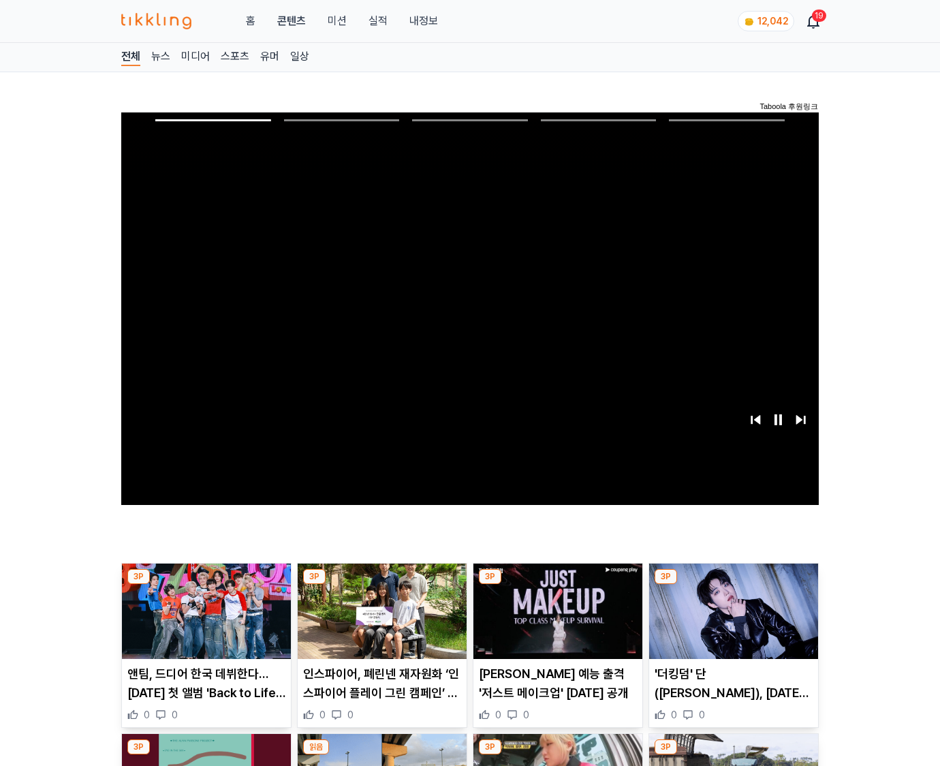
click at [733, 585] on img at bounding box center [733, 610] width 169 height 95
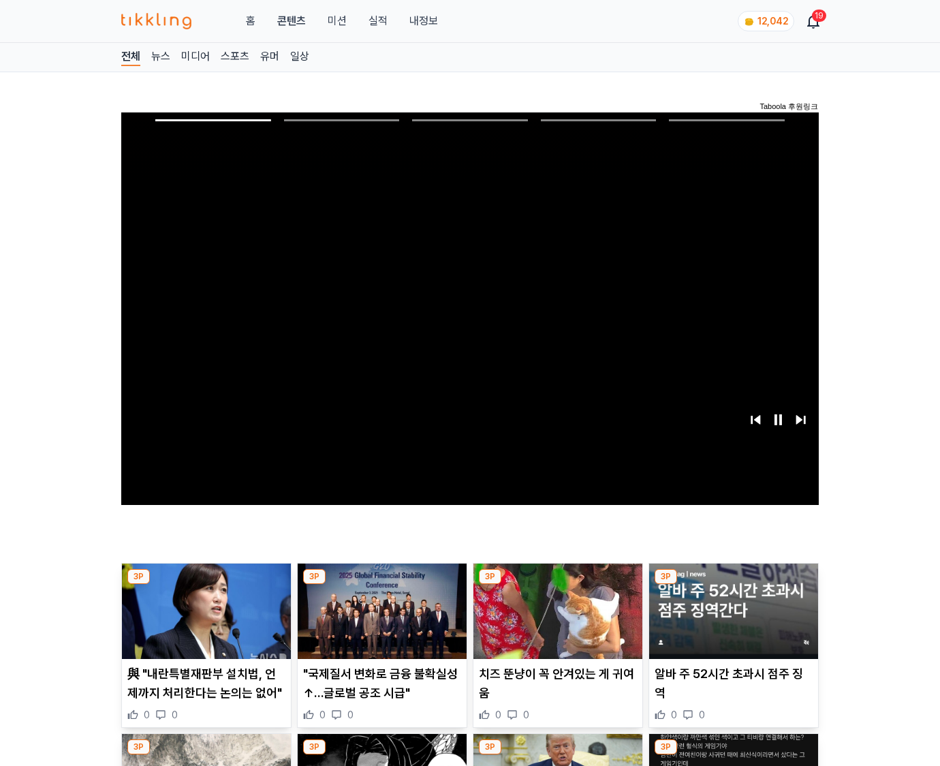
click at [733, 585] on img at bounding box center [733, 610] width 169 height 95
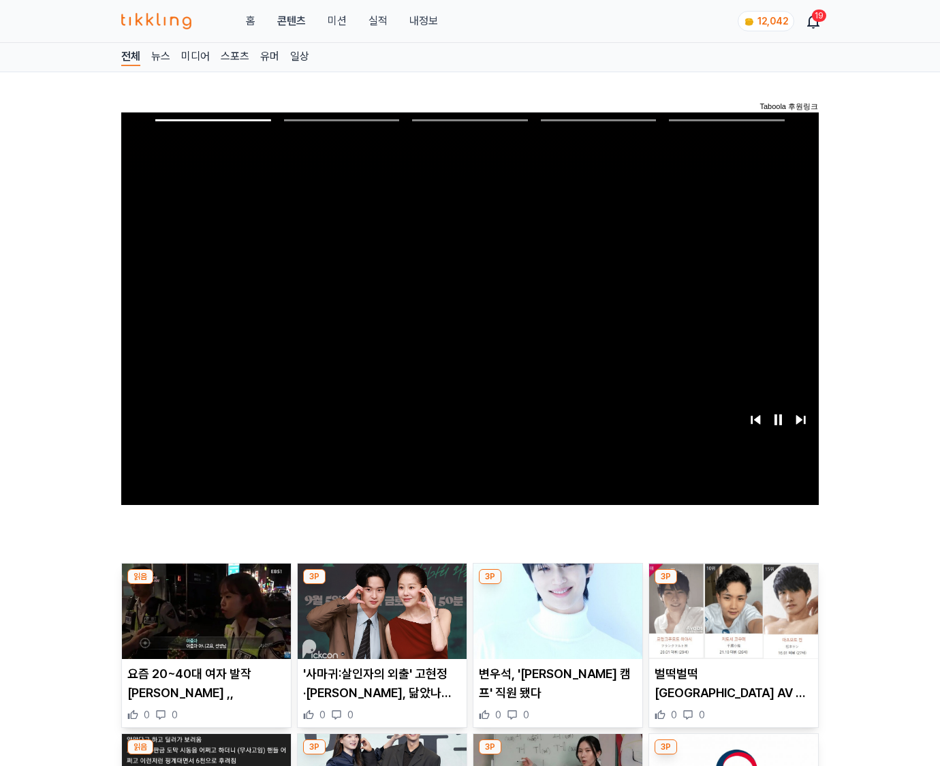
click at [733, 585] on img at bounding box center [733, 610] width 169 height 95
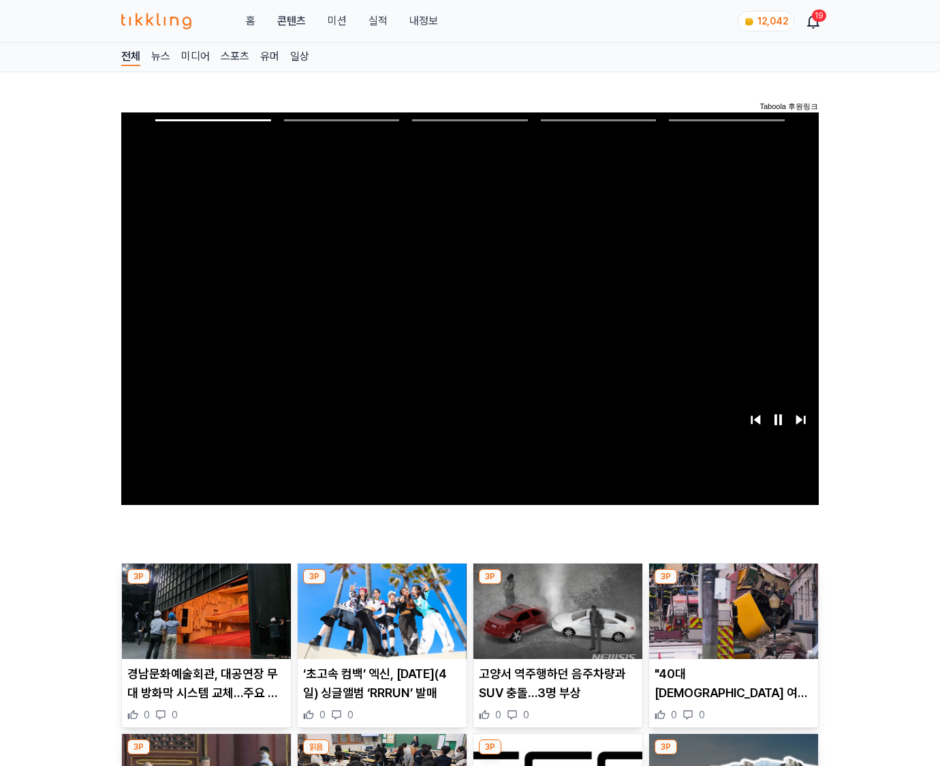
click at [733, 585] on img at bounding box center [733, 610] width 169 height 95
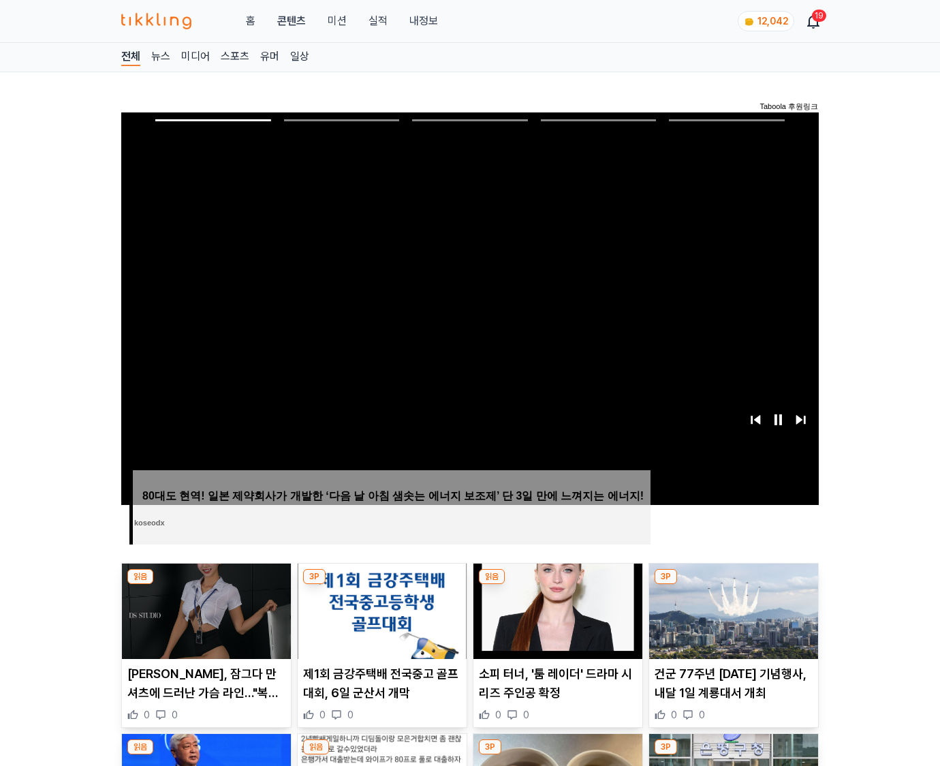
click at [733, 585] on img at bounding box center [733, 610] width 169 height 95
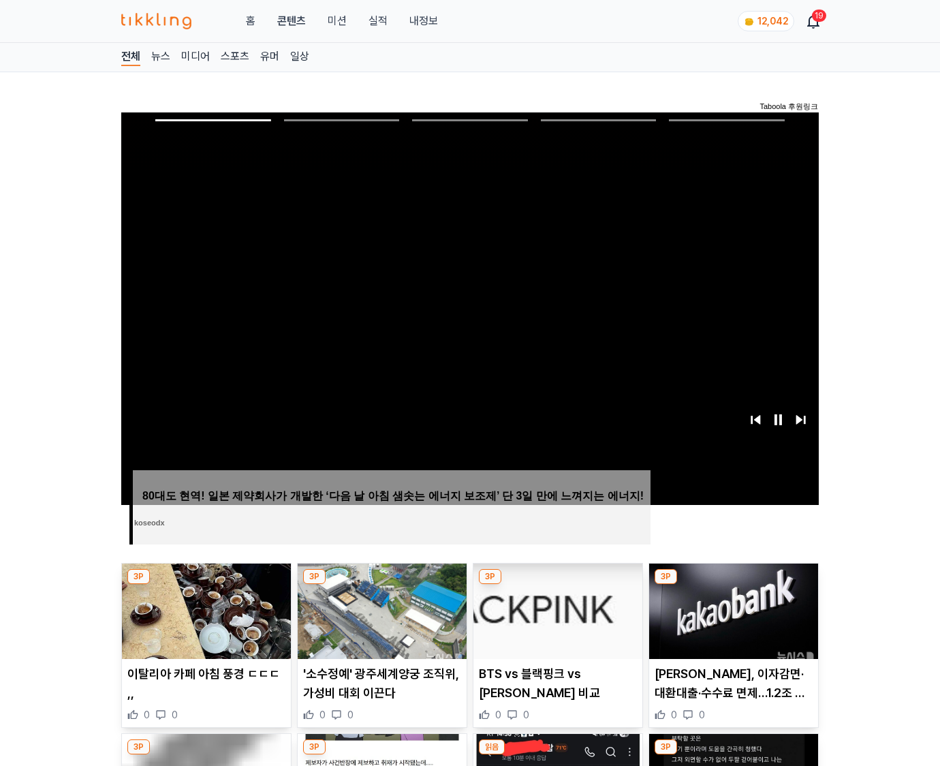
click at [733, 585] on img at bounding box center [733, 610] width 169 height 95
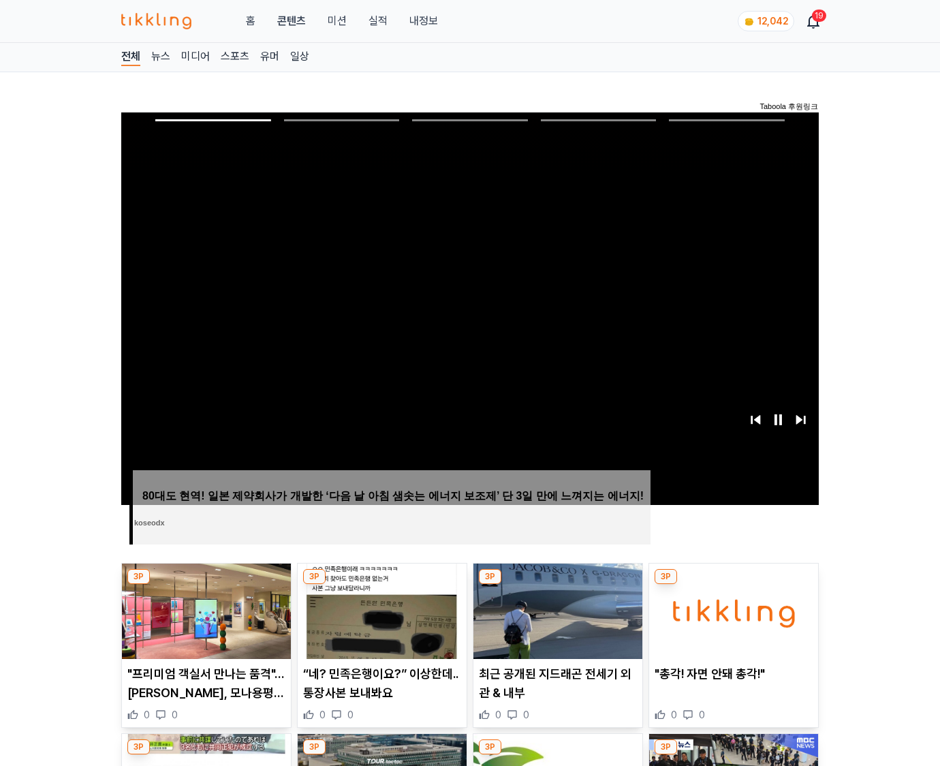
click at [733, 585] on img at bounding box center [733, 610] width 169 height 95
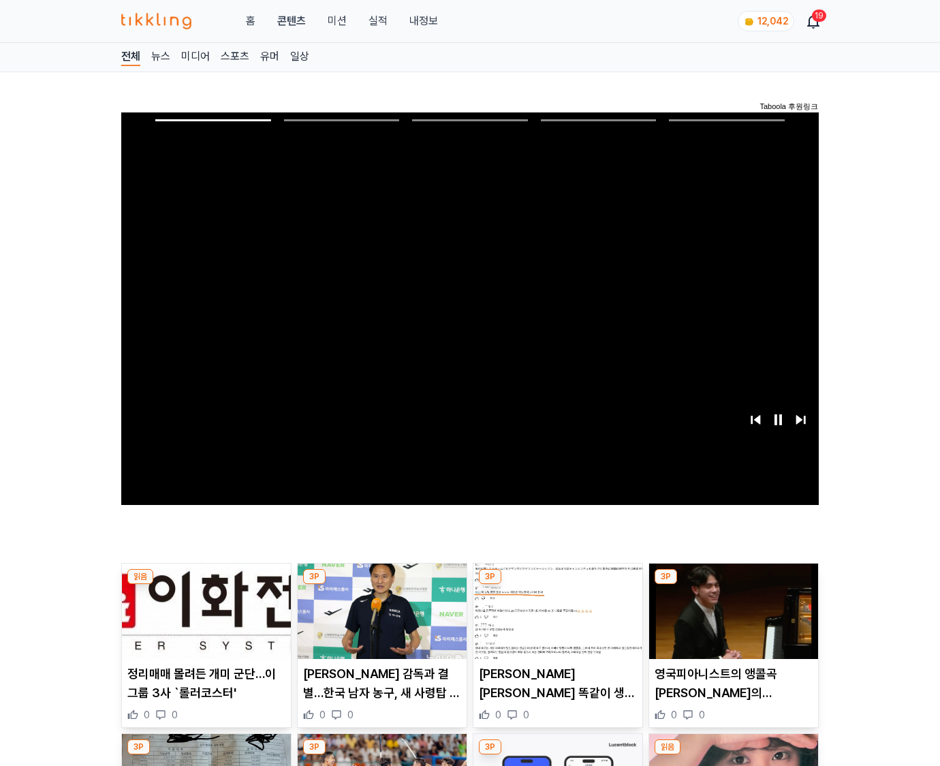
click at [733, 585] on img at bounding box center [733, 610] width 169 height 95
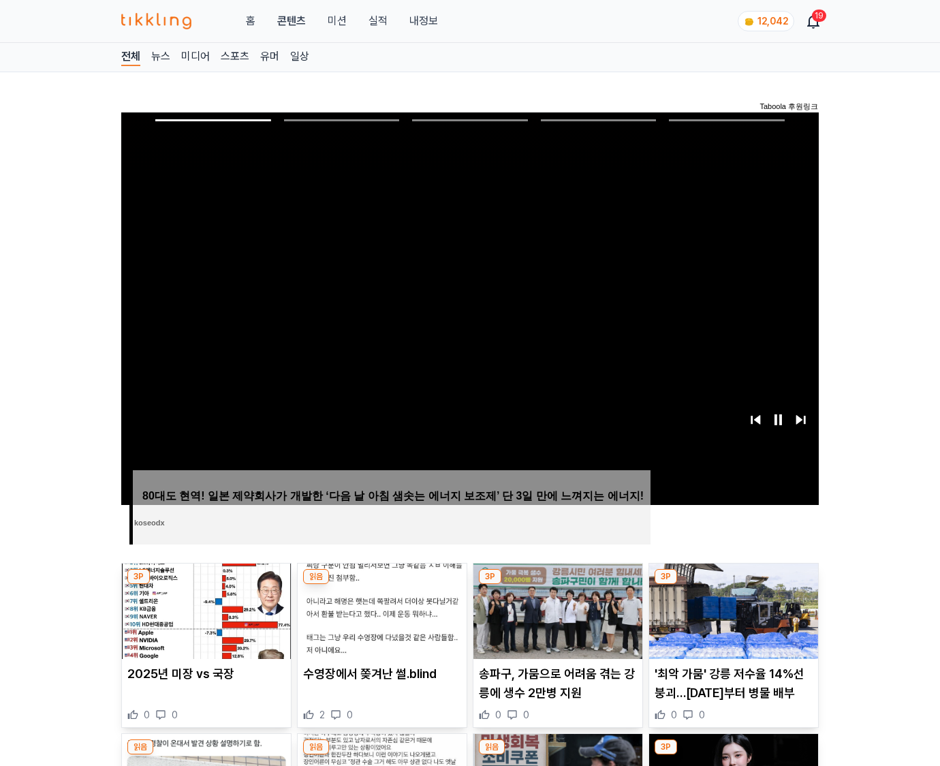
click at [733, 585] on img at bounding box center [733, 610] width 169 height 95
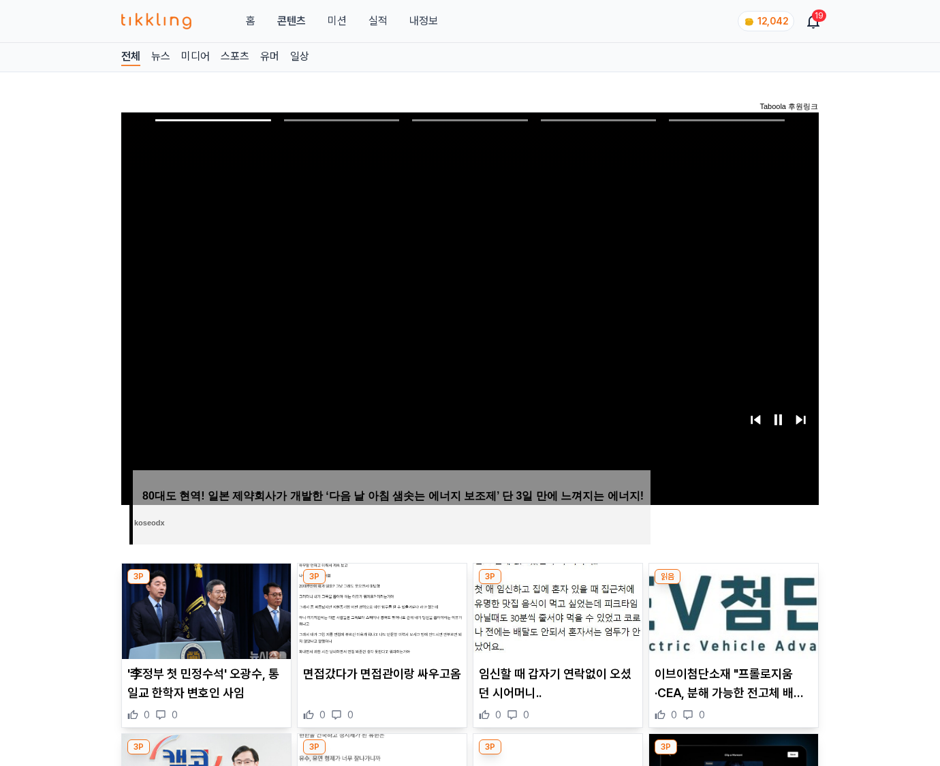
click at [733, 585] on img at bounding box center [733, 610] width 169 height 95
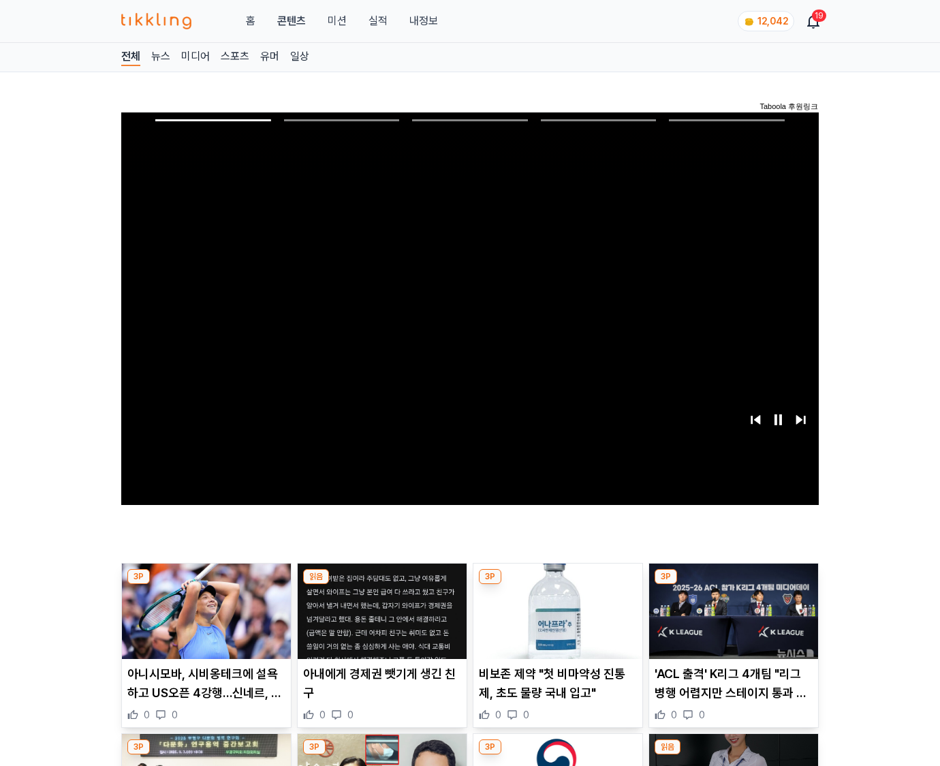
click at [733, 585] on img at bounding box center [733, 610] width 169 height 95
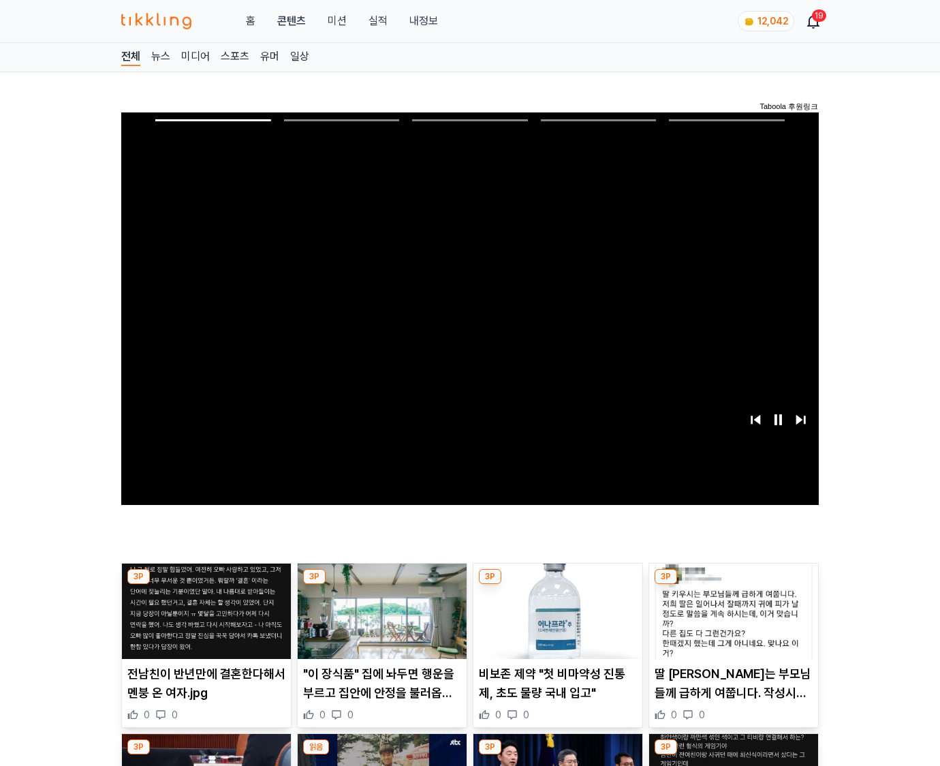
click at [733, 585] on img at bounding box center [733, 610] width 169 height 95
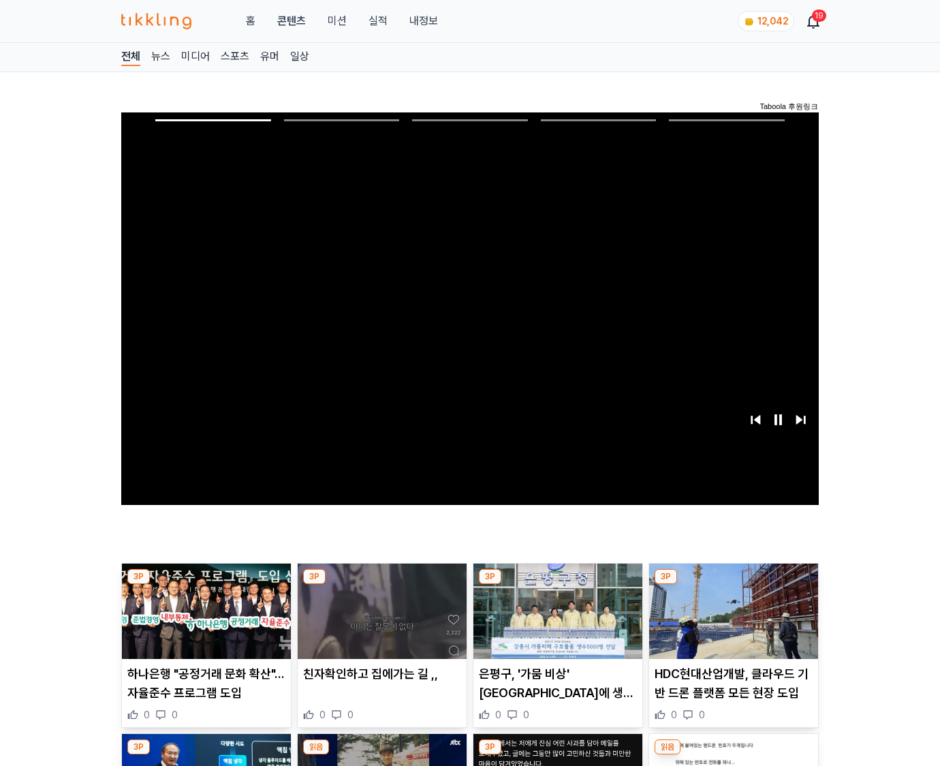
click at [733, 585] on img at bounding box center [733, 610] width 169 height 95
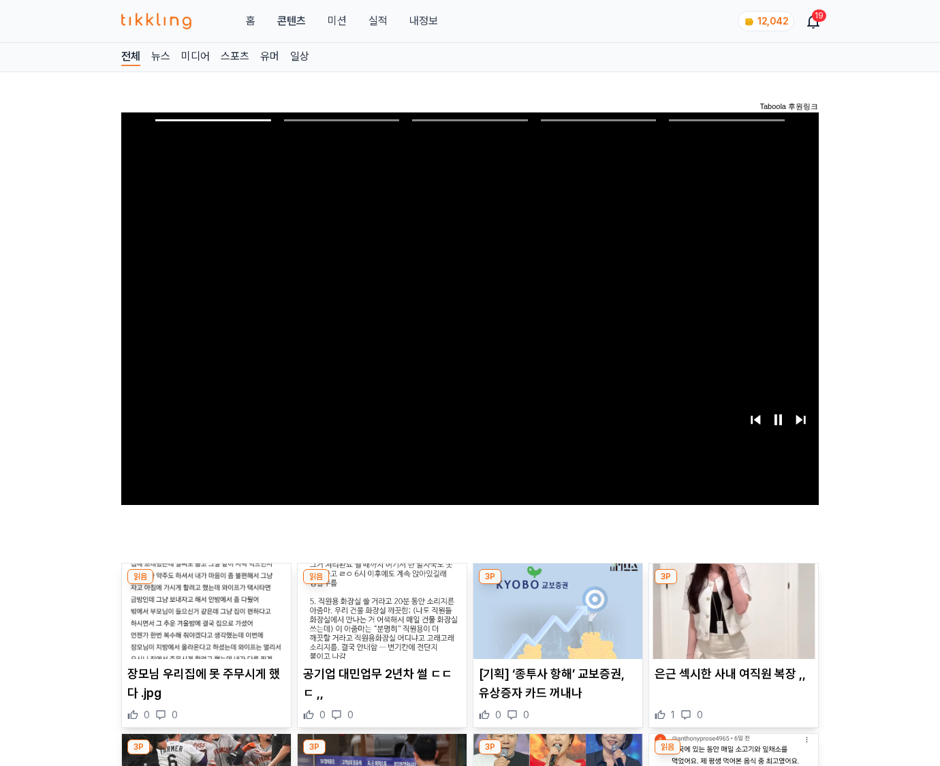
click at [733, 585] on img at bounding box center [733, 610] width 169 height 95
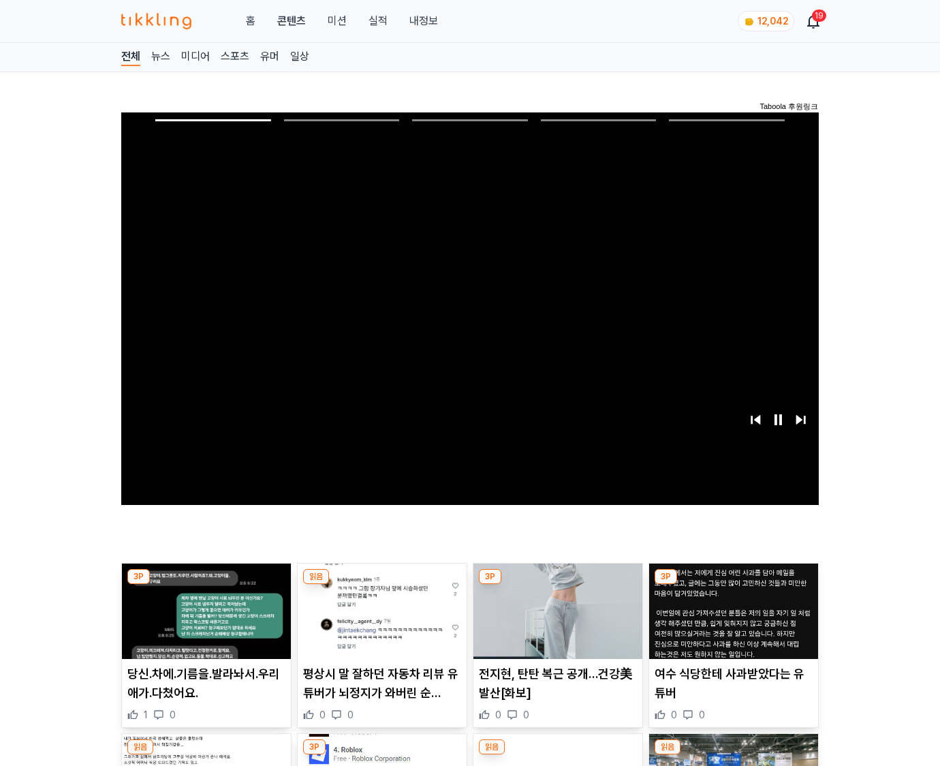
click at [733, 585] on img at bounding box center [733, 610] width 169 height 95
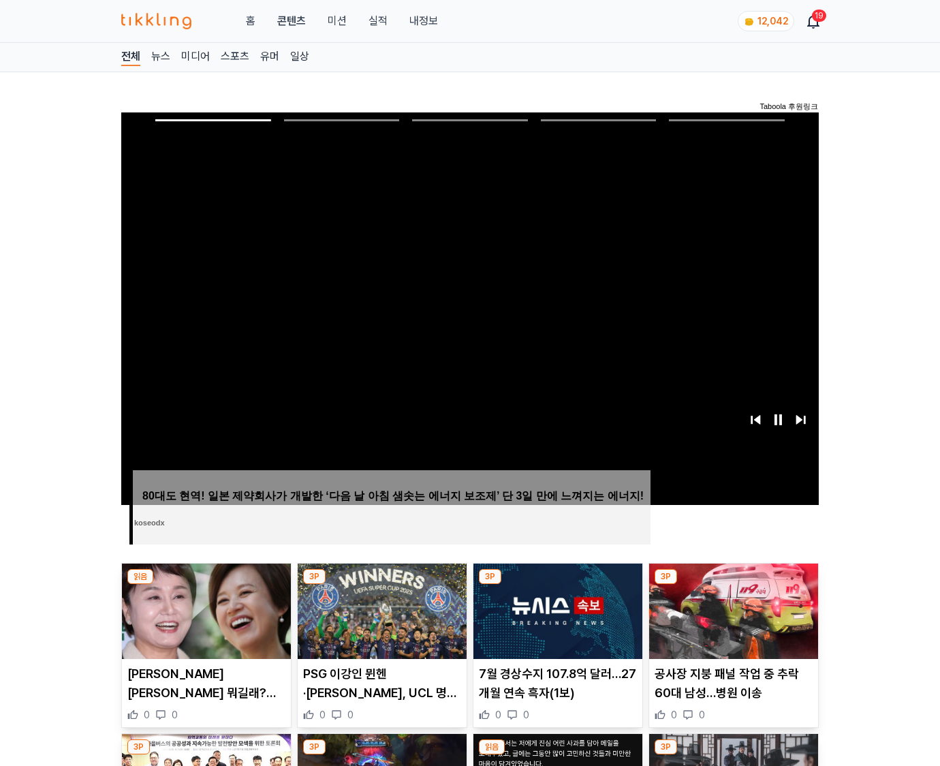
click at [733, 585] on img at bounding box center [733, 610] width 169 height 95
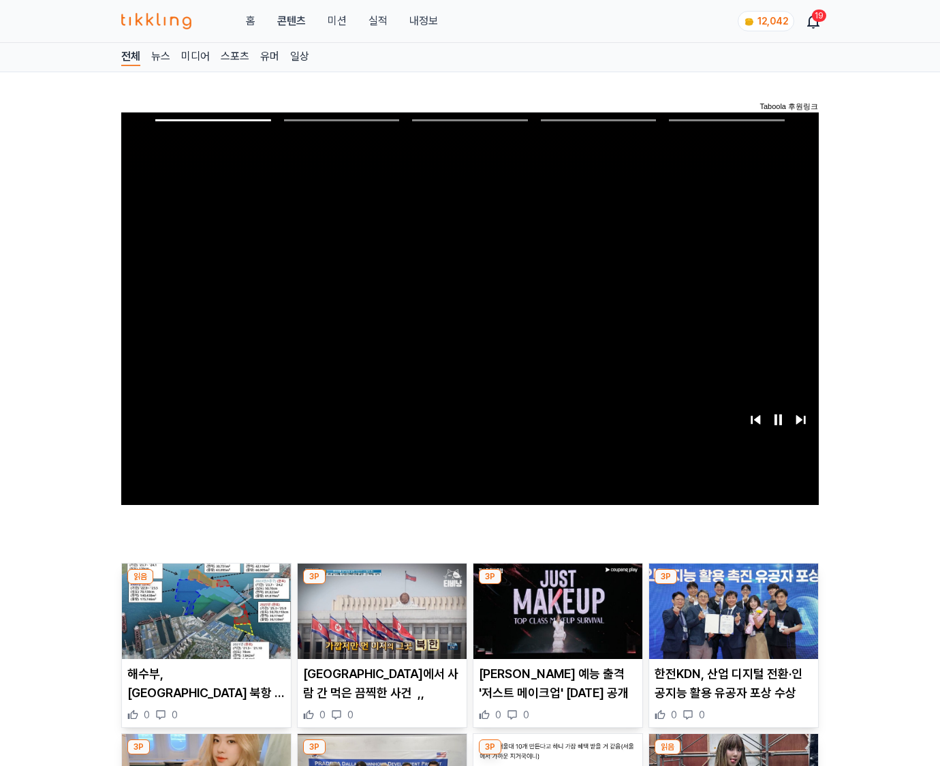
click at [733, 585] on img at bounding box center [733, 610] width 169 height 95
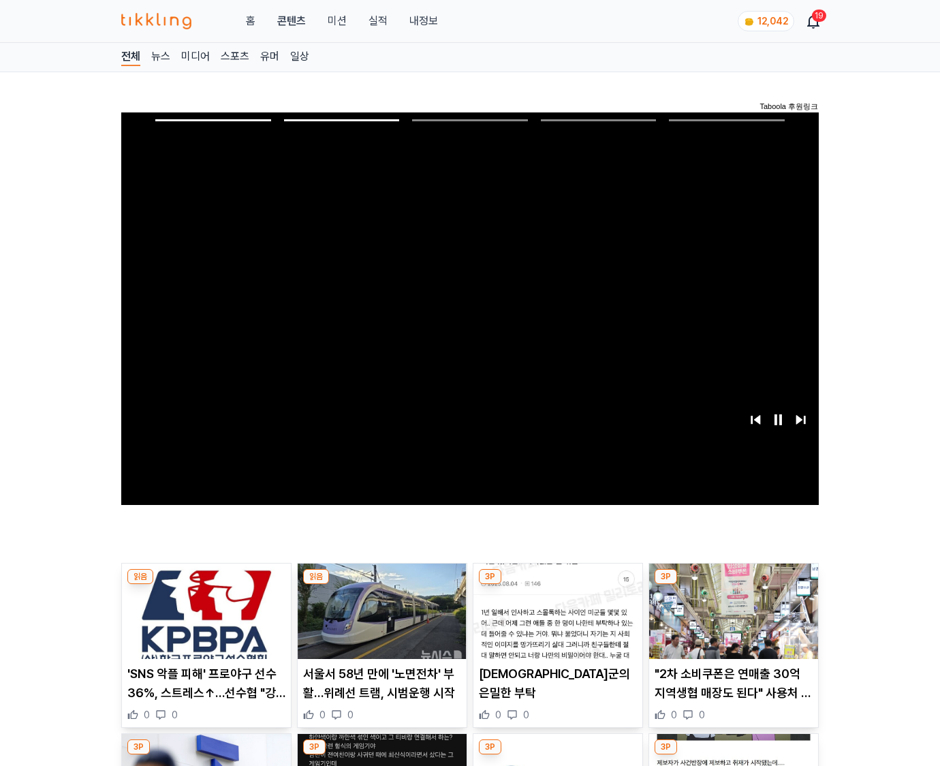
click at [733, 585] on img at bounding box center [733, 610] width 169 height 95
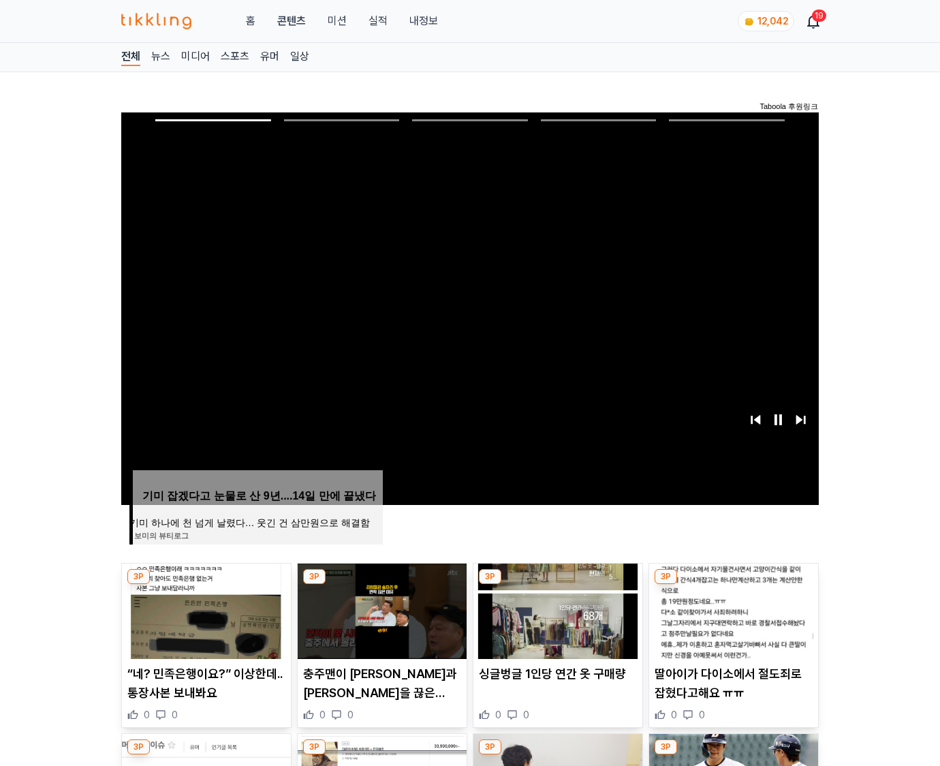
click at [733, 585] on img at bounding box center [733, 610] width 169 height 95
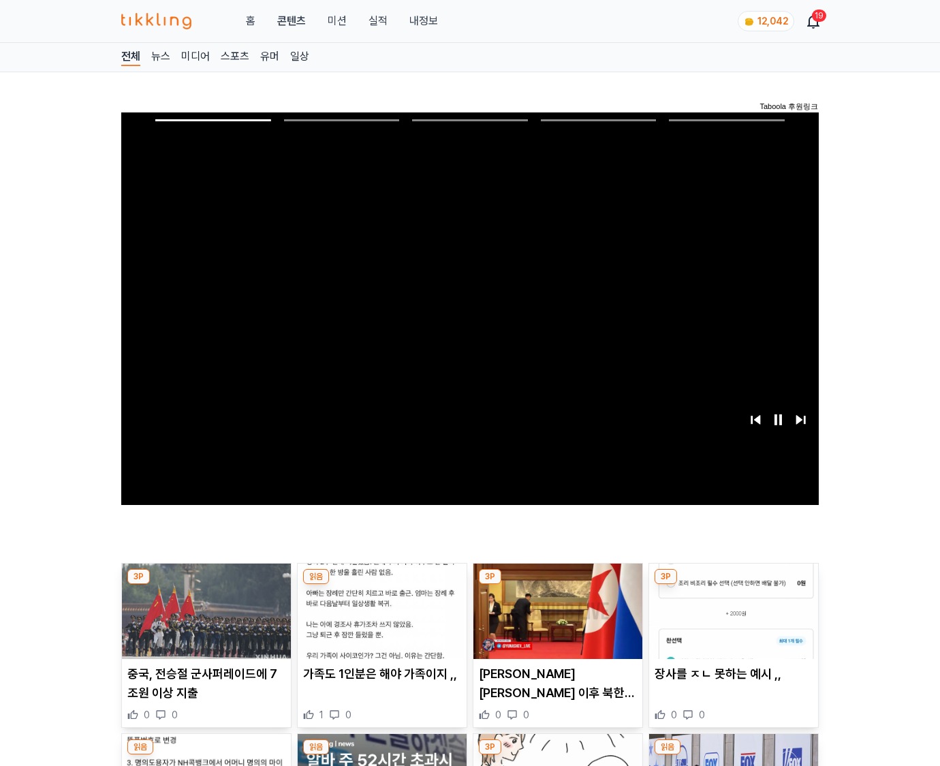
click at [733, 585] on img at bounding box center [733, 610] width 169 height 95
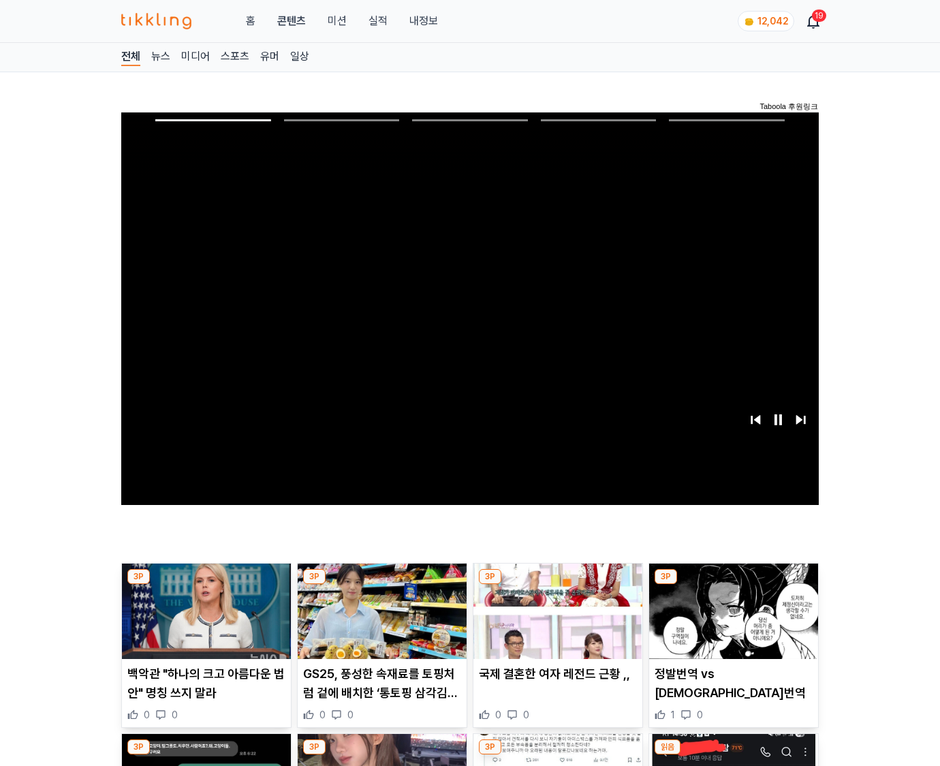
click at [733, 585] on img at bounding box center [733, 610] width 169 height 95
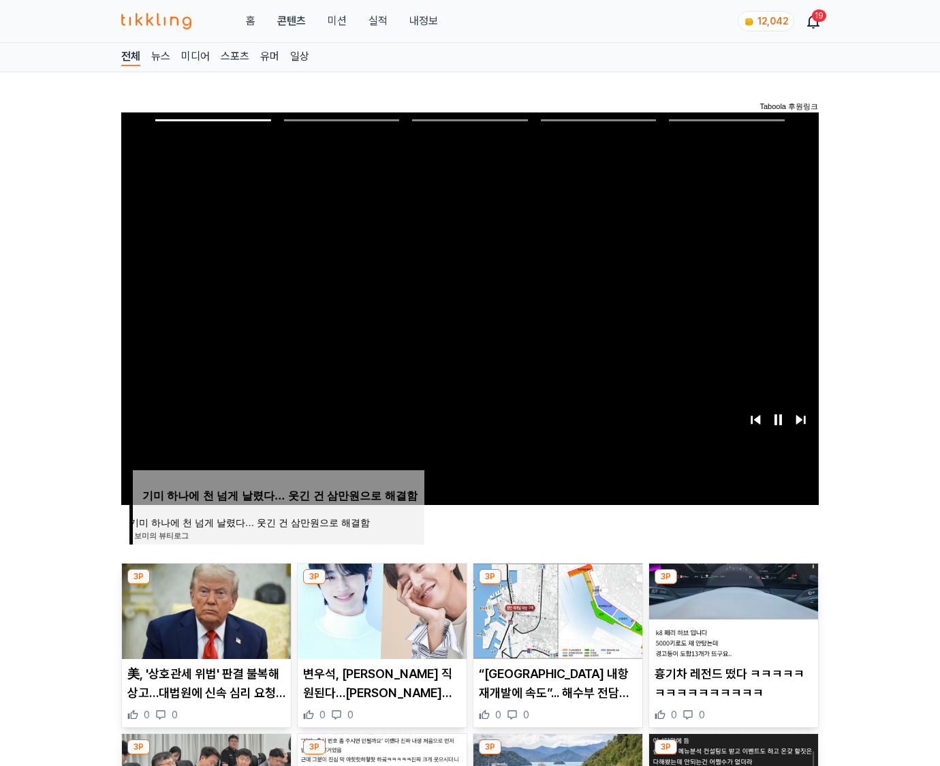
click at [733, 585] on img at bounding box center [733, 610] width 169 height 95
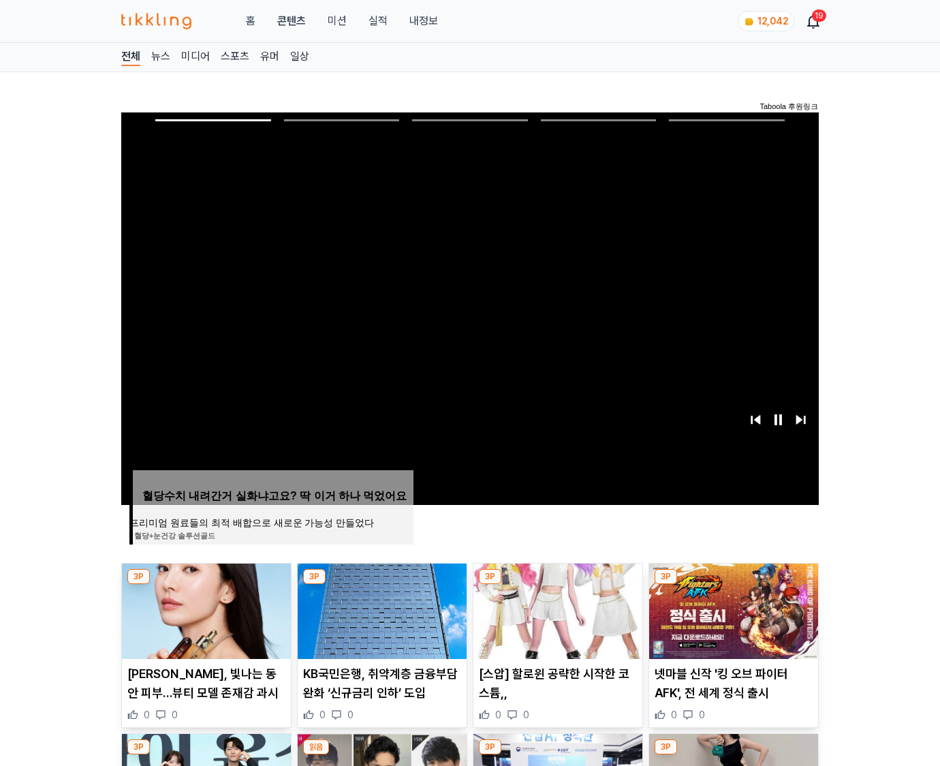
click at [733, 585] on img at bounding box center [733, 610] width 169 height 95
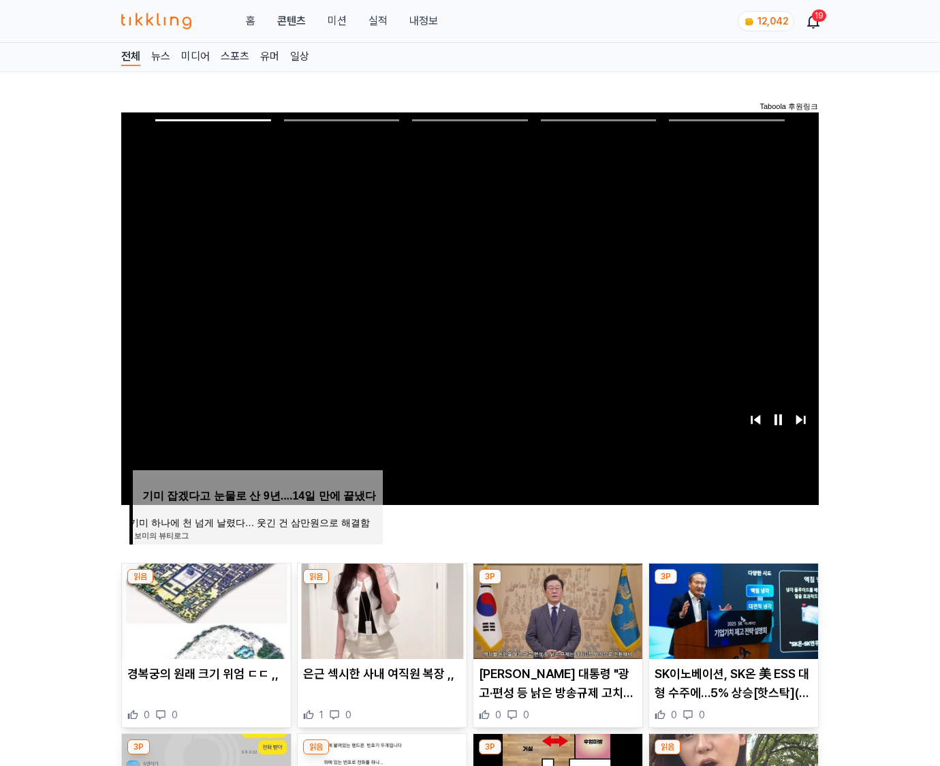
click at [733, 585] on img at bounding box center [733, 610] width 169 height 95
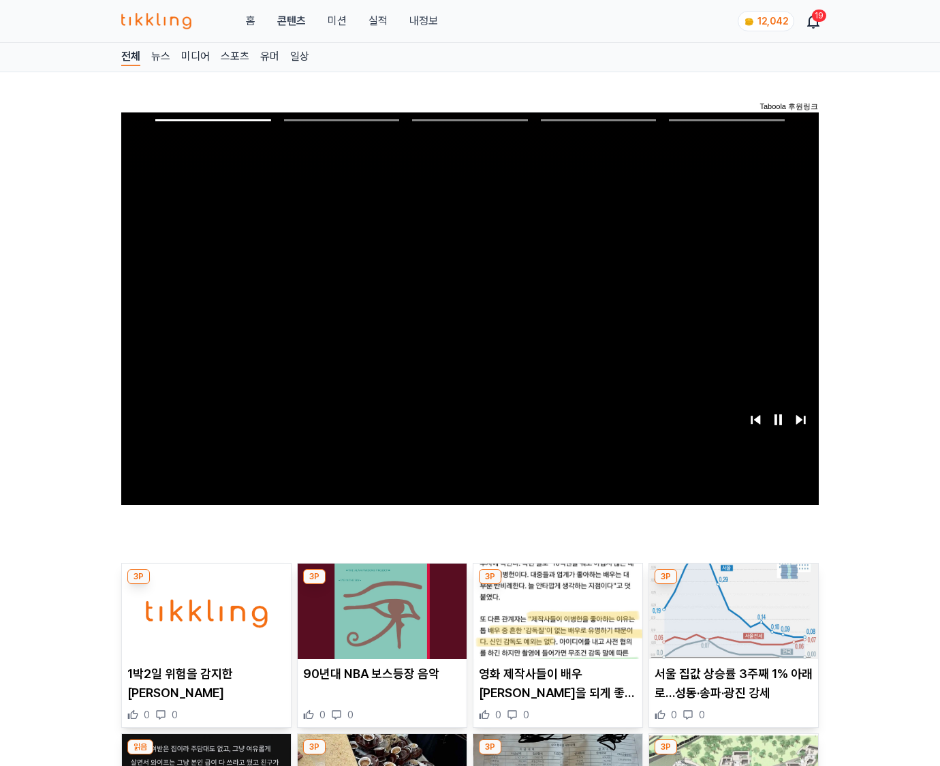
click at [733, 585] on img at bounding box center [733, 610] width 169 height 95
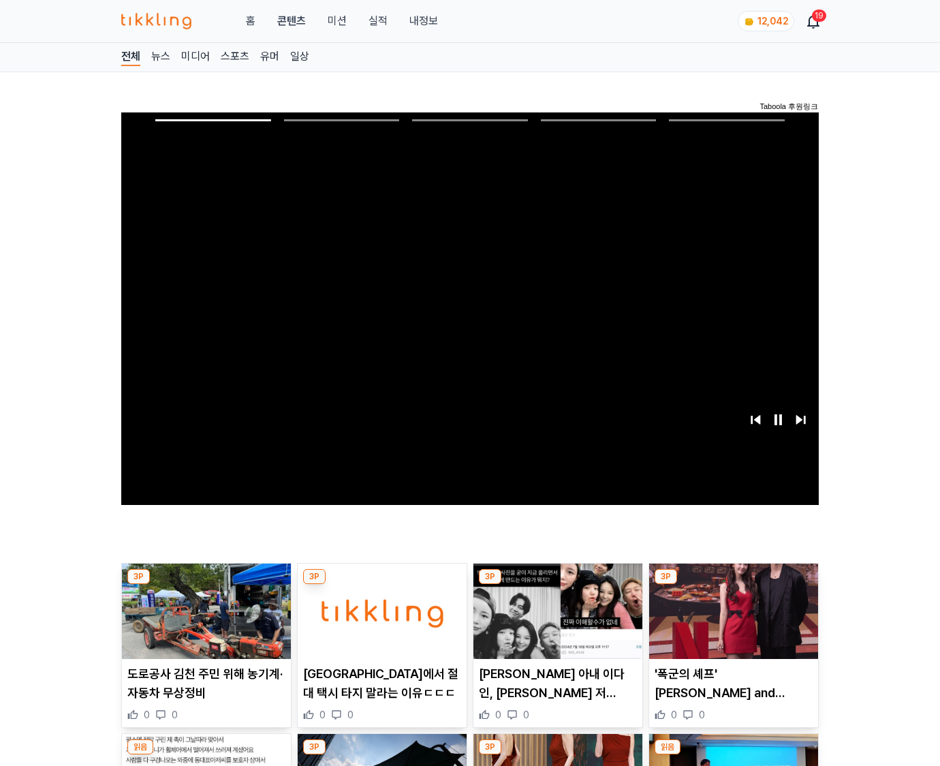
click at [733, 585] on img at bounding box center [733, 610] width 169 height 95
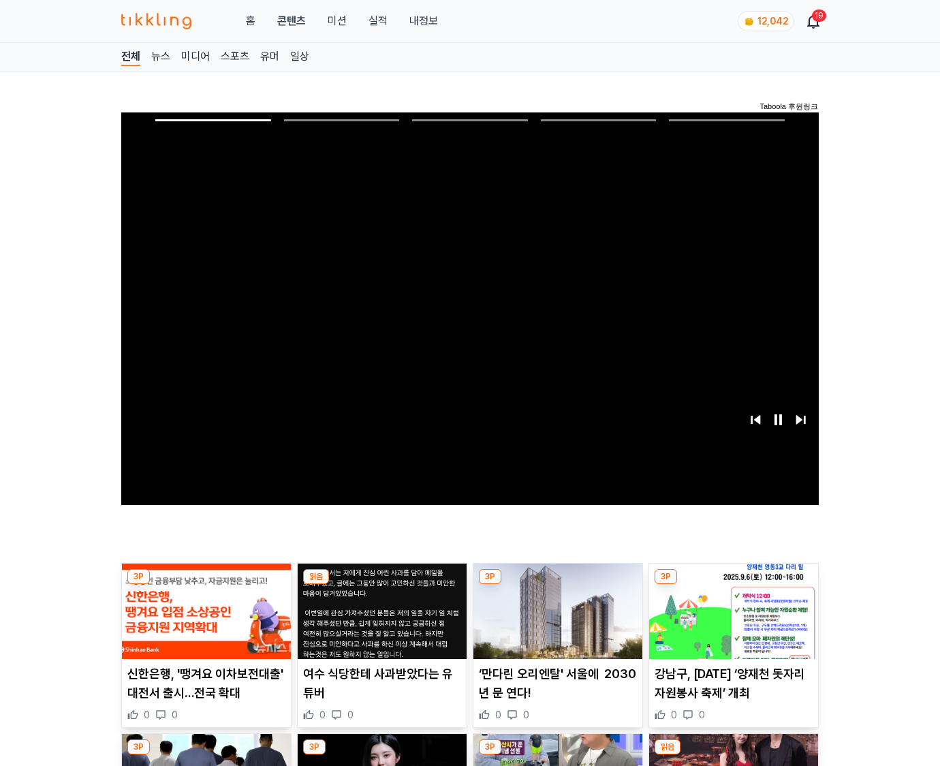
click at [733, 585] on img at bounding box center [733, 610] width 169 height 95
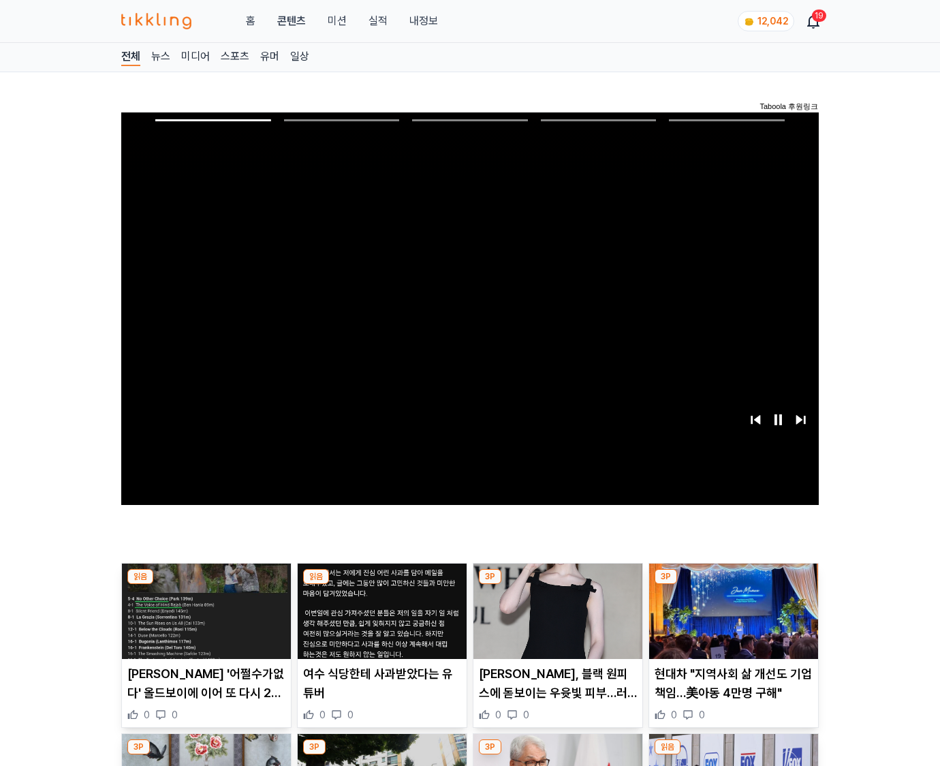
click at [733, 585] on img at bounding box center [733, 610] width 169 height 95
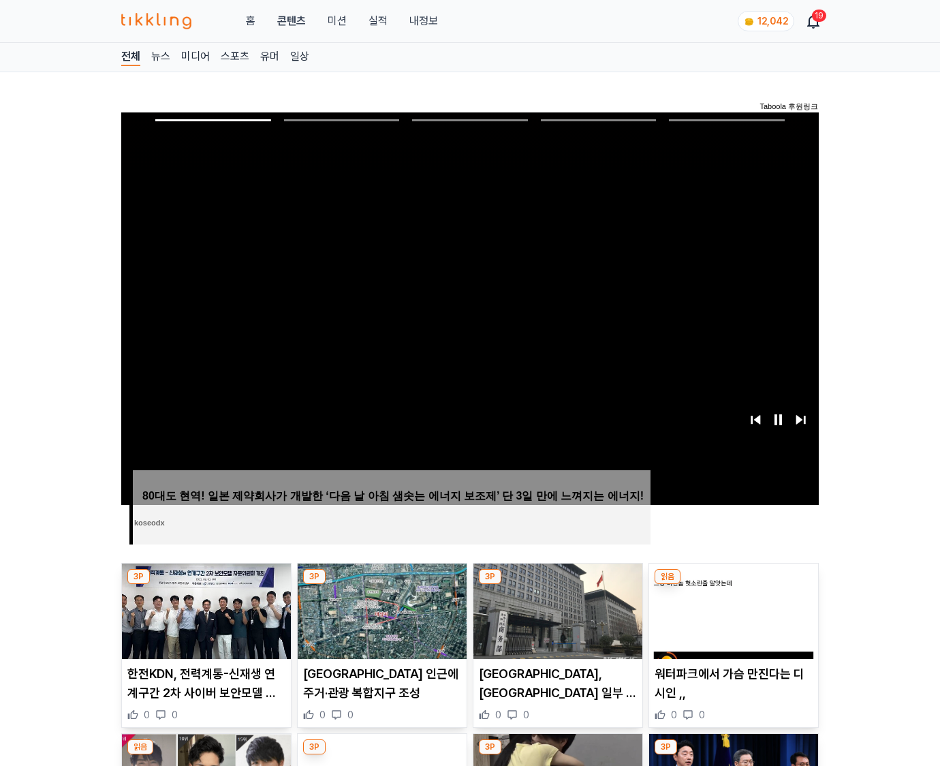
click at [733, 585] on img at bounding box center [733, 610] width 169 height 95
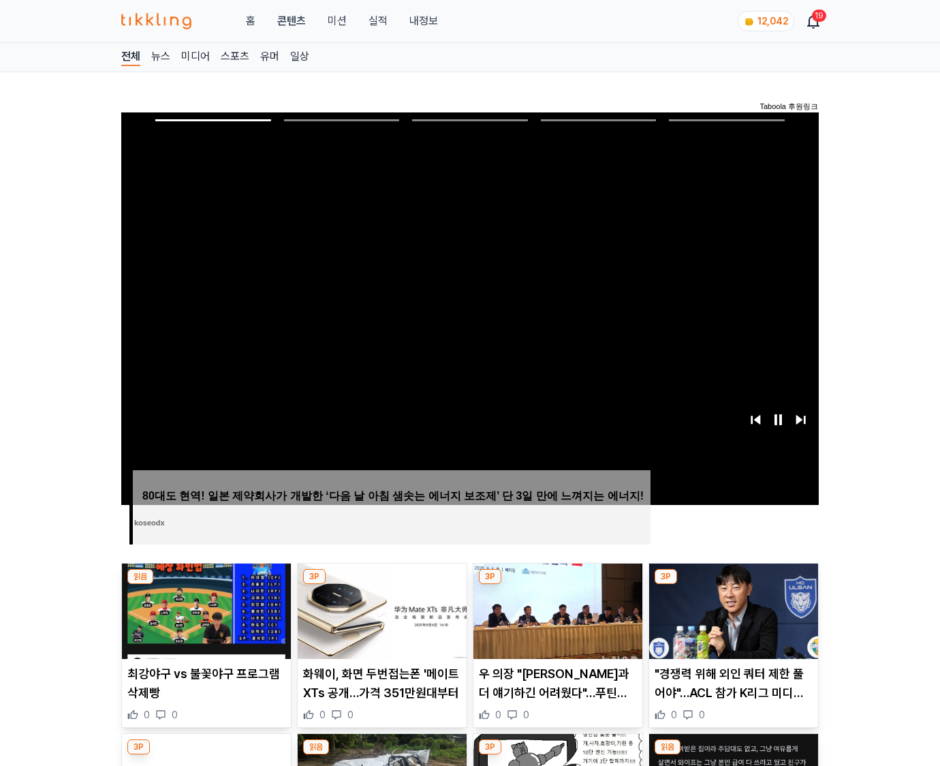
click at [733, 585] on img at bounding box center [733, 610] width 169 height 95
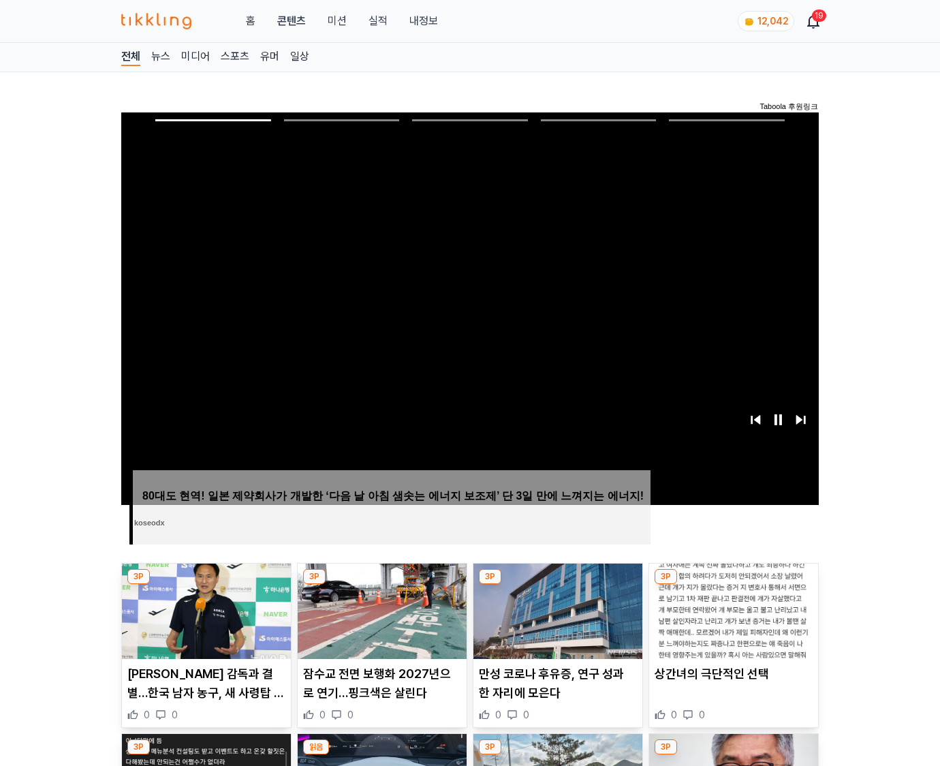
click at [733, 585] on img at bounding box center [733, 610] width 169 height 95
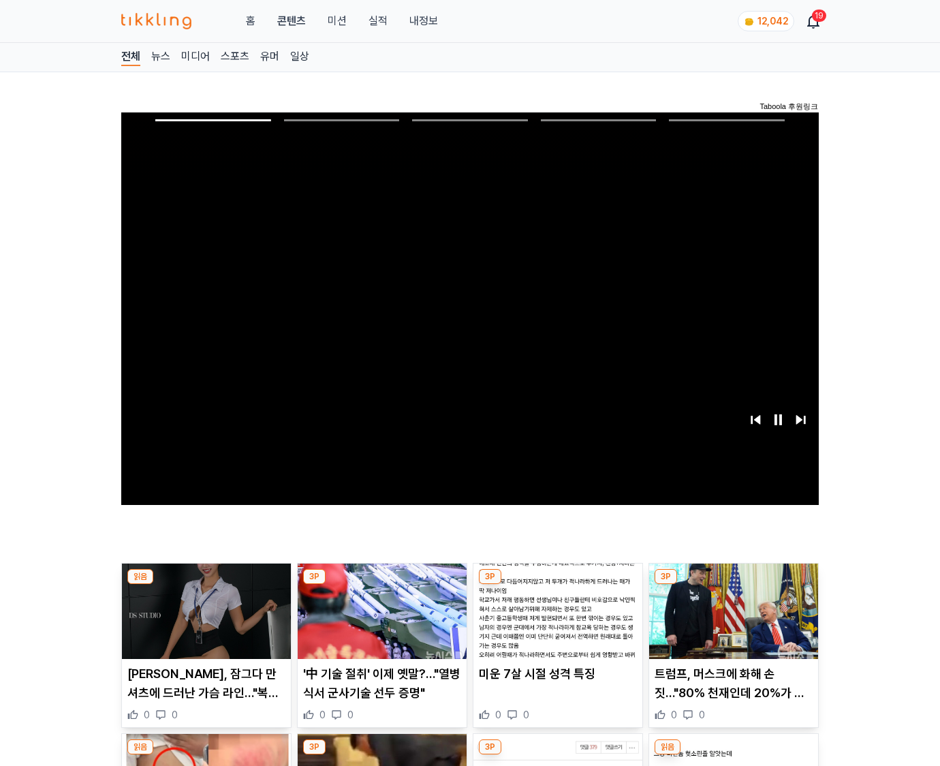
click at [733, 585] on img at bounding box center [733, 610] width 169 height 95
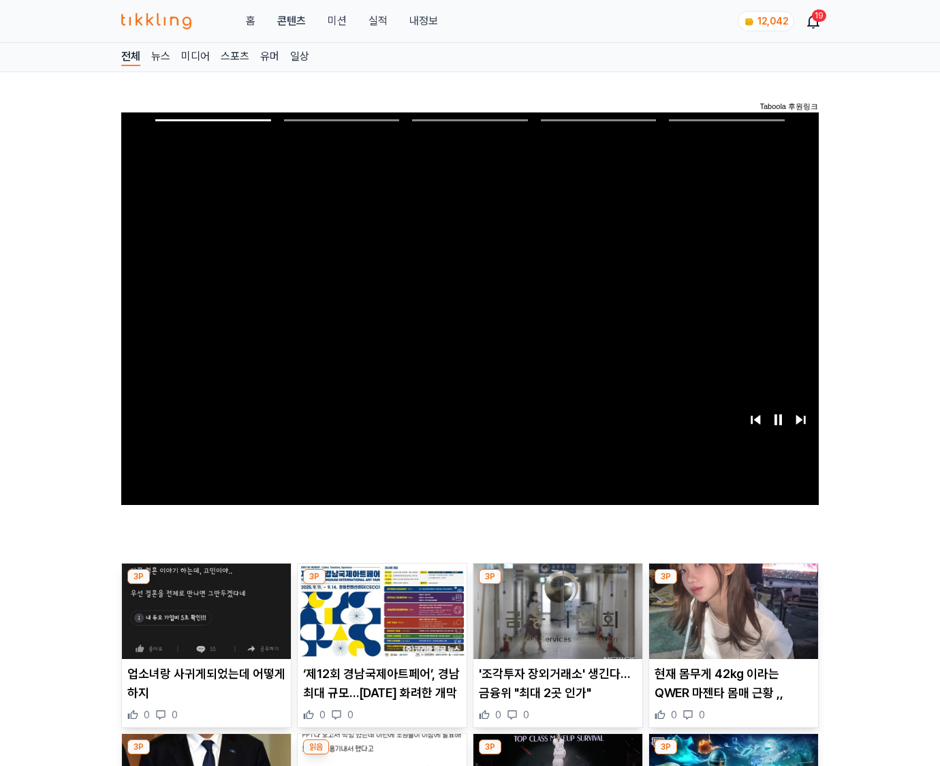
click at [733, 585] on img at bounding box center [733, 610] width 169 height 95
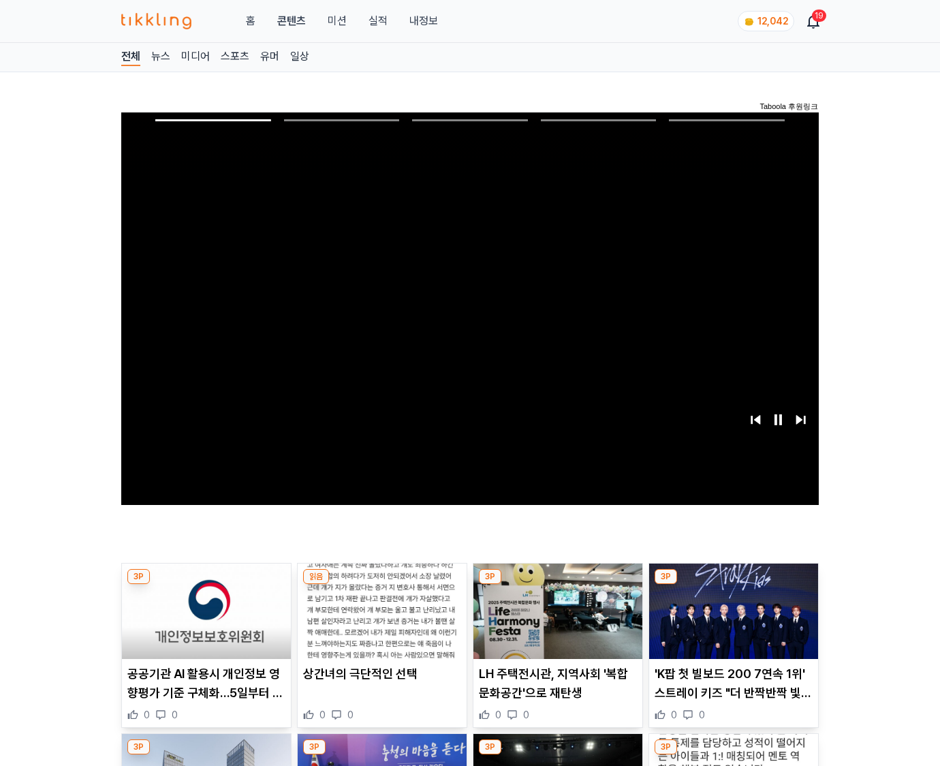
click at [733, 585] on img at bounding box center [733, 610] width 169 height 95
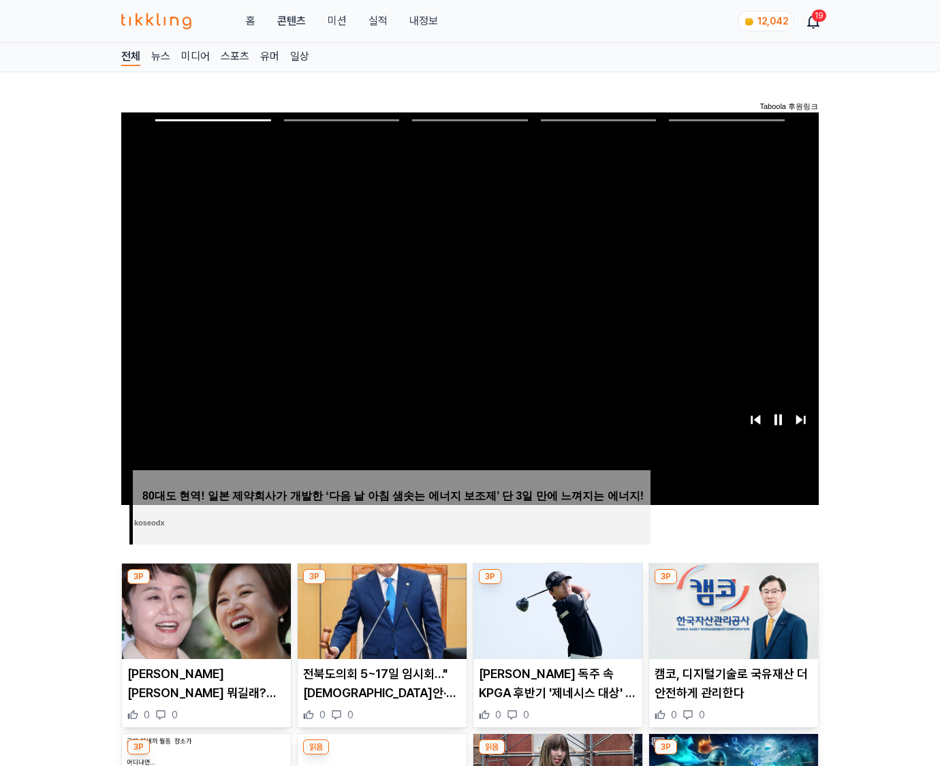
click at [733, 585] on img at bounding box center [733, 610] width 169 height 95
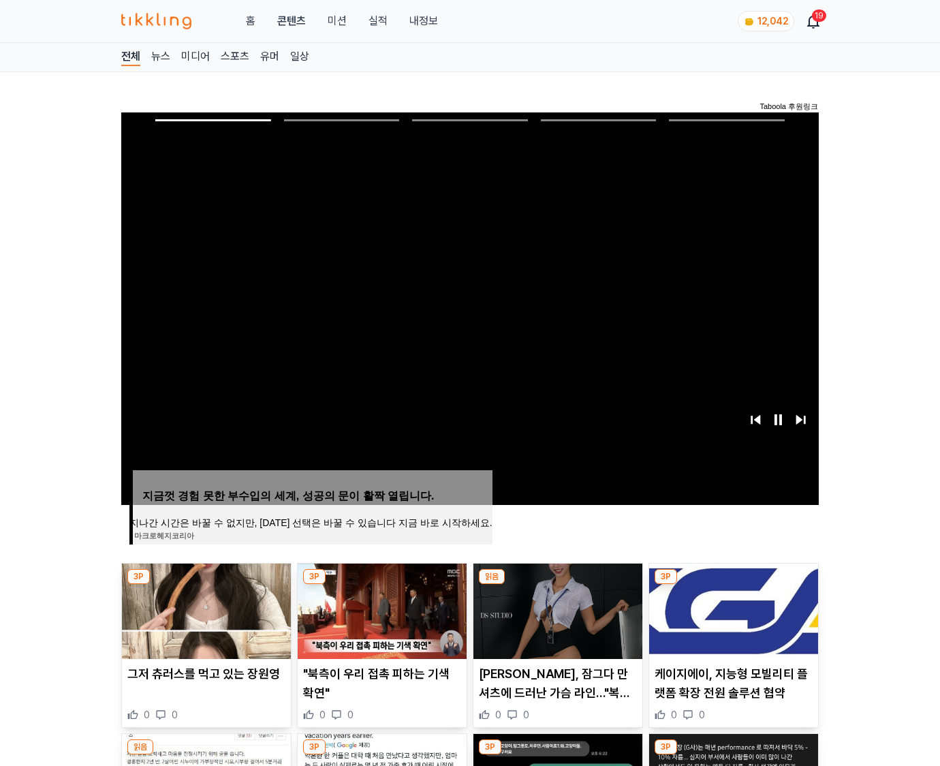
click at [733, 585] on img at bounding box center [733, 610] width 169 height 95
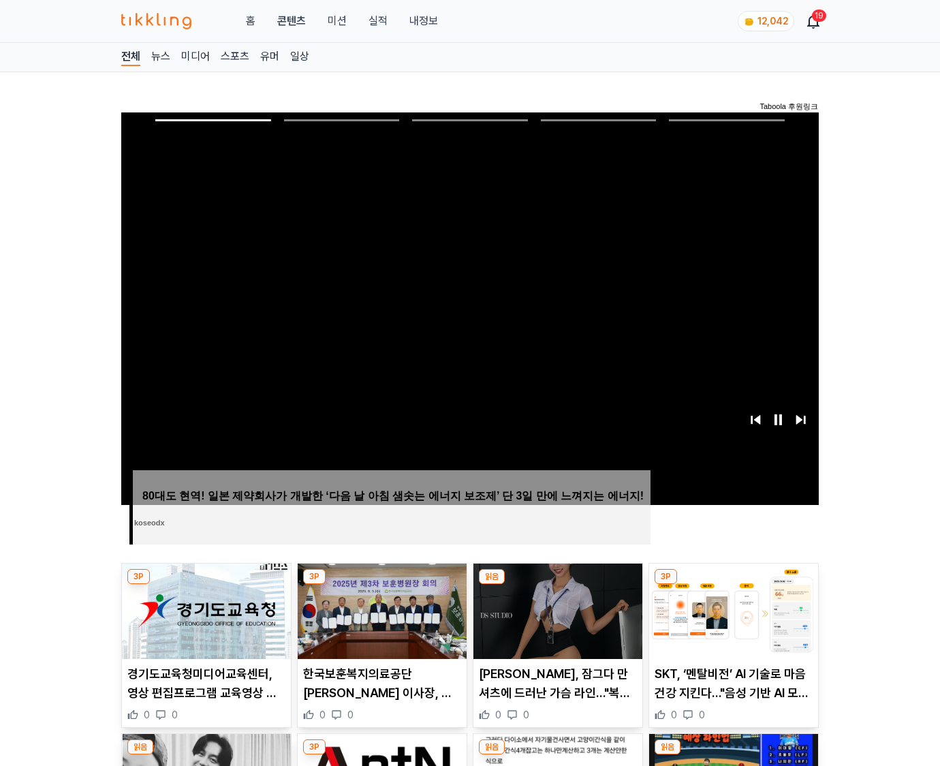
click at [733, 585] on img at bounding box center [733, 610] width 169 height 95
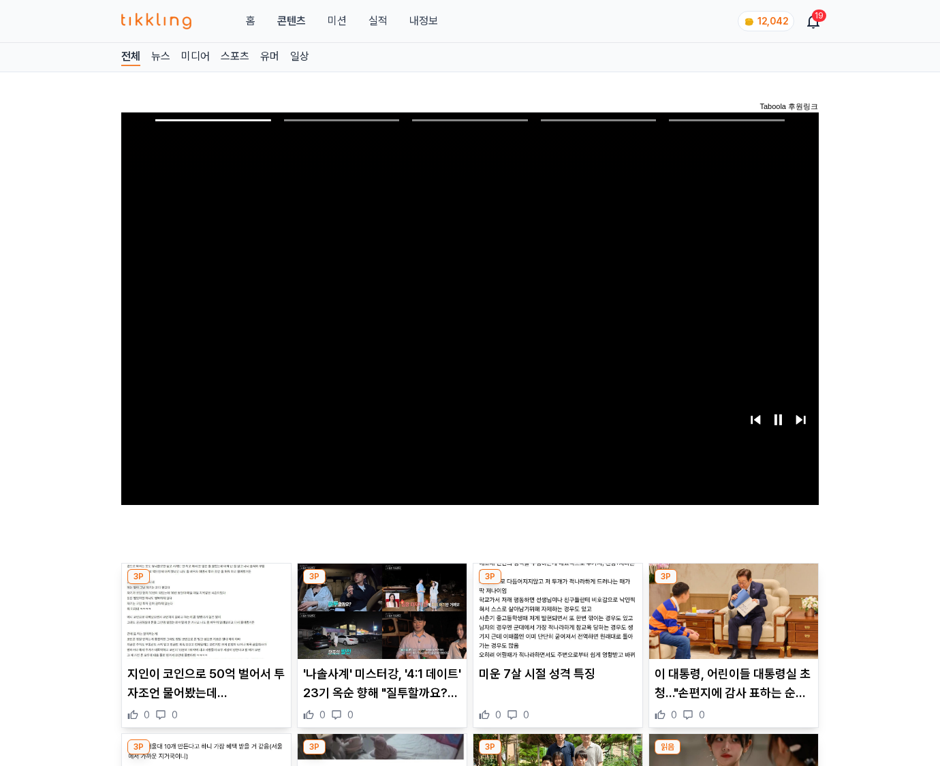
click at [733, 585] on img at bounding box center [733, 610] width 169 height 95
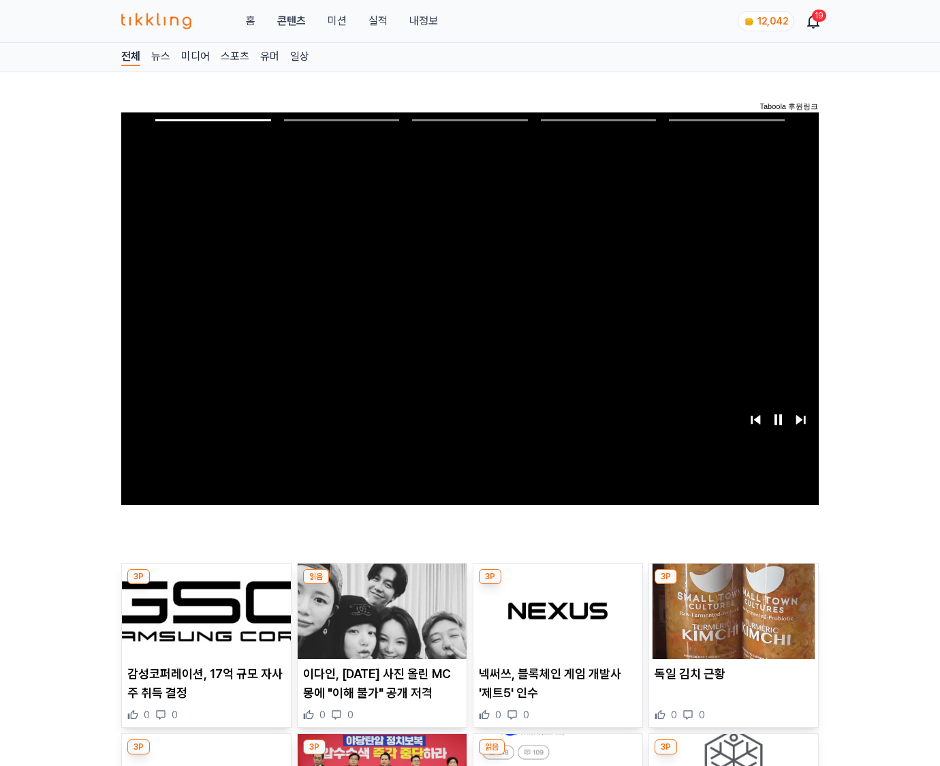
click at [733, 585] on img at bounding box center [733, 610] width 169 height 95
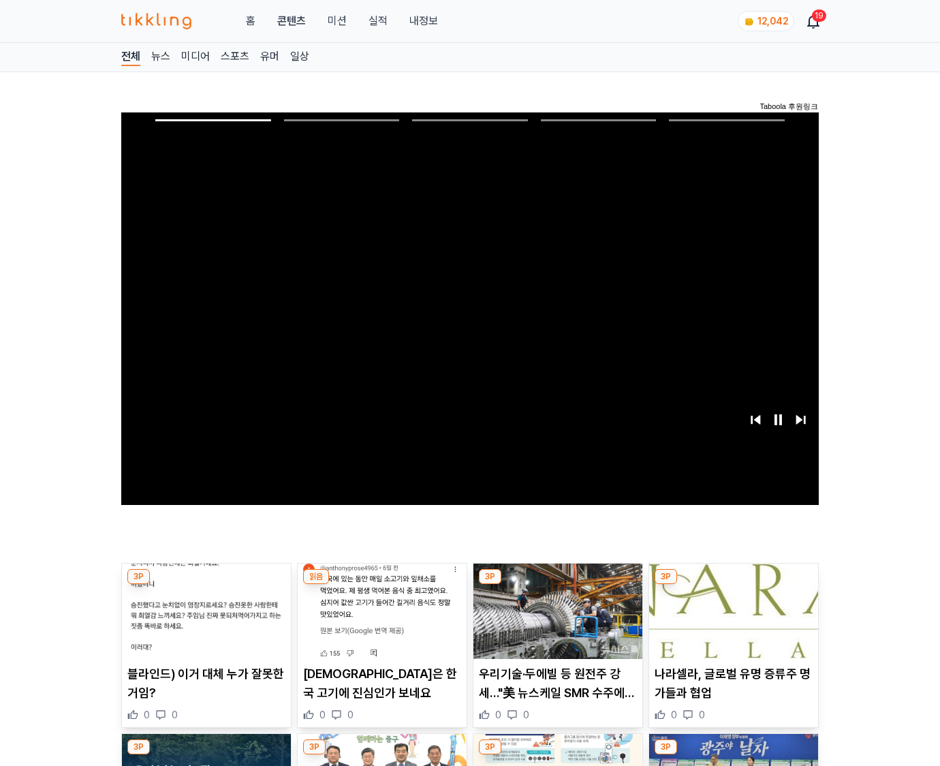
click at [733, 585] on img at bounding box center [733, 610] width 169 height 95
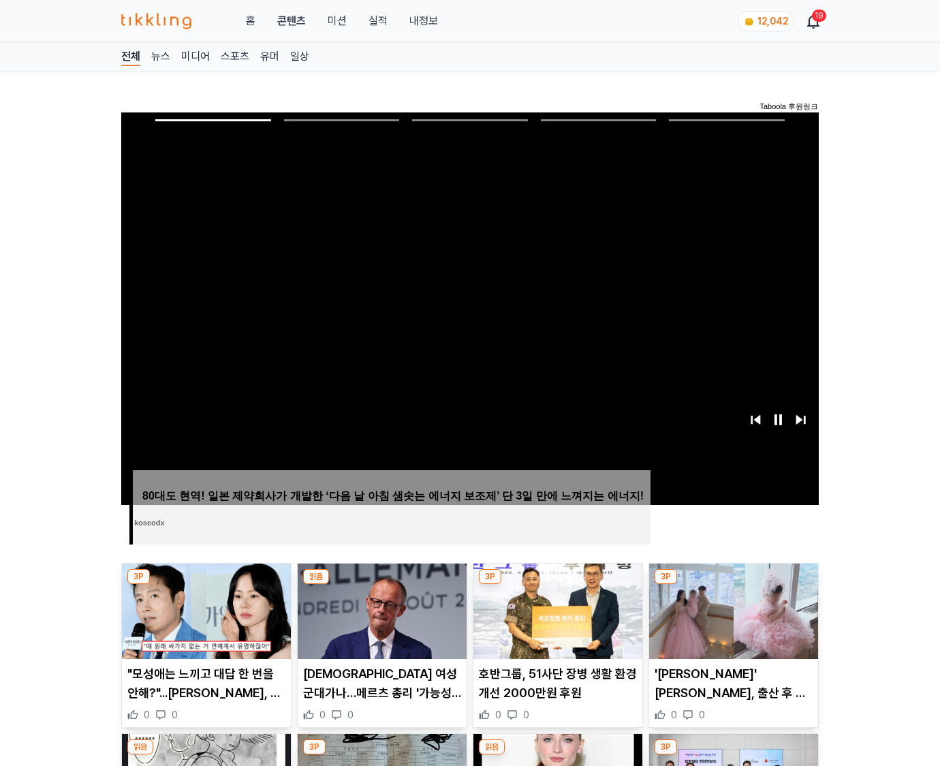
click at [733, 585] on img at bounding box center [733, 610] width 169 height 95
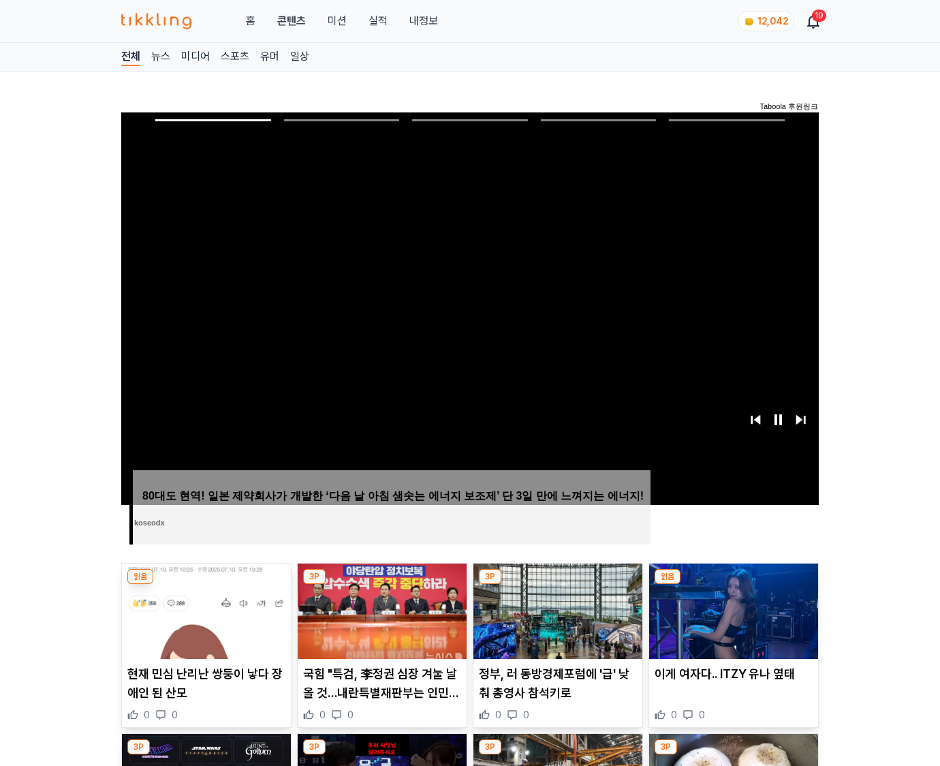
click at [733, 585] on img at bounding box center [733, 610] width 169 height 95
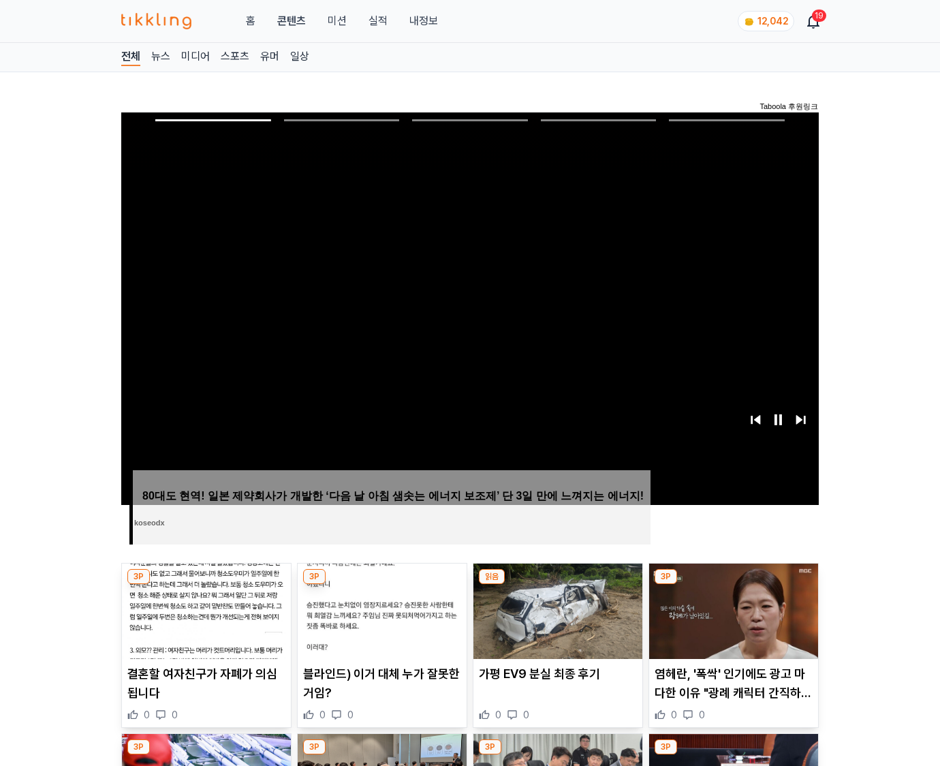
click at [733, 585] on img at bounding box center [733, 610] width 169 height 95
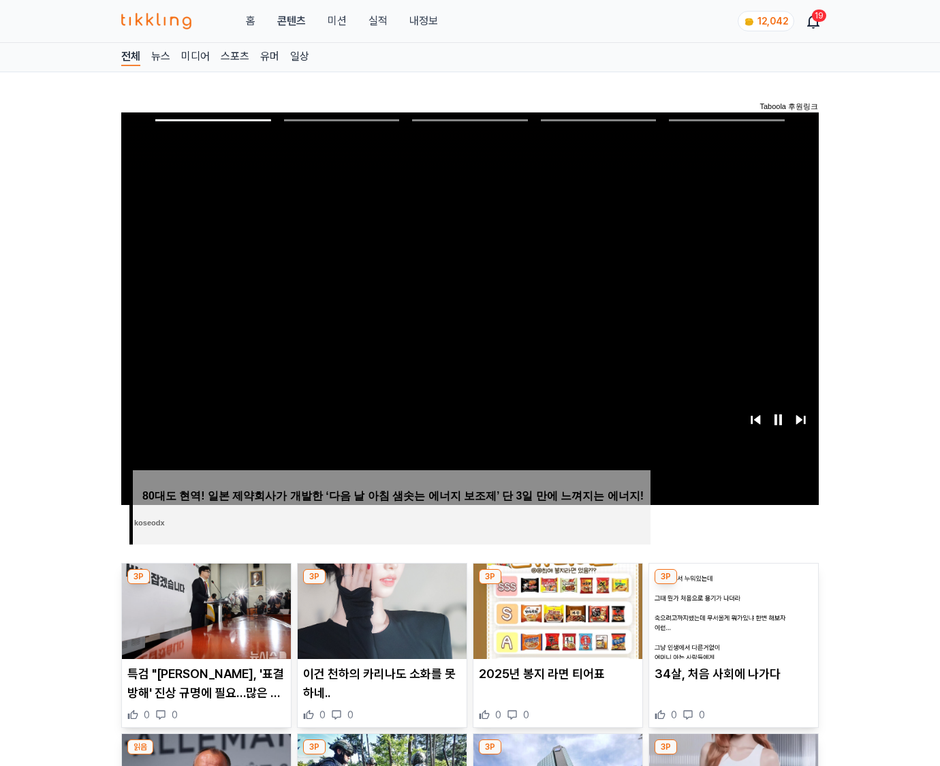
click at [733, 585] on img at bounding box center [733, 610] width 169 height 95
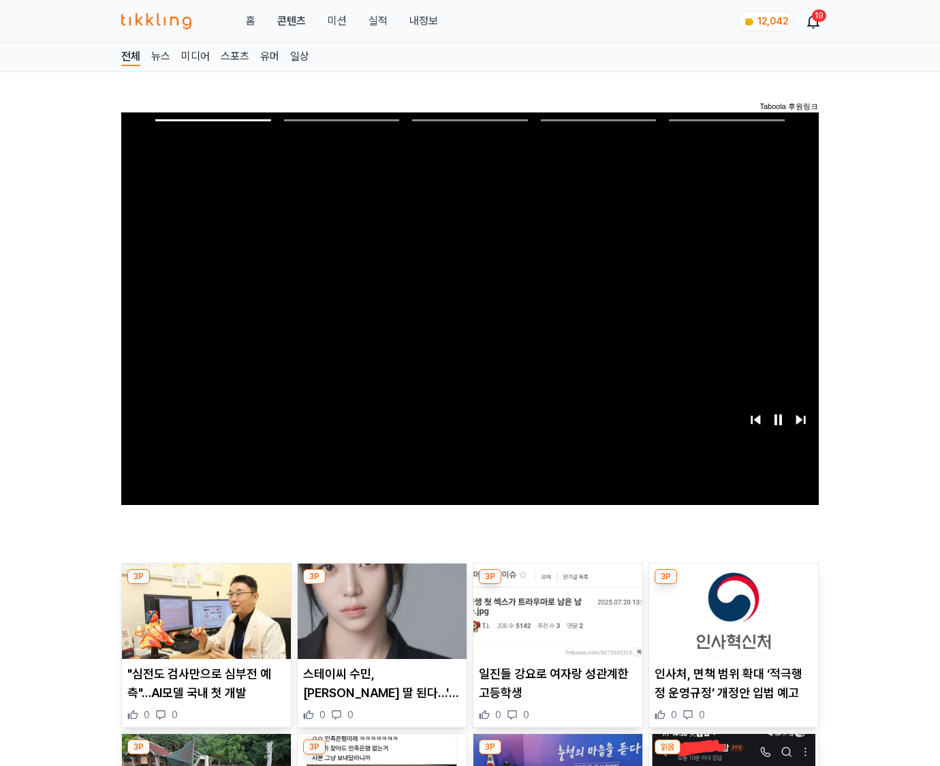
click at [733, 585] on img at bounding box center [733, 610] width 169 height 95
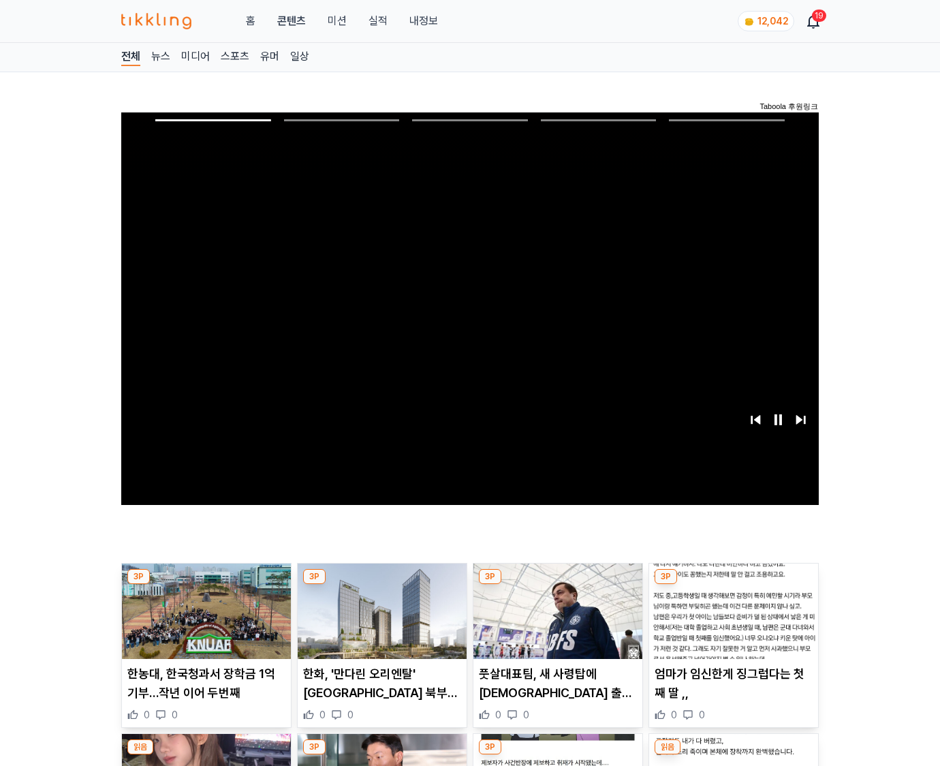
click at [733, 585] on img at bounding box center [733, 610] width 169 height 95
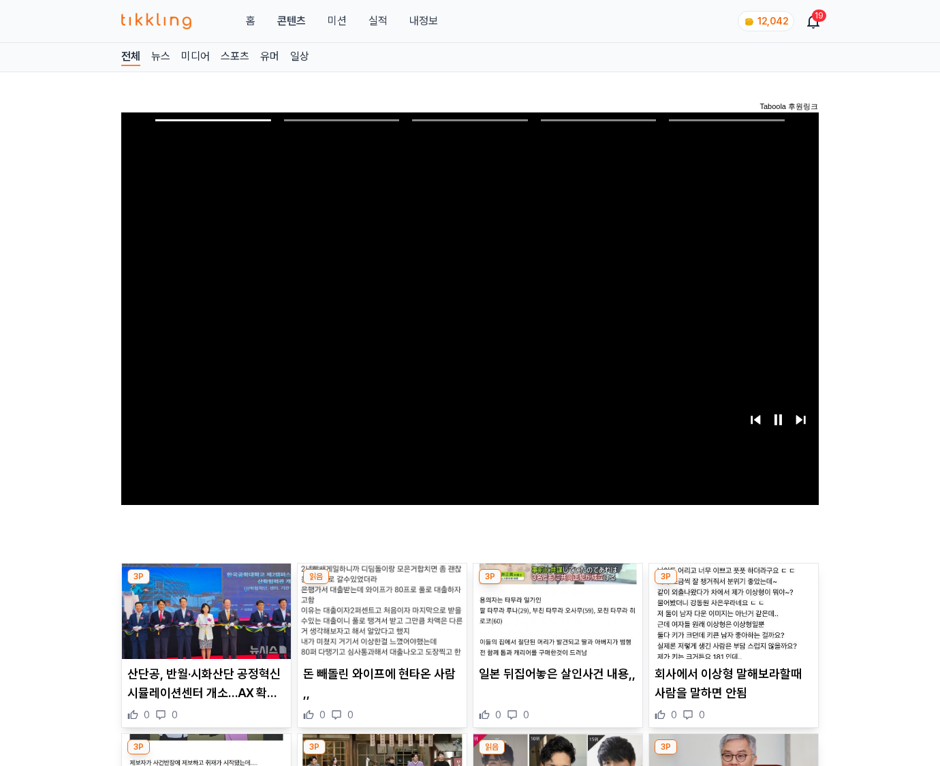
click at [733, 585] on img at bounding box center [733, 610] width 169 height 95
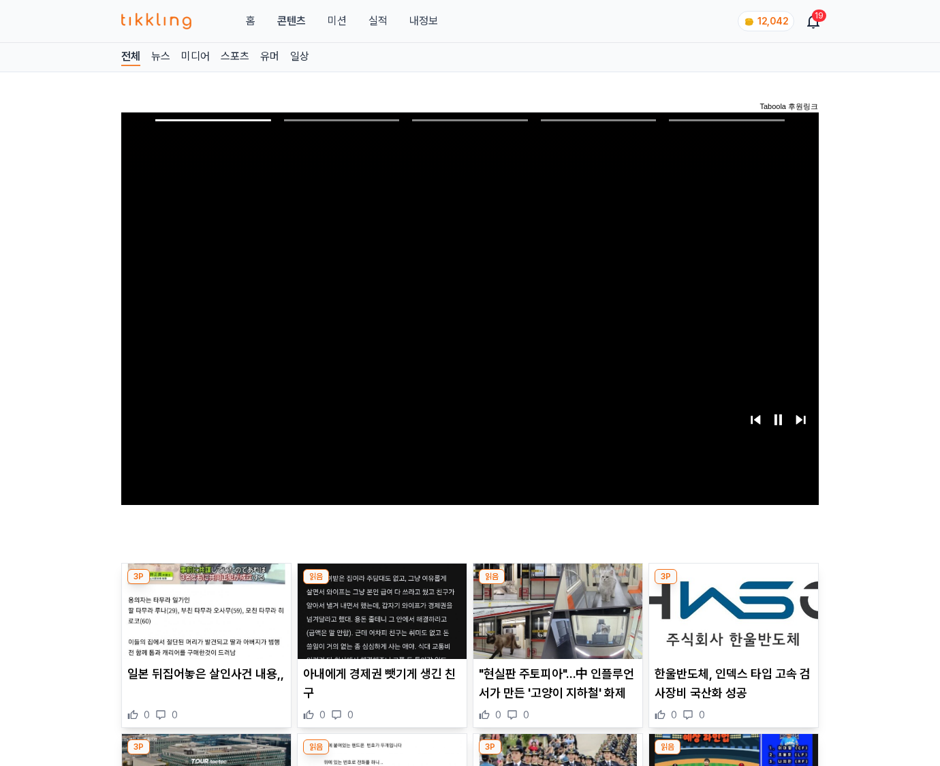
click at [733, 585] on img at bounding box center [733, 610] width 169 height 95
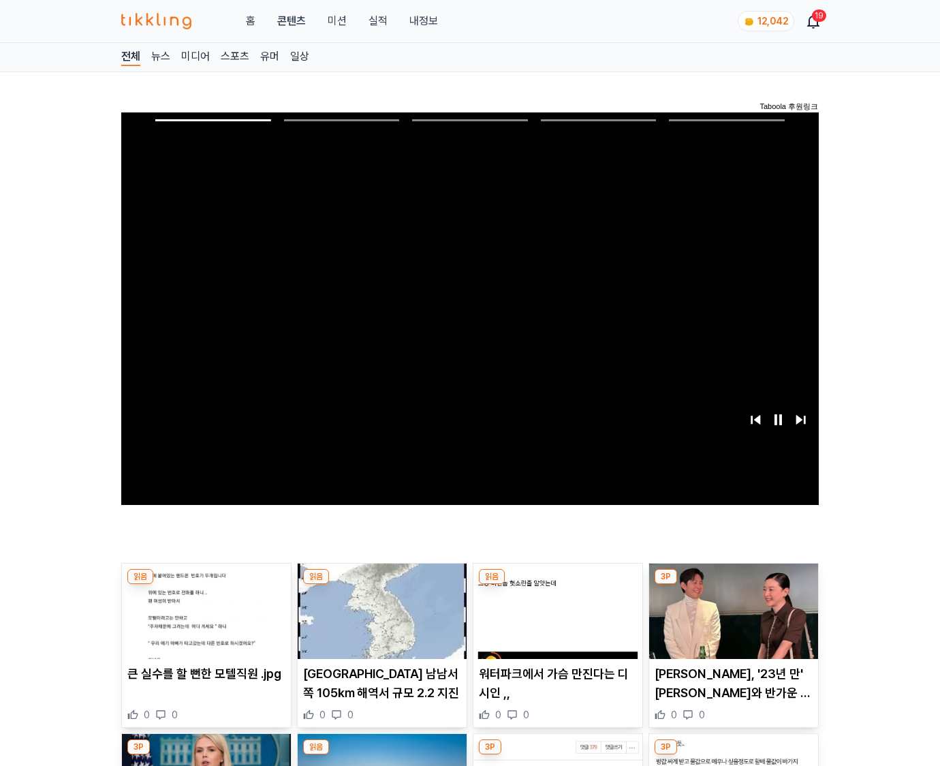
click at [733, 585] on img at bounding box center [733, 610] width 169 height 95
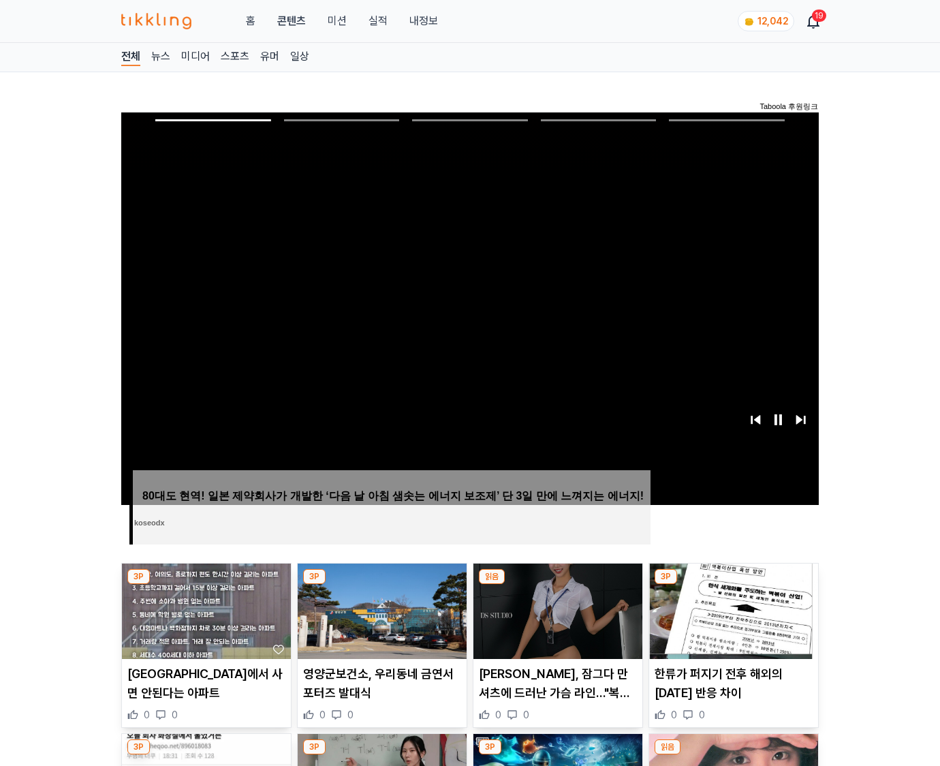
click at [733, 585] on img at bounding box center [733, 610] width 169 height 95
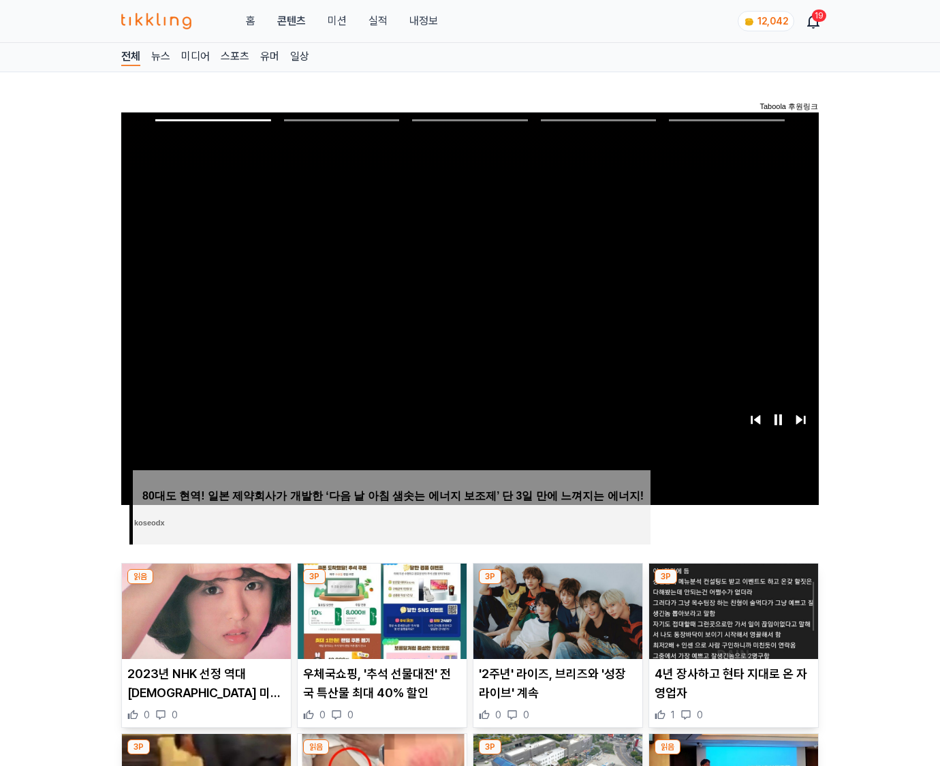
click at [733, 585] on img at bounding box center [733, 610] width 169 height 95
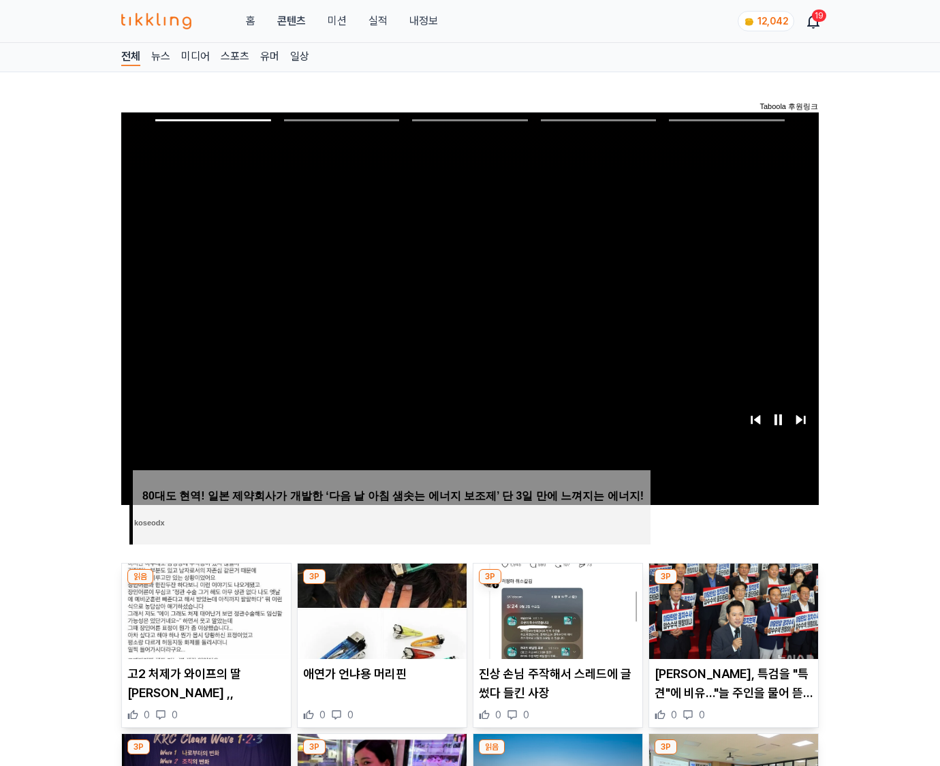
click at [733, 585] on img at bounding box center [733, 610] width 169 height 95
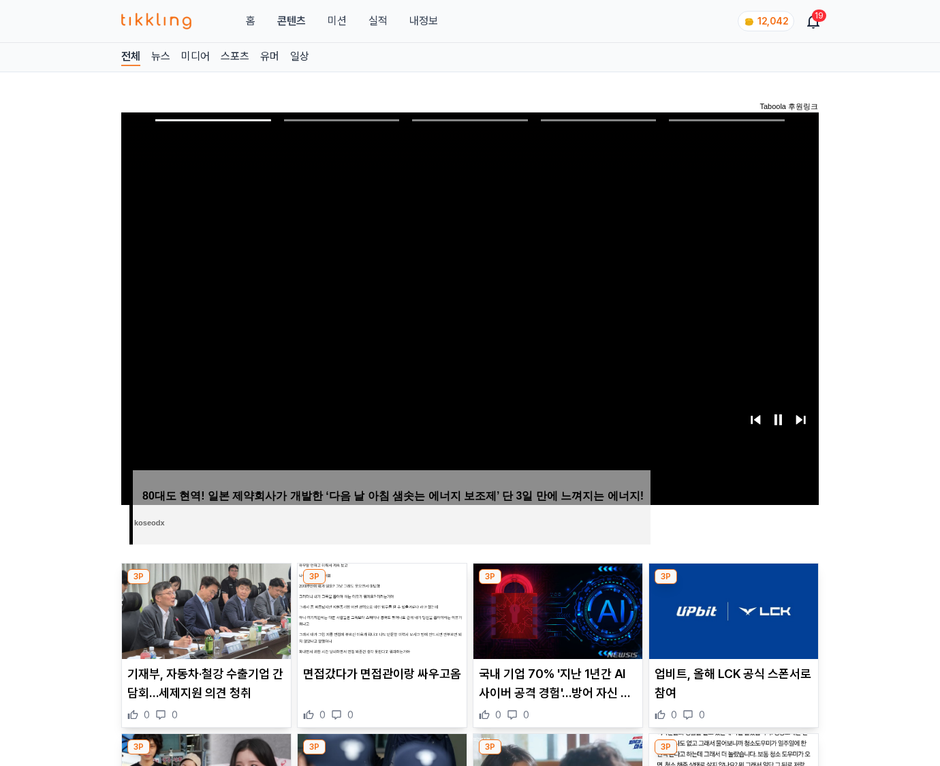
click at [733, 585] on img at bounding box center [733, 610] width 169 height 95
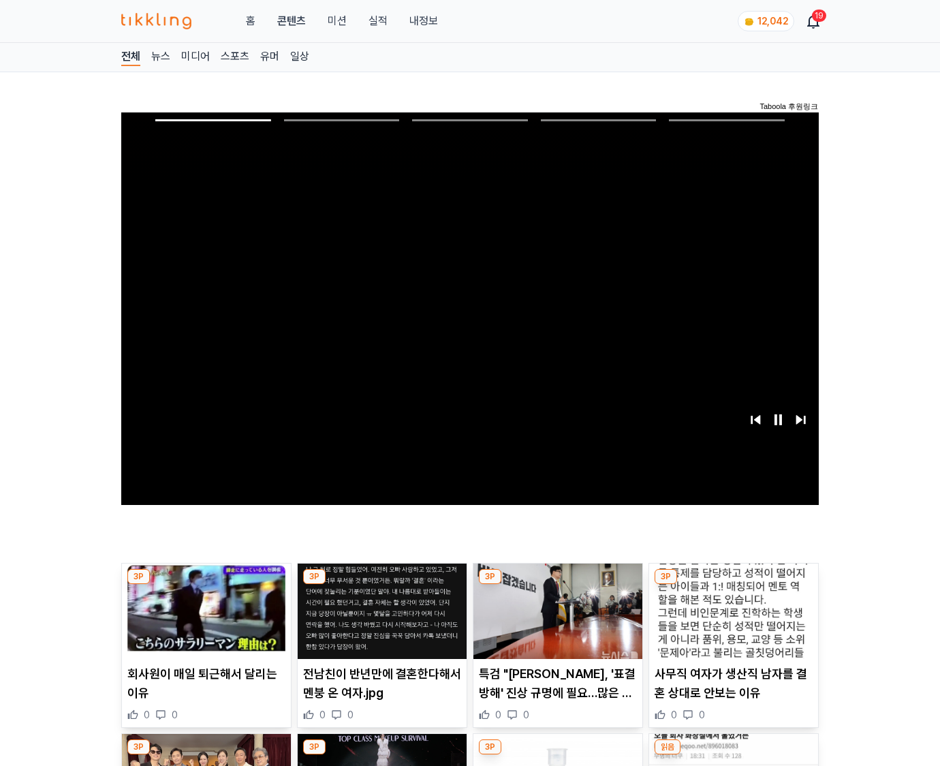
click at [733, 585] on img at bounding box center [733, 610] width 169 height 95
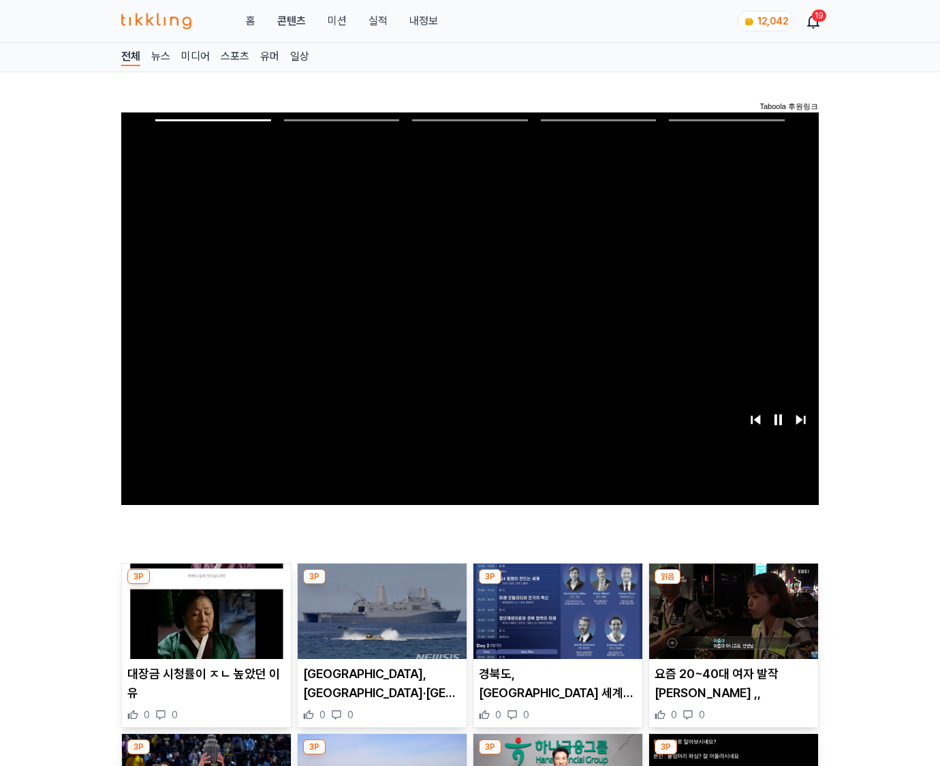
click at [733, 585] on img at bounding box center [733, 610] width 169 height 95
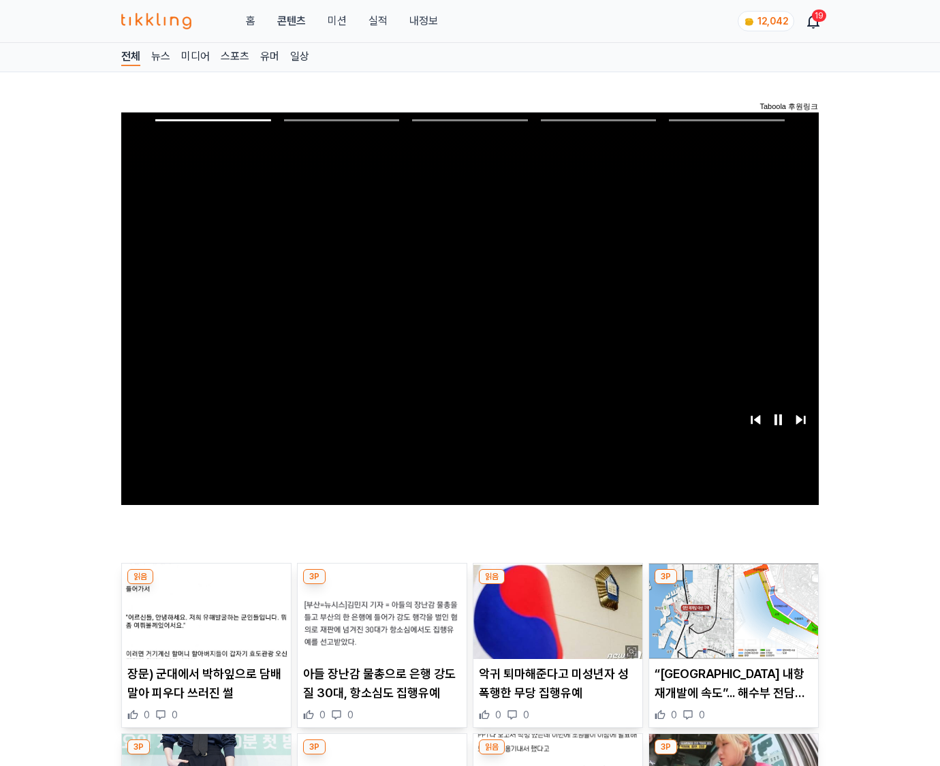
click at [733, 585] on img at bounding box center [733, 610] width 169 height 95
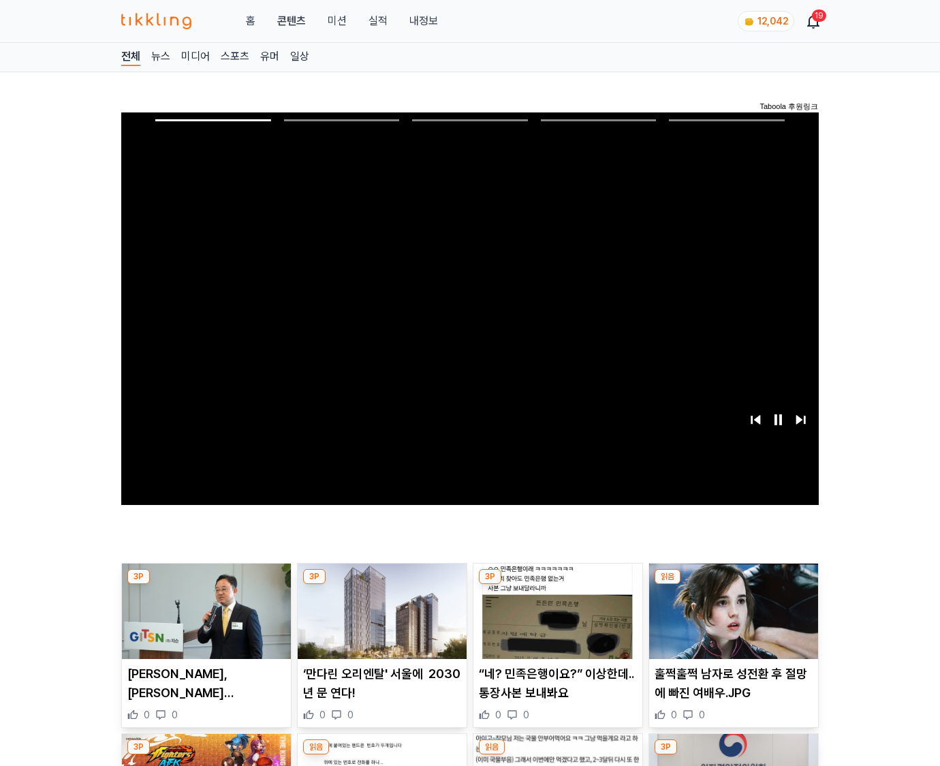
click at [733, 585] on img at bounding box center [733, 610] width 169 height 95
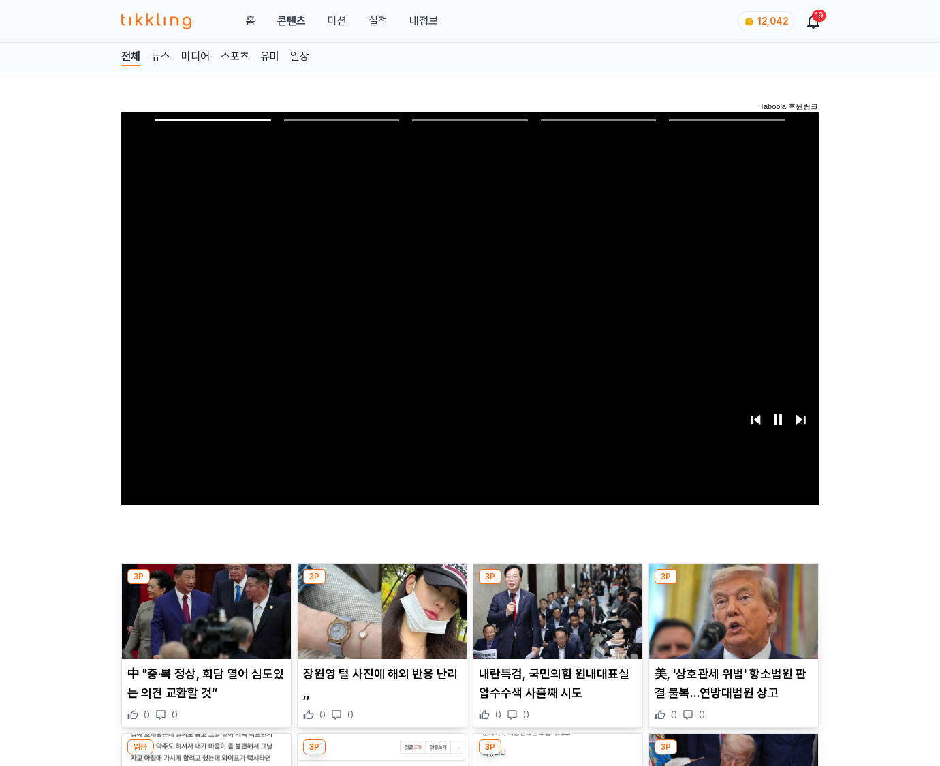
click at [733, 585] on img at bounding box center [733, 610] width 169 height 95
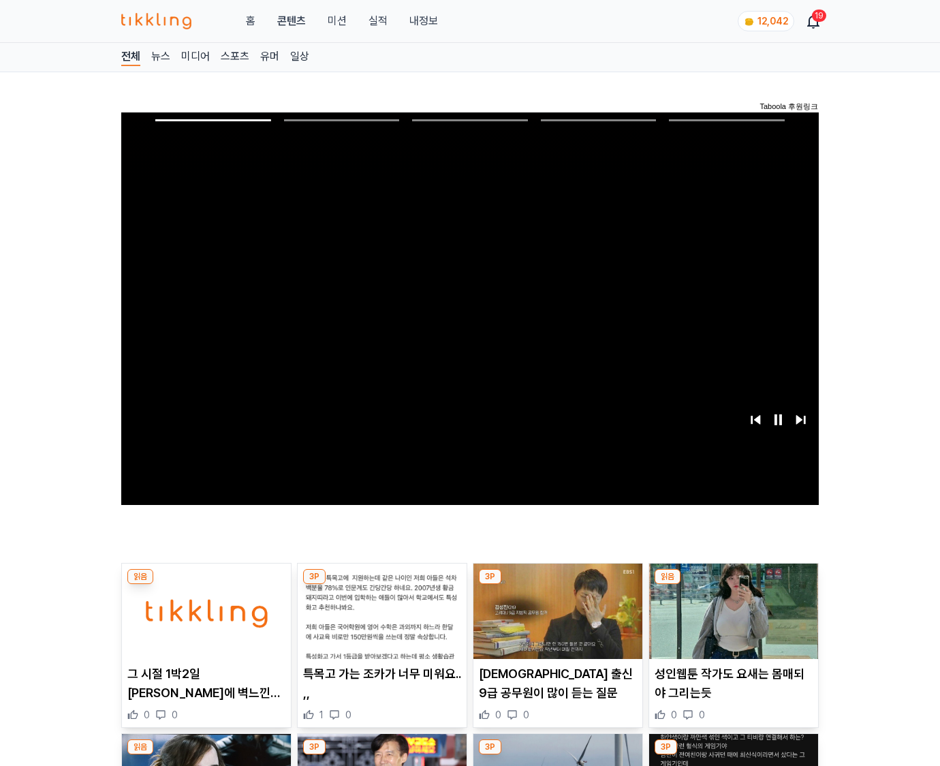
click at [733, 585] on img at bounding box center [733, 610] width 169 height 95
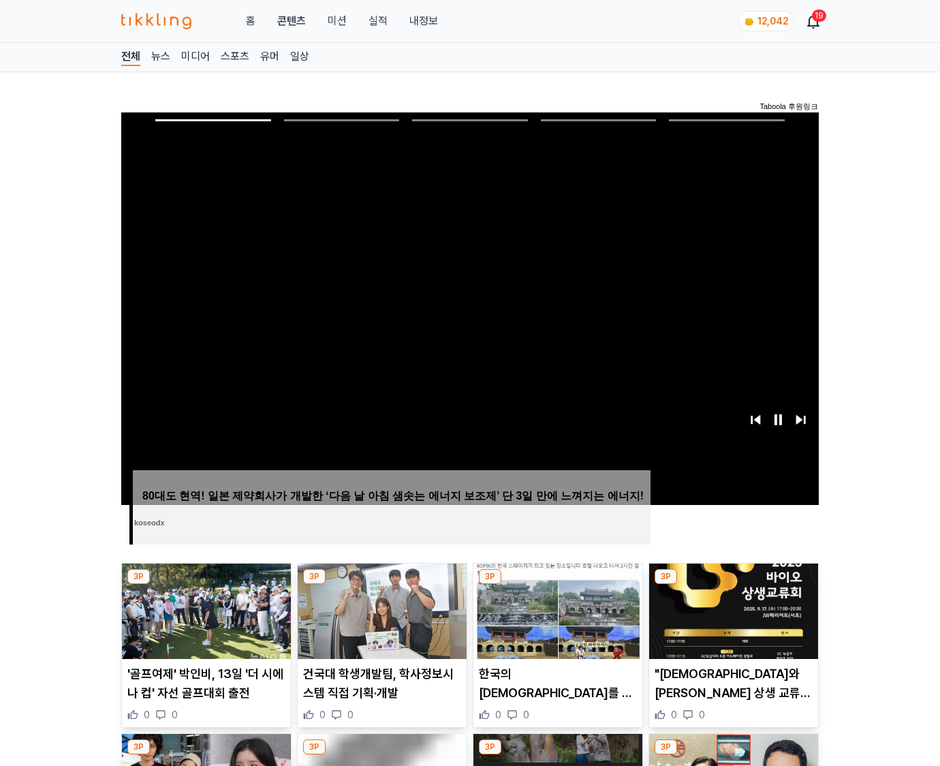
click at [733, 585] on img at bounding box center [733, 610] width 169 height 95
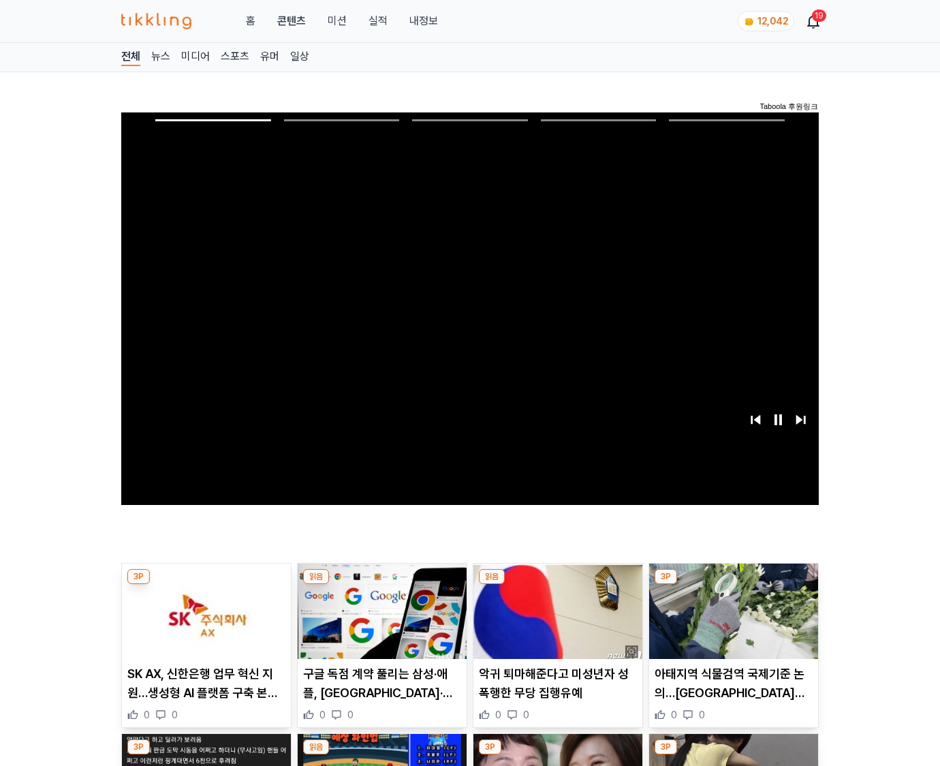
click at [733, 585] on img at bounding box center [733, 610] width 169 height 95
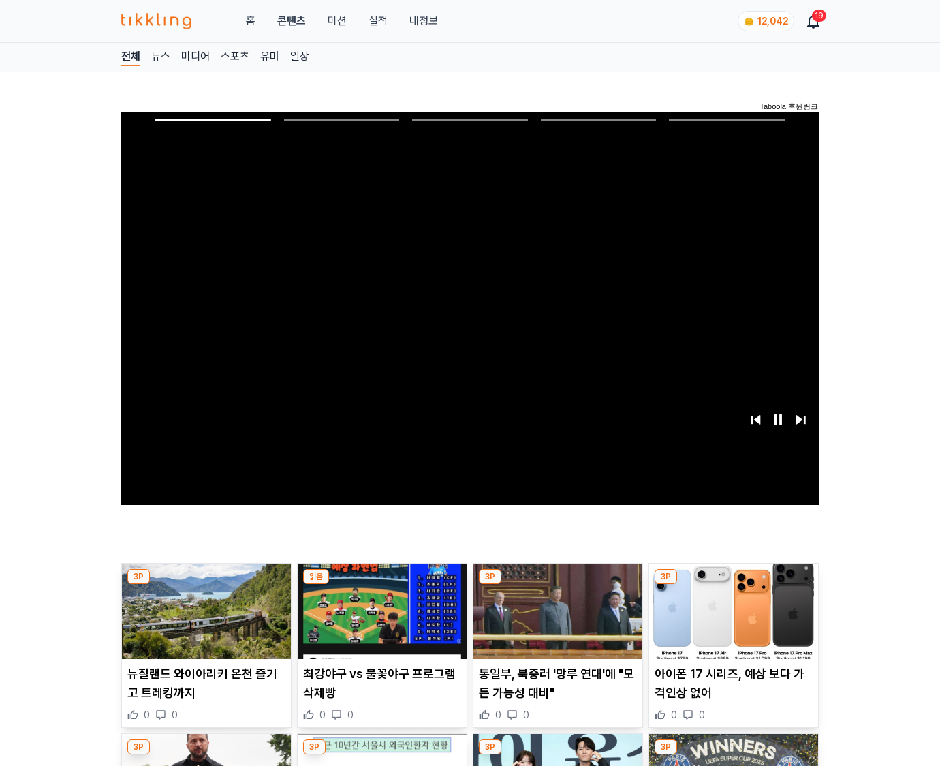
click at [733, 585] on img at bounding box center [733, 610] width 169 height 95
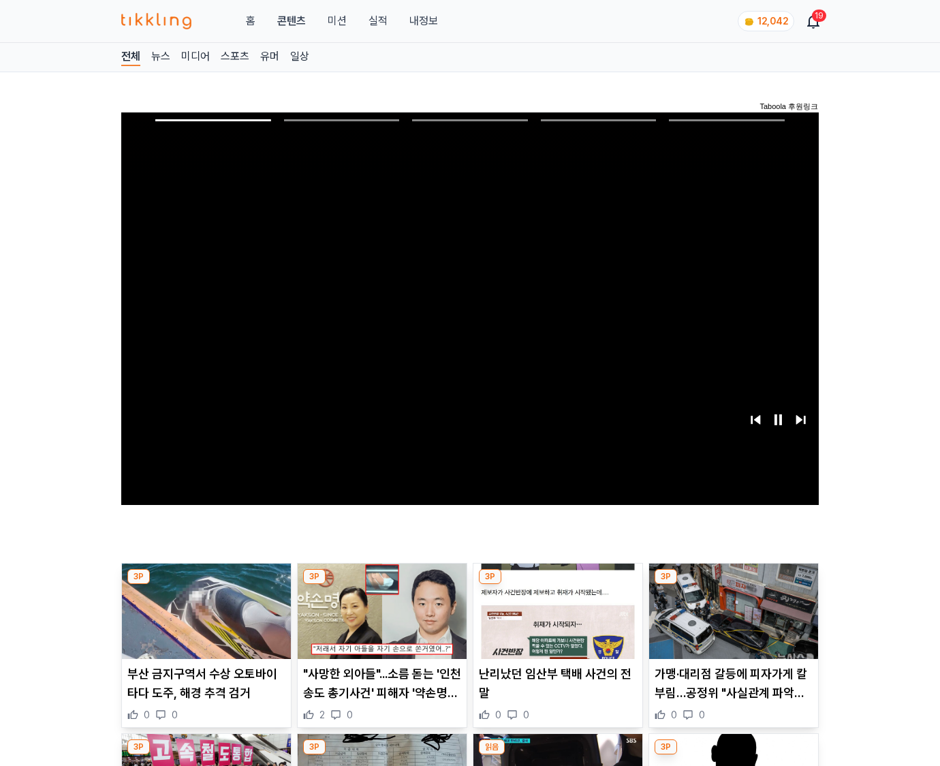
click at [733, 585] on img at bounding box center [733, 610] width 169 height 95
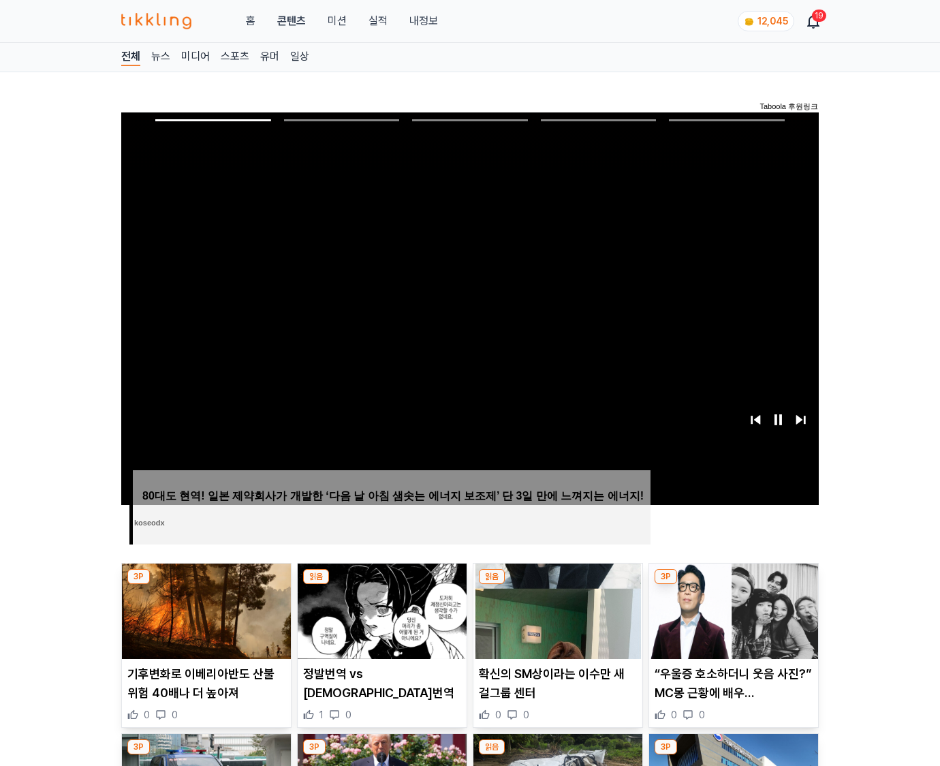
click at [733, 585] on img at bounding box center [733, 610] width 169 height 95
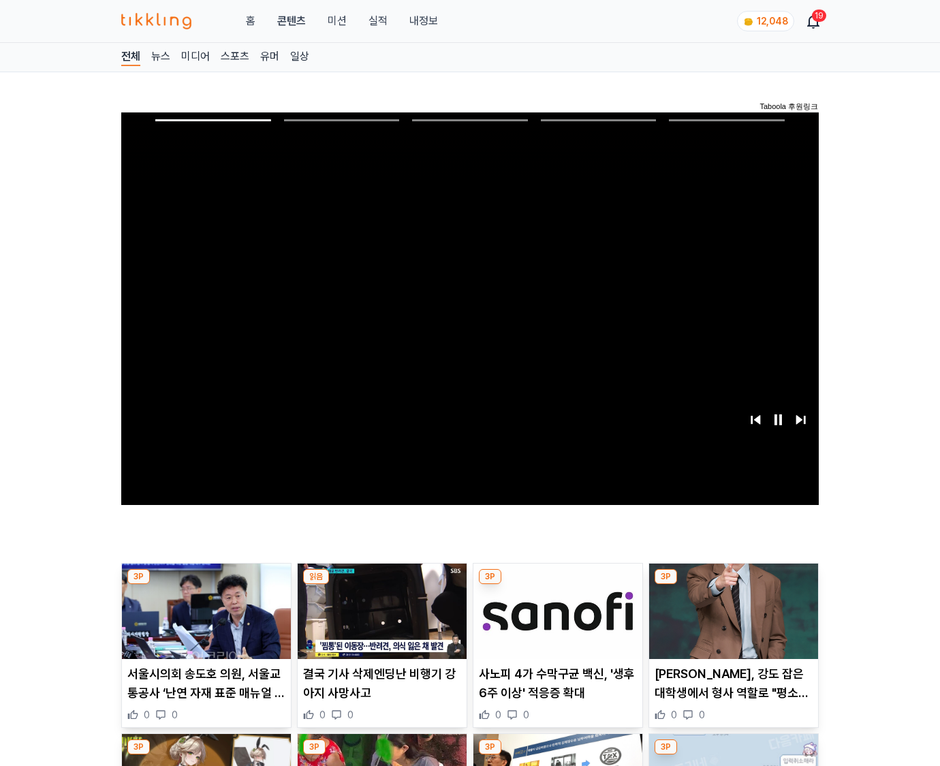
click at [733, 585] on img at bounding box center [733, 610] width 169 height 95
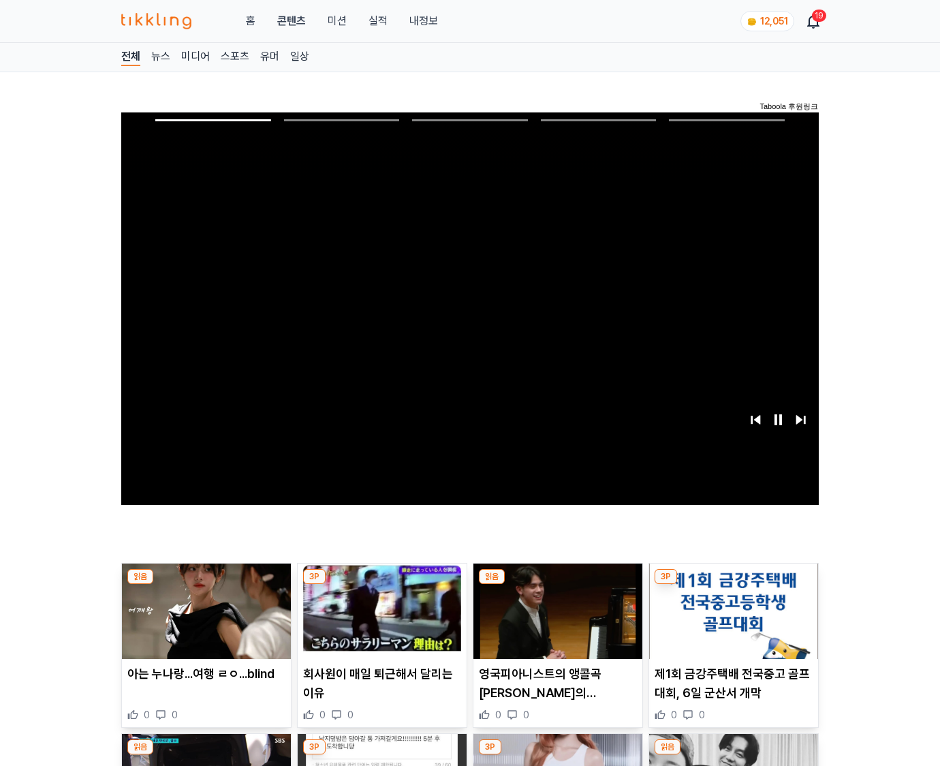
click at [733, 585] on img at bounding box center [733, 610] width 169 height 95
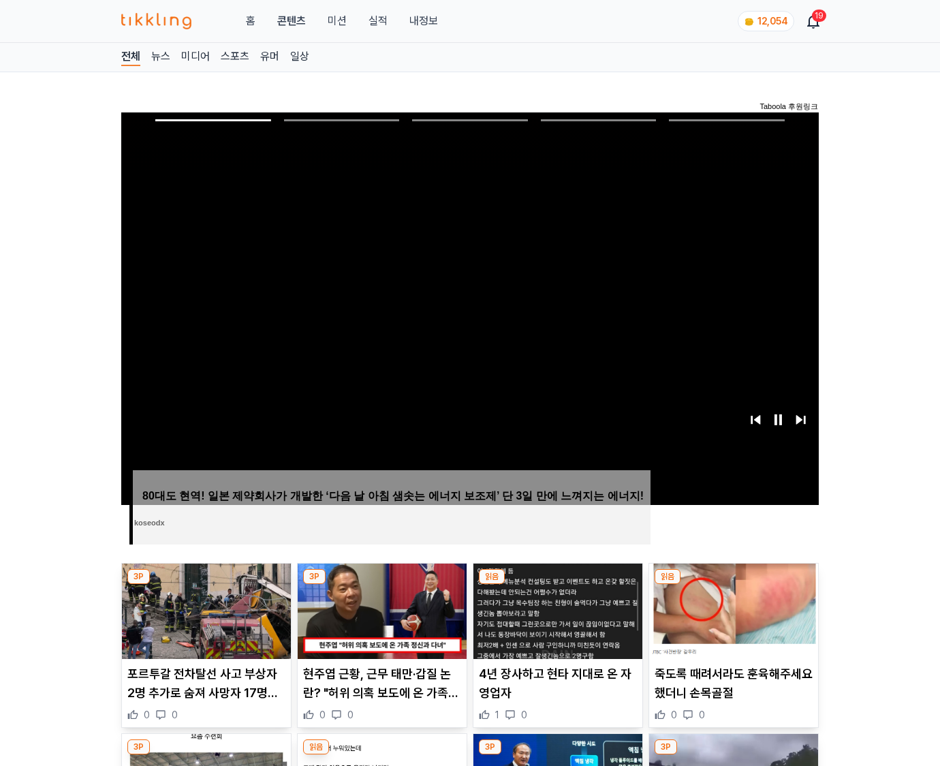
click at [733, 585] on img at bounding box center [733, 610] width 169 height 95
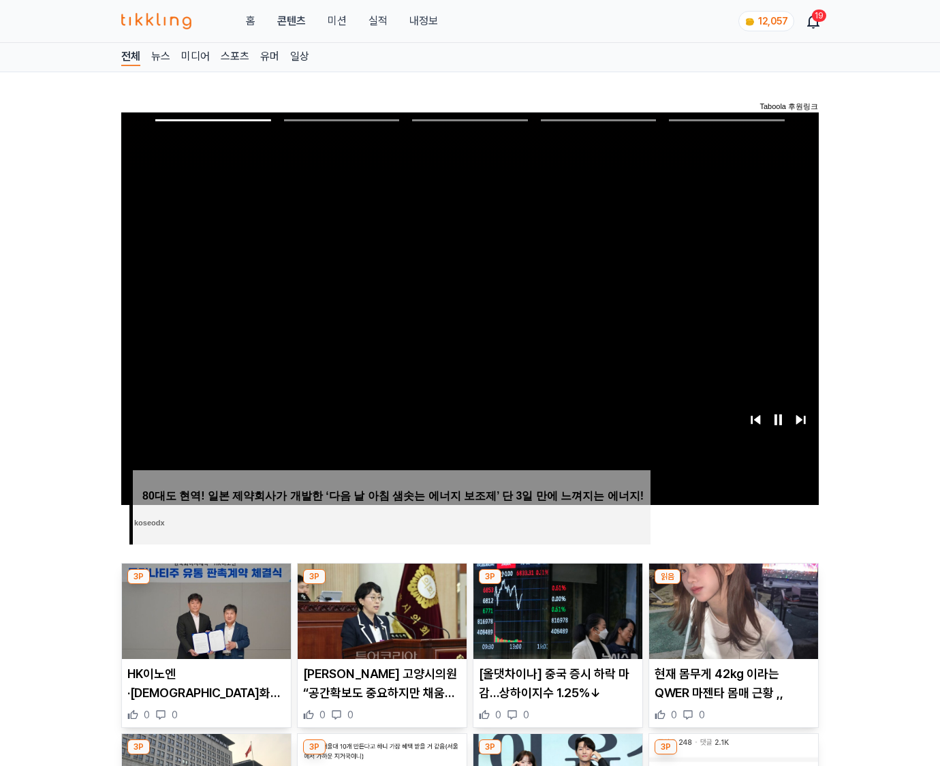
click at [733, 585] on img at bounding box center [733, 610] width 169 height 95
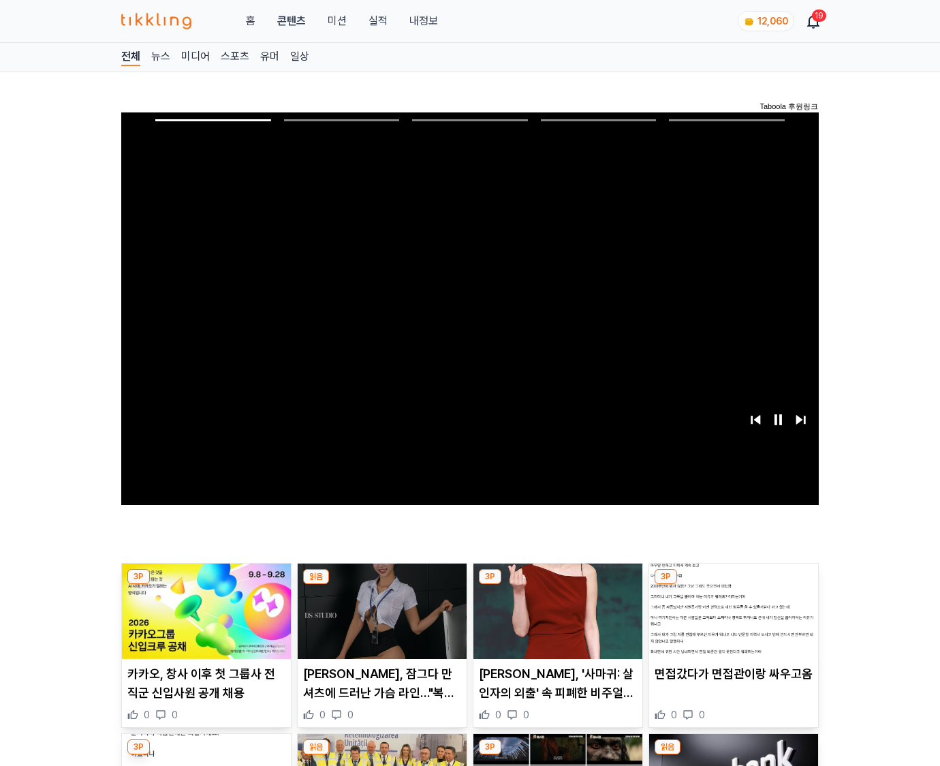
click at [733, 585] on img at bounding box center [733, 610] width 169 height 95
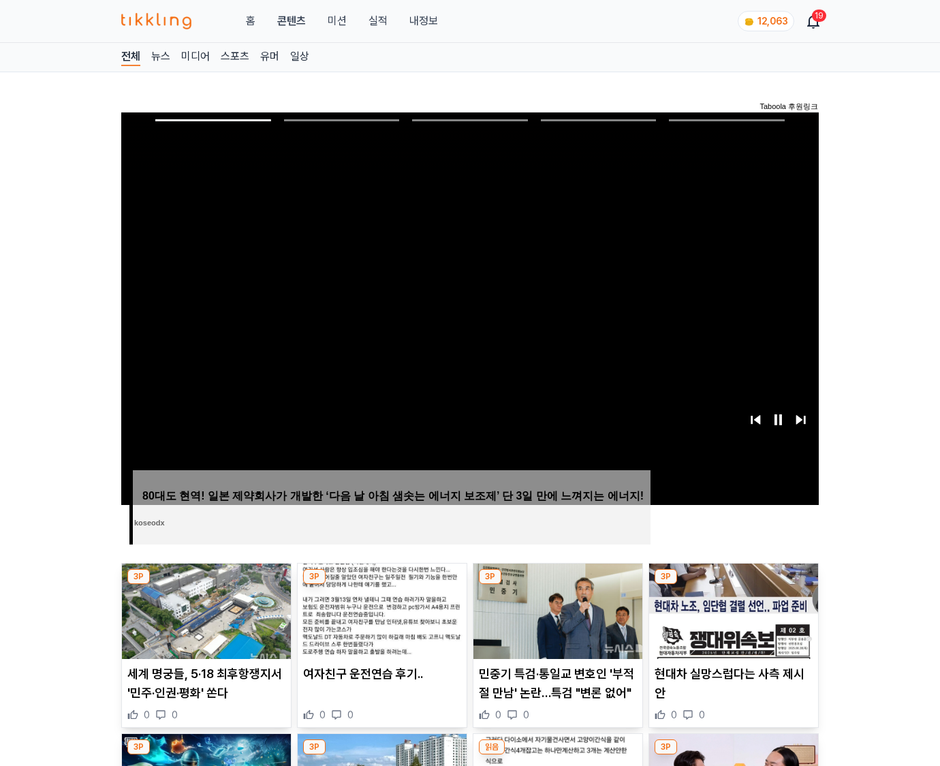
click at [733, 585] on img at bounding box center [733, 610] width 169 height 95
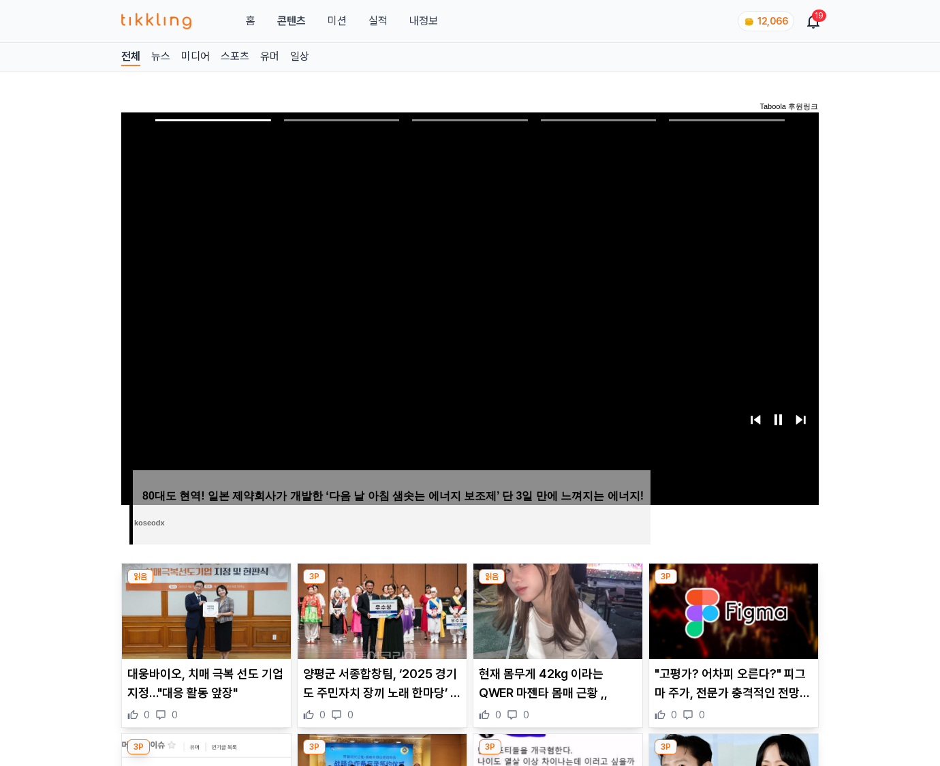
click at [733, 585] on img at bounding box center [733, 610] width 169 height 95
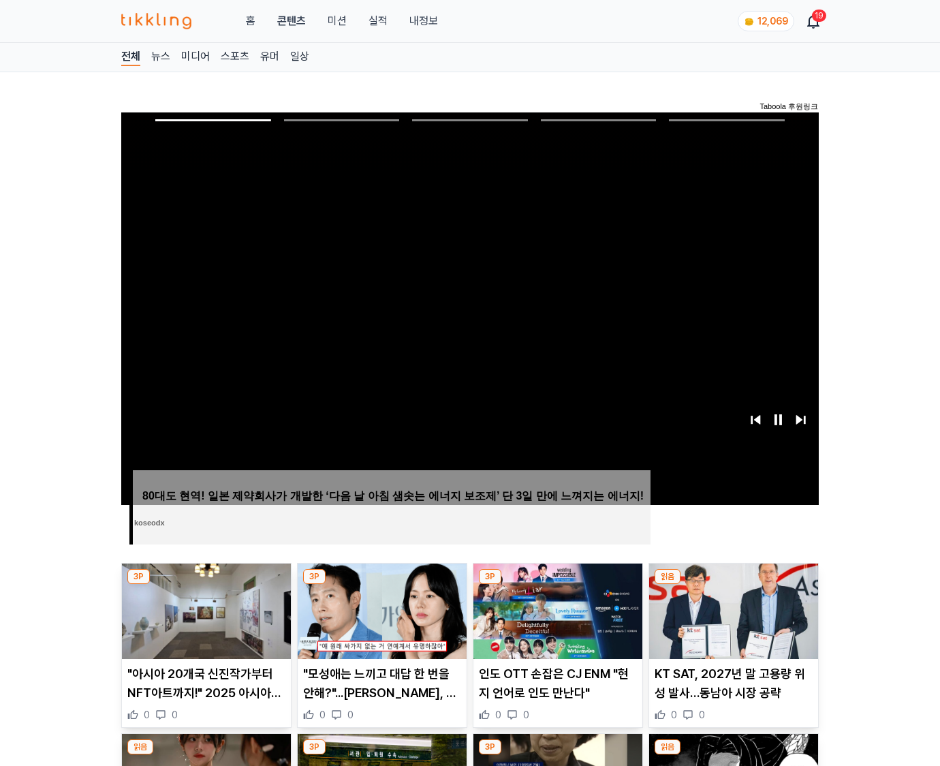
click at [733, 585] on img at bounding box center [733, 610] width 169 height 95
